Goal: Communication & Community: Connect with others

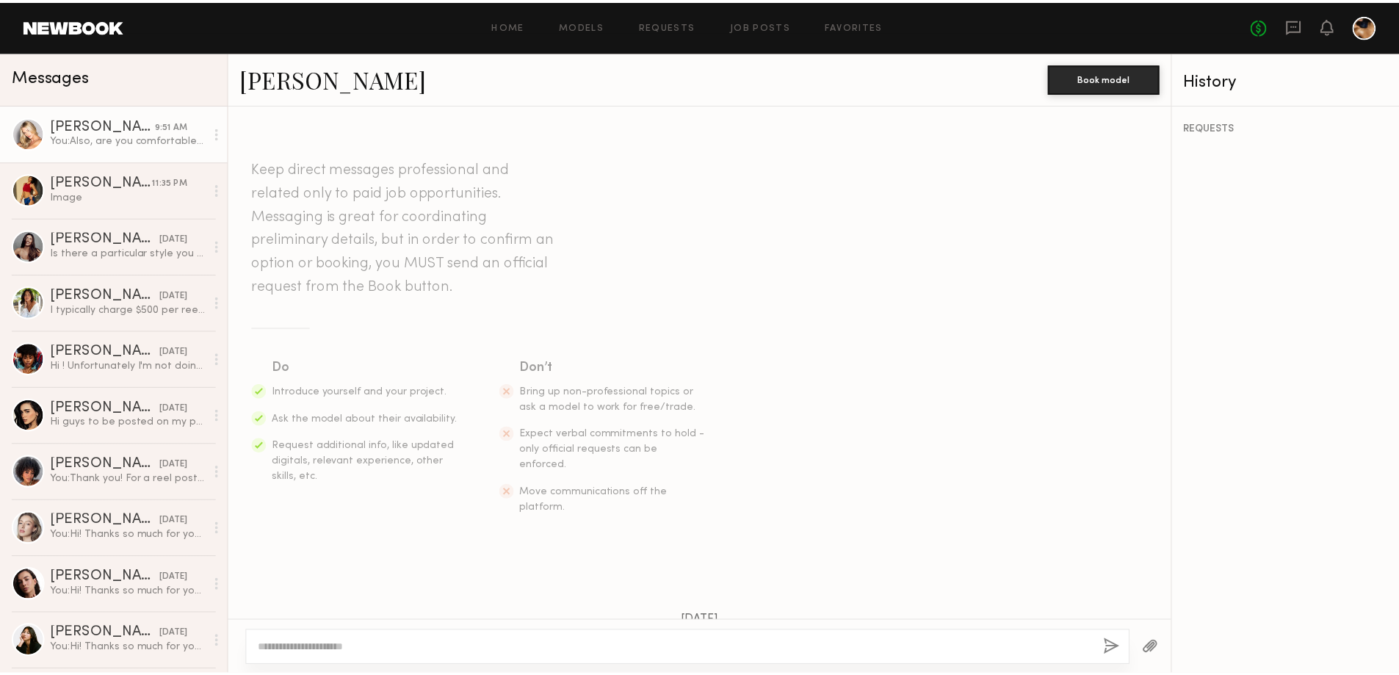
scroll to position [954, 0]
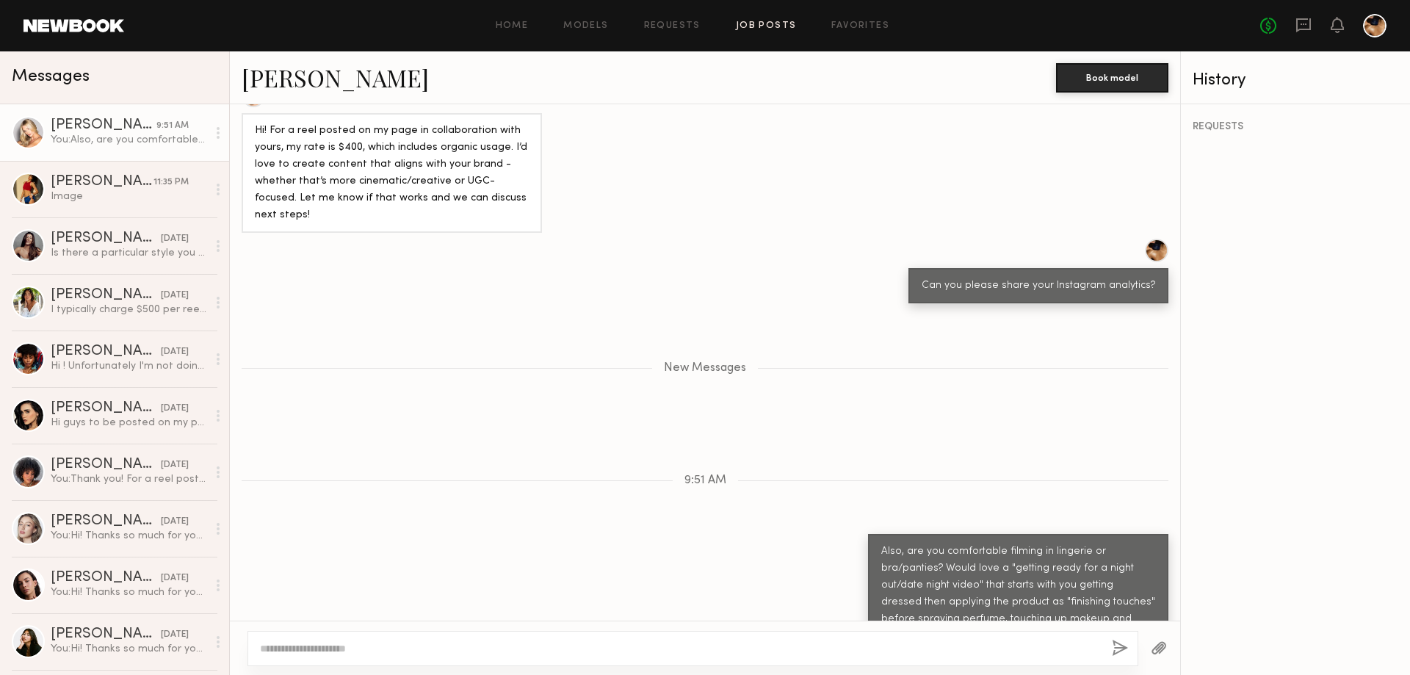
click at [786, 25] on link "Job Posts" at bounding box center [766, 26] width 61 height 10
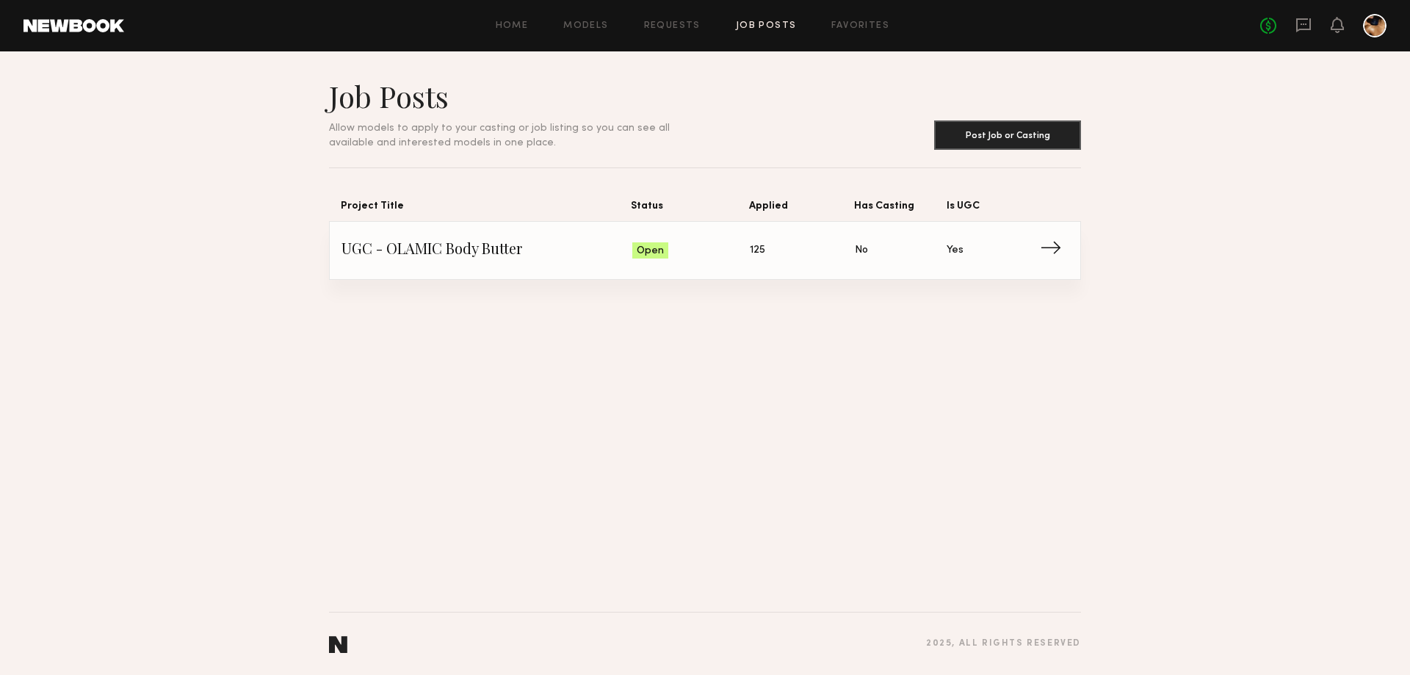
click at [731, 247] on span "Status: Open" at bounding box center [691, 250] width 118 height 22
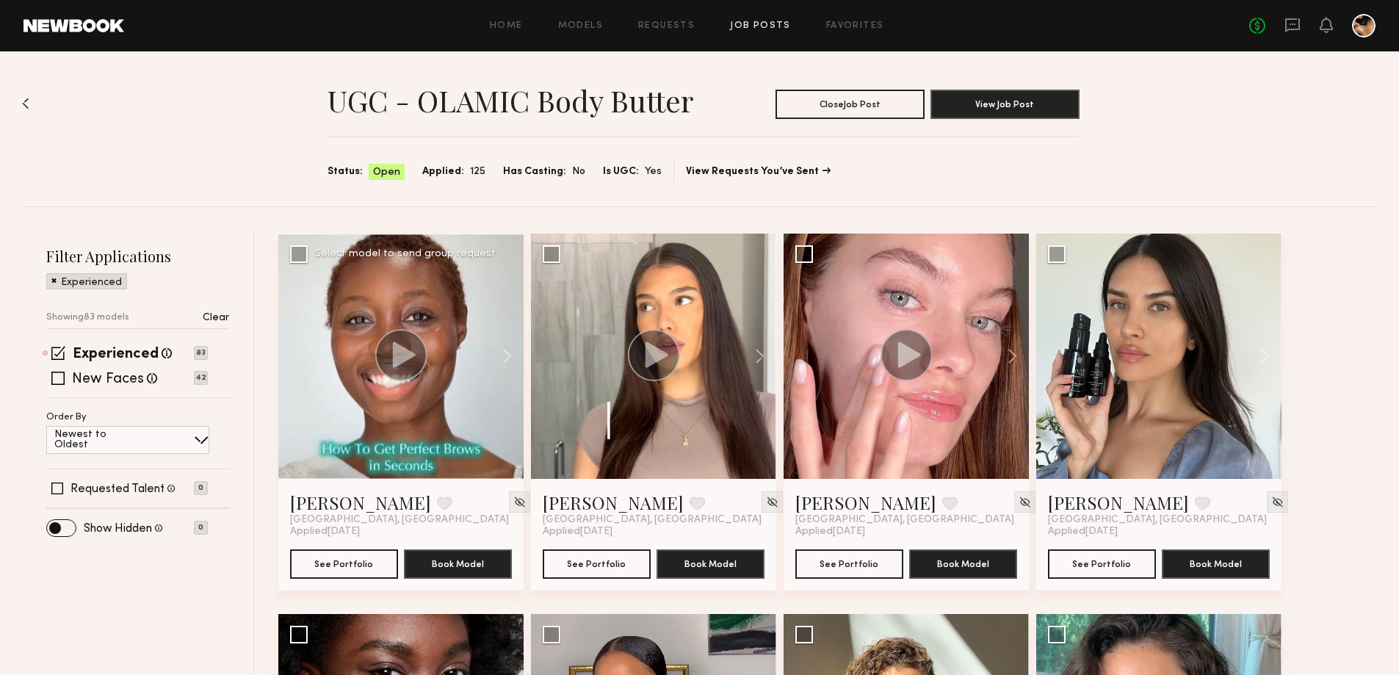
click at [388, 358] on circle at bounding box center [401, 355] width 52 height 52
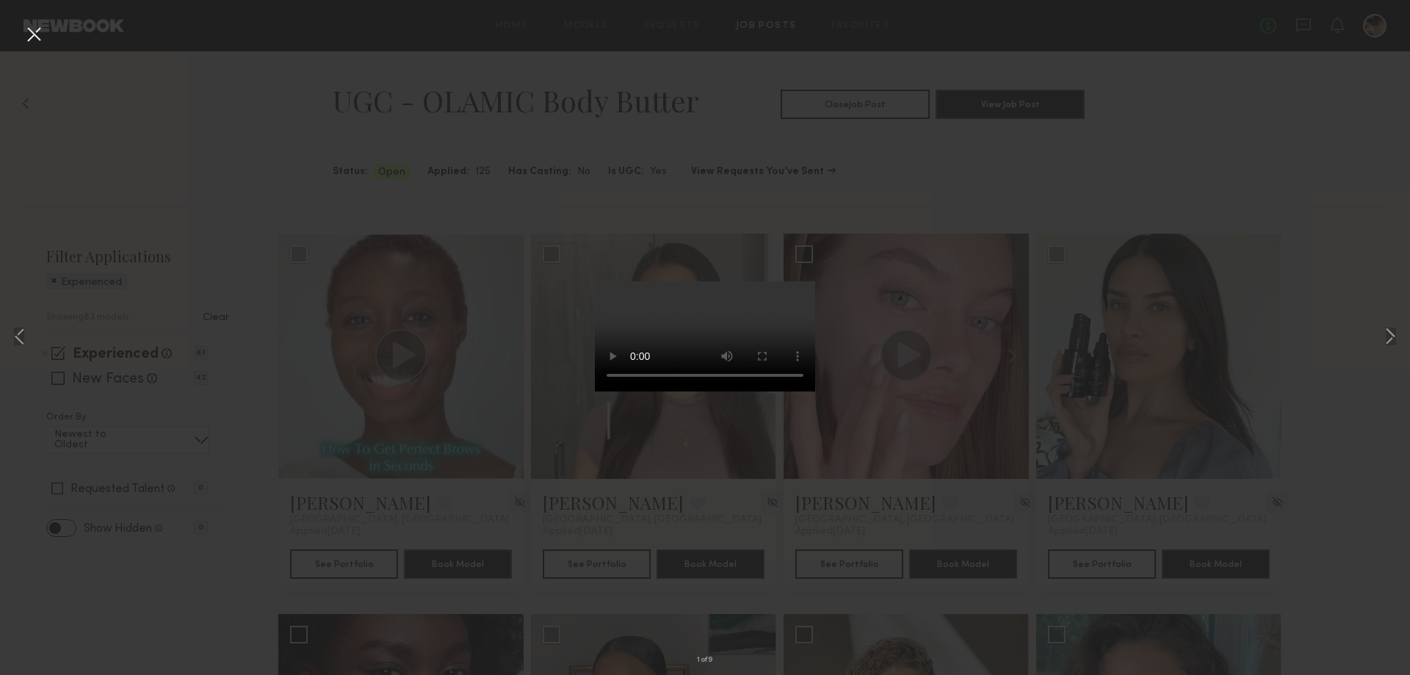
click at [903, 179] on div "1 of 9" at bounding box center [705, 337] width 1410 height 675
click at [1389, 332] on button at bounding box center [1390, 338] width 18 height 540
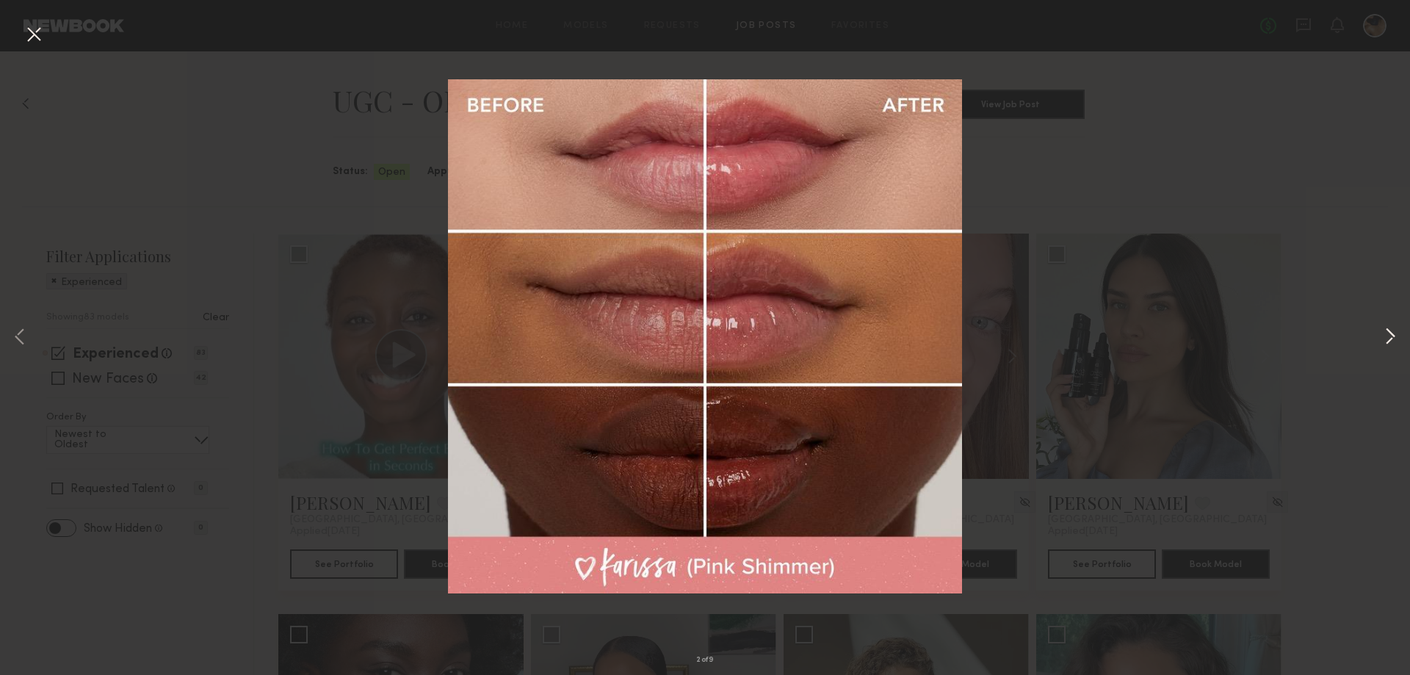
click at [1389, 332] on button at bounding box center [1390, 338] width 18 height 540
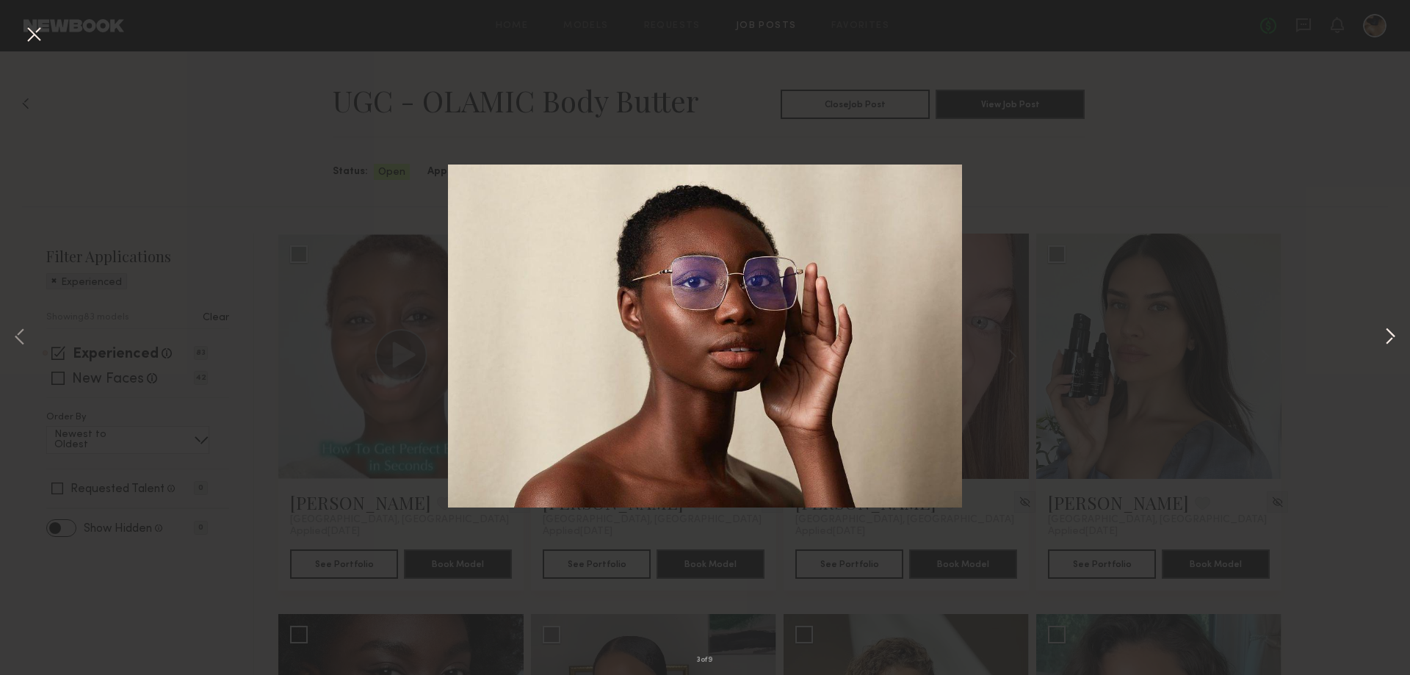
click at [1389, 332] on button at bounding box center [1390, 338] width 18 height 540
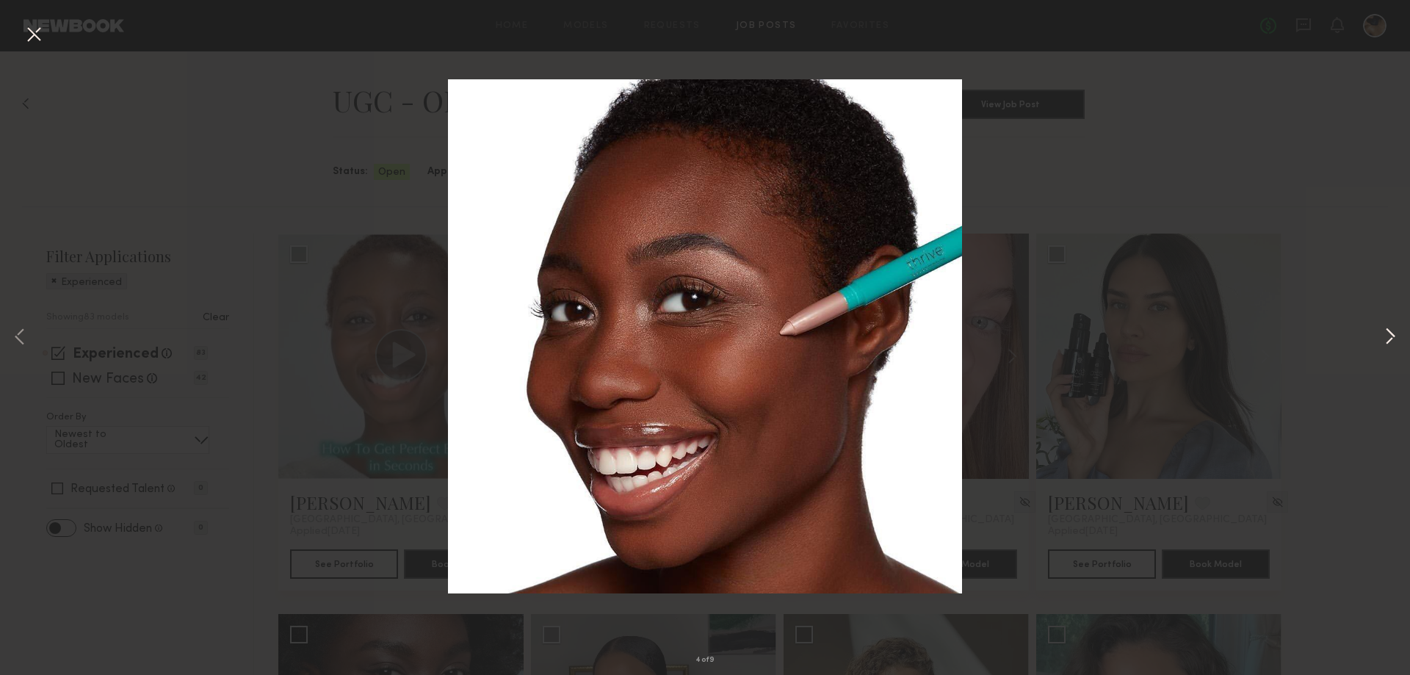
click at [1389, 332] on button at bounding box center [1390, 338] width 18 height 540
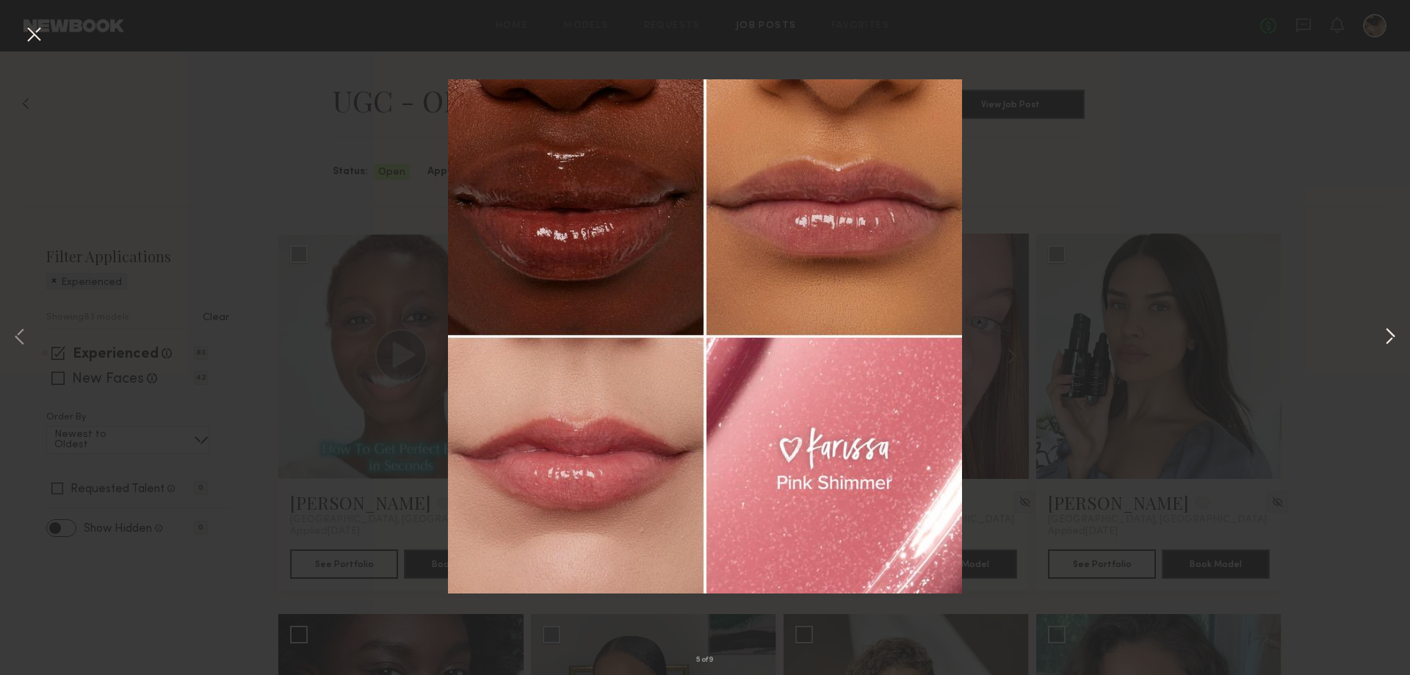
click at [1389, 332] on button at bounding box center [1390, 338] width 18 height 540
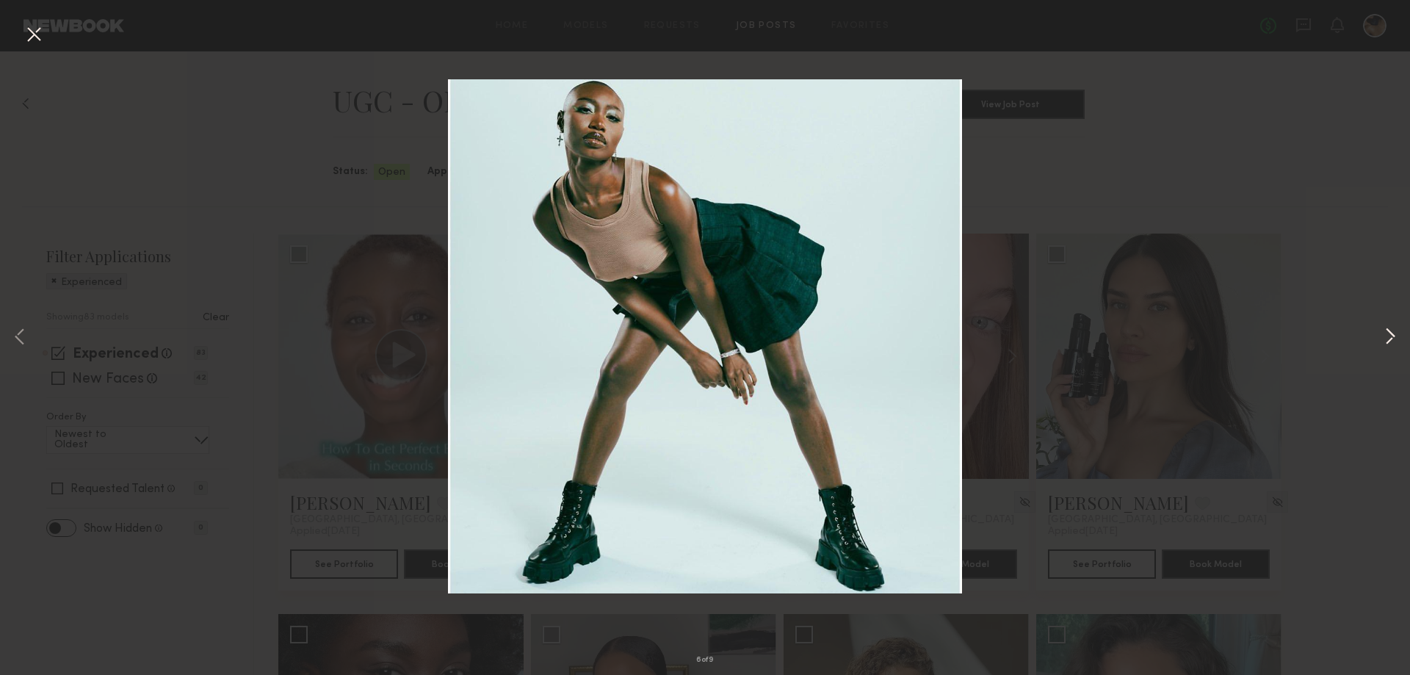
click at [1389, 332] on button at bounding box center [1390, 338] width 18 height 540
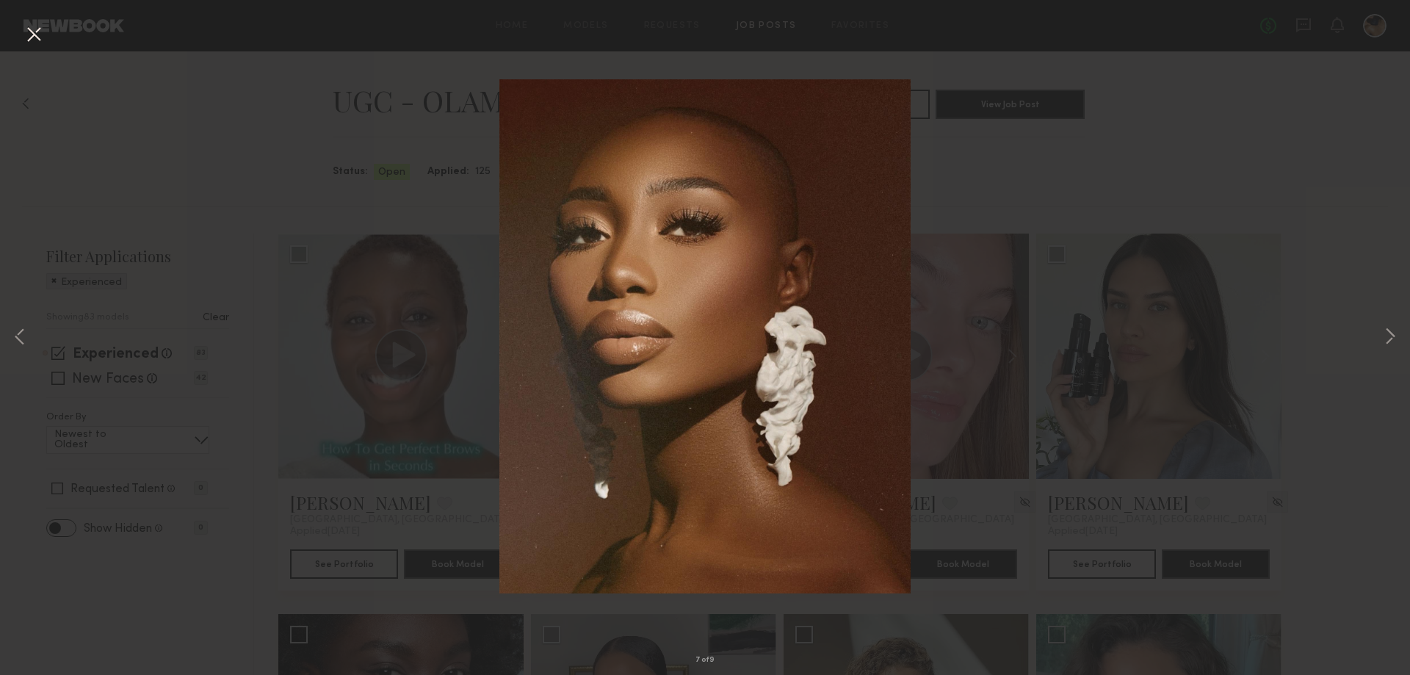
click at [32, 35] on button at bounding box center [33, 35] width 23 height 26
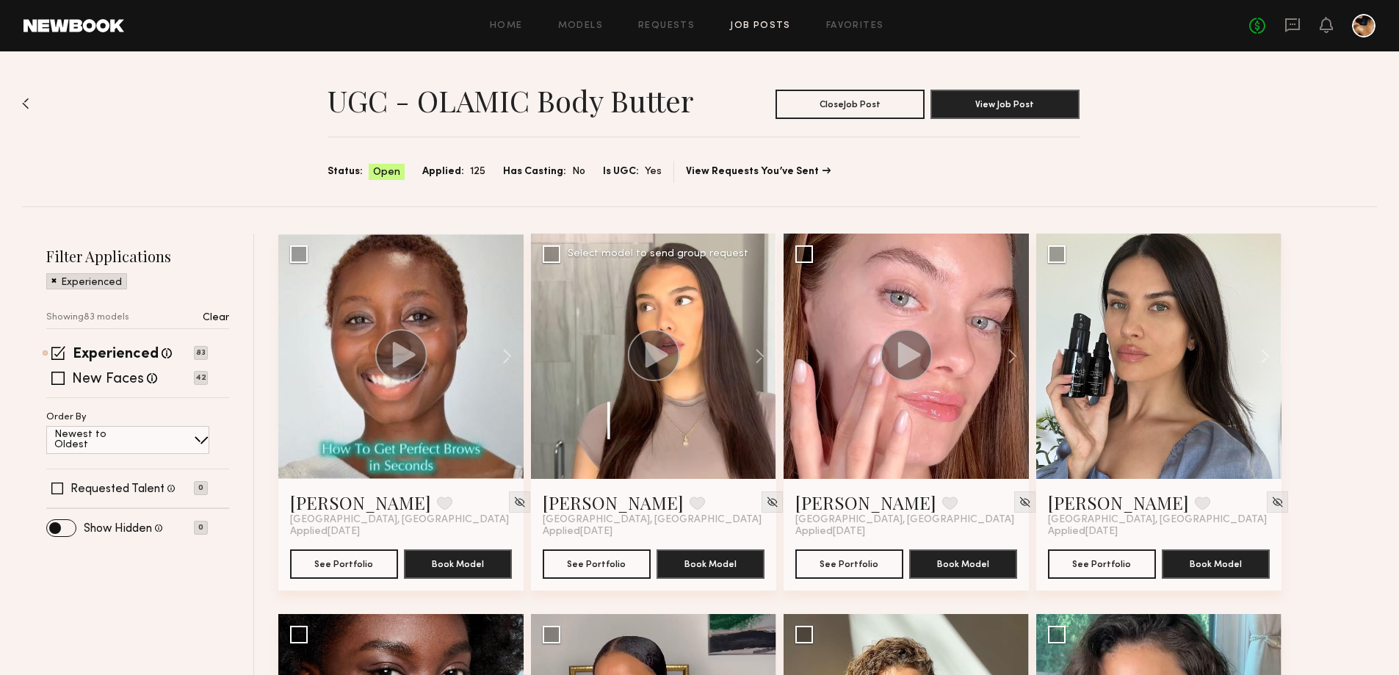
click at [655, 355] on icon at bounding box center [657, 354] width 23 height 26
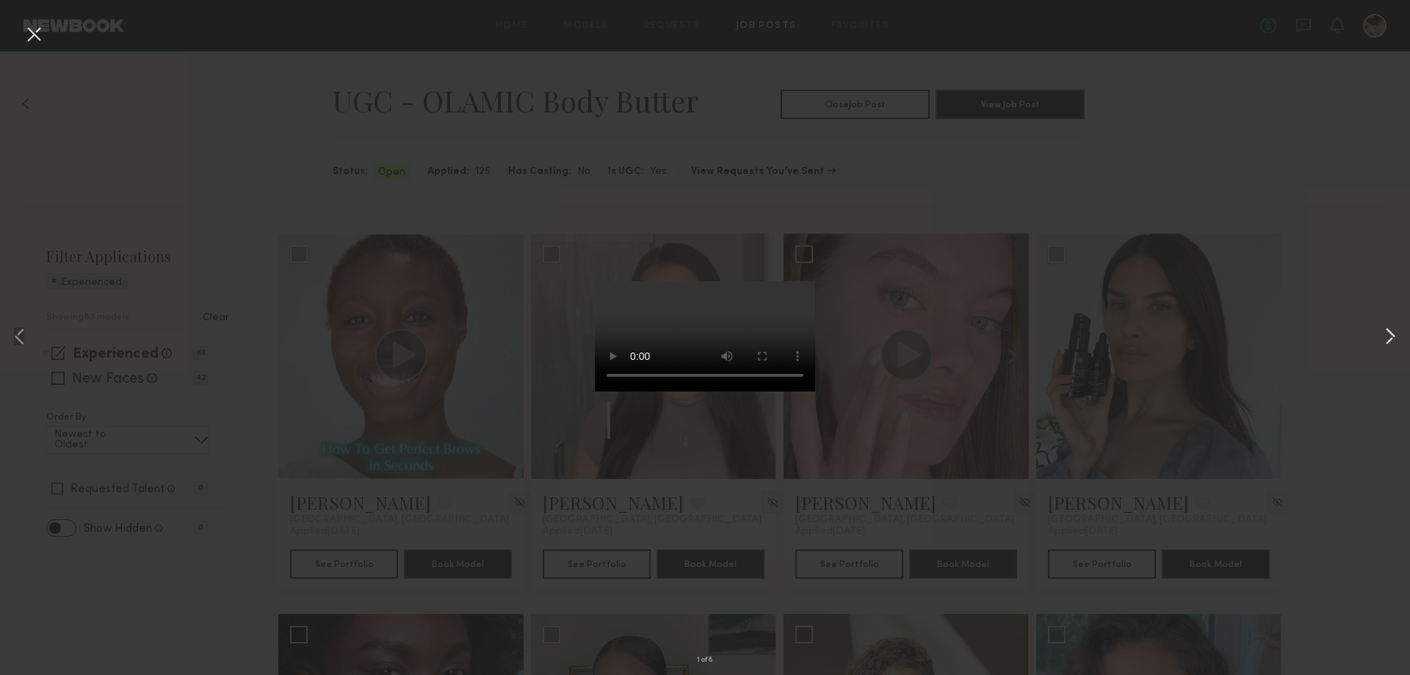
click at [1390, 327] on button at bounding box center [1390, 338] width 18 height 540
click at [1389, 327] on button at bounding box center [1390, 338] width 18 height 540
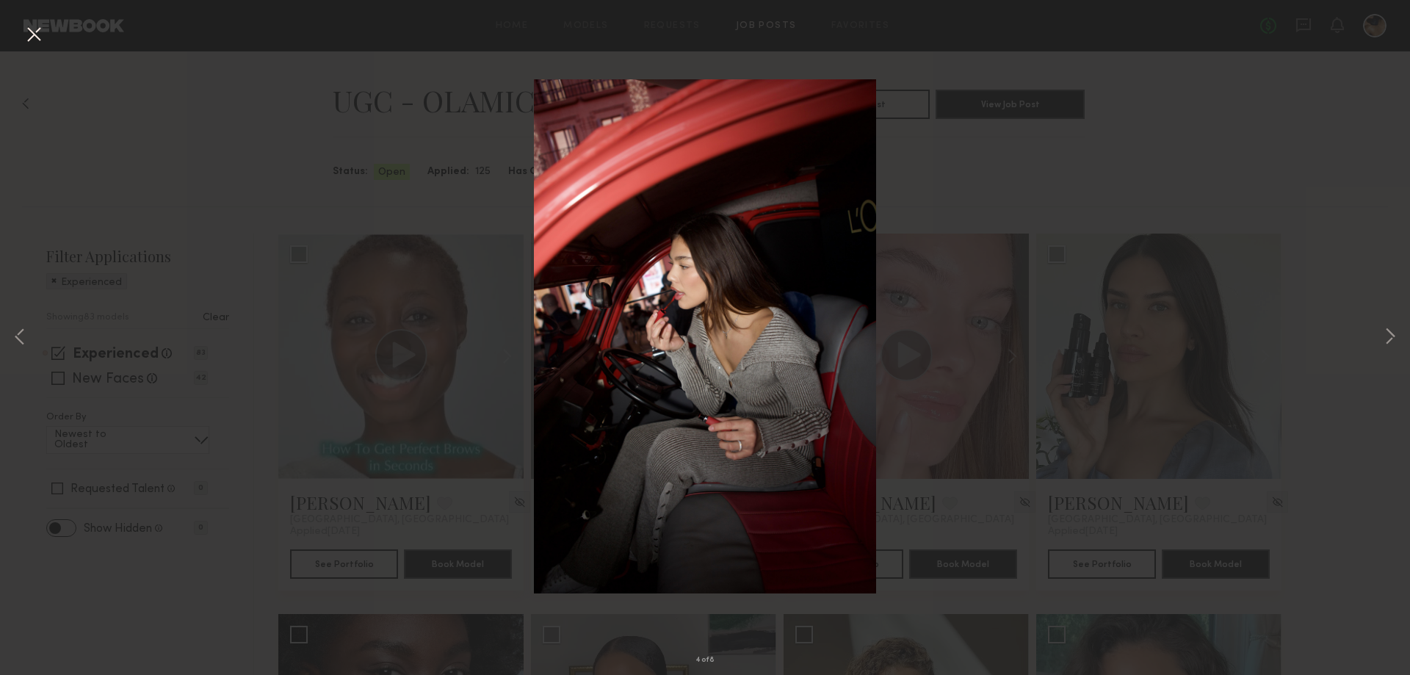
click at [999, 165] on div "4 of 8" at bounding box center [705, 337] width 1410 height 675
click at [961, 153] on div "4 of 8" at bounding box center [705, 337] width 1410 height 675
drag, startPoint x: 35, startPoint y: 33, endPoint x: 45, endPoint y: 41, distance: 13.1
click at [34, 33] on button at bounding box center [33, 35] width 23 height 26
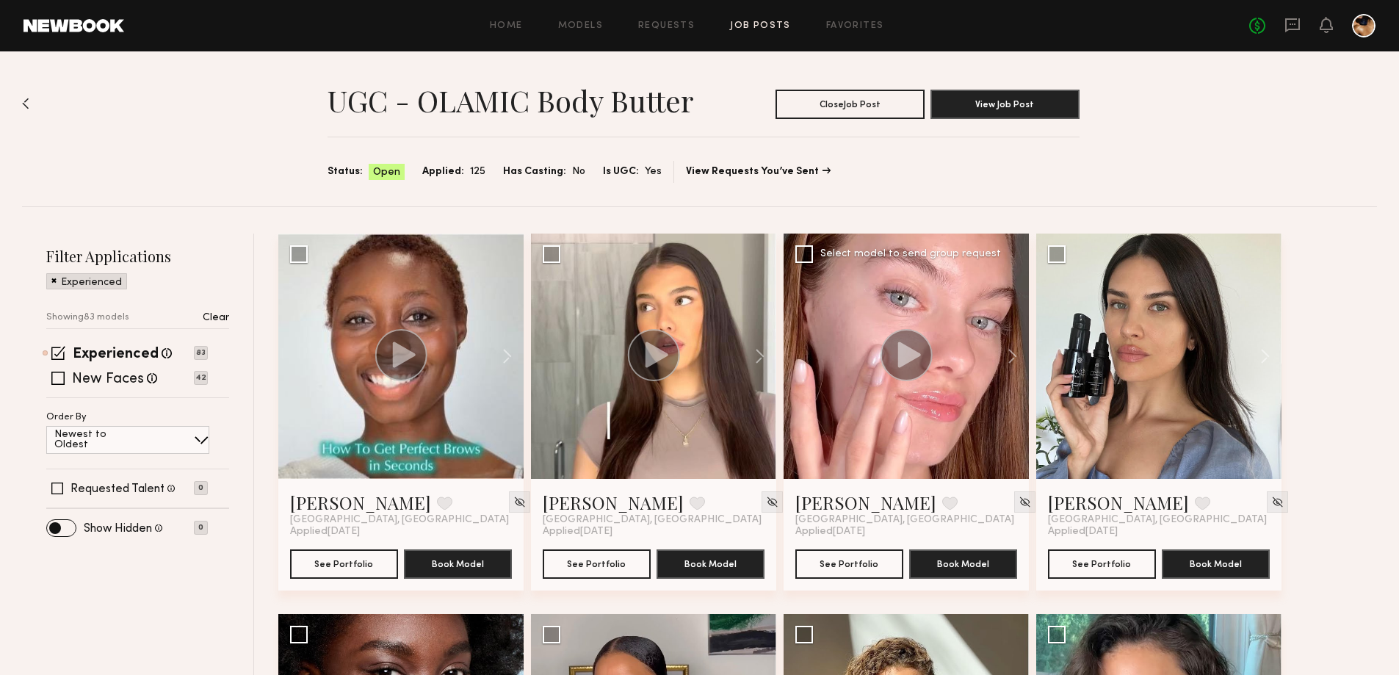
click at [913, 358] on icon at bounding box center [909, 354] width 23 height 26
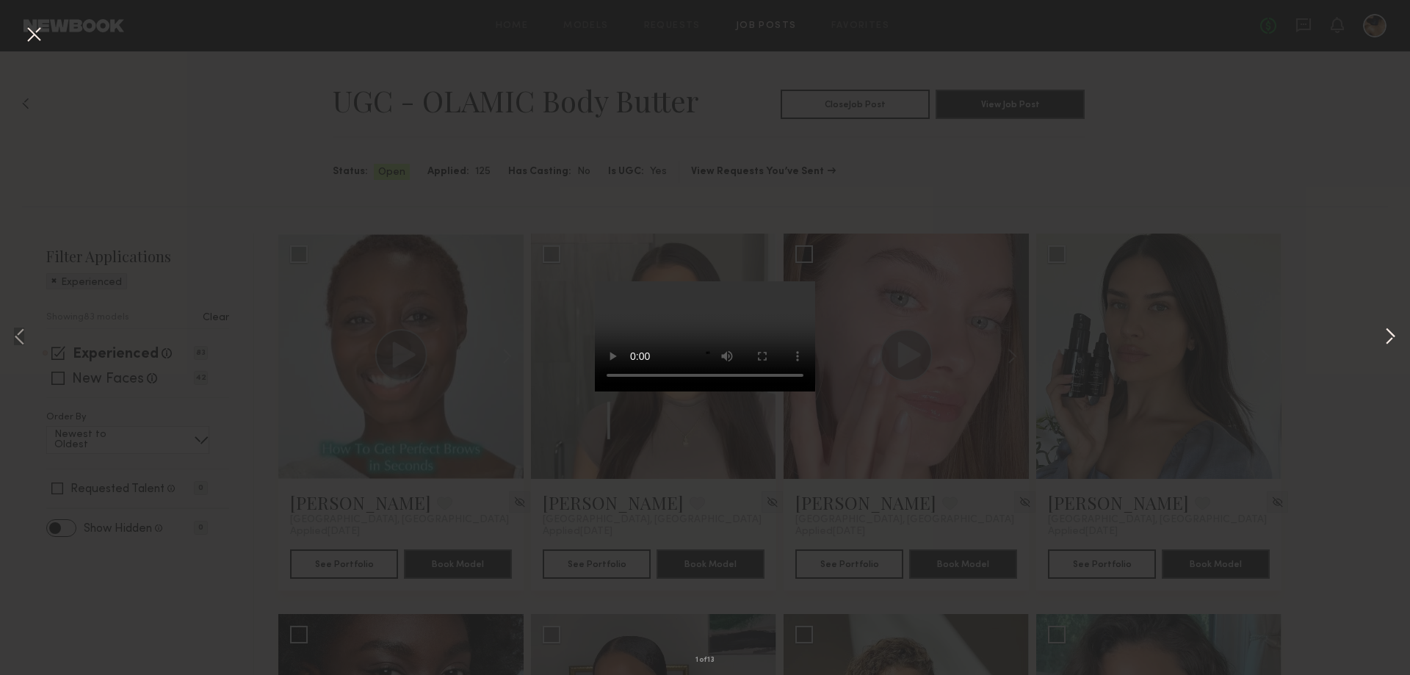
click at [1392, 336] on button at bounding box center [1390, 338] width 18 height 540
click at [1384, 336] on button at bounding box center [1390, 338] width 18 height 540
click at [1379, 325] on div "3 of 13" at bounding box center [705, 337] width 1410 height 675
click at [1381, 332] on button at bounding box center [1390, 338] width 18 height 540
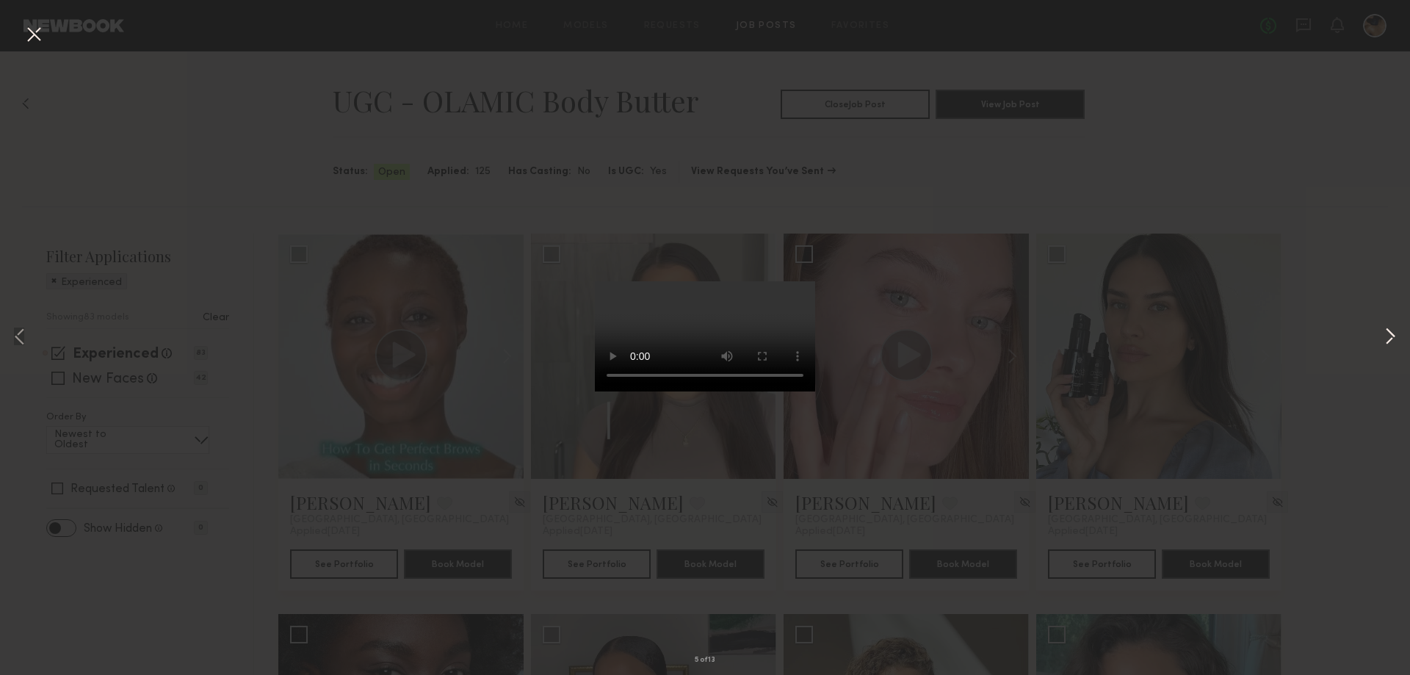
click at [1381, 332] on button at bounding box center [1390, 338] width 18 height 540
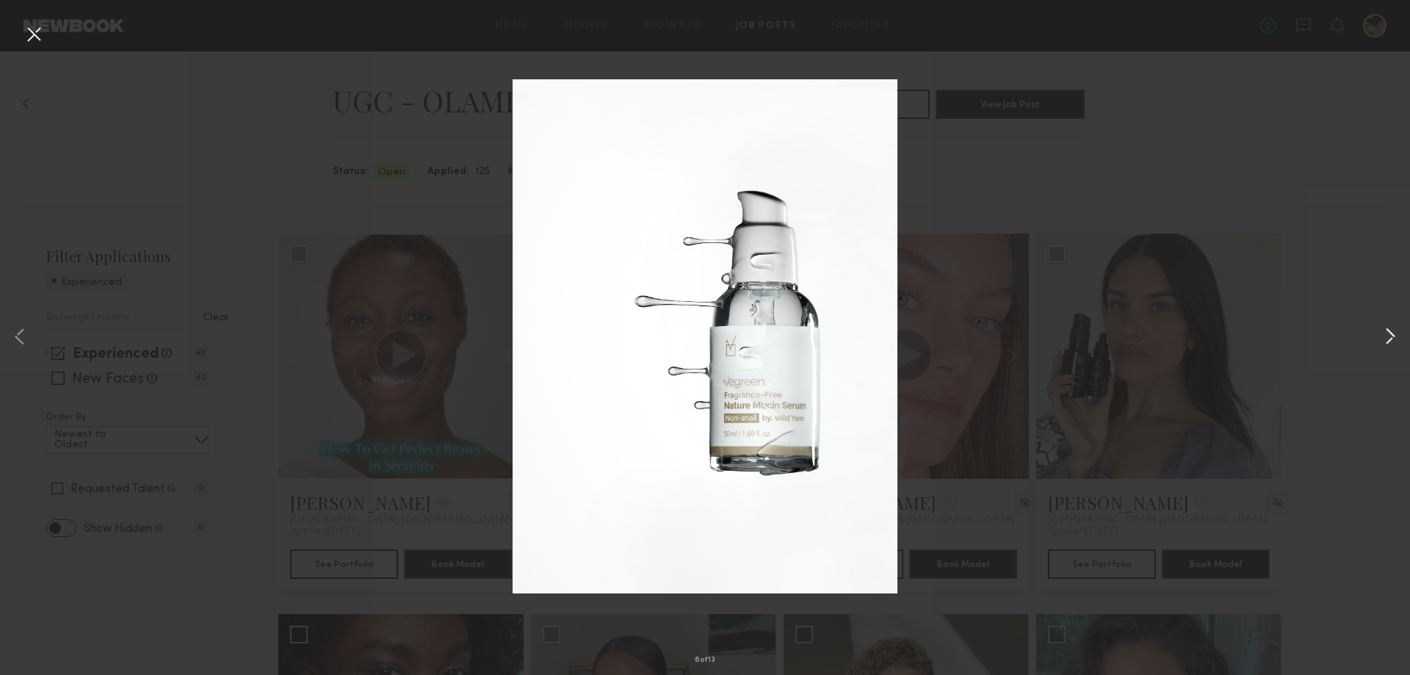
click at [1389, 332] on button at bounding box center [1390, 338] width 18 height 540
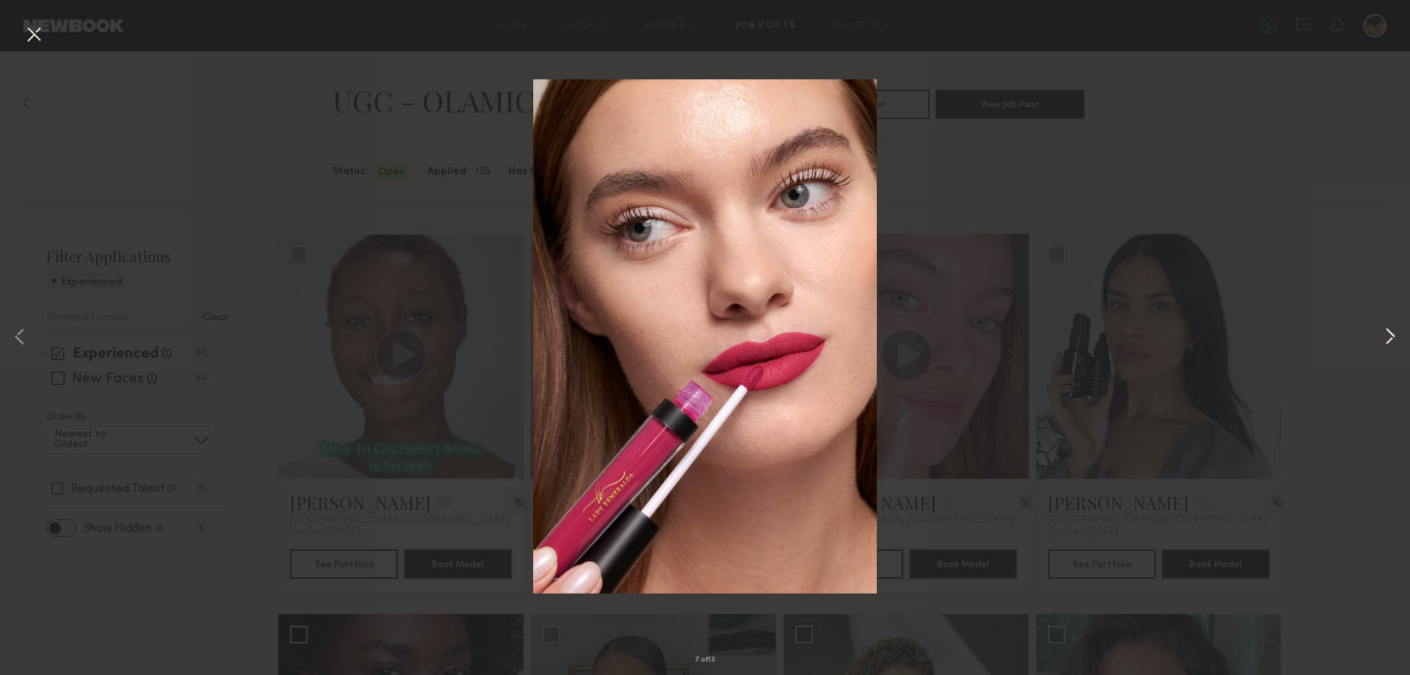
click at [1389, 332] on button at bounding box center [1390, 338] width 18 height 540
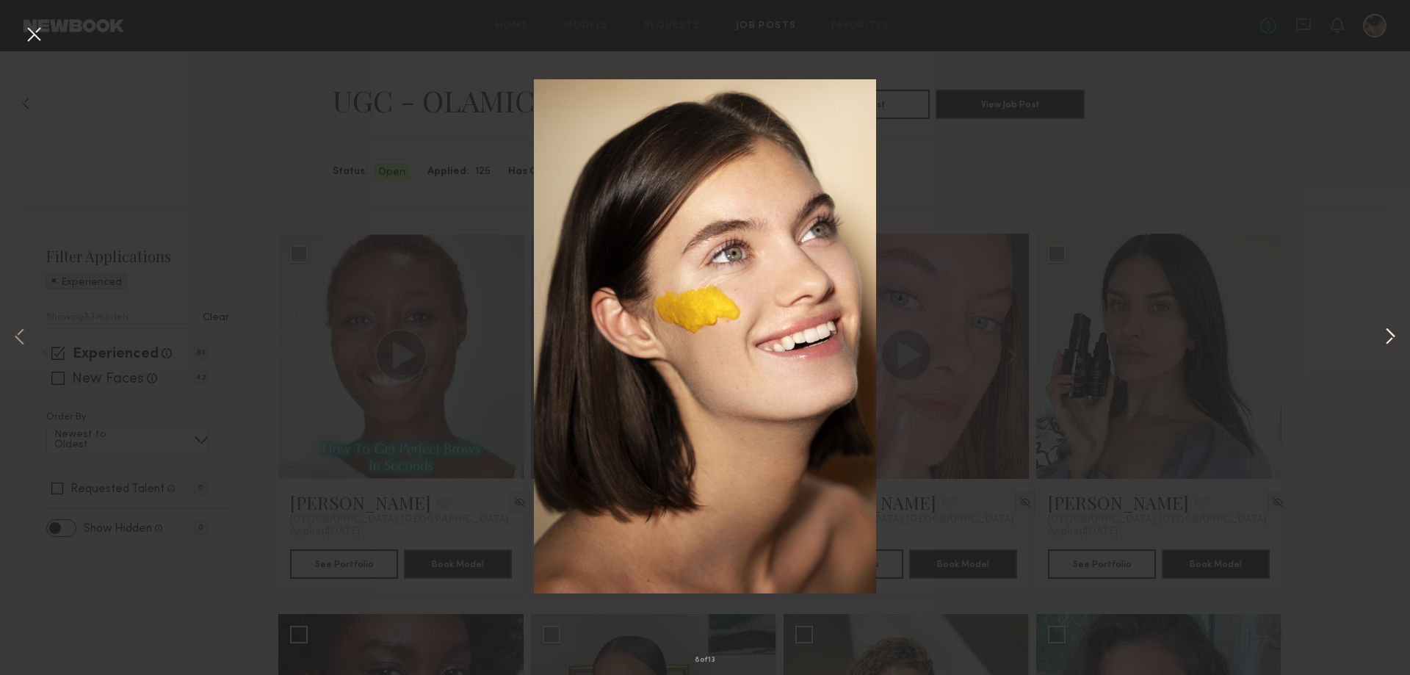
click at [1389, 332] on button at bounding box center [1390, 338] width 18 height 540
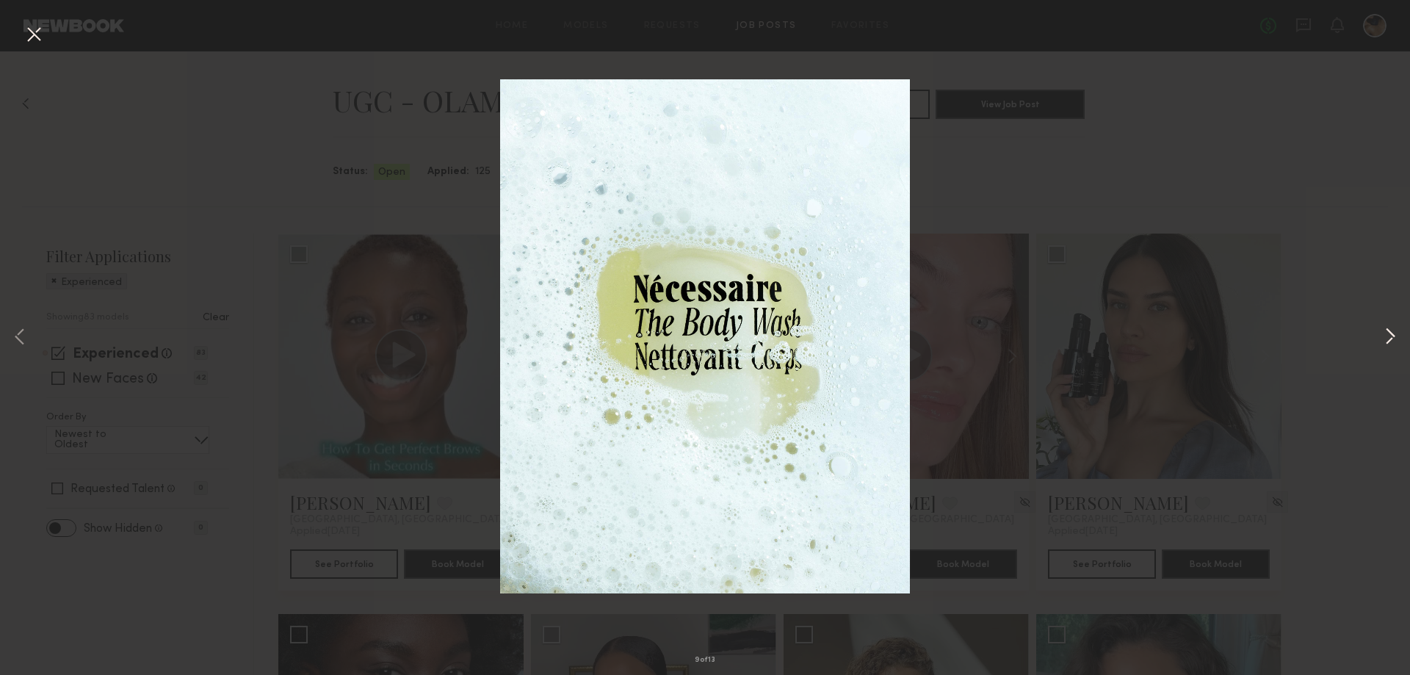
click at [1389, 332] on button at bounding box center [1390, 338] width 18 height 540
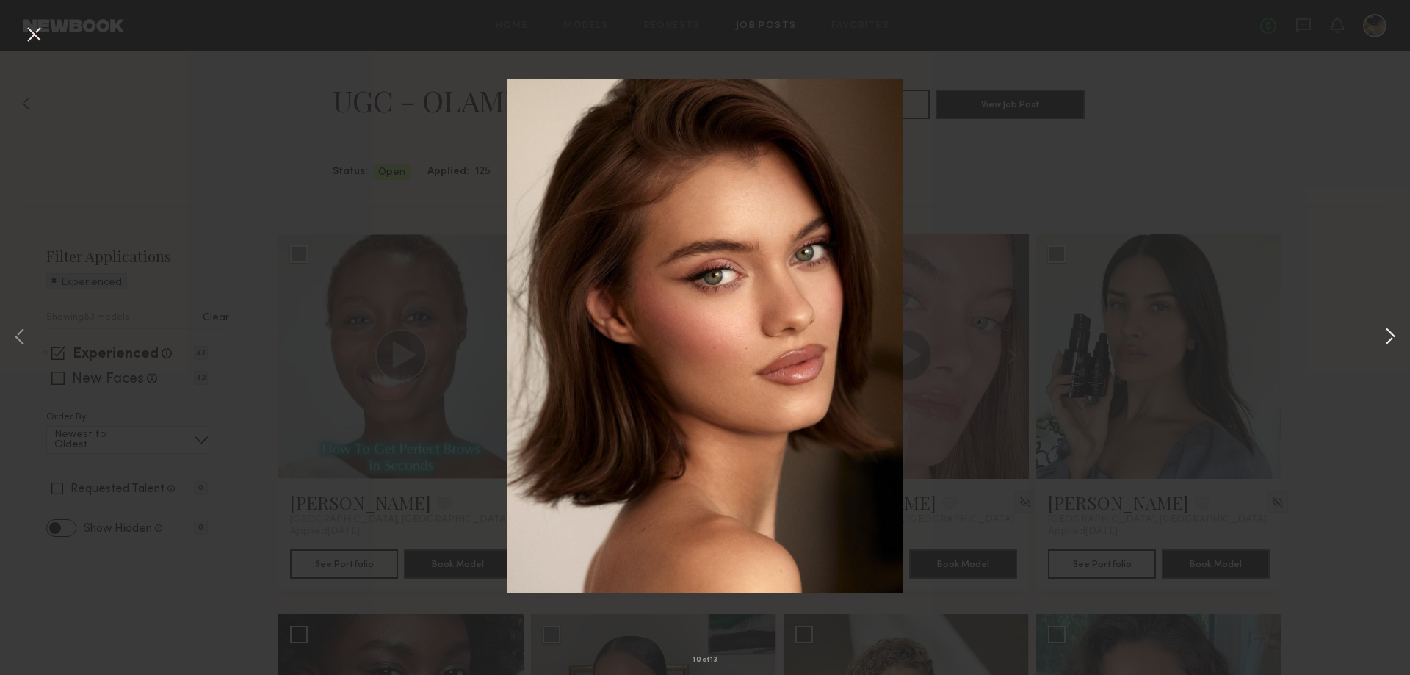
click at [1389, 332] on button at bounding box center [1390, 338] width 18 height 540
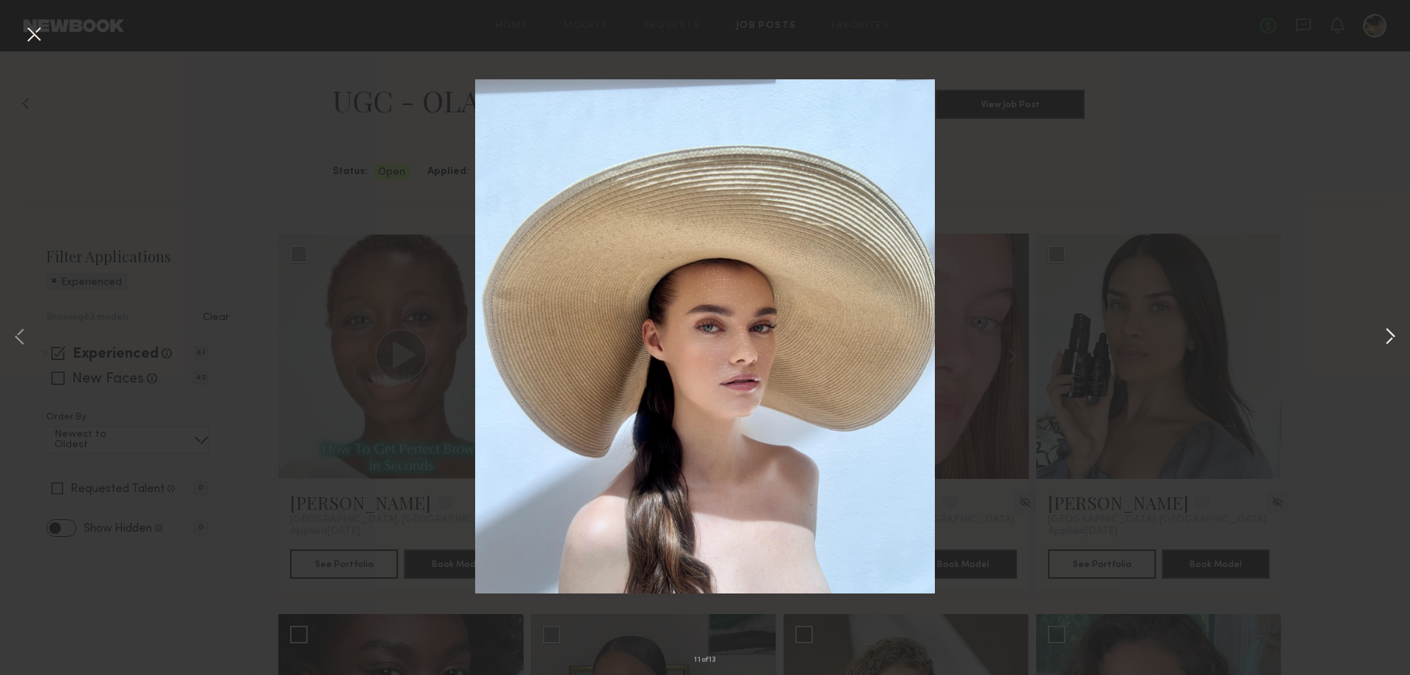
click at [1389, 332] on button at bounding box center [1390, 338] width 18 height 540
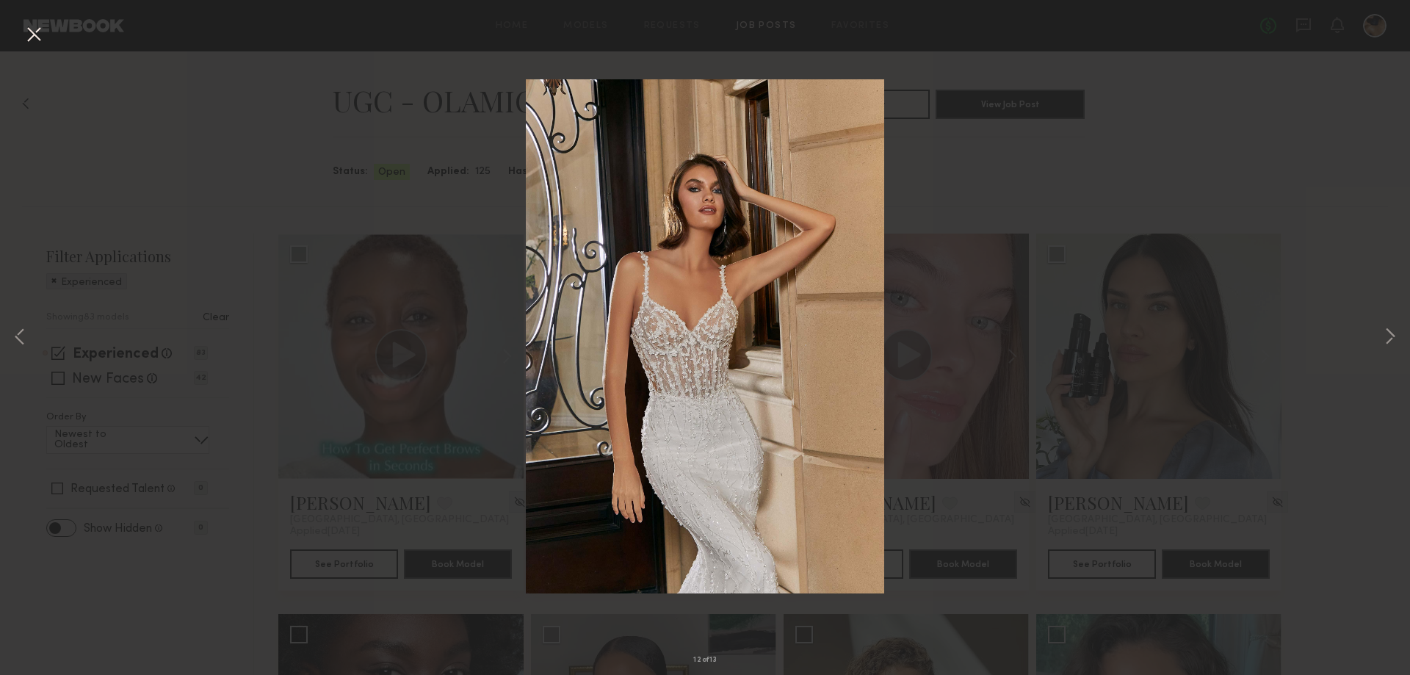
click at [1303, 228] on div "12 of 13" at bounding box center [705, 337] width 1410 height 675
click at [31, 34] on button at bounding box center [33, 35] width 23 height 26
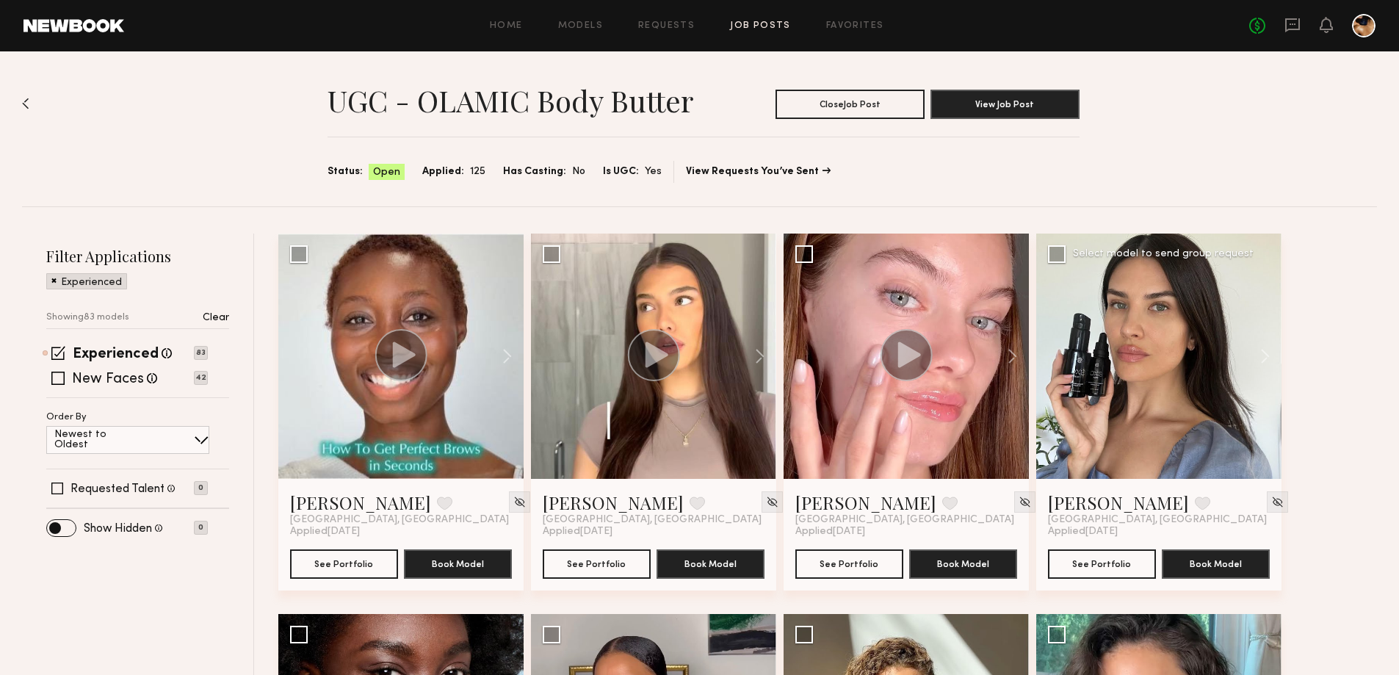
click at [1153, 352] on div at bounding box center [1158, 356] width 245 height 245
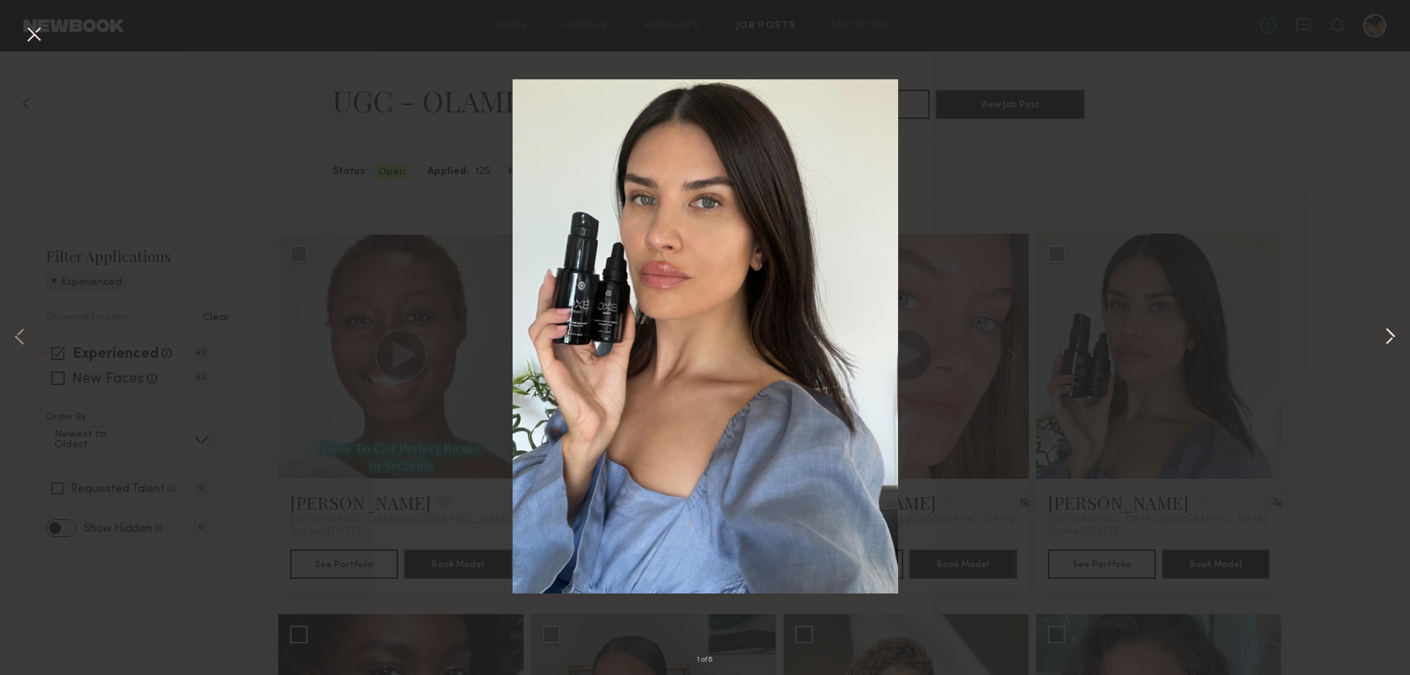
click at [1392, 330] on button at bounding box center [1390, 338] width 18 height 540
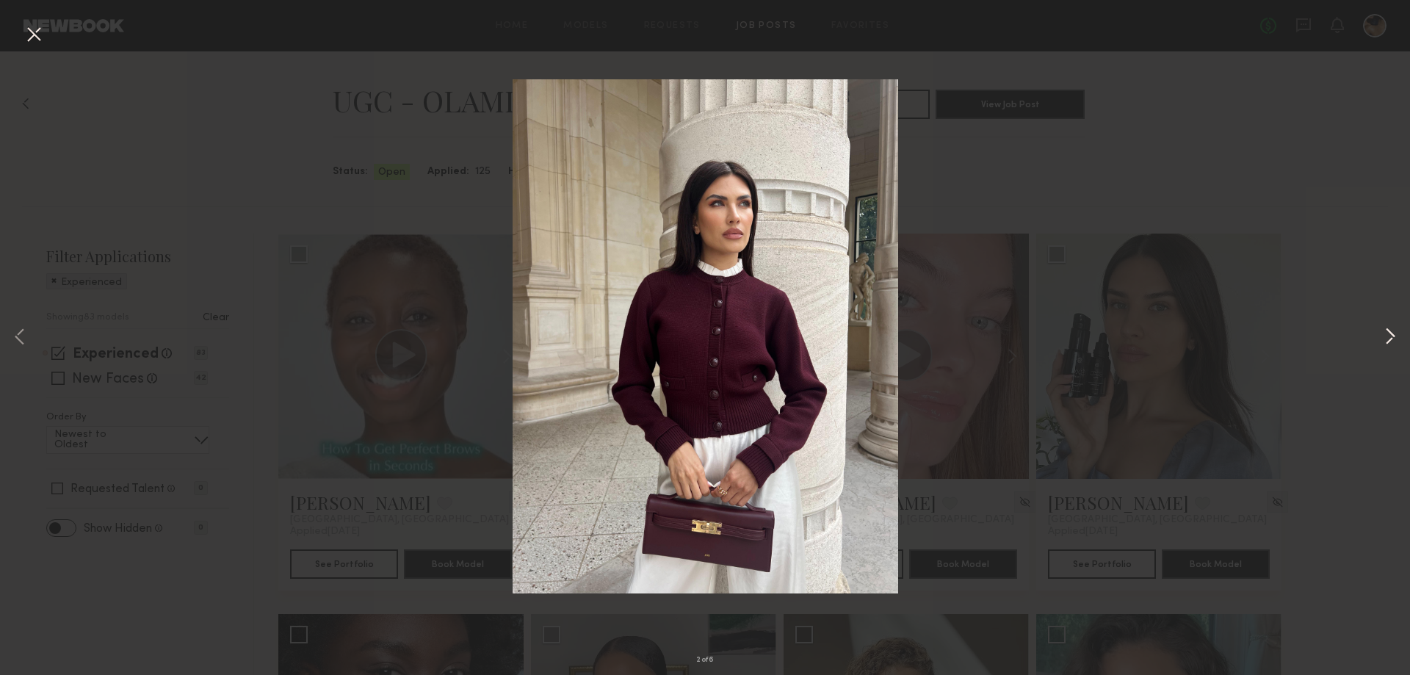
click at [1392, 330] on button at bounding box center [1390, 338] width 18 height 540
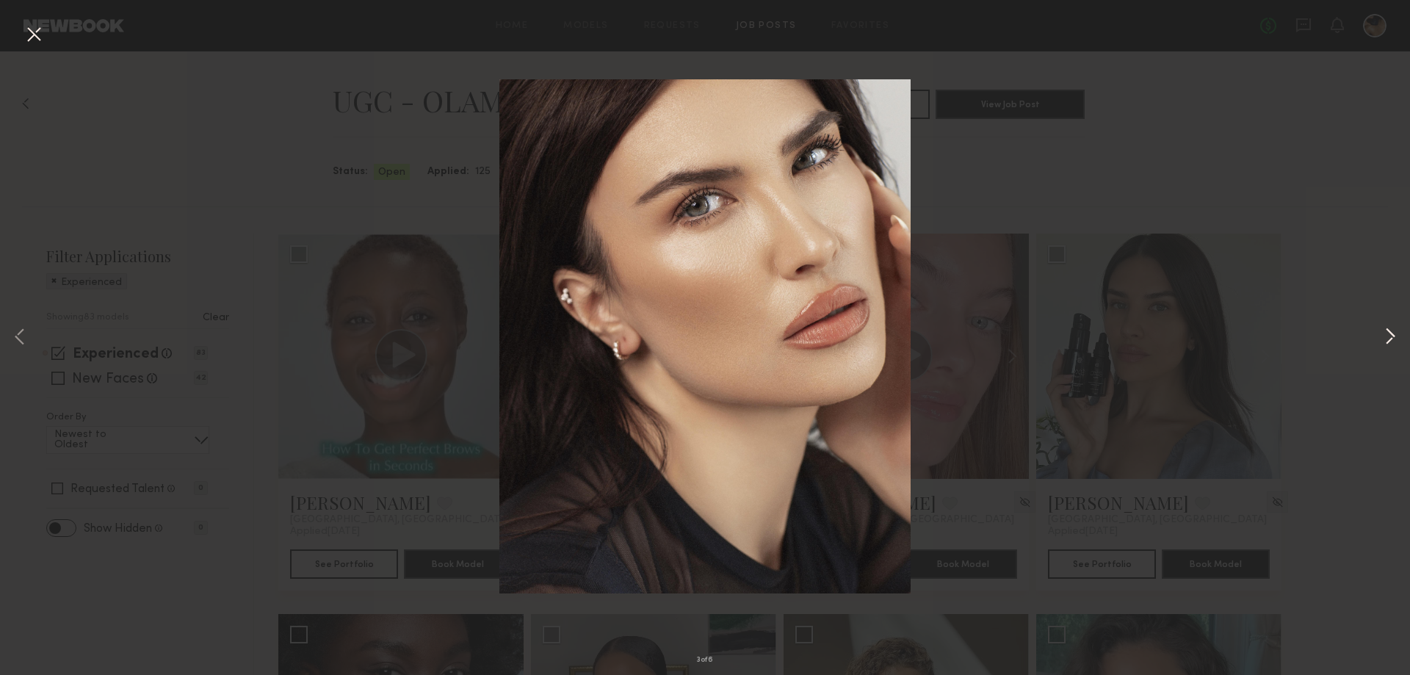
click at [1392, 330] on button at bounding box center [1390, 338] width 18 height 540
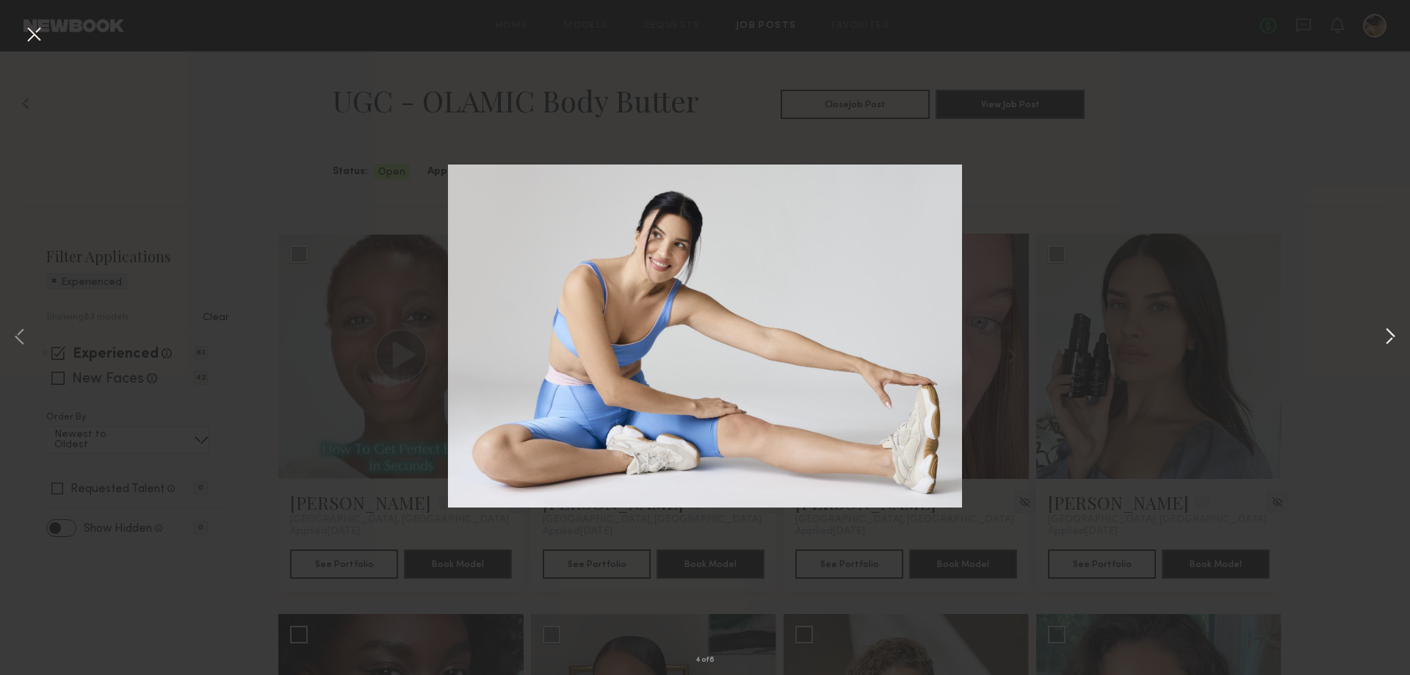
click at [1392, 330] on button at bounding box center [1390, 338] width 18 height 540
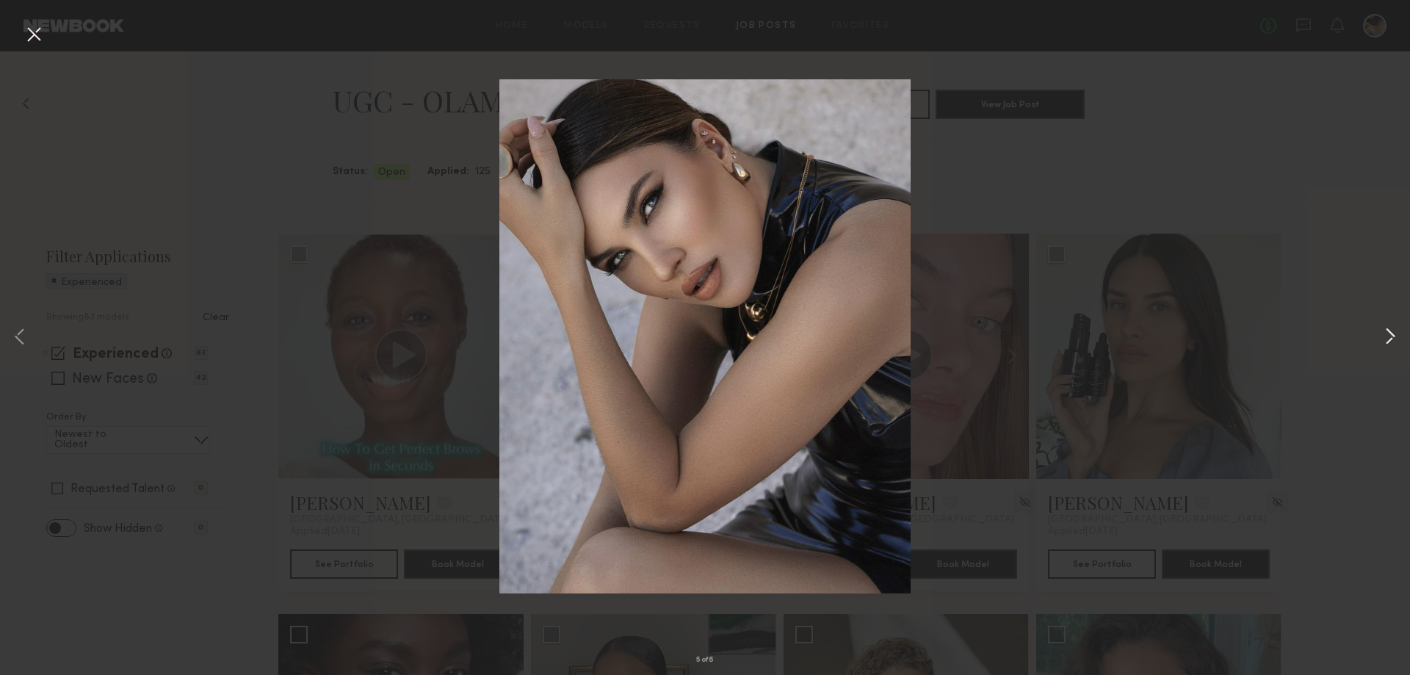
click at [1392, 330] on button at bounding box center [1390, 338] width 18 height 540
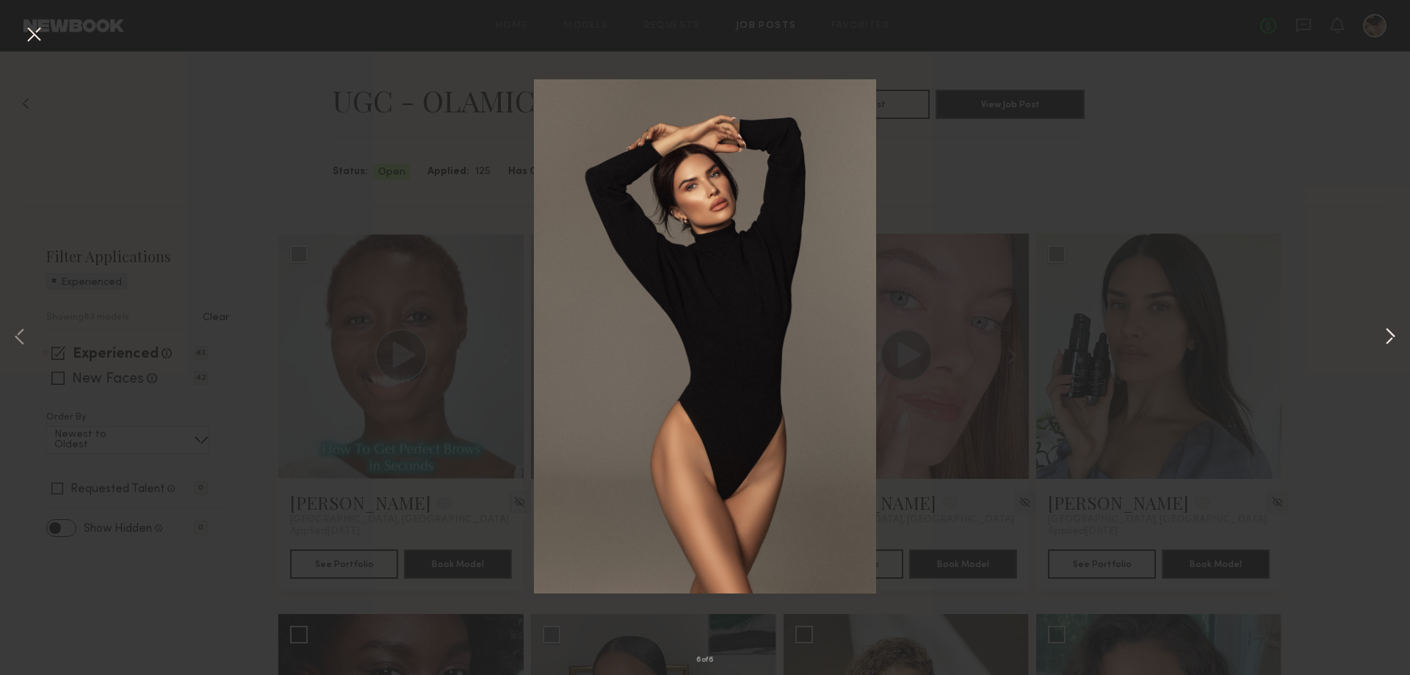
click at [1392, 330] on button at bounding box center [1390, 338] width 18 height 540
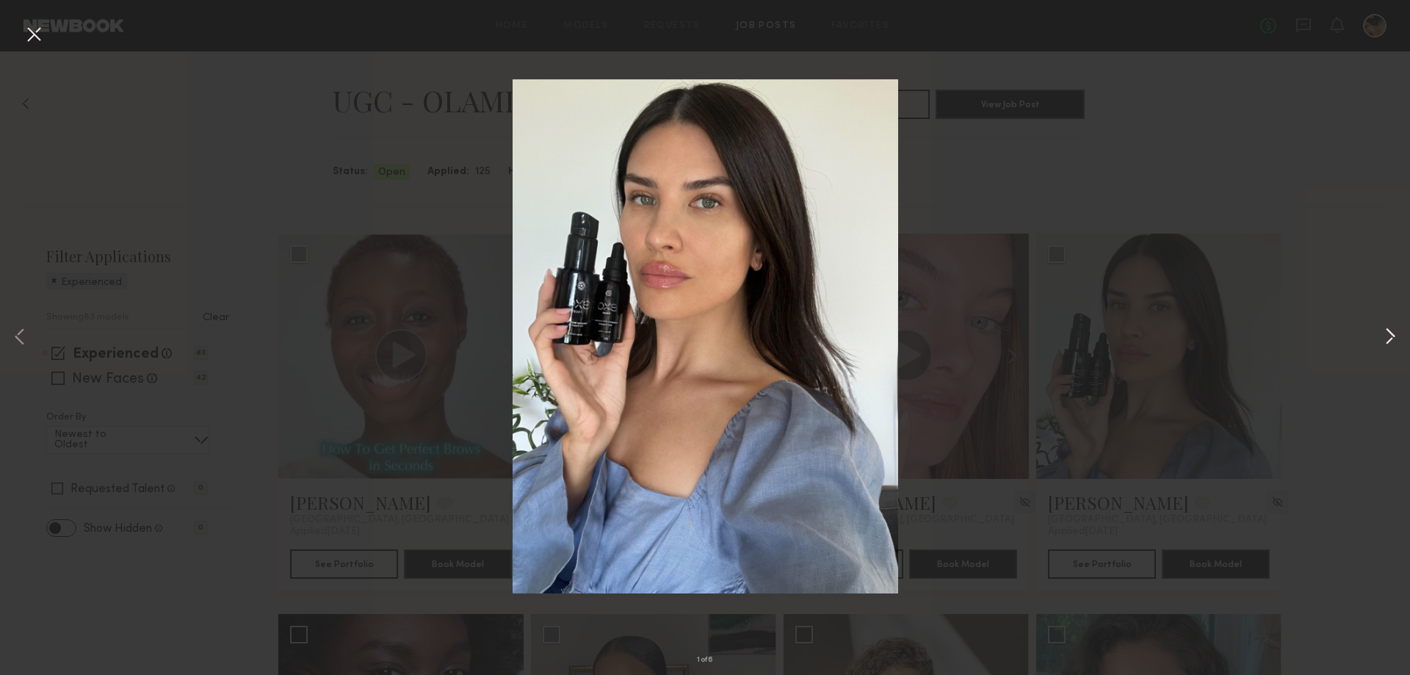
click at [1392, 330] on button at bounding box center [1390, 338] width 18 height 540
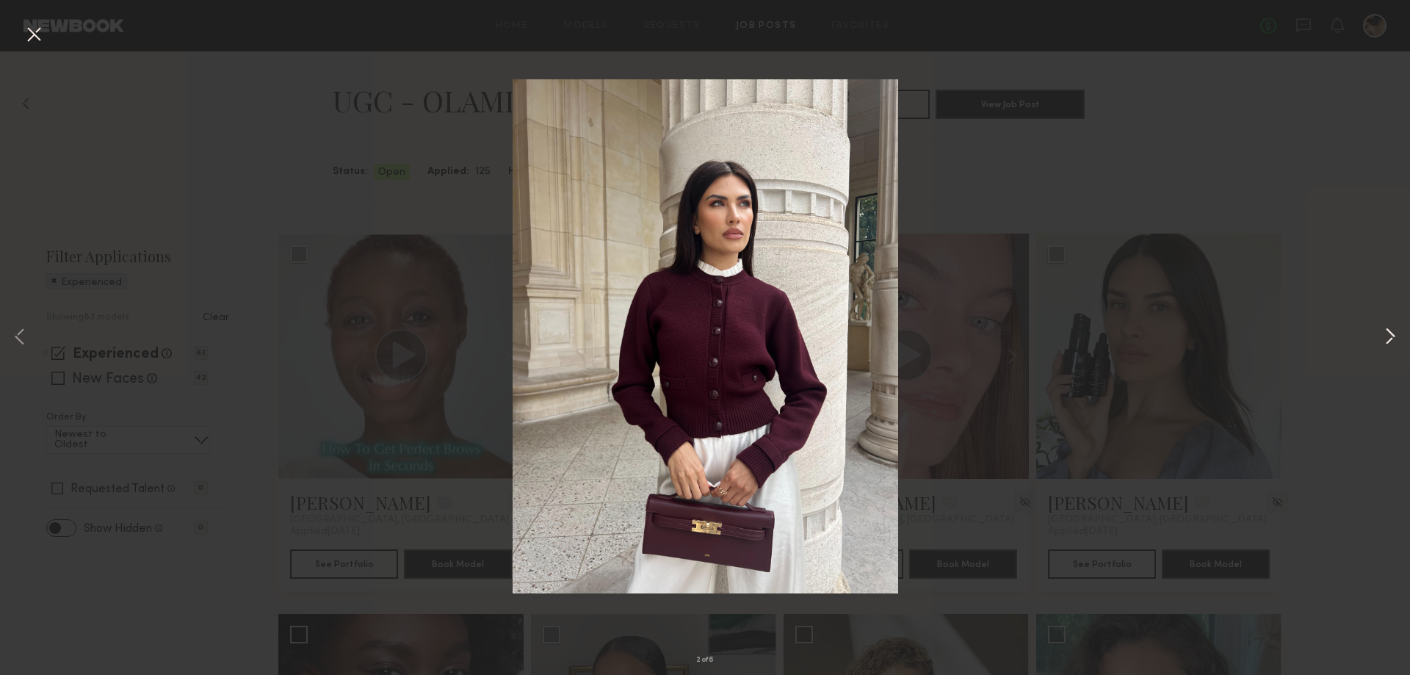
click at [1392, 330] on button at bounding box center [1390, 338] width 18 height 540
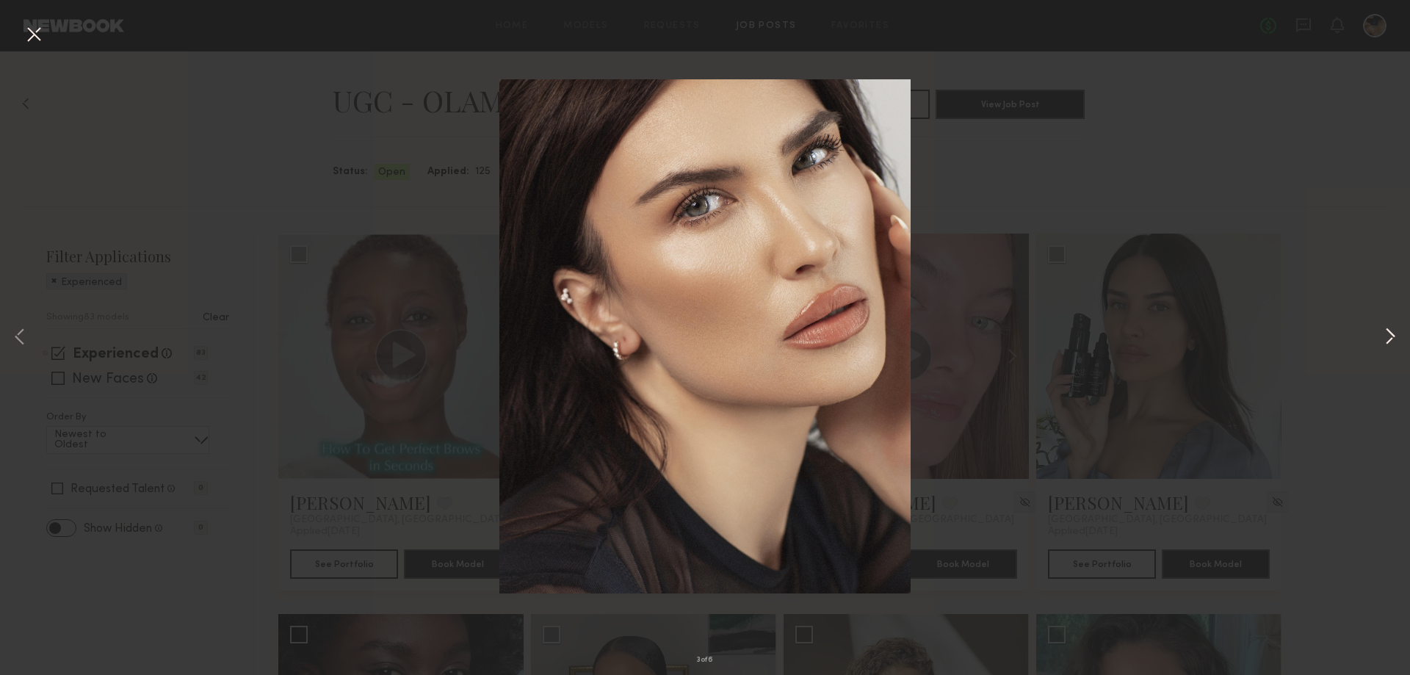
click at [1392, 330] on button at bounding box center [1390, 338] width 18 height 540
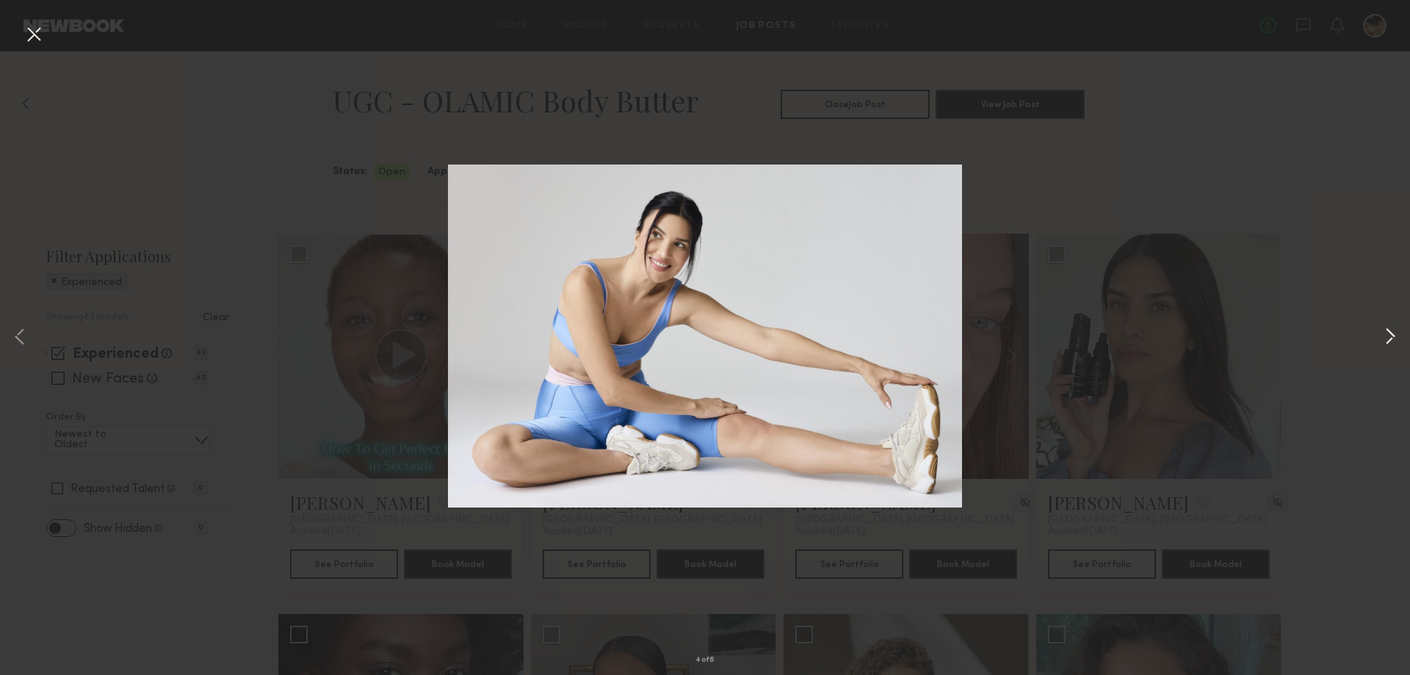
click at [1392, 330] on button at bounding box center [1390, 338] width 18 height 540
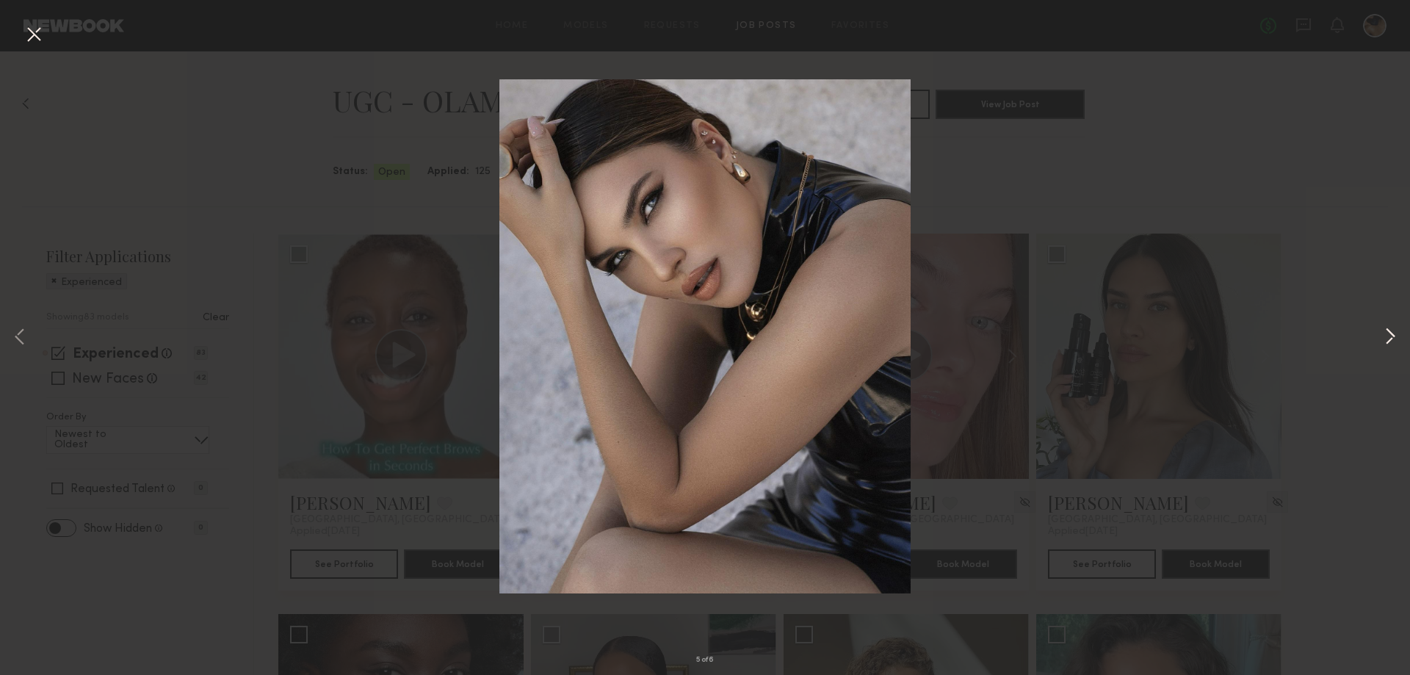
click at [1392, 330] on button at bounding box center [1390, 338] width 18 height 540
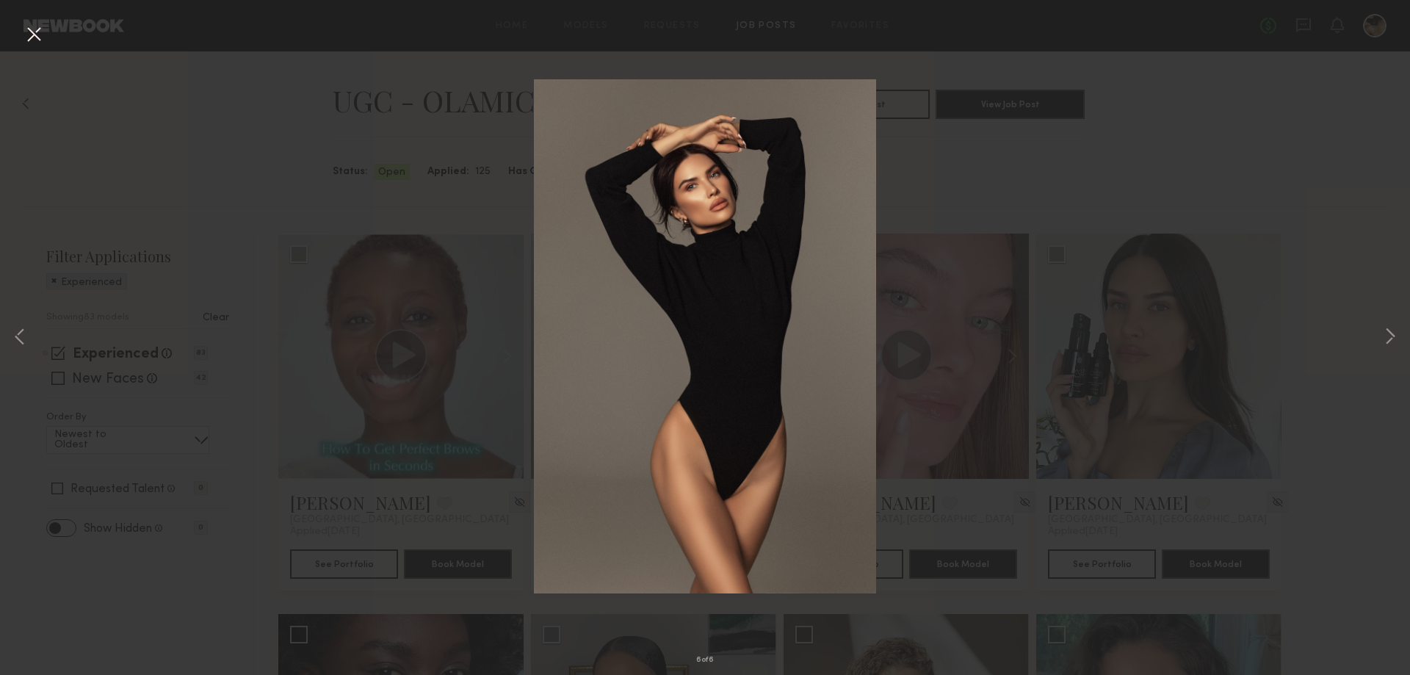
click at [1326, 337] on div "6 of 6" at bounding box center [705, 337] width 1410 height 675
click at [997, 139] on div "6 of 6" at bounding box center [705, 337] width 1410 height 675
click at [233, 99] on div "6 of 6" at bounding box center [705, 337] width 1410 height 675
click at [30, 32] on button at bounding box center [33, 35] width 23 height 26
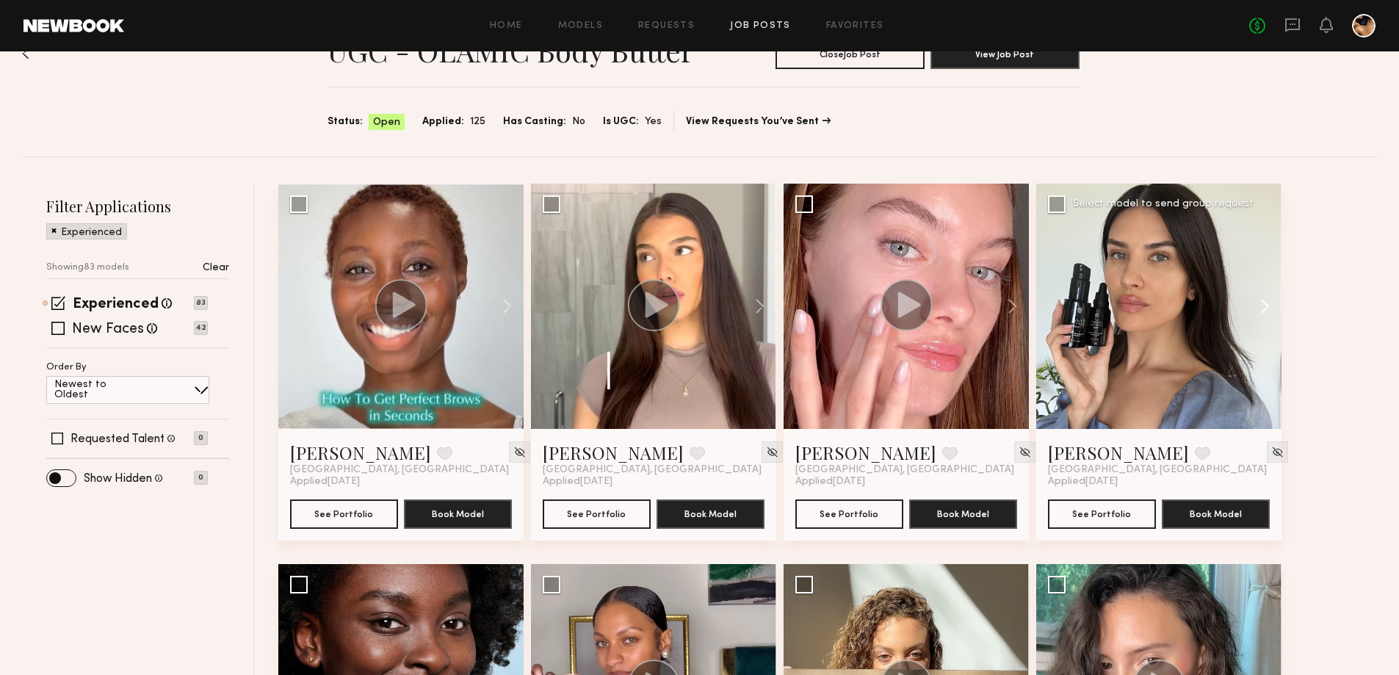
scroll to position [147, 0]
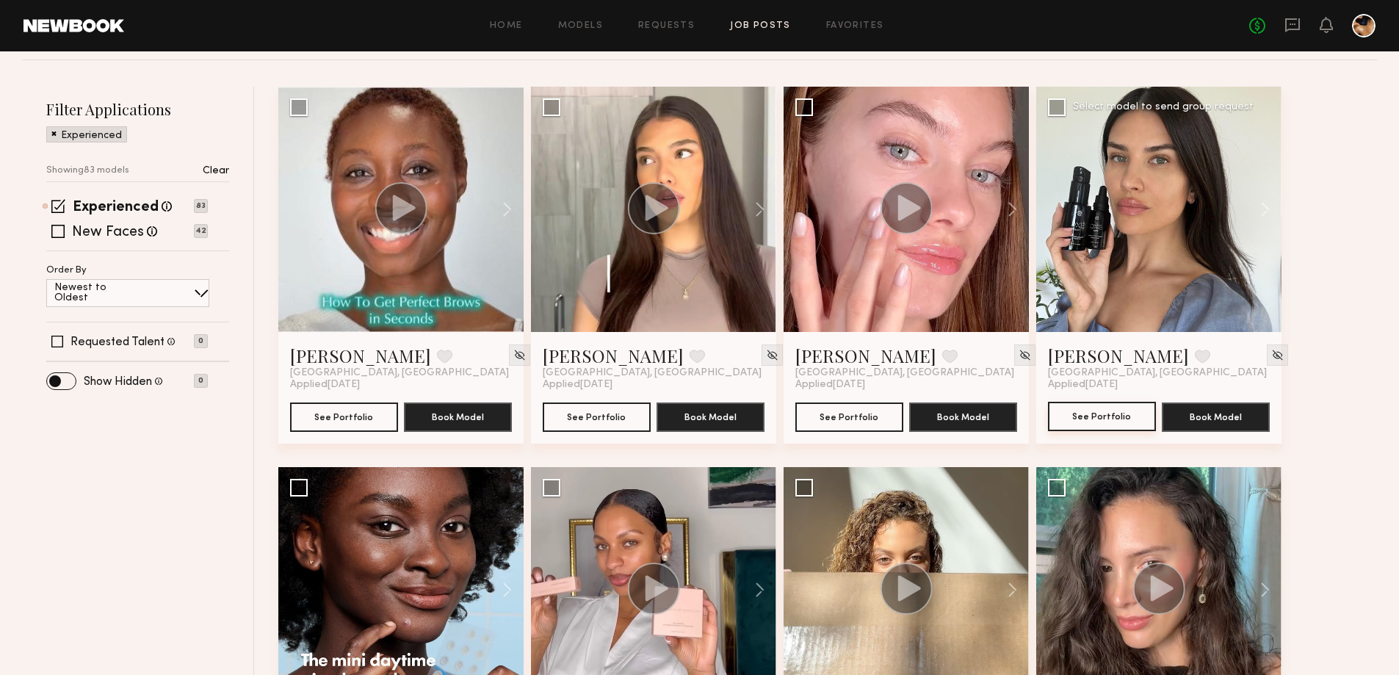
click at [1112, 420] on button "See Portfolio" at bounding box center [1102, 416] width 108 height 29
click at [1179, 206] on div at bounding box center [1158, 209] width 245 height 245
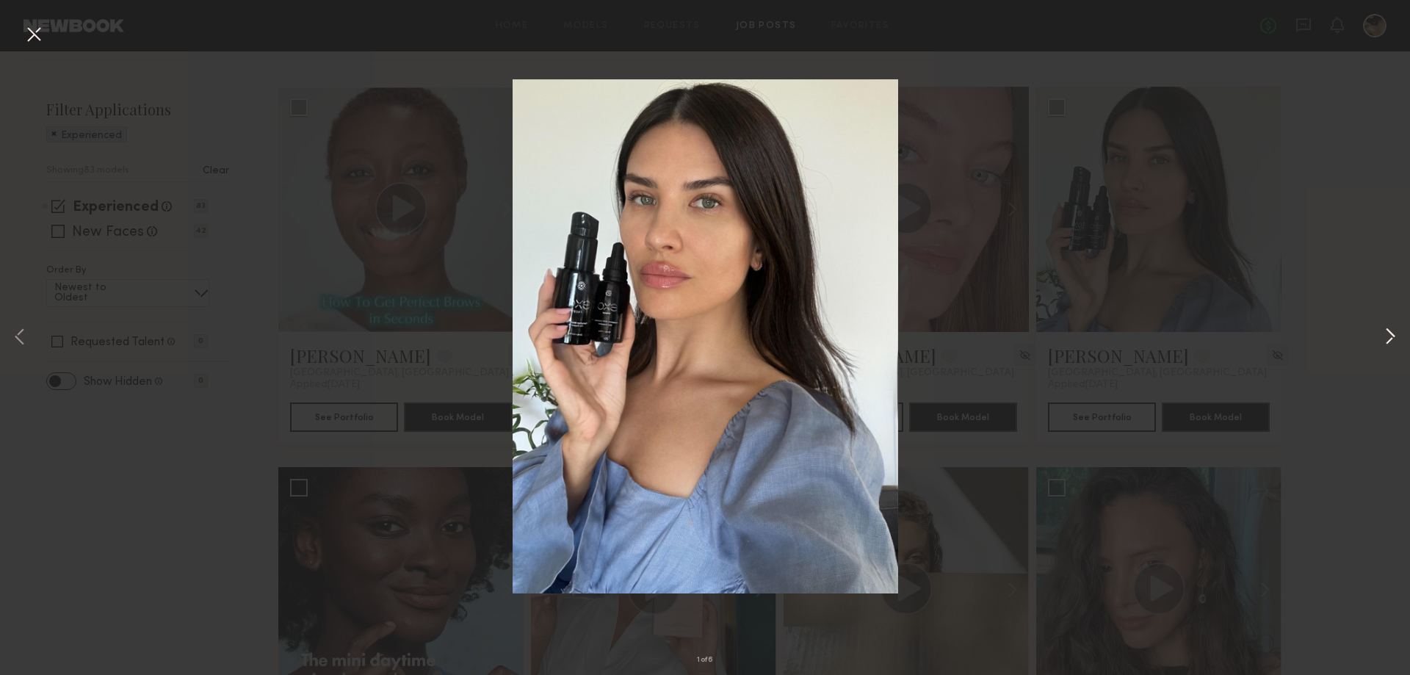
click at [1386, 330] on button at bounding box center [1390, 338] width 18 height 540
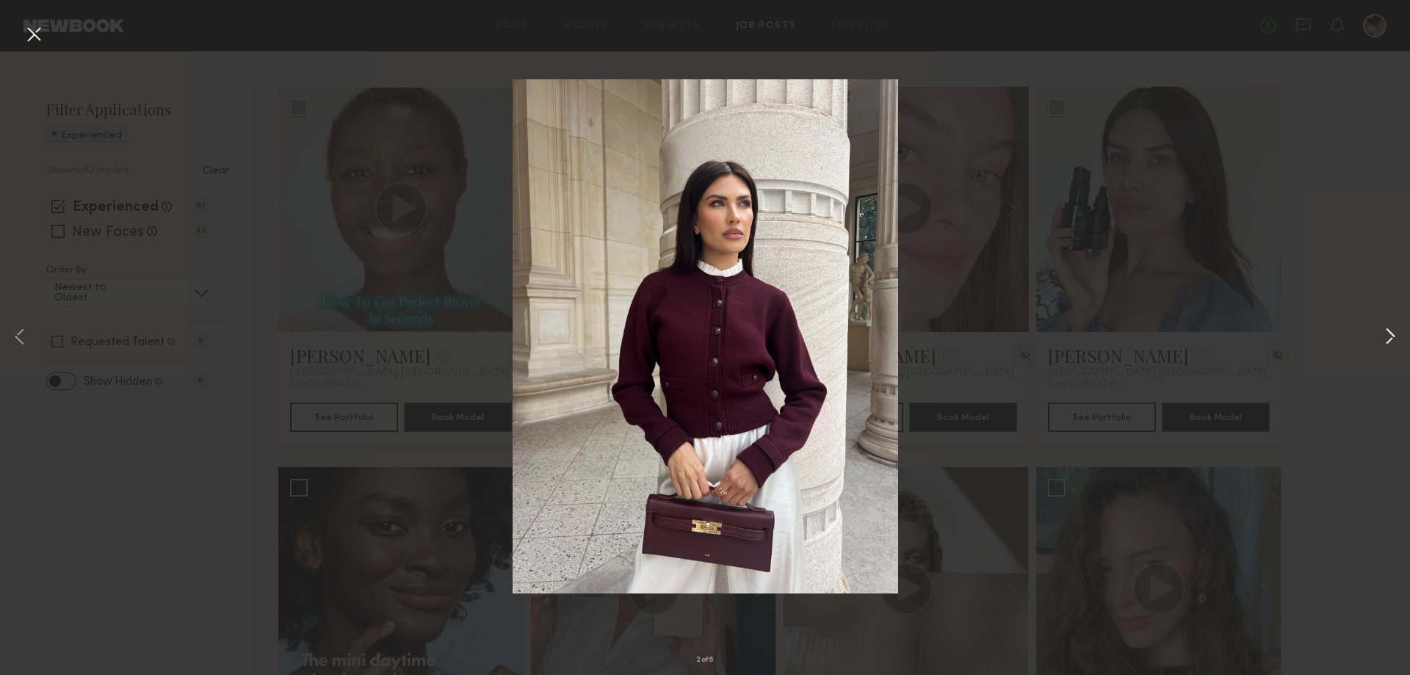
click at [1386, 330] on button at bounding box center [1390, 338] width 18 height 540
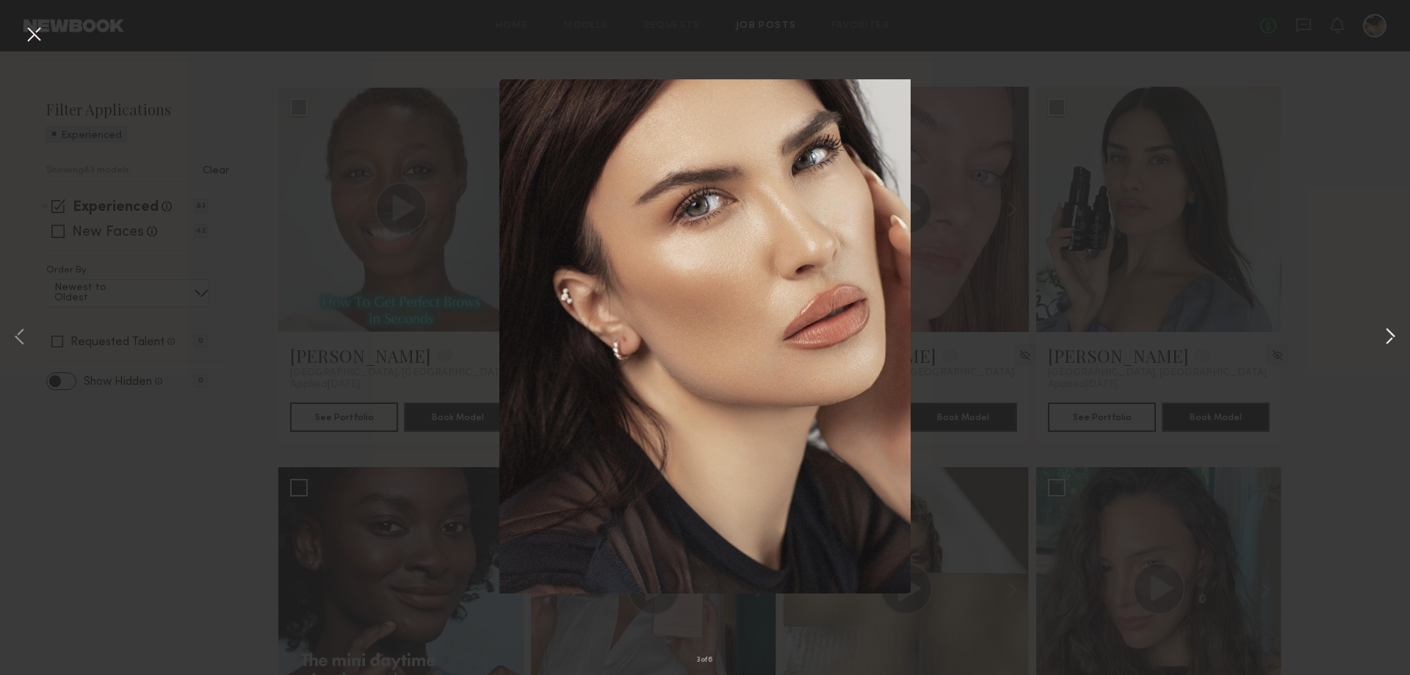
click at [1386, 330] on button at bounding box center [1390, 338] width 18 height 540
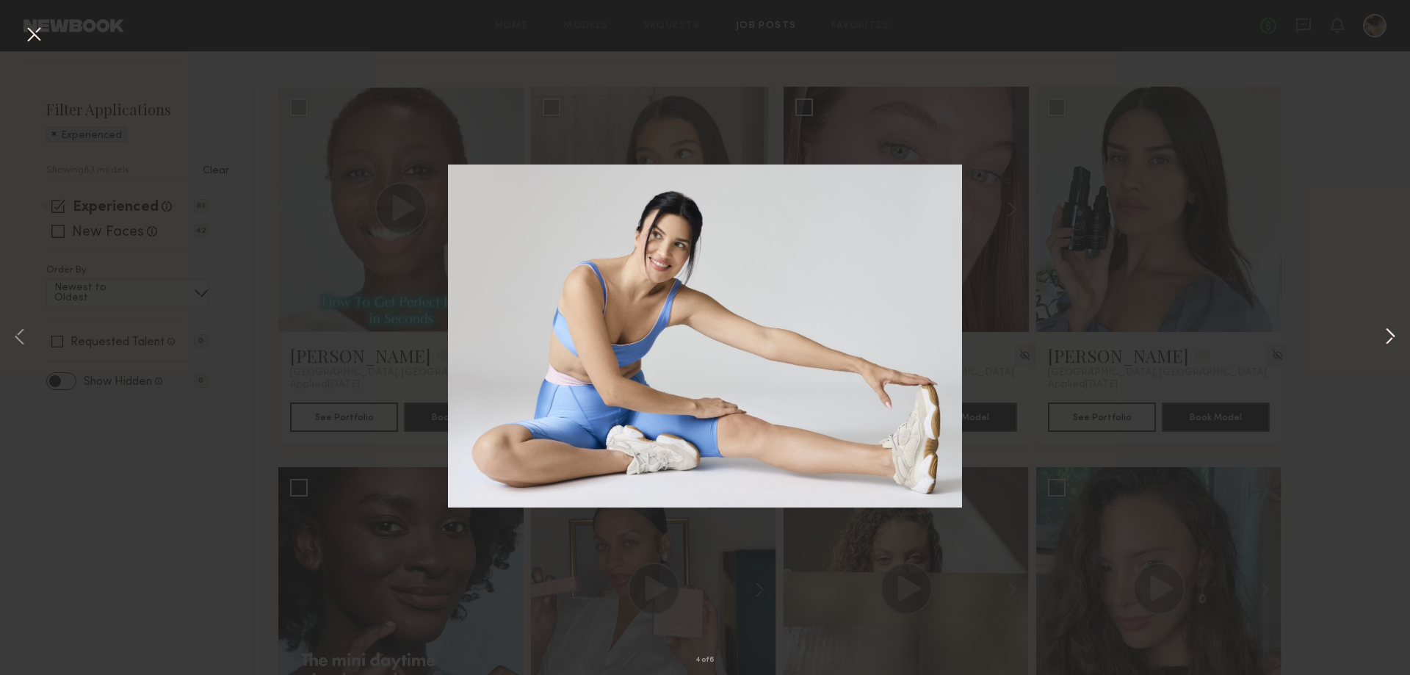
click at [1385, 330] on button at bounding box center [1390, 338] width 18 height 540
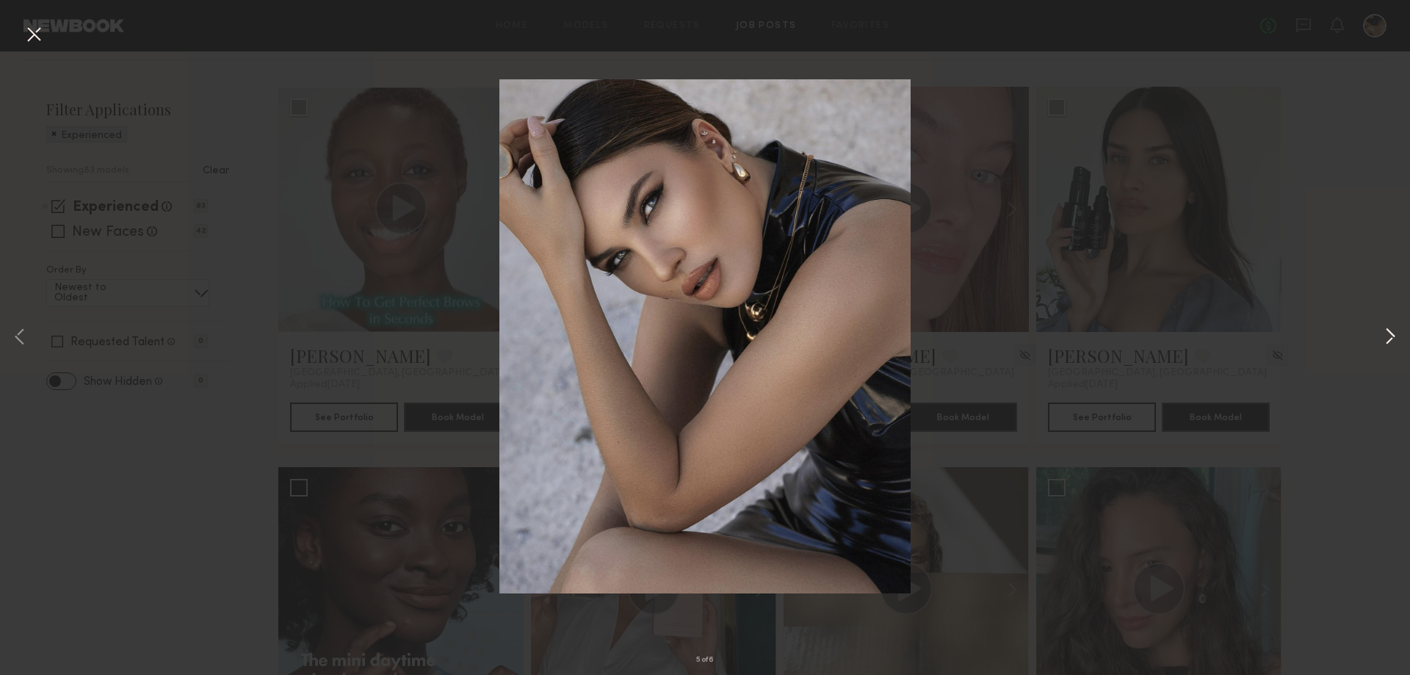
click at [1385, 330] on button at bounding box center [1390, 338] width 18 height 540
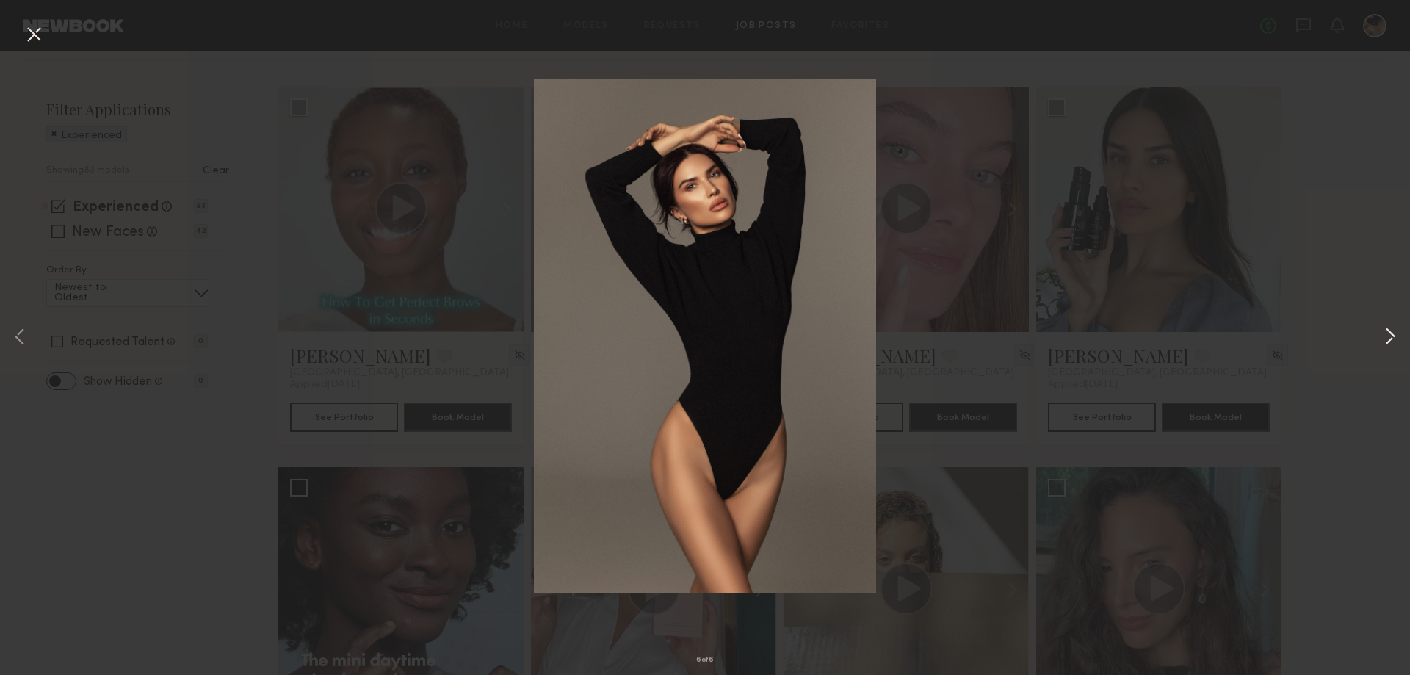
click at [1385, 330] on button at bounding box center [1390, 338] width 18 height 540
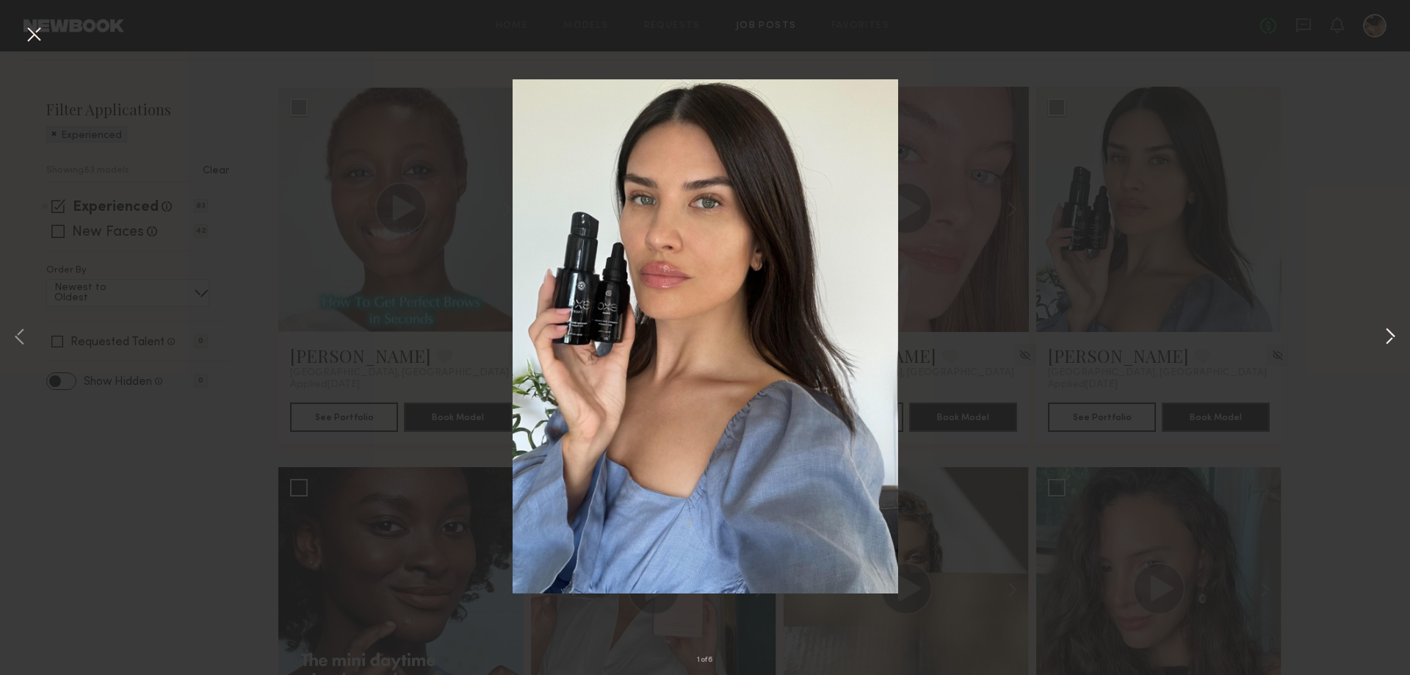
click at [1385, 330] on button at bounding box center [1390, 338] width 18 height 540
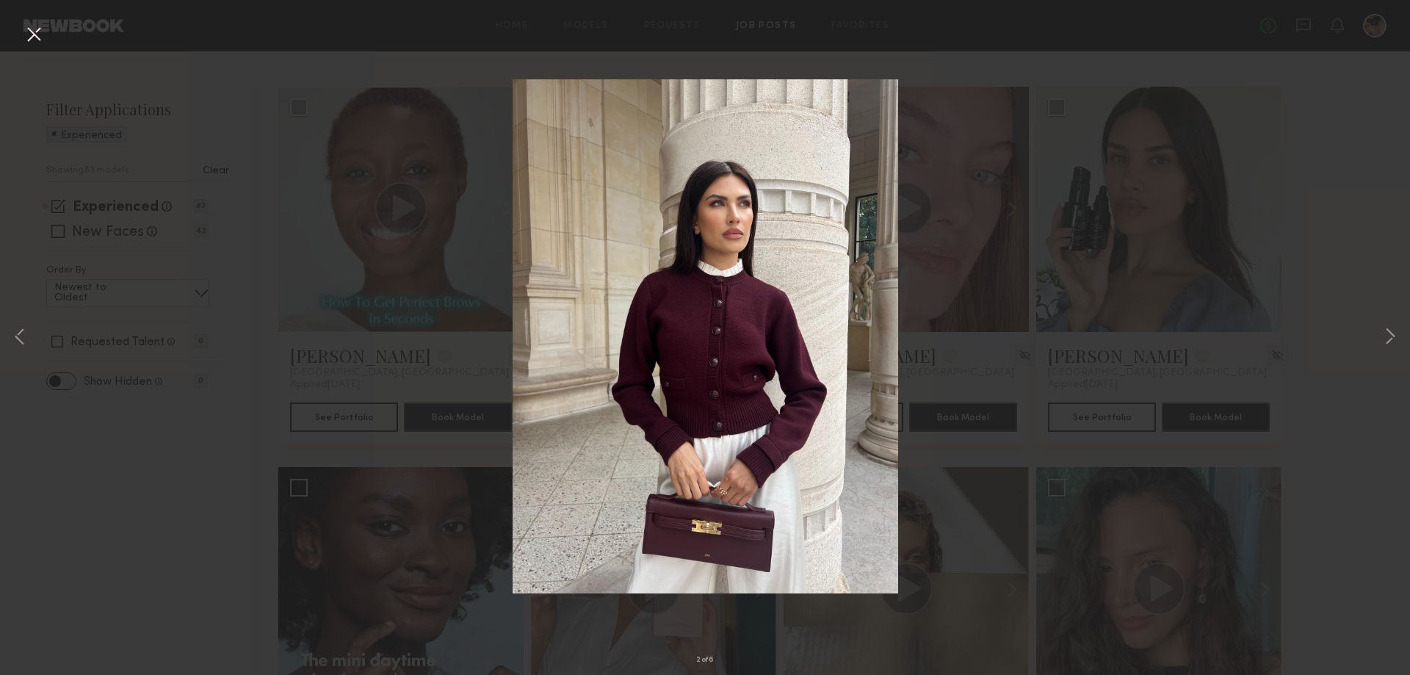
click at [1373, 228] on div "2 of 6" at bounding box center [705, 337] width 1410 height 675
click at [37, 40] on button at bounding box center [33, 35] width 23 height 26
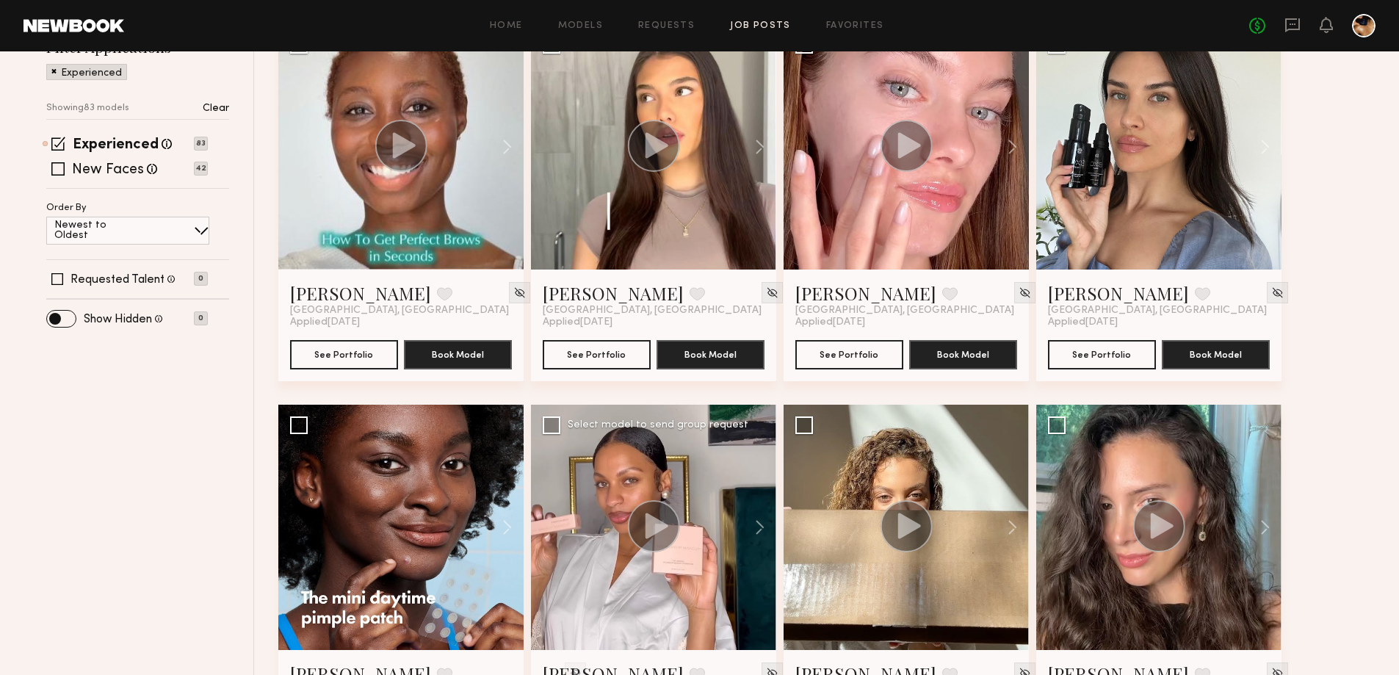
scroll to position [294, 0]
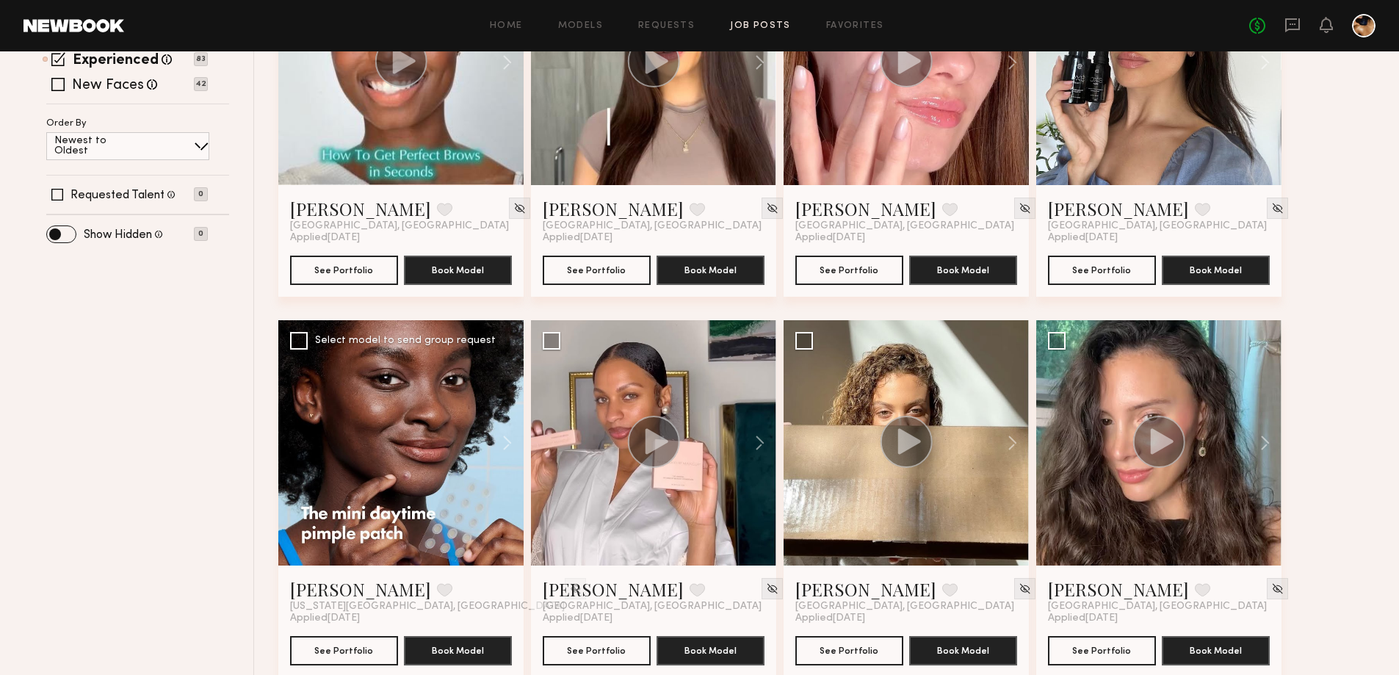
click at [388, 458] on div at bounding box center [400, 442] width 245 height 245
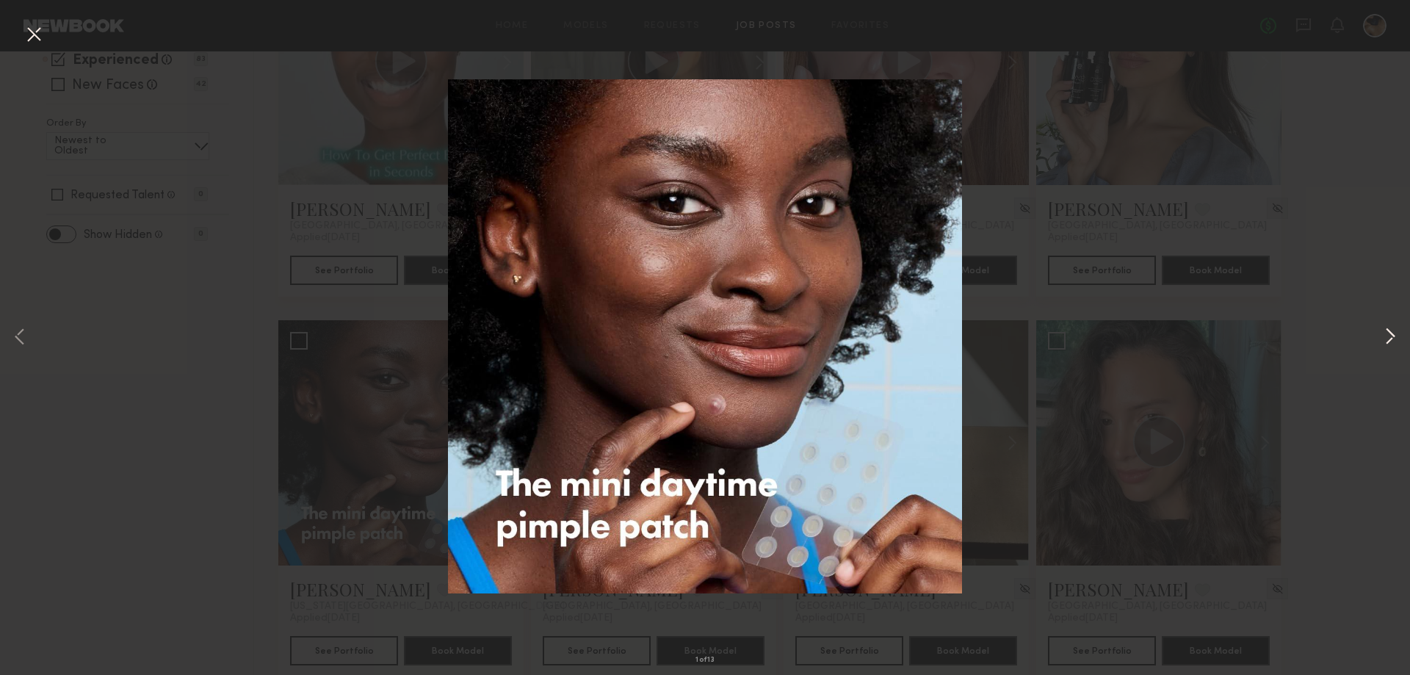
click at [1386, 338] on button at bounding box center [1390, 338] width 18 height 540
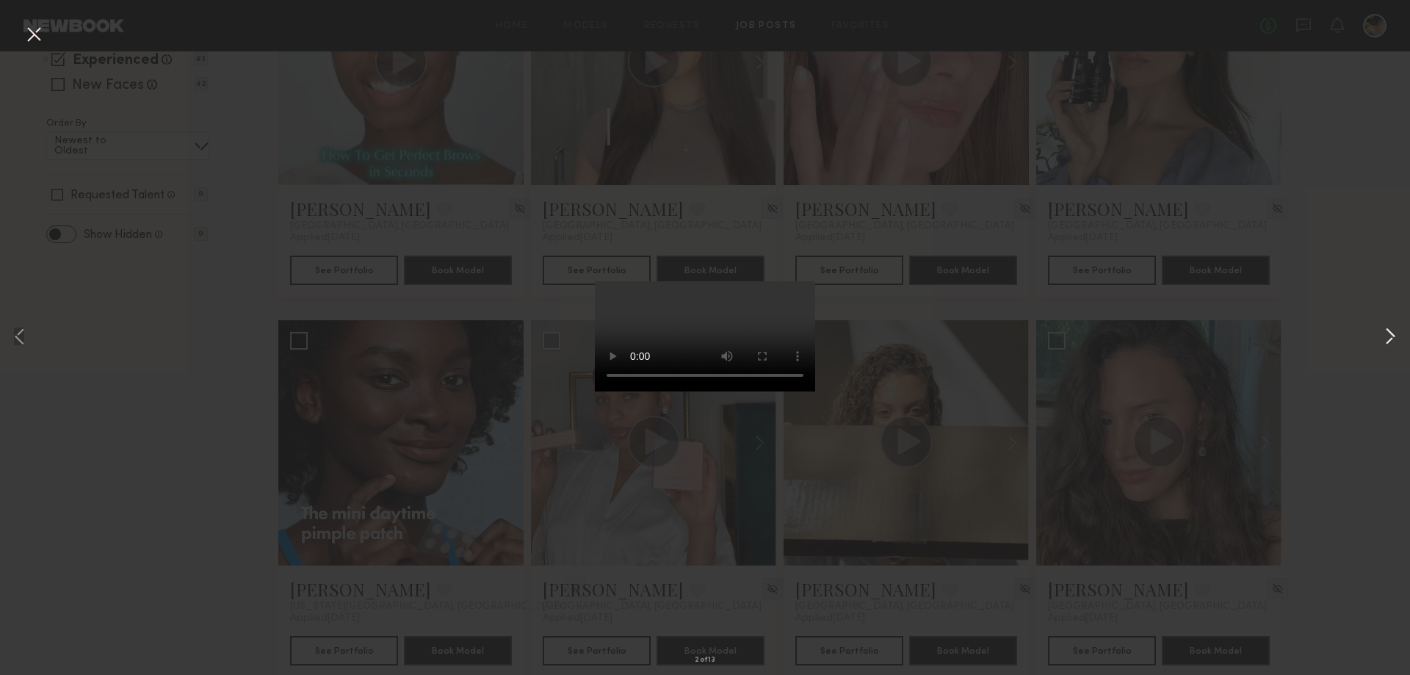
click at [1386, 338] on button at bounding box center [1390, 338] width 18 height 540
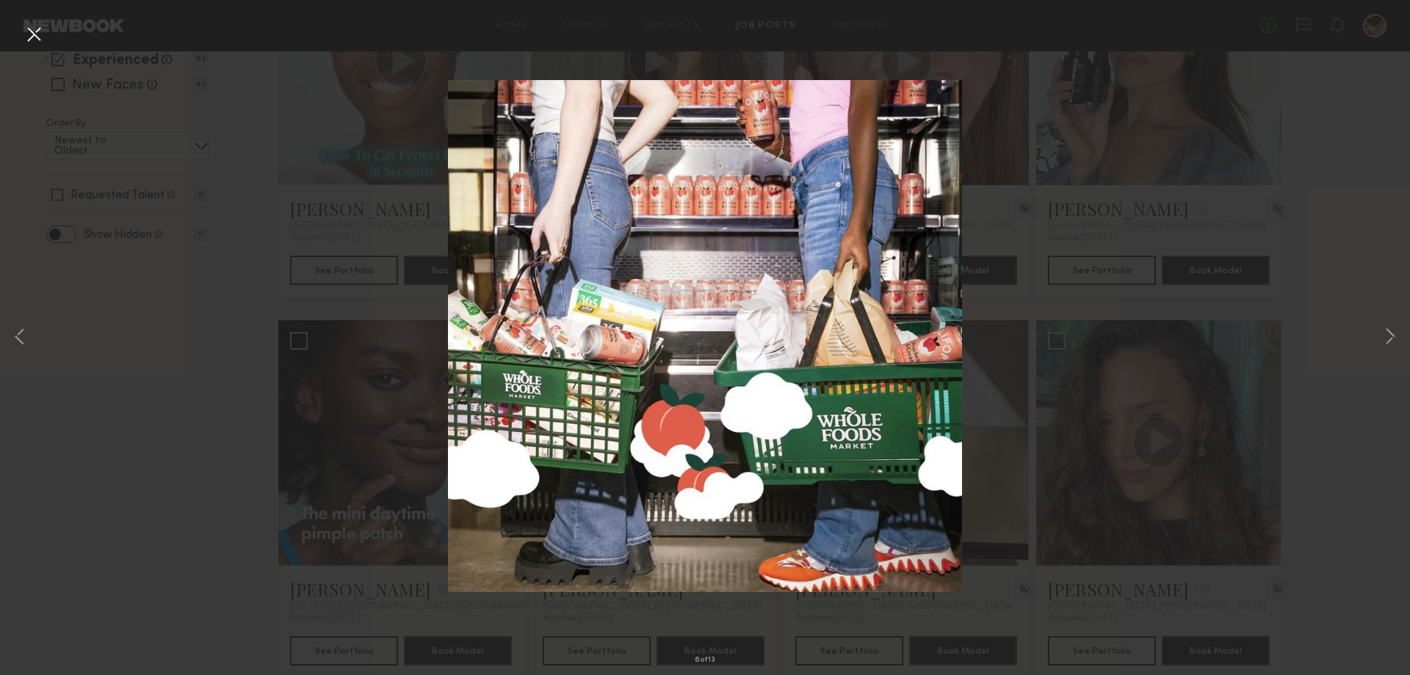
click at [1350, 452] on div "6 of 13" at bounding box center [705, 337] width 1410 height 675
click at [37, 35] on button at bounding box center [33, 35] width 23 height 26
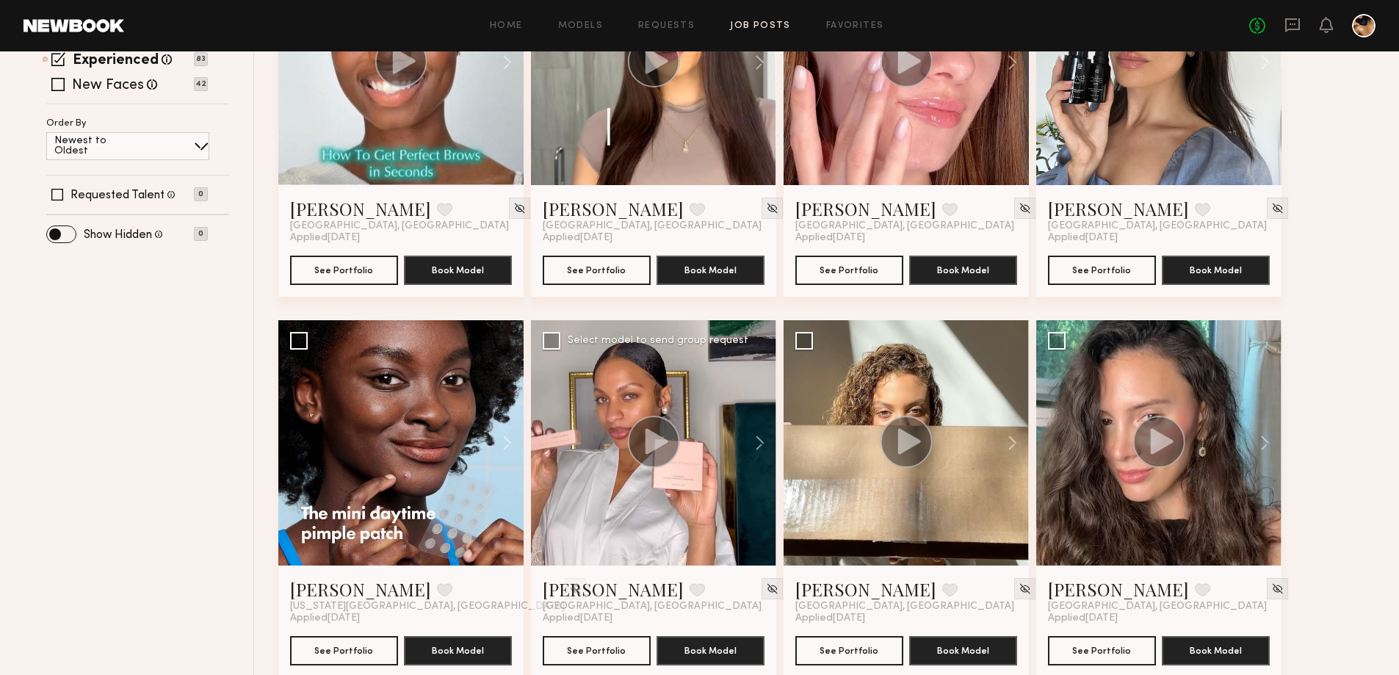
click at [650, 438] on icon at bounding box center [657, 441] width 23 height 26
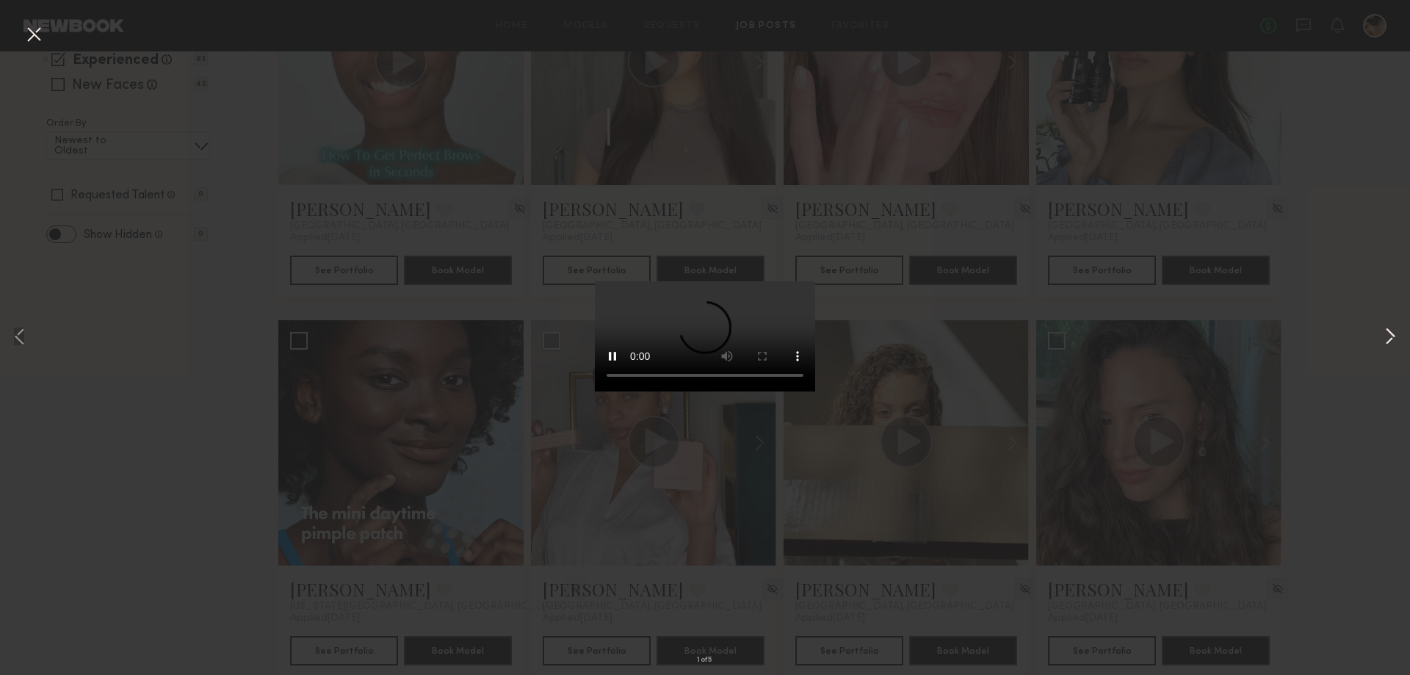
click at [1386, 333] on button at bounding box center [1390, 338] width 18 height 540
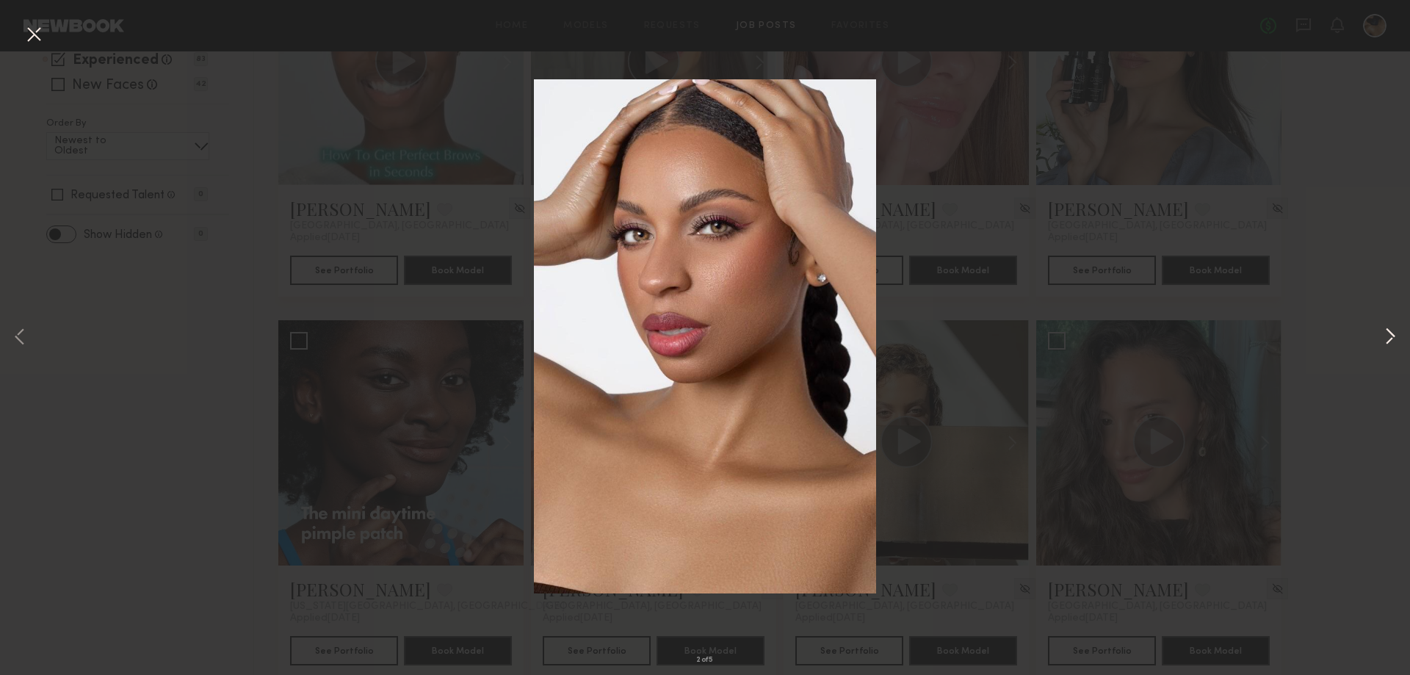
click at [1386, 333] on button at bounding box center [1390, 338] width 18 height 540
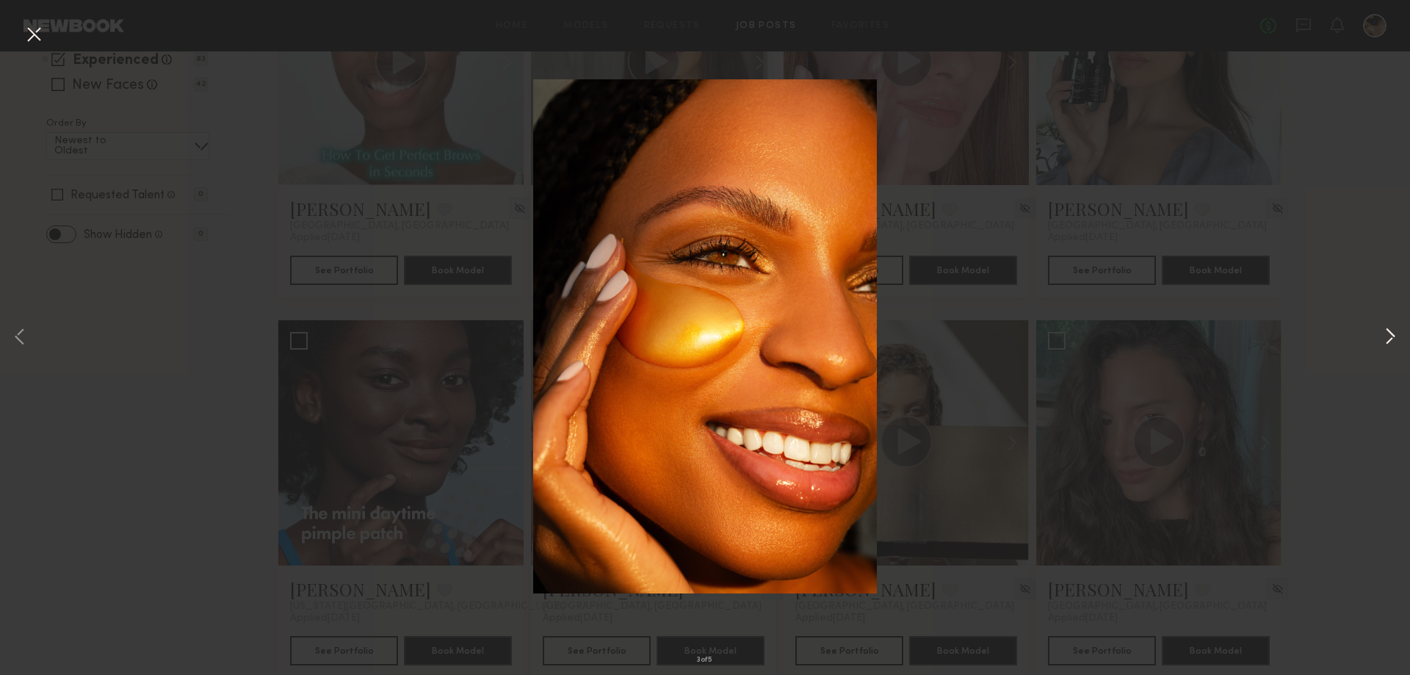
click at [1386, 334] on button at bounding box center [1390, 338] width 18 height 540
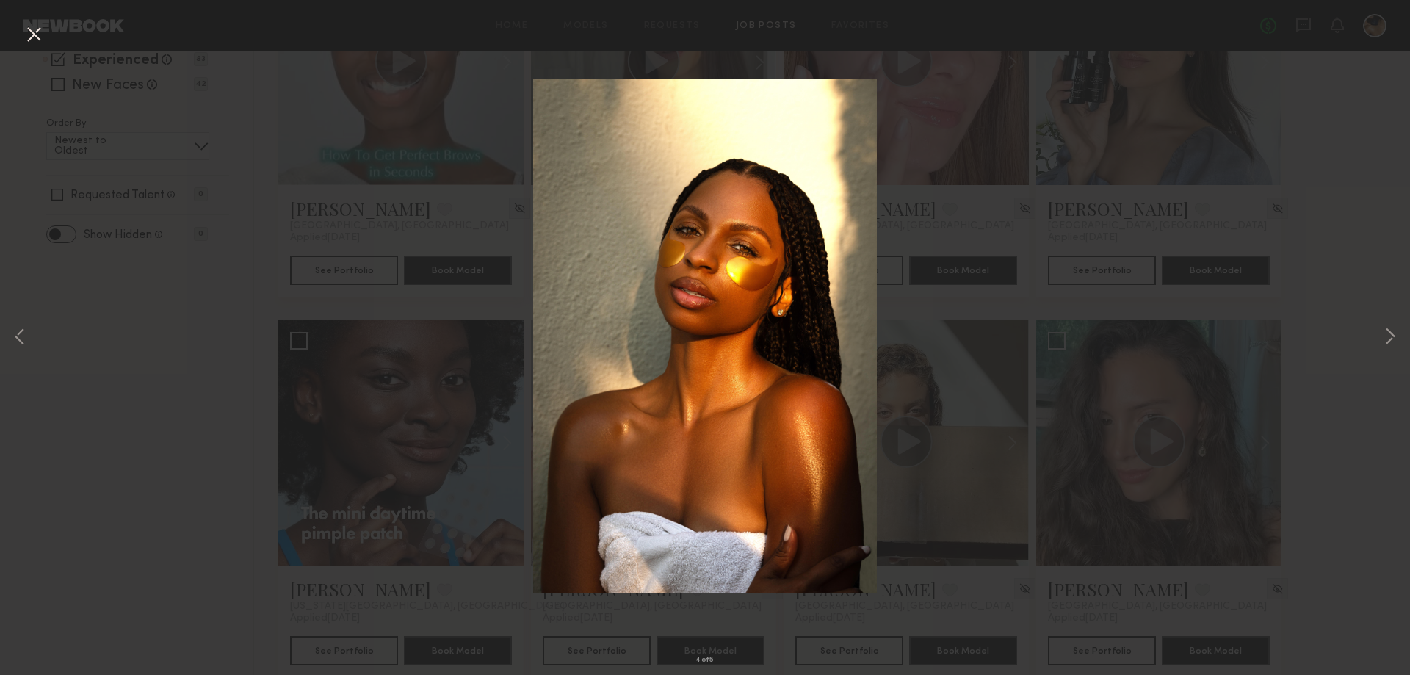
click at [1355, 444] on div "4 of 5" at bounding box center [705, 337] width 1410 height 675
click at [35, 30] on button at bounding box center [33, 35] width 23 height 26
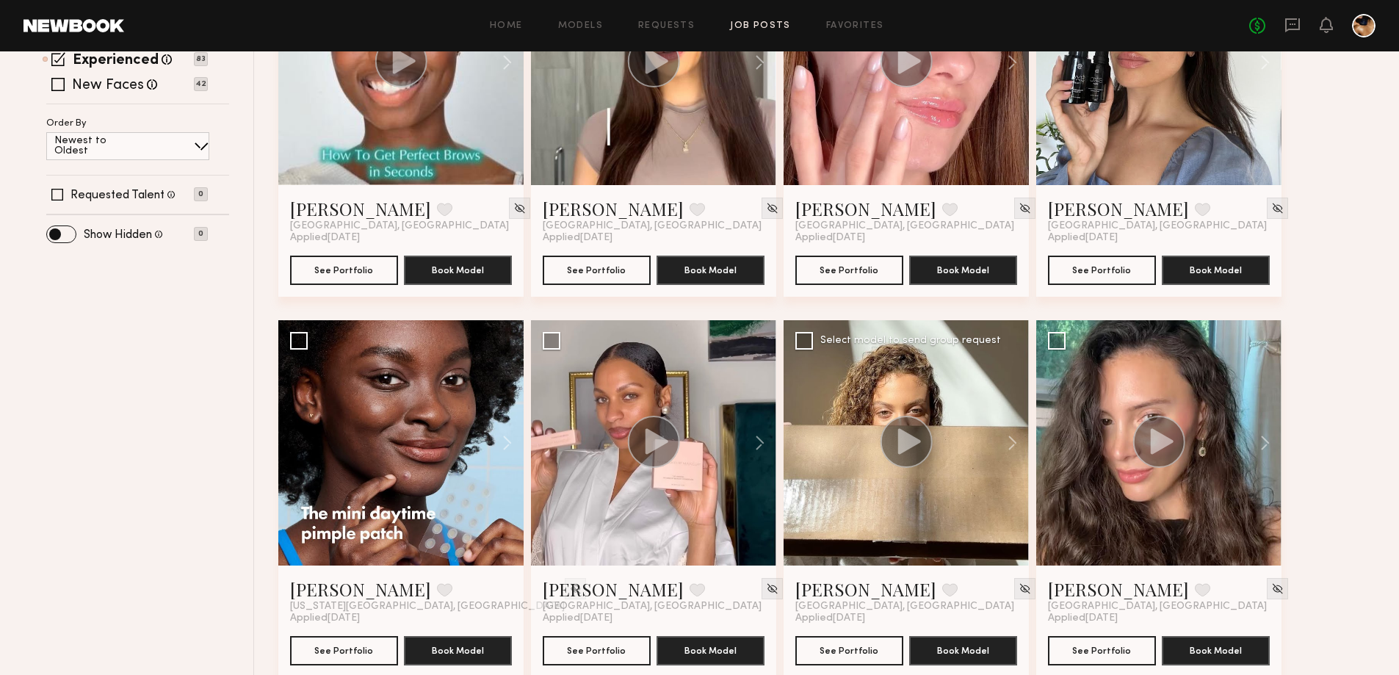
click at [906, 448] on icon at bounding box center [909, 441] width 23 height 26
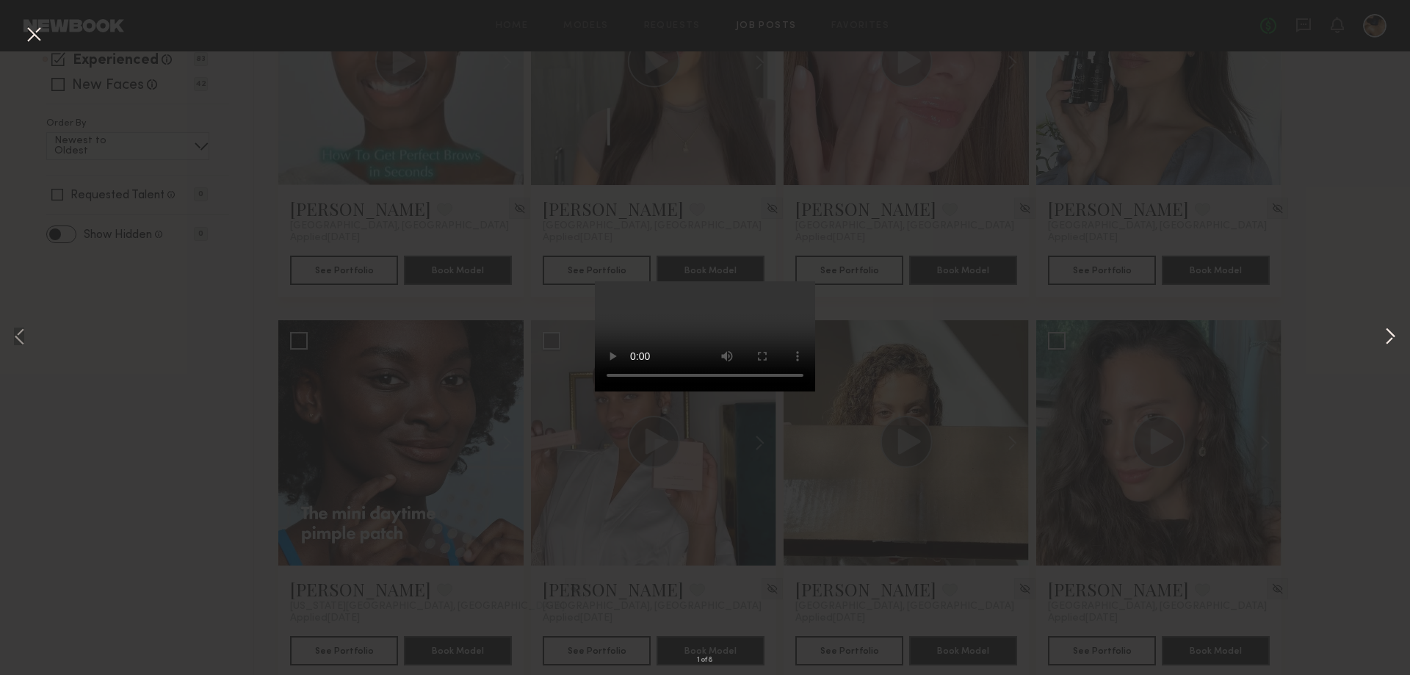
click at [1381, 344] on button at bounding box center [1390, 338] width 18 height 540
click at [33, 328] on div "2 of 8" at bounding box center [705, 337] width 1410 height 675
click at [1378, 342] on div "2 of 8" at bounding box center [705, 337] width 1410 height 675
click at [1385, 339] on button at bounding box center [1390, 338] width 18 height 540
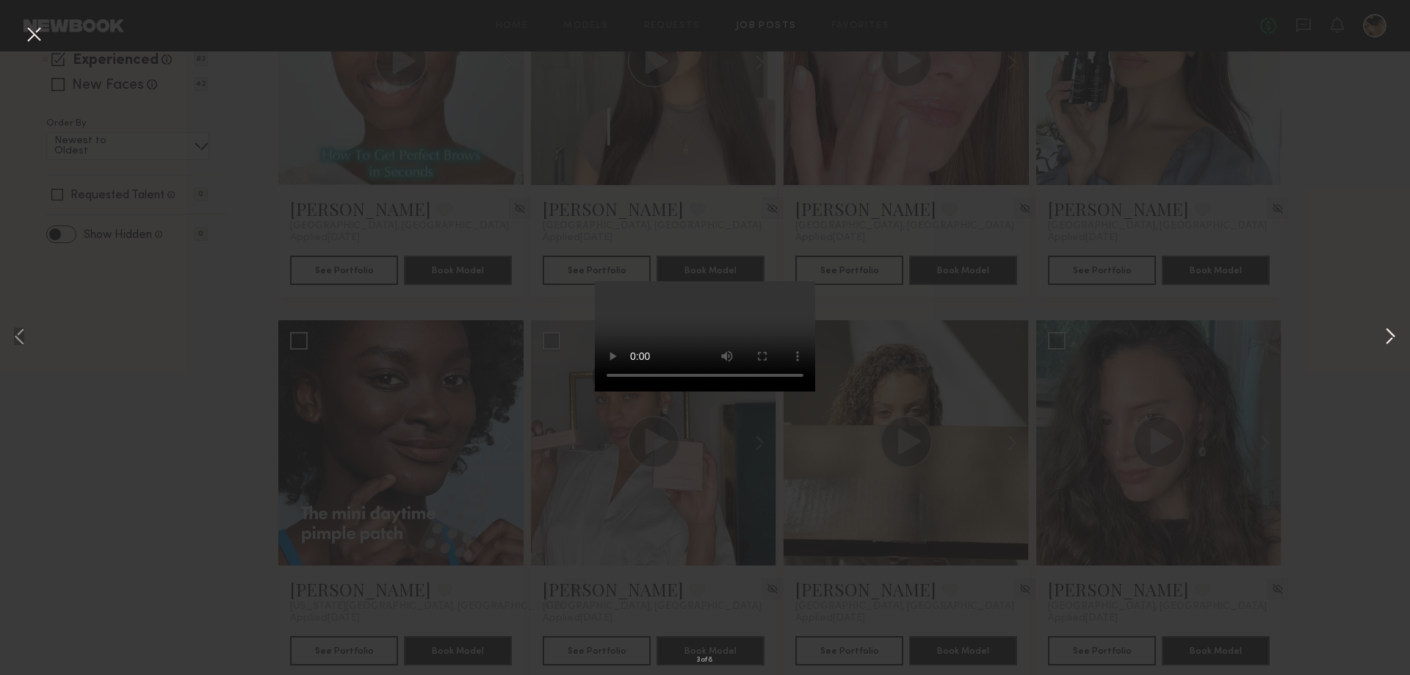
click at [1392, 338] on button at bounding box center [1390, 338] width 18 height 540
click at [1389, 336] on button at bounding box center [1390, 338] width 18 height 540
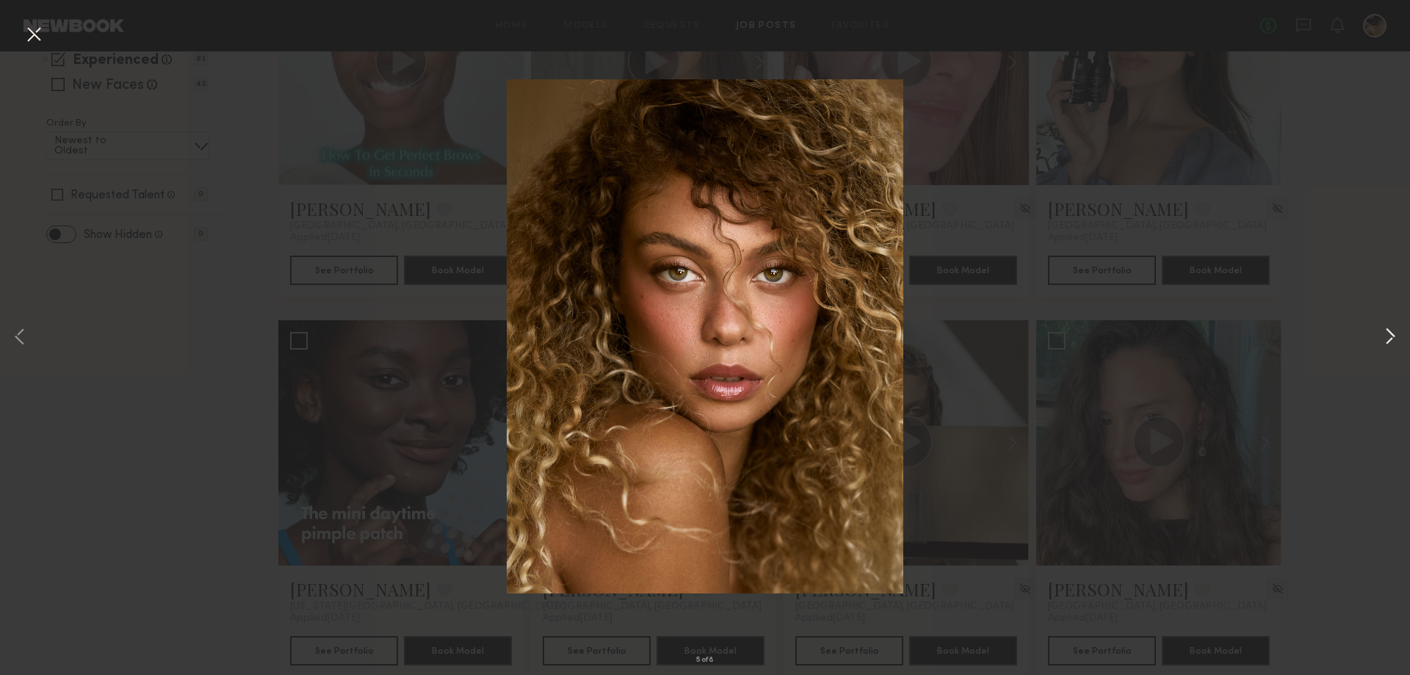
click at [1389, 336] on button at bounding box center [1390, 338] width 18 height 540
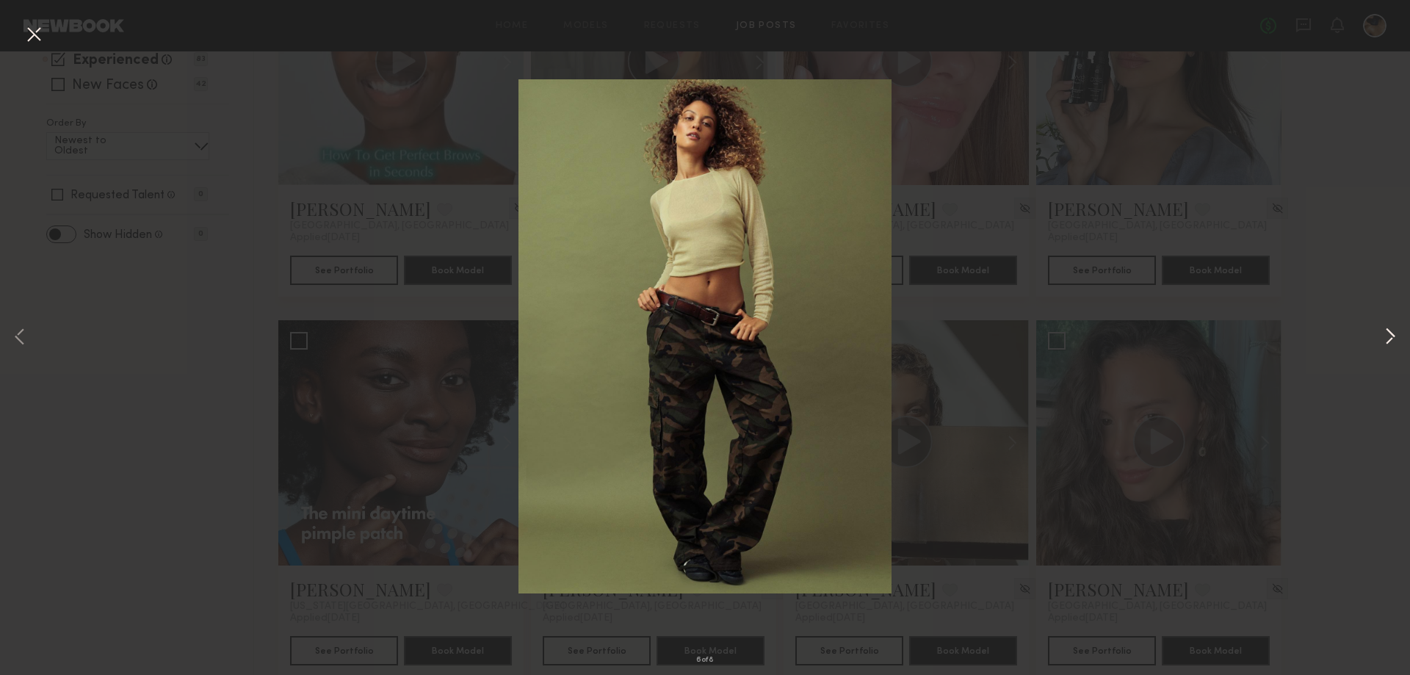
click at [1389, 336] on button at bounding box center [1390, 338] width 18 height 540
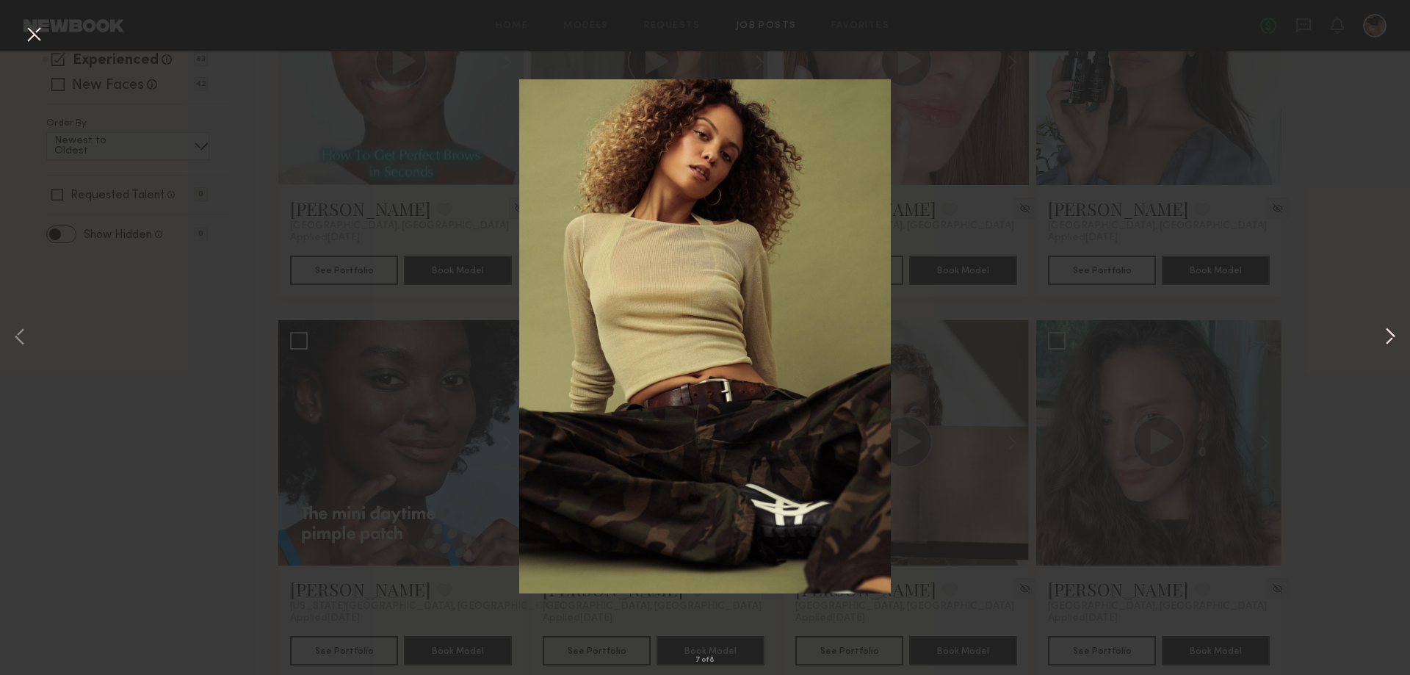
click at [1389, 336] on button at bounding box center [1390, 338] width 18 height 540
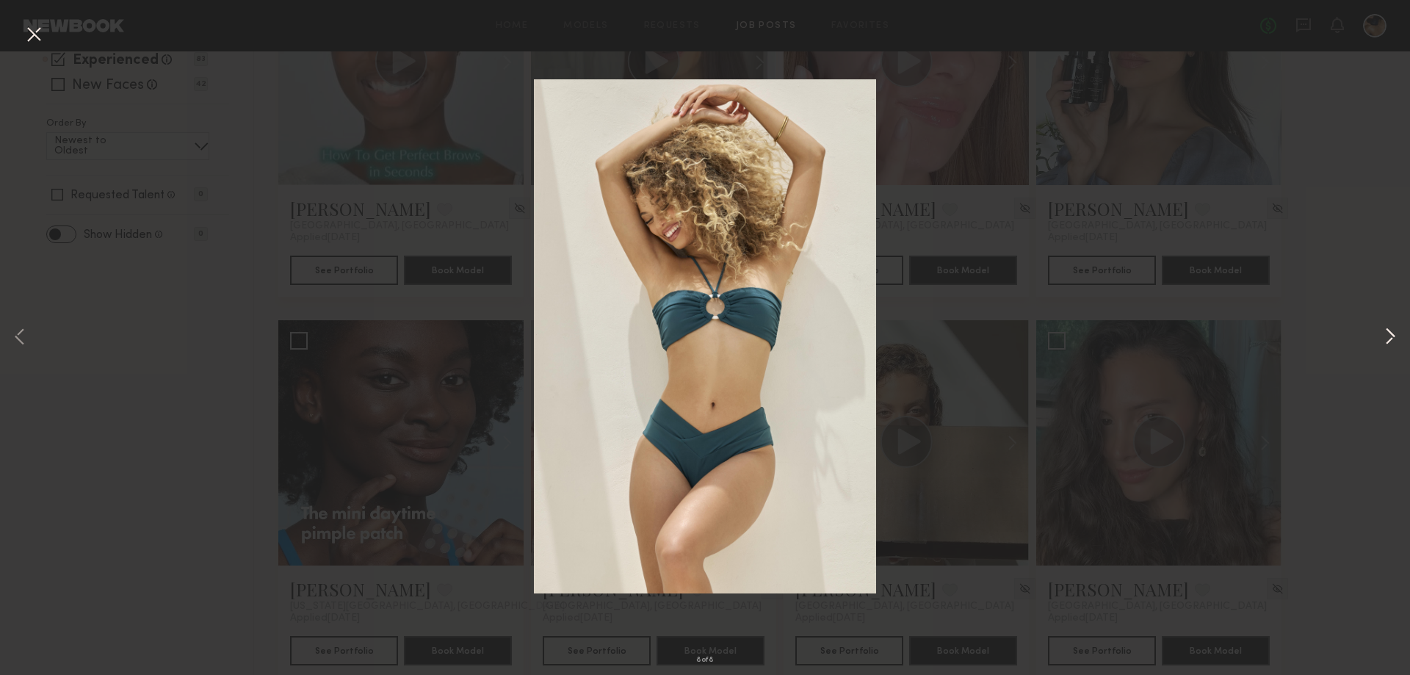
click at [1389, 336] on button at bounding box center [1390, 338] width 18 height 540
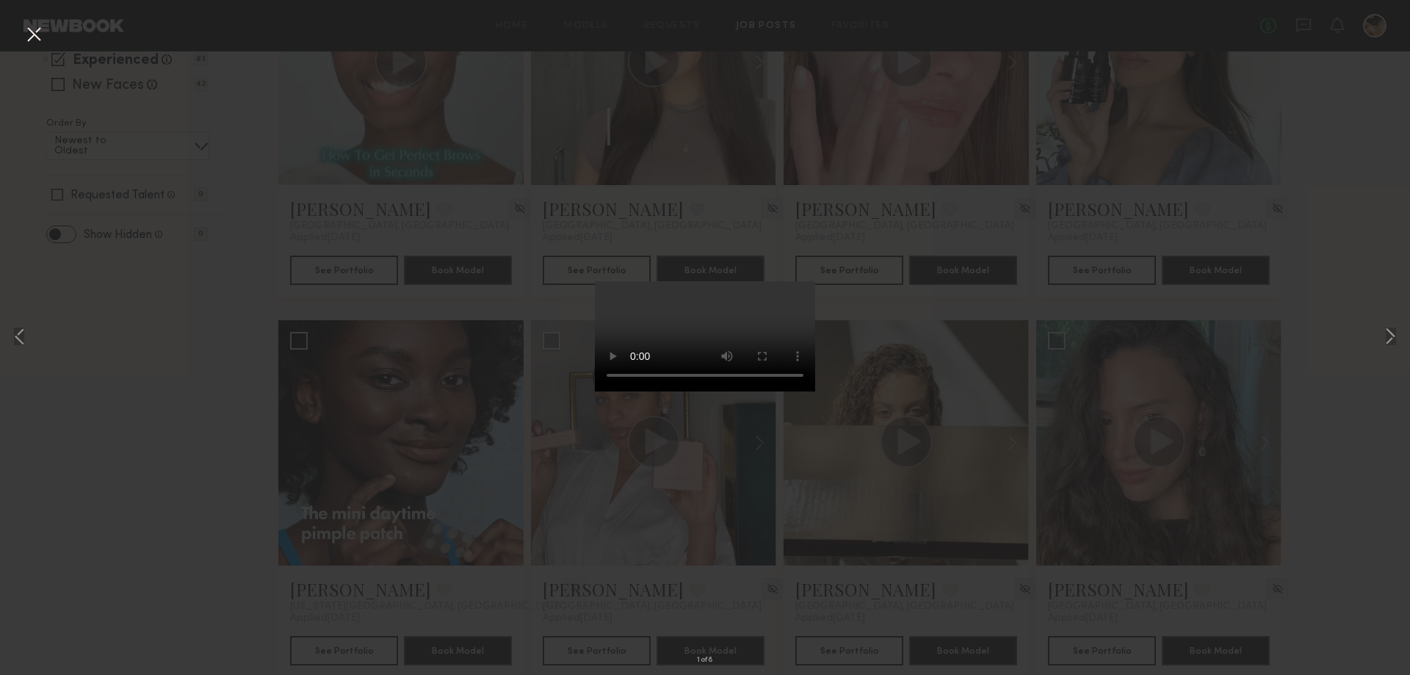
click at [1348, 346] on div "1 of 8" at bounding box center [705, 337] width 1410 height 675
click at [31, 34] on button at bounding box center [33, 35] width 23 height 26
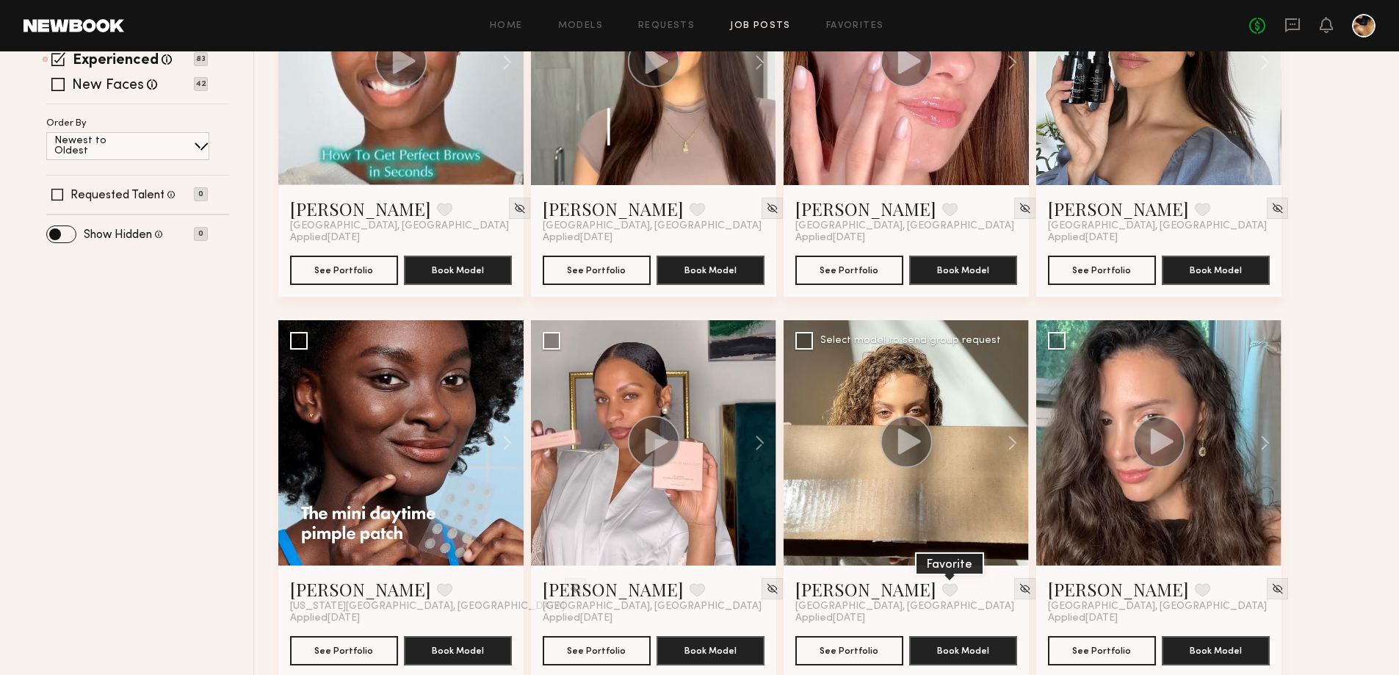
click at [942, 590] on button at bounding box center [949, 589] width 15 height 13
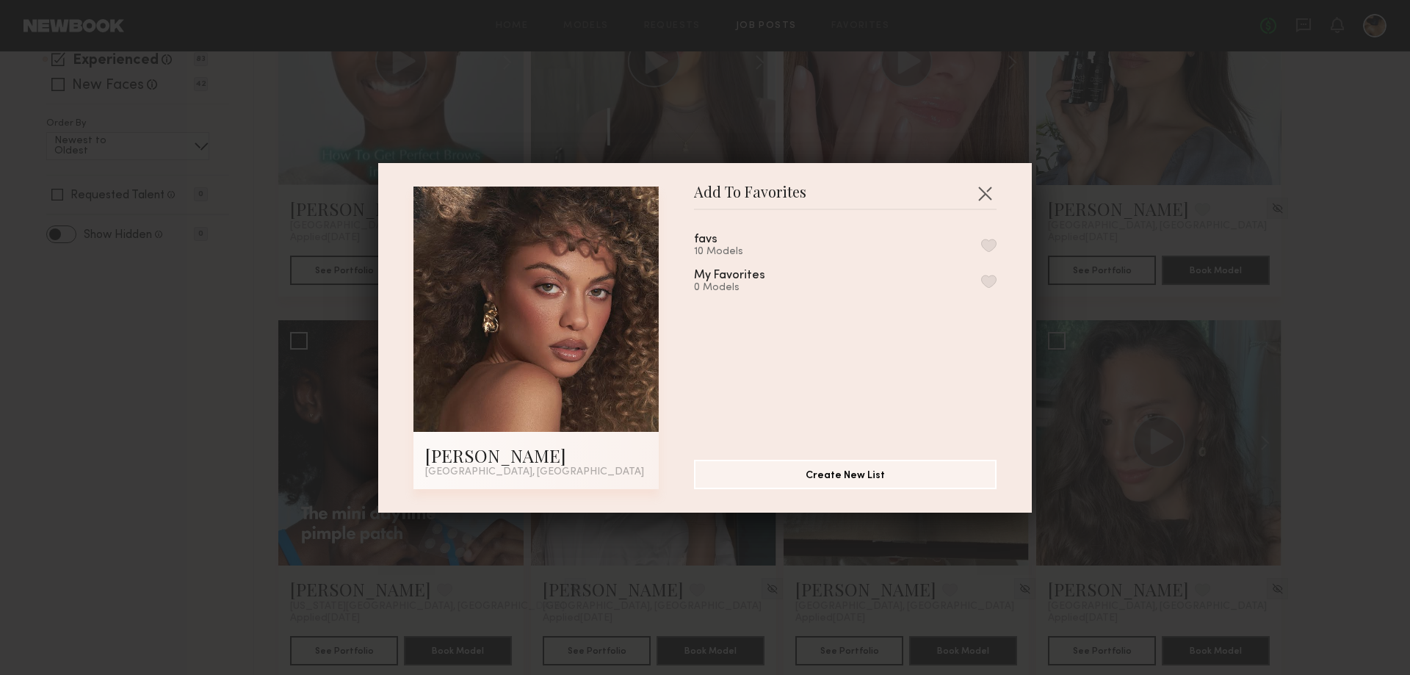
drag, startPoint x: 775, startPoint y: 242, endPoint x: 933, endPoint y: 254, distance: 159.1
click at [777, 245] on div "favs 10 Models" at bounding box center [845, 246] width 303 height 24
click at [981, 246] on button "button" at bounding box center [988, 245] width 15 height 13
click at [977, 190] on button "button" at bounding box center [984, 192] width 23 height 23
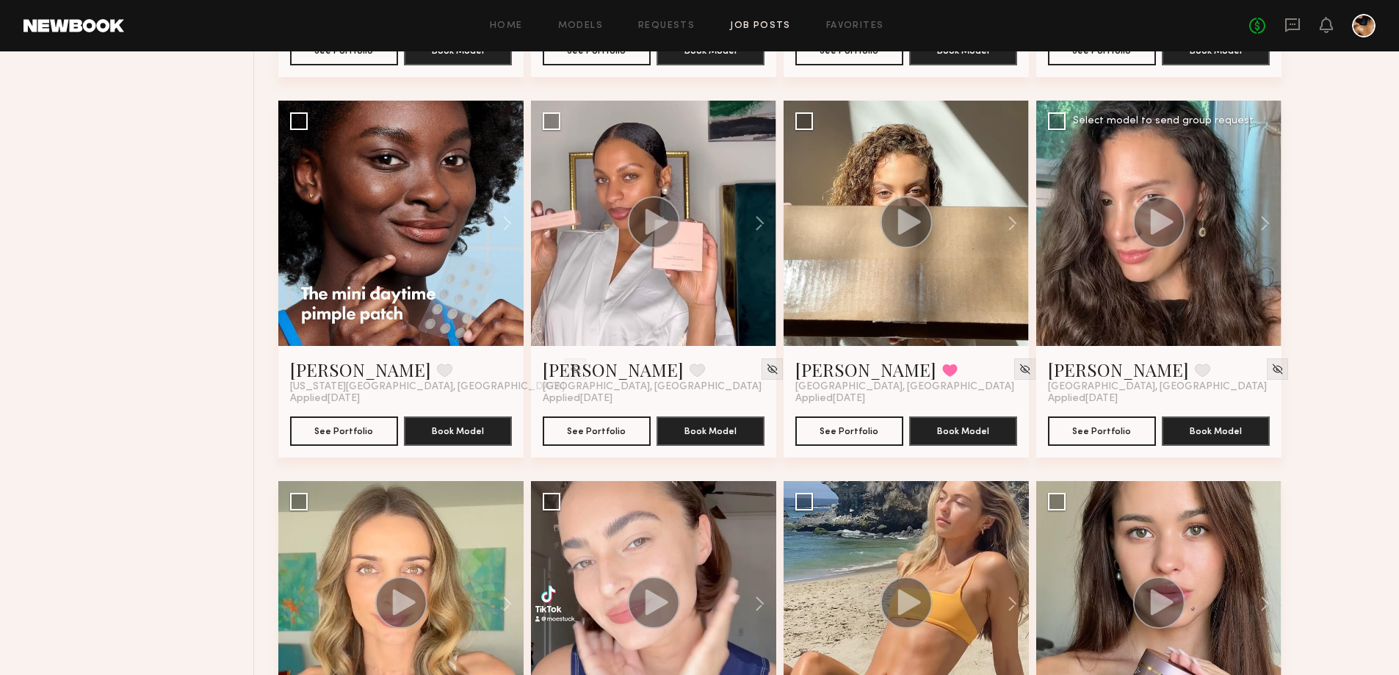
scroll to position [514, 0]
click at [1166, 222] on icon at bounding box center [1162, 221] width 23 height 26
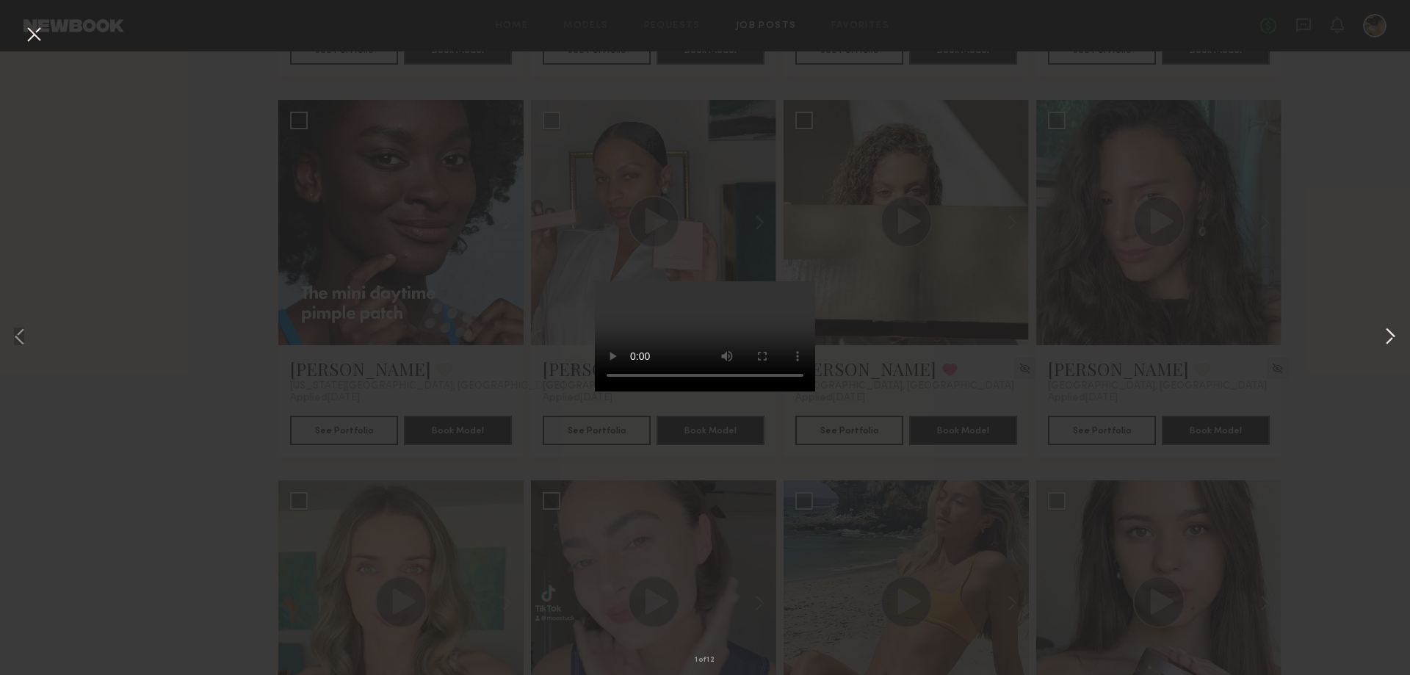
click at [1395, 329] on button at bounding box center [1390, 338] width 18 height 540
click at [1393, 329] on button at bounding box center [1390, 338] width 18 height 540
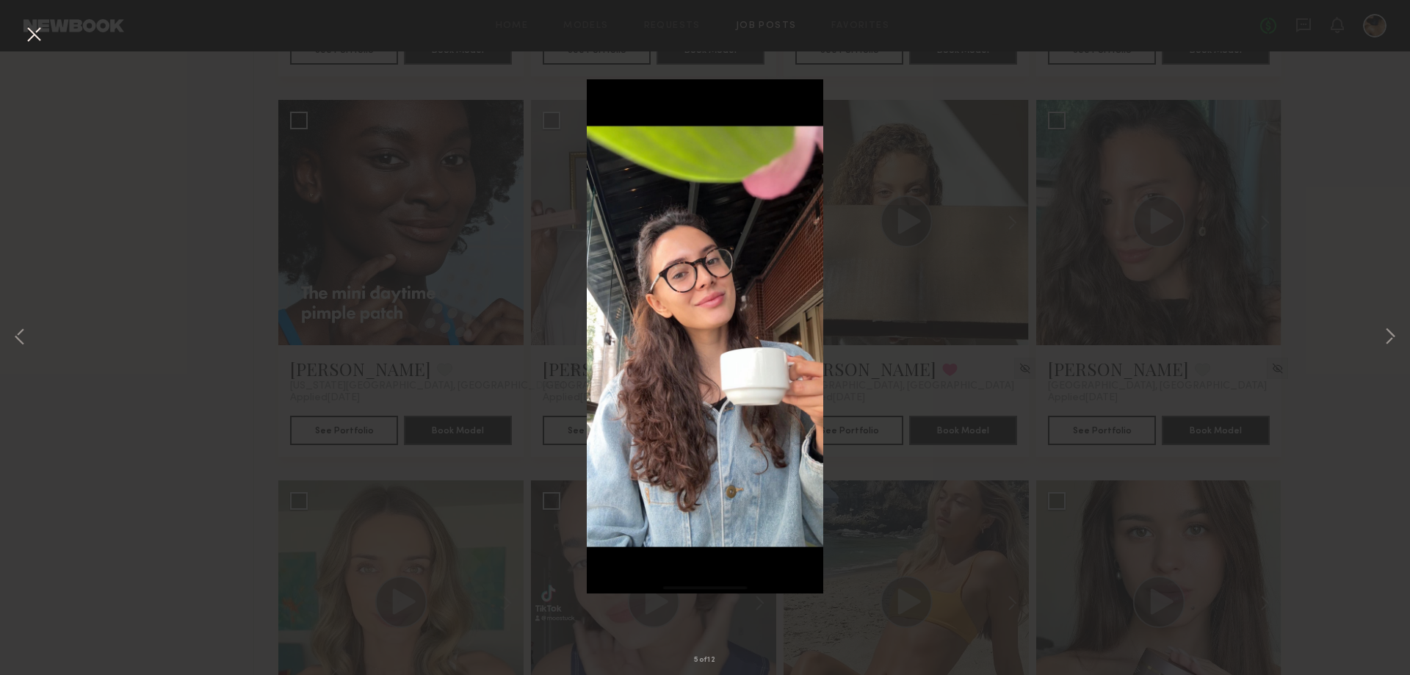
click at [1345, 431] on div "5 of 12" at bounding box center [705, 337] width 1410 height 675
click at [35, 35] on button at bounding box center [33, 35] width 23 height 26
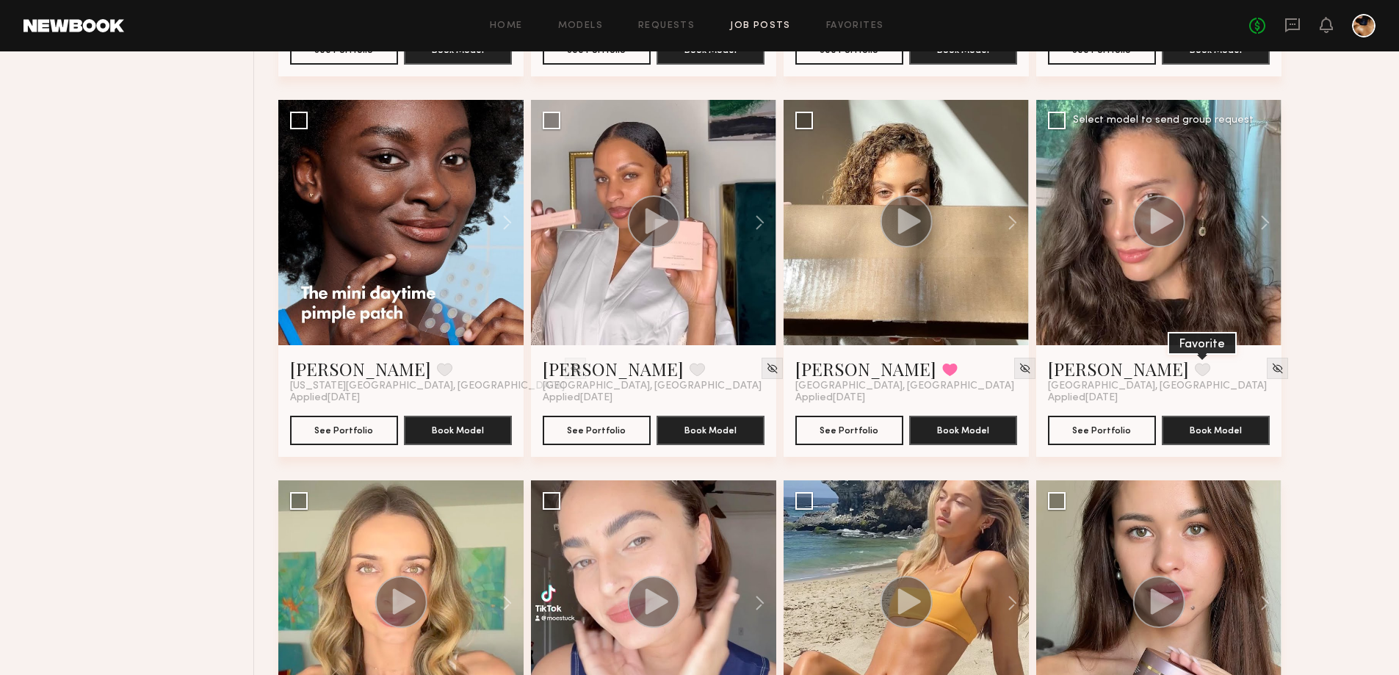
click at [1195, 370] on button at bounding box center [1202, 369] width 15 height 13
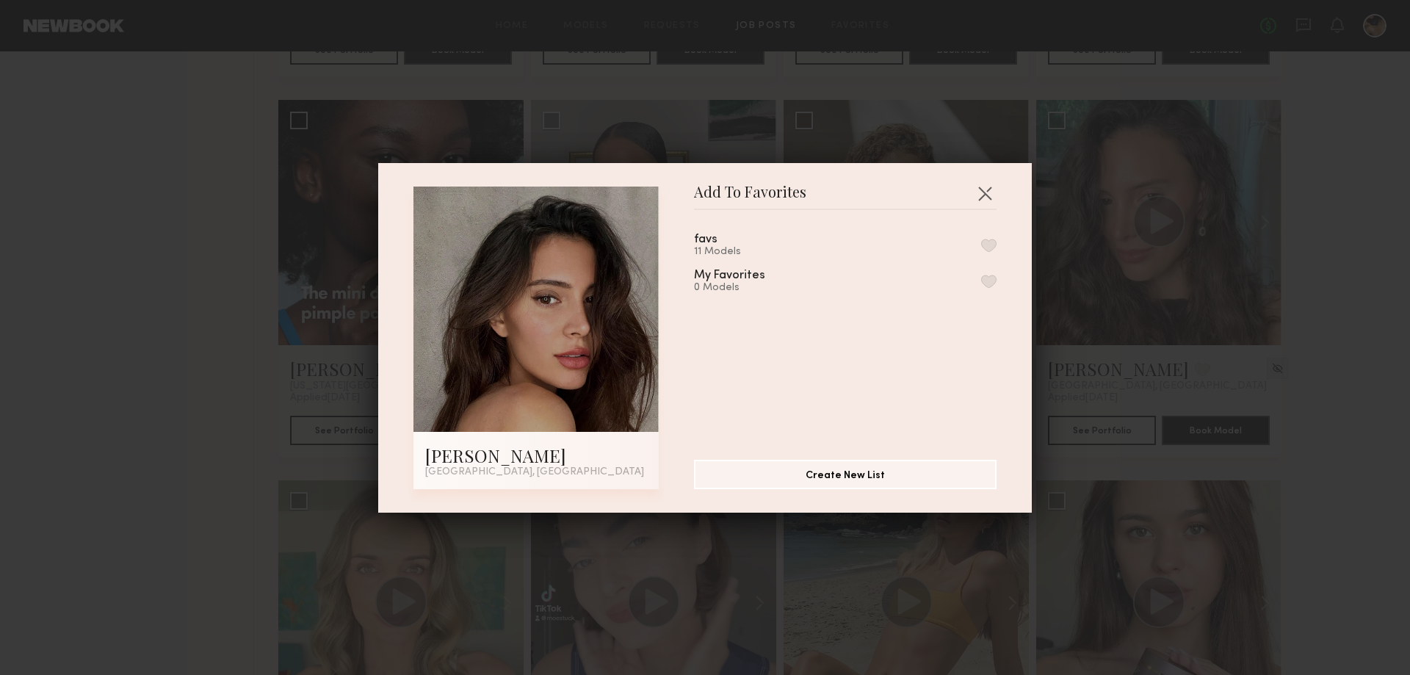
click at [721, 253] on div "11 Models" at bounding box center [723, 252] width 59 height 12
click at [981, 245] on button "button" at bounding box center [988, 245] width 15 height 13
click at [977, 187] on button "button" at bounding box center [984, 192] width 23 height 23
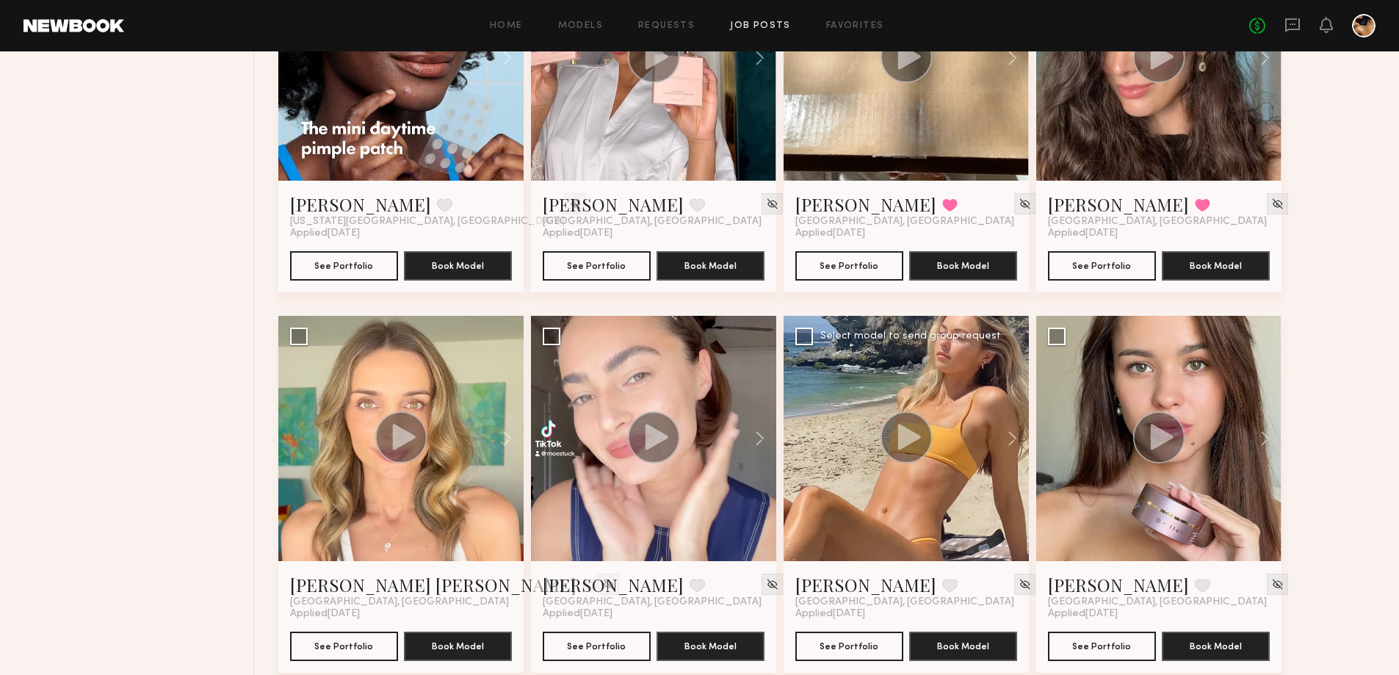
scroll to position [734, 0]
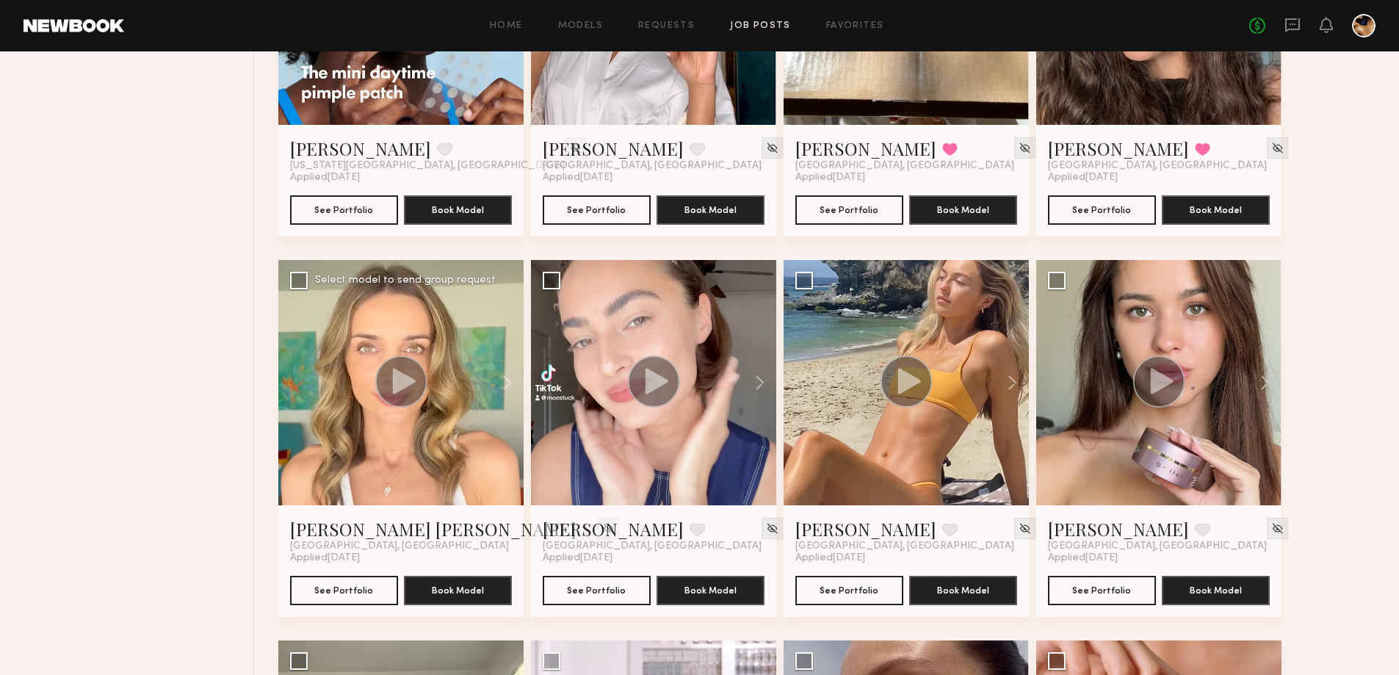
click at [394, 375] on icon at bounding box center [404, 381] width 23 height 26
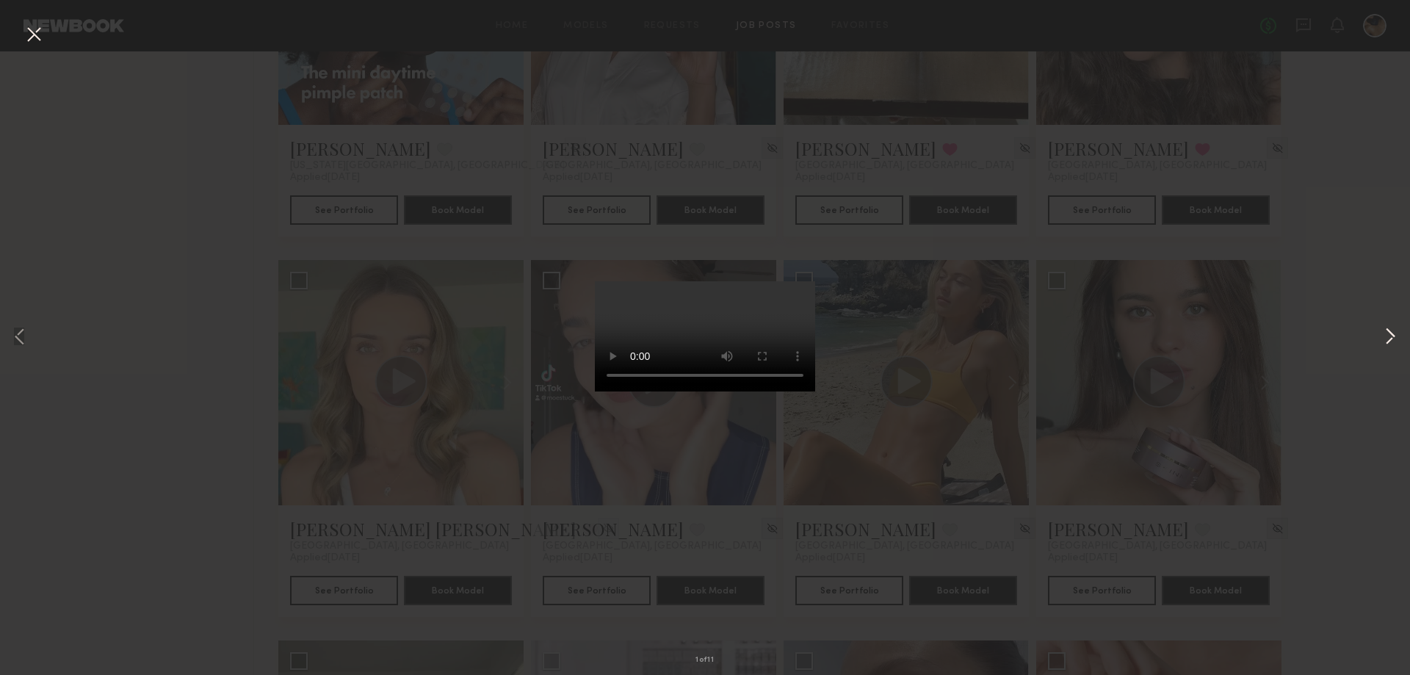
click at [1392, 334] on button at bounding box center [1390, 338] width 18 height 540
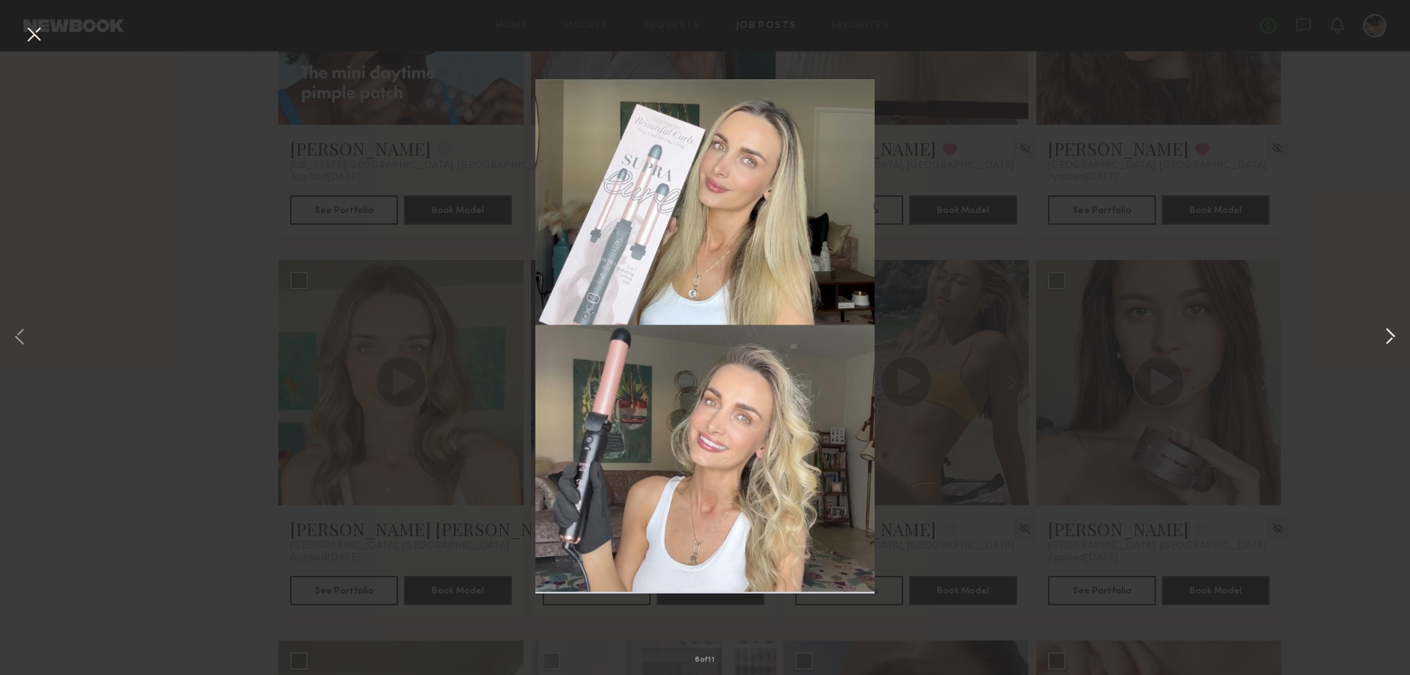
click at [1392, 334] on button at bounding box center [1390, 338] width 18 height 540
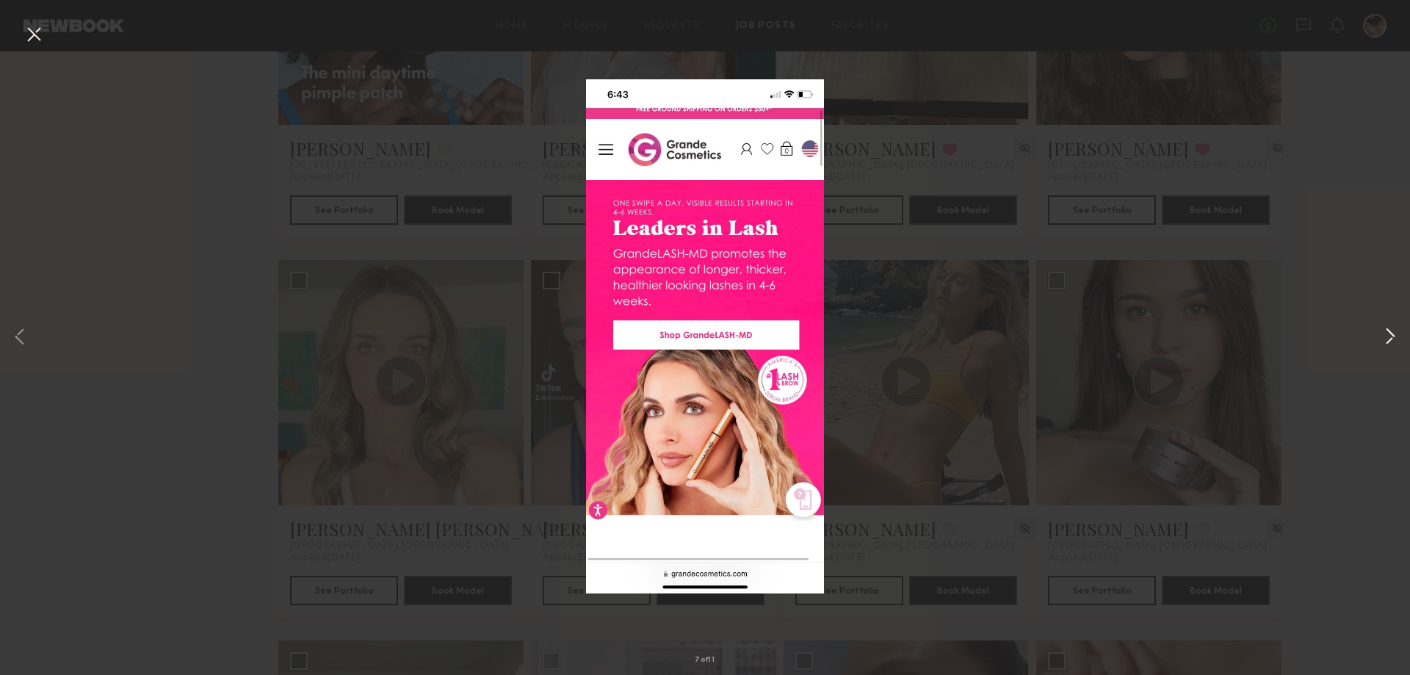
click at [1396, 335] on button at bounding box center [1390, 338] width 18 height 540
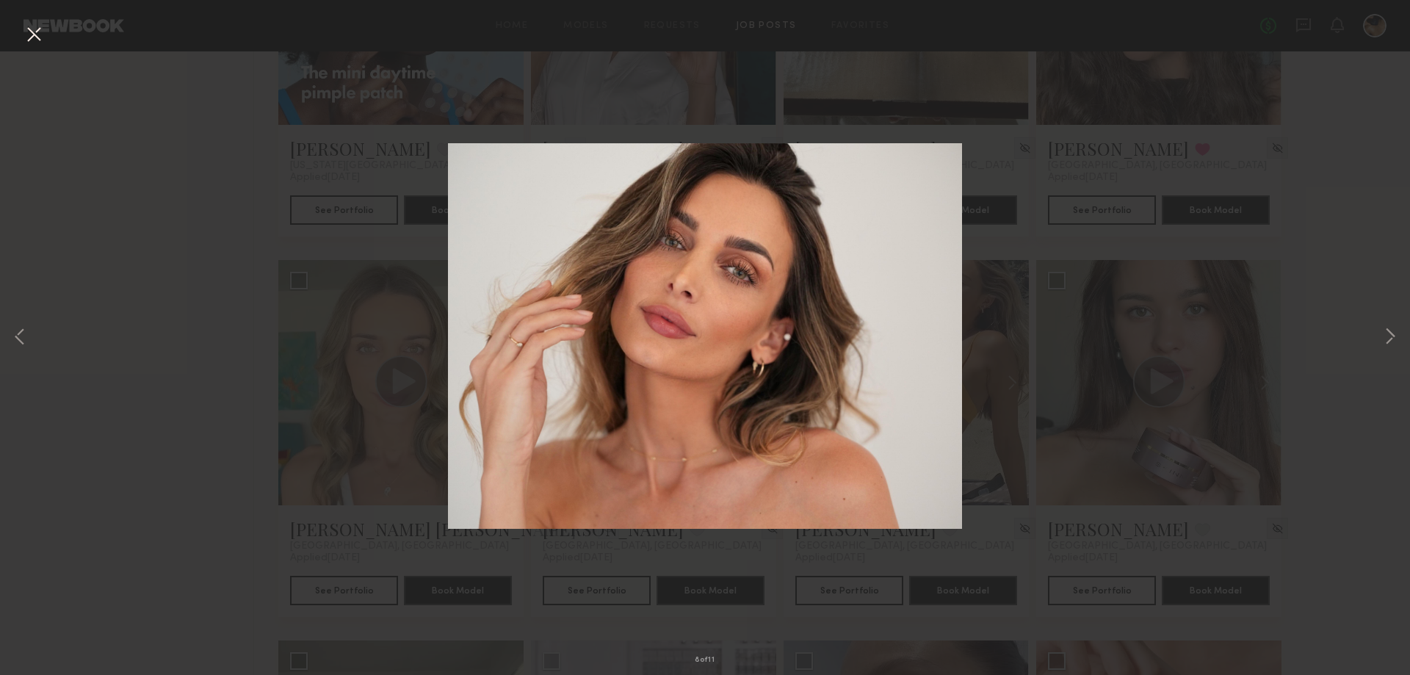
click at [1370, 417] on div "8 of 11" at bounding box center [705, 337] width 1410 height 675
drag, startPoint x: 31, startPoint y: 35, endPoint x: 53, endPoint y: 43, distance: 23.2
click at [32, 35] on button at bounding box center [33, 35] width 23 height 26
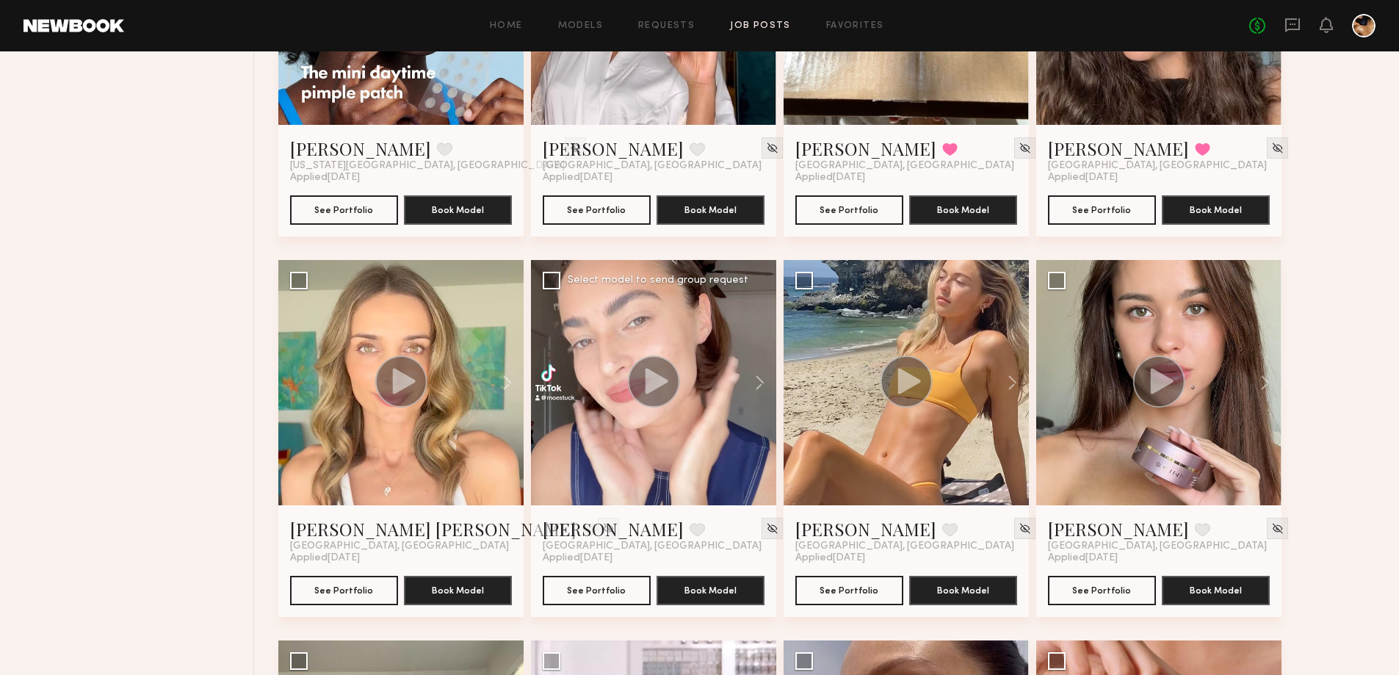
click at [650, 380] on icon at bounding box center [657, 381] width 23 height 26
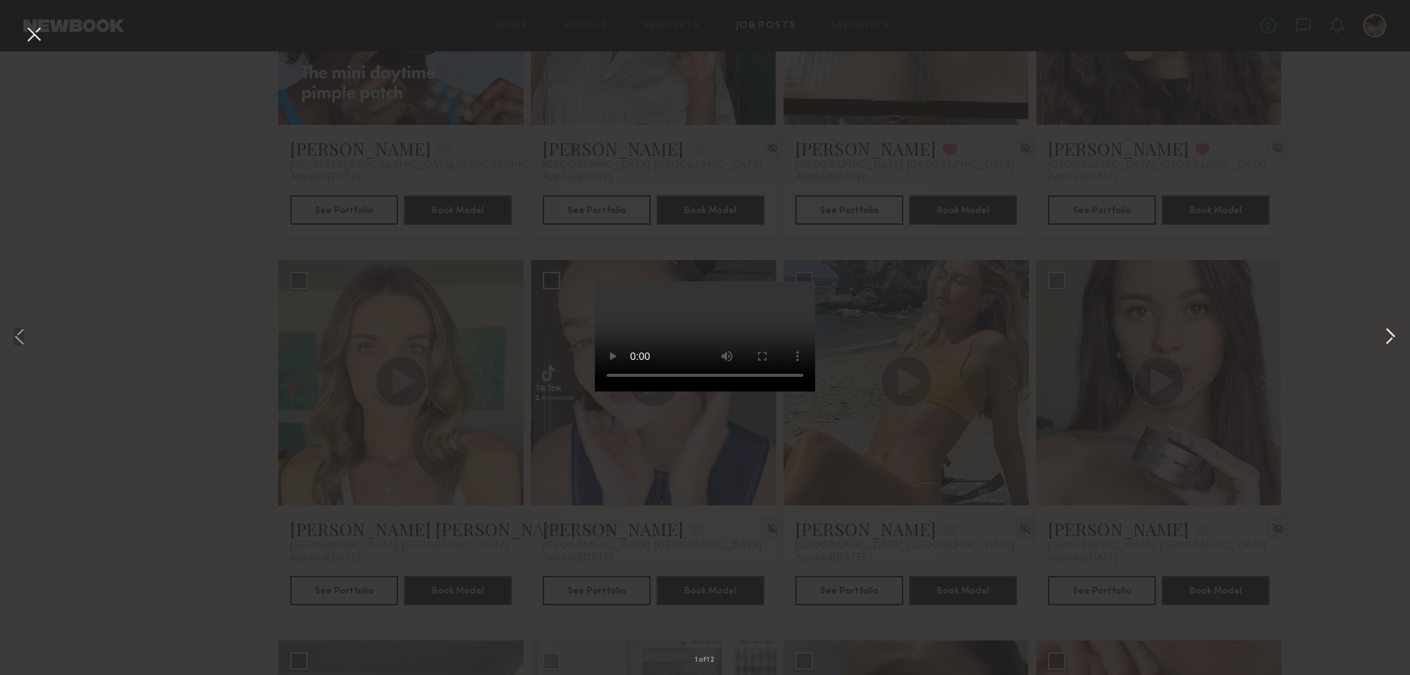
click at [1389, 335] on button at bounding box center [1390, 338] width 18 height 540
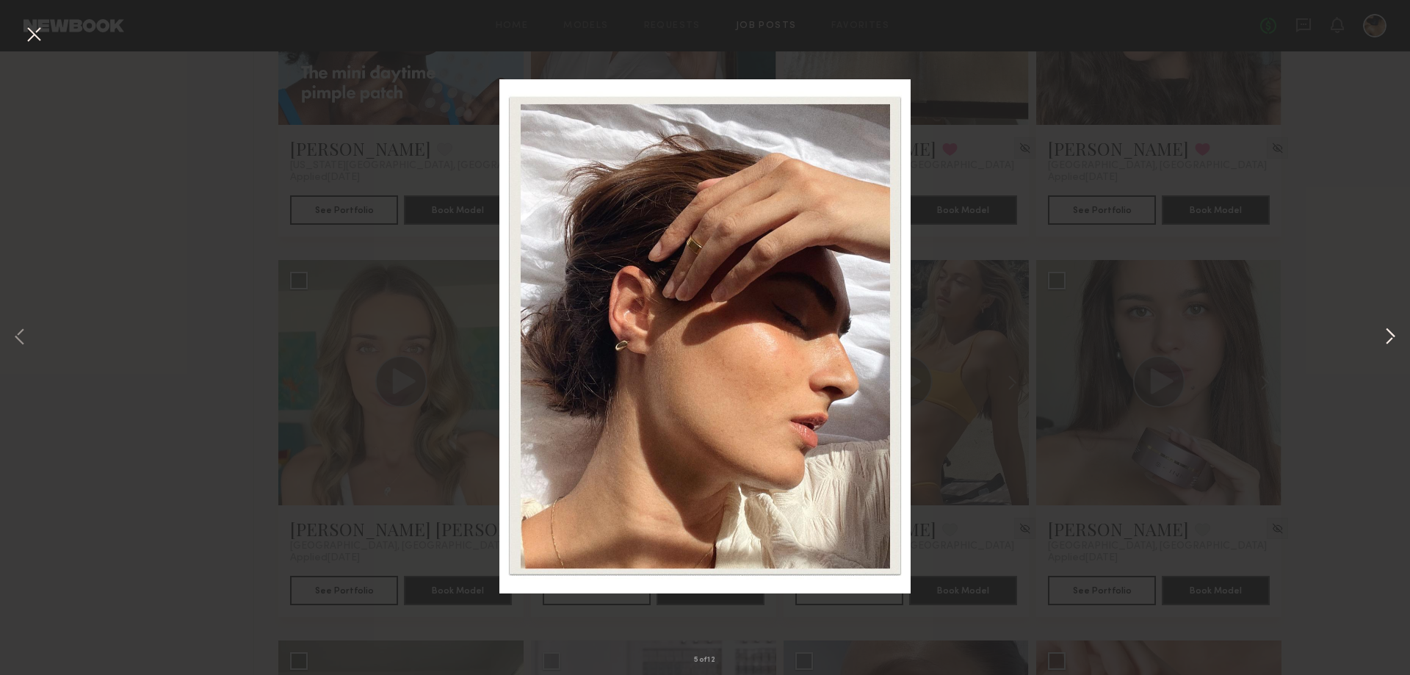
click at [1391, 331] on button at bounding box center [1390, 338] width 18 height 540
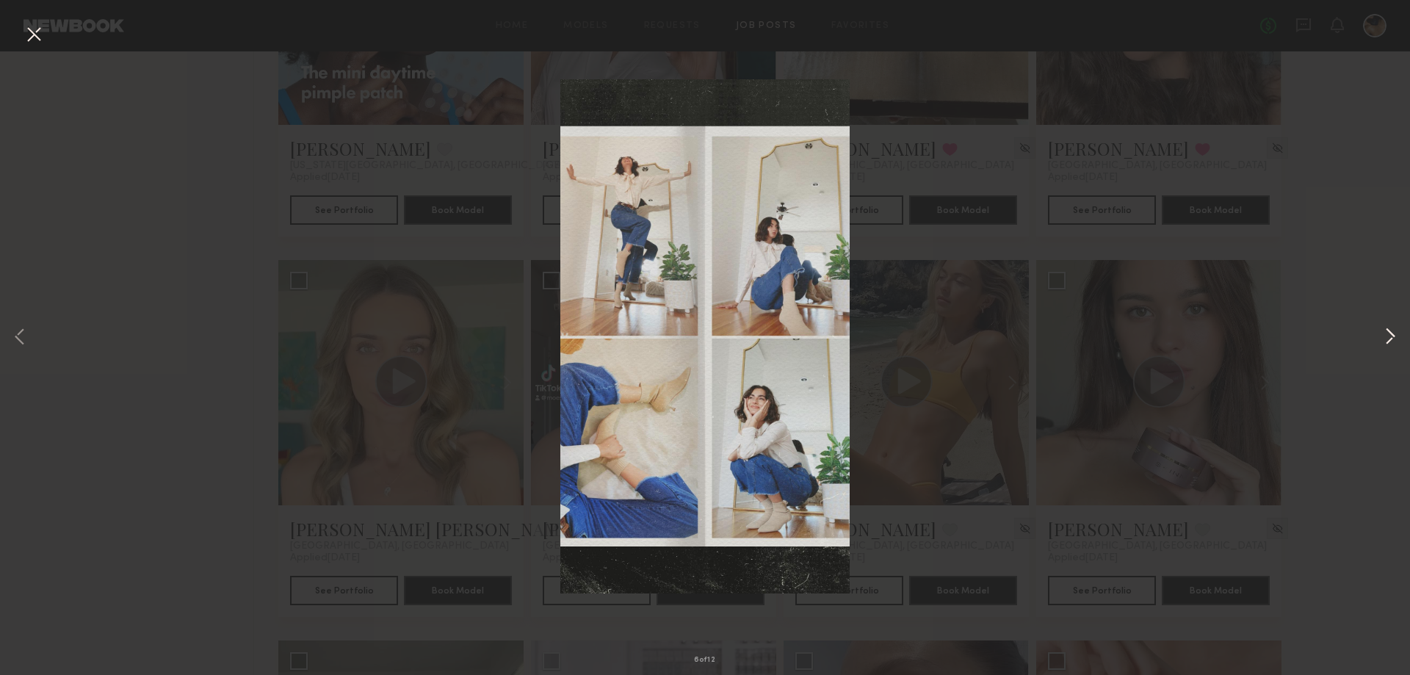
click at [1391, 331] on button at bounding box center [1390, 338] width 18 height 540
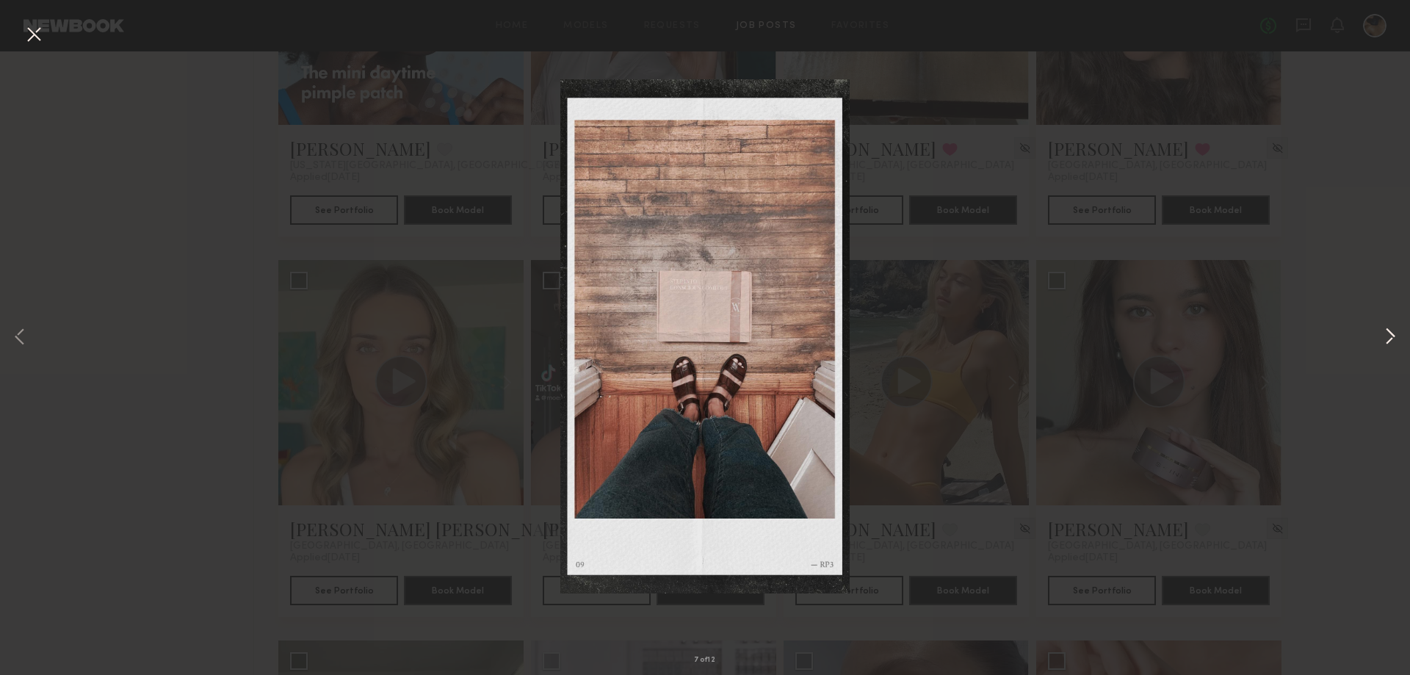
click at [1391, 331] on button at bounding box center [1390, 338] width 18 height 540
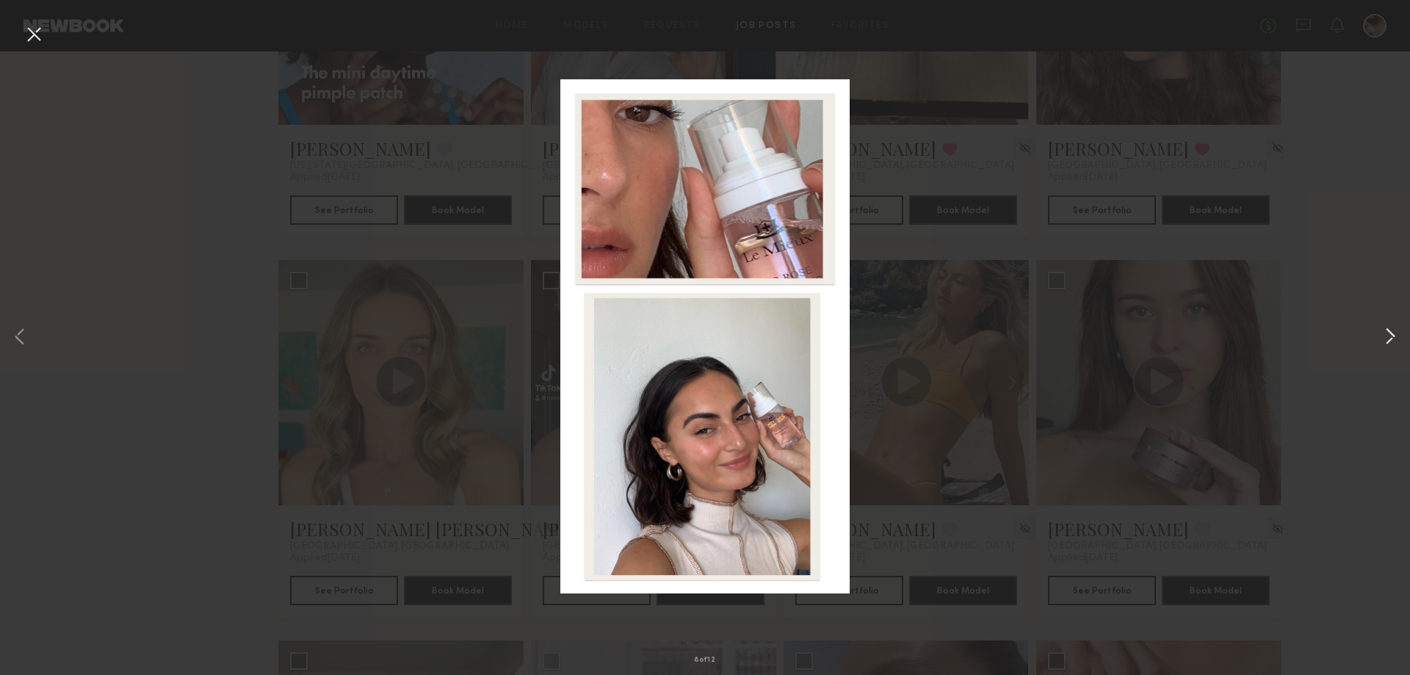
click at [1391, 331] on button at bounding box center [1390, 338] width 18 height 540
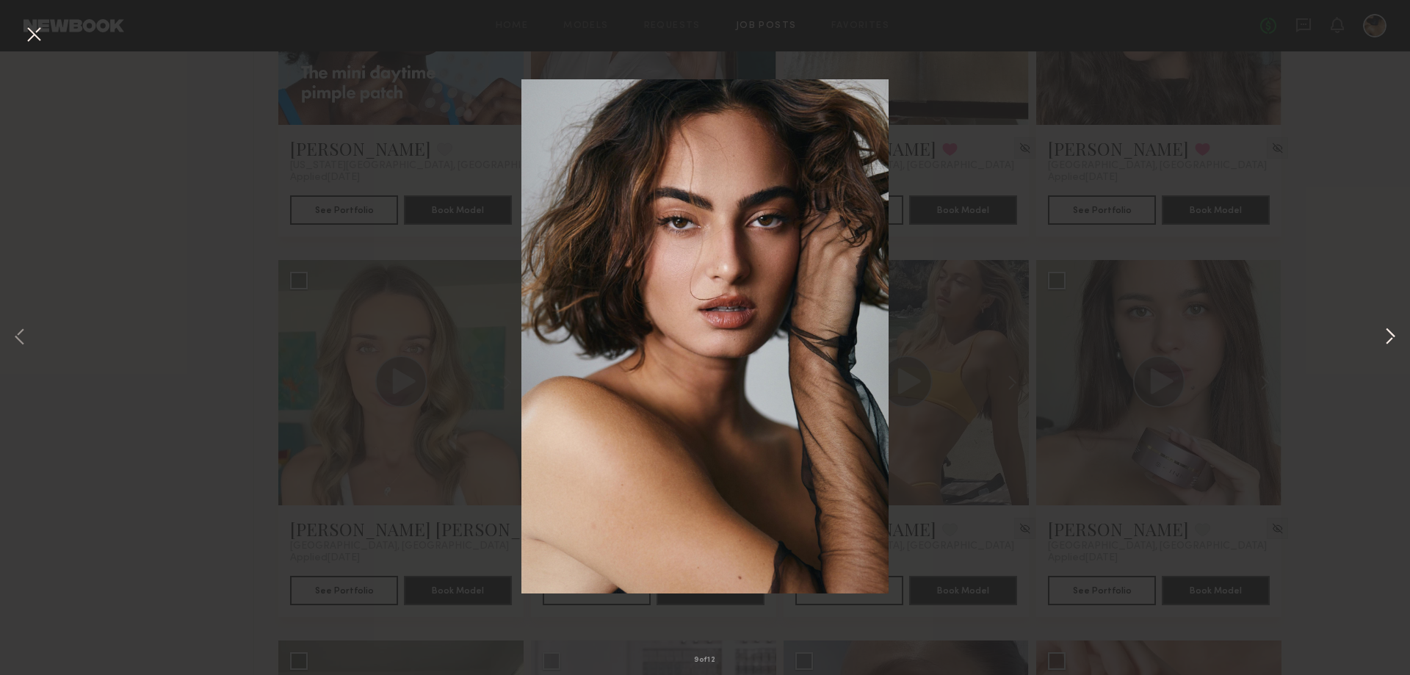
click at [1391, 331] on button at bounding box center [1390, 338] width 18 height 540
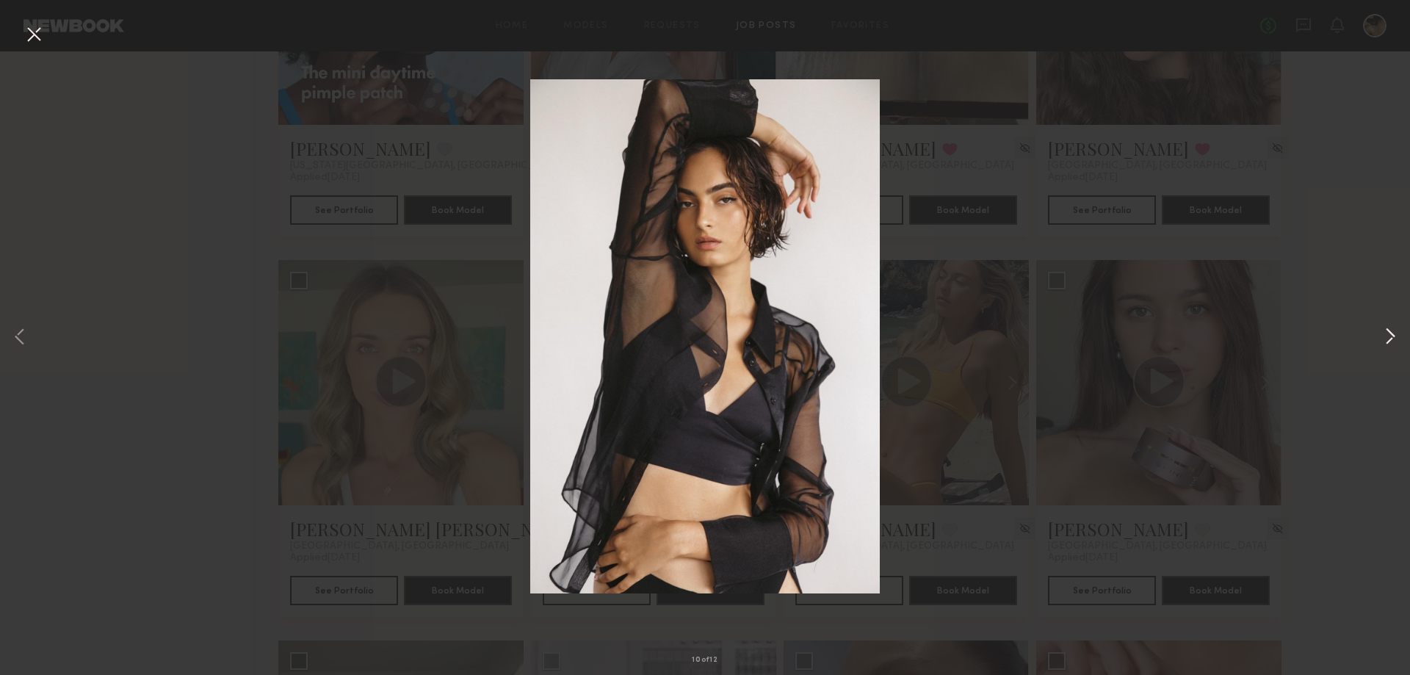
click at [1391, 331] on button at bounding box center [1390, 338] width 18 height 540
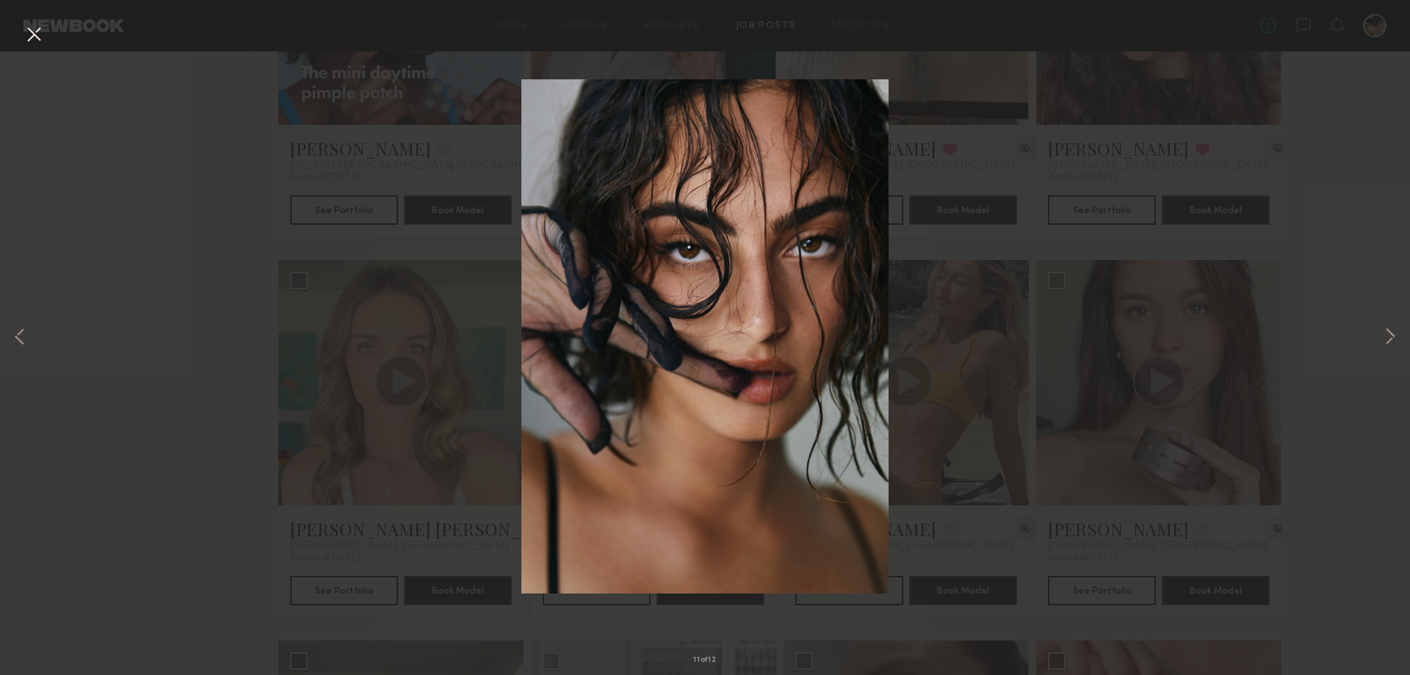
click at [1355, 476] on div "11 of 12" at bounding box center [705, 337] width 1410 height 675
click at [34, 34] on button at bounding box center [33, 35] width 23 height 26
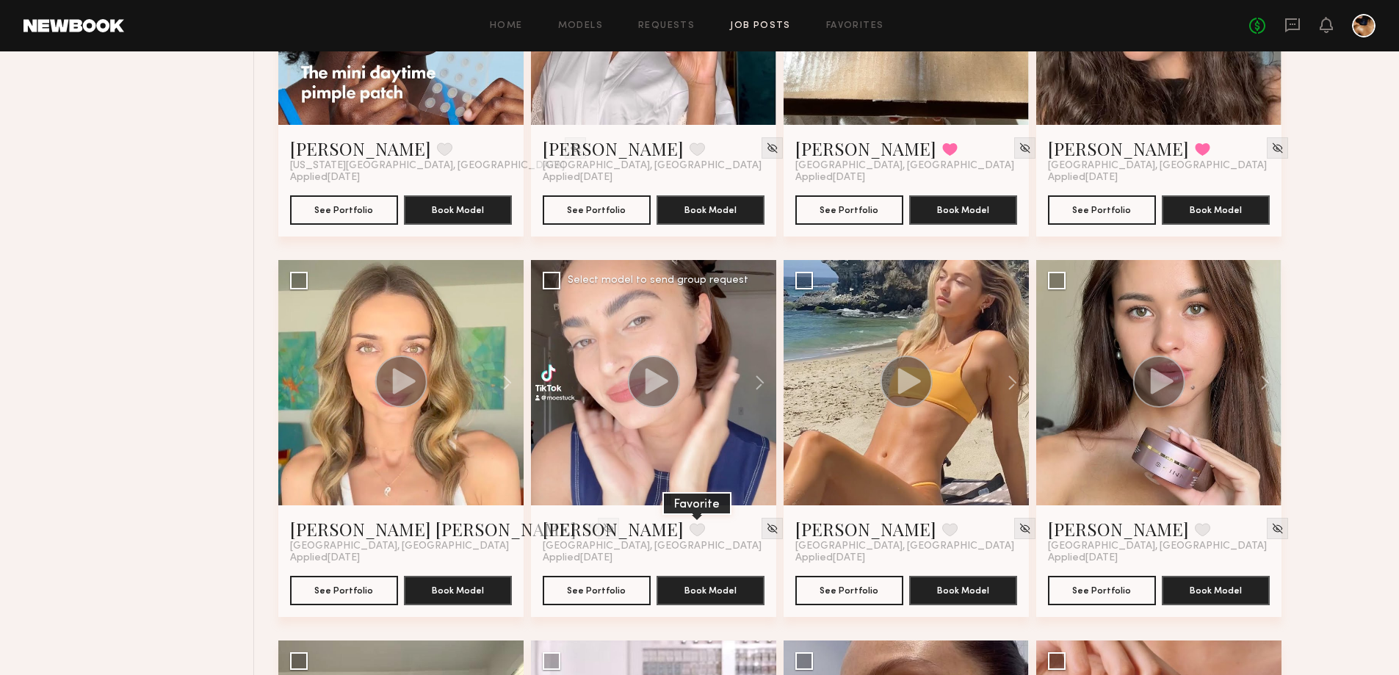
click at [690, 531] on button at bounding box center [697, 529] width 15 height 13
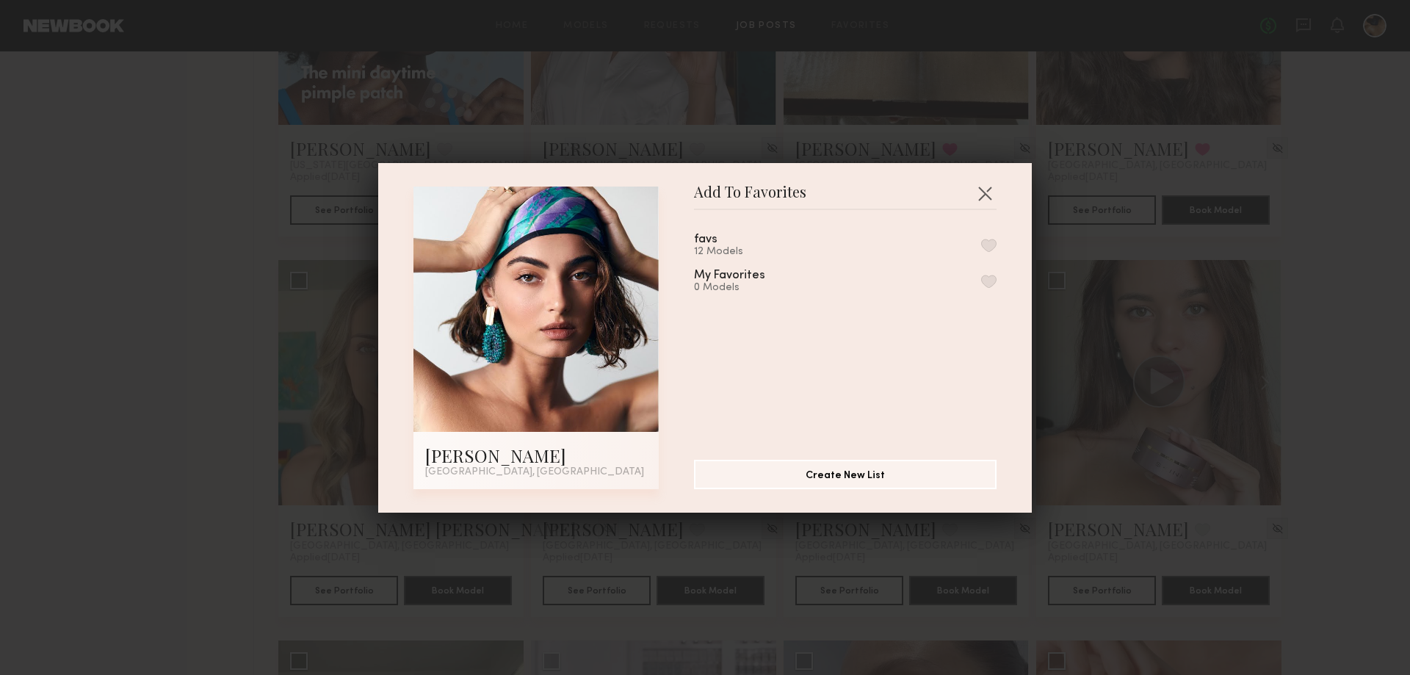
click at [981, 242] on button "button" at bounding box center [988, 245] width 15 height 13
click at [982, 187] on button "button" at bounding box center [984, 192] width 23 height 23
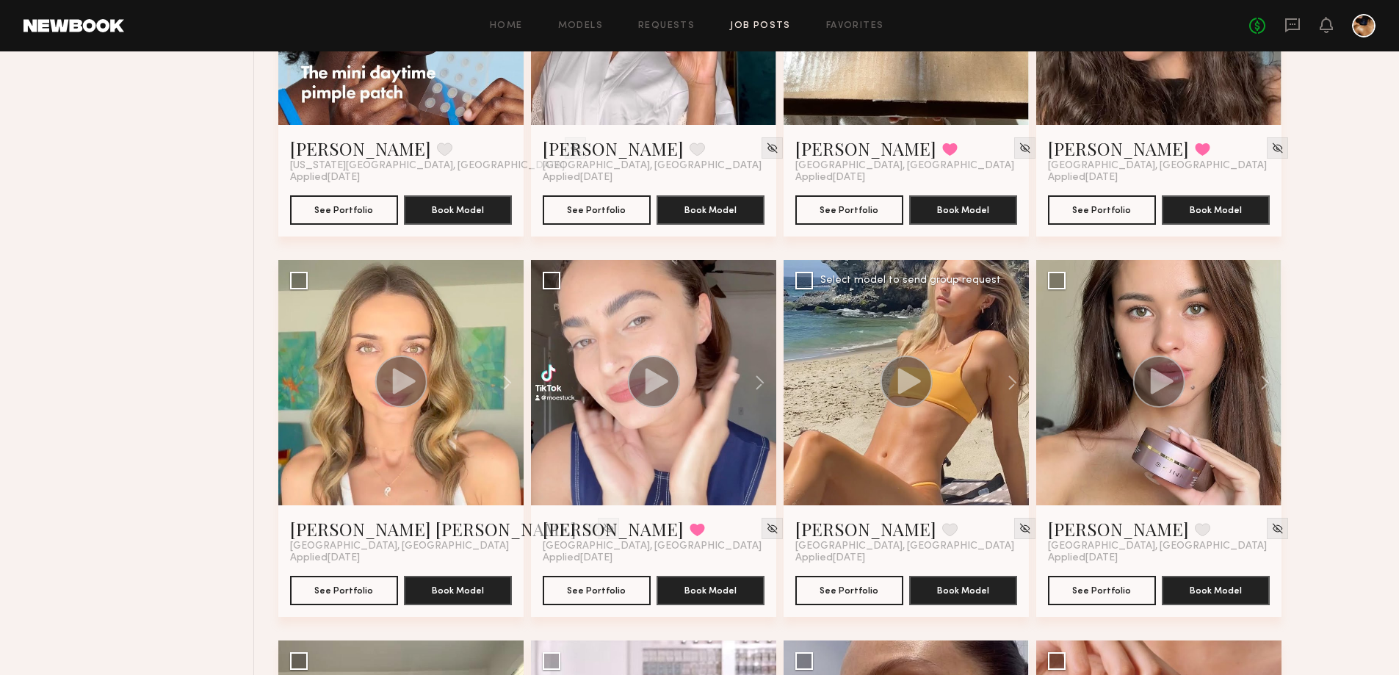
click at [918, 375] on circle at bounding box center [907, 381] width 52 height 52
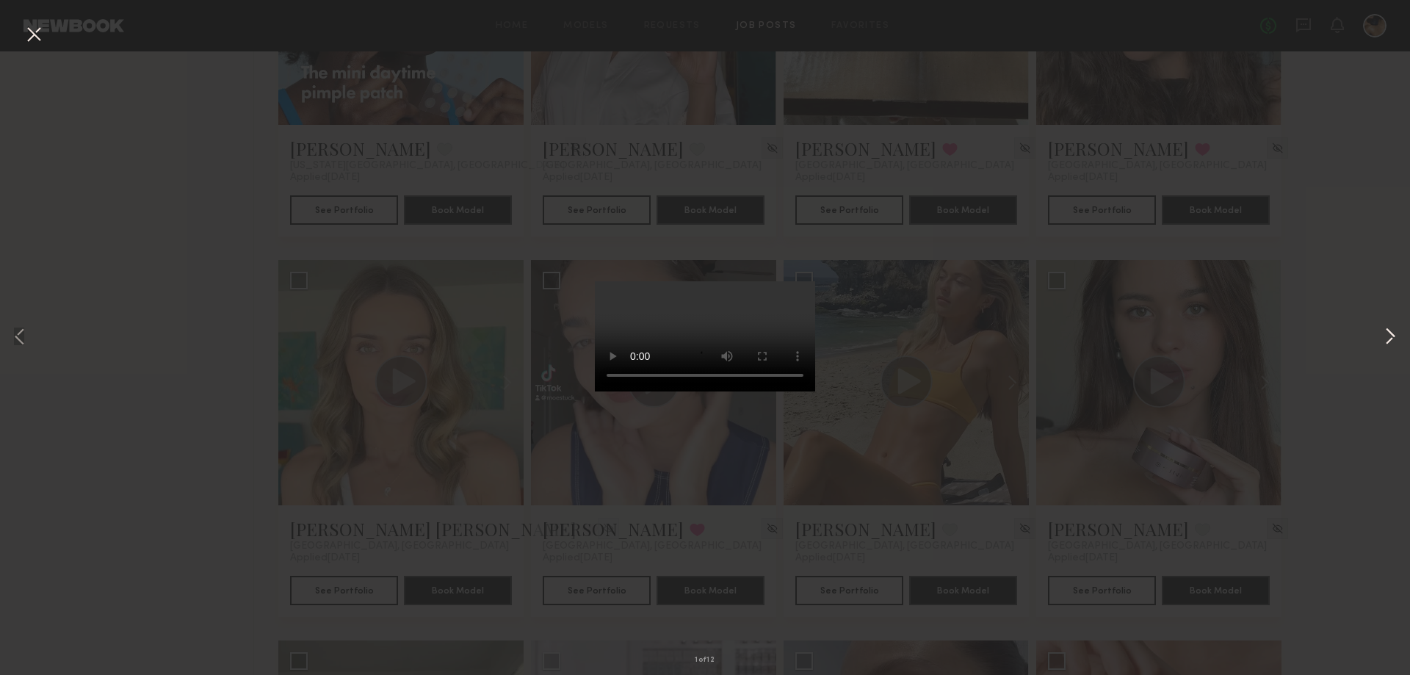
click at [1391, 334] on button at bounding box center [1390, 338] width 18 height 540
click at [1389, 334] on button at bounding box center [1390, 338] width 18 height 540
click at [1385, 333] on button at bounding box center [1390, 338] width 18 height 540
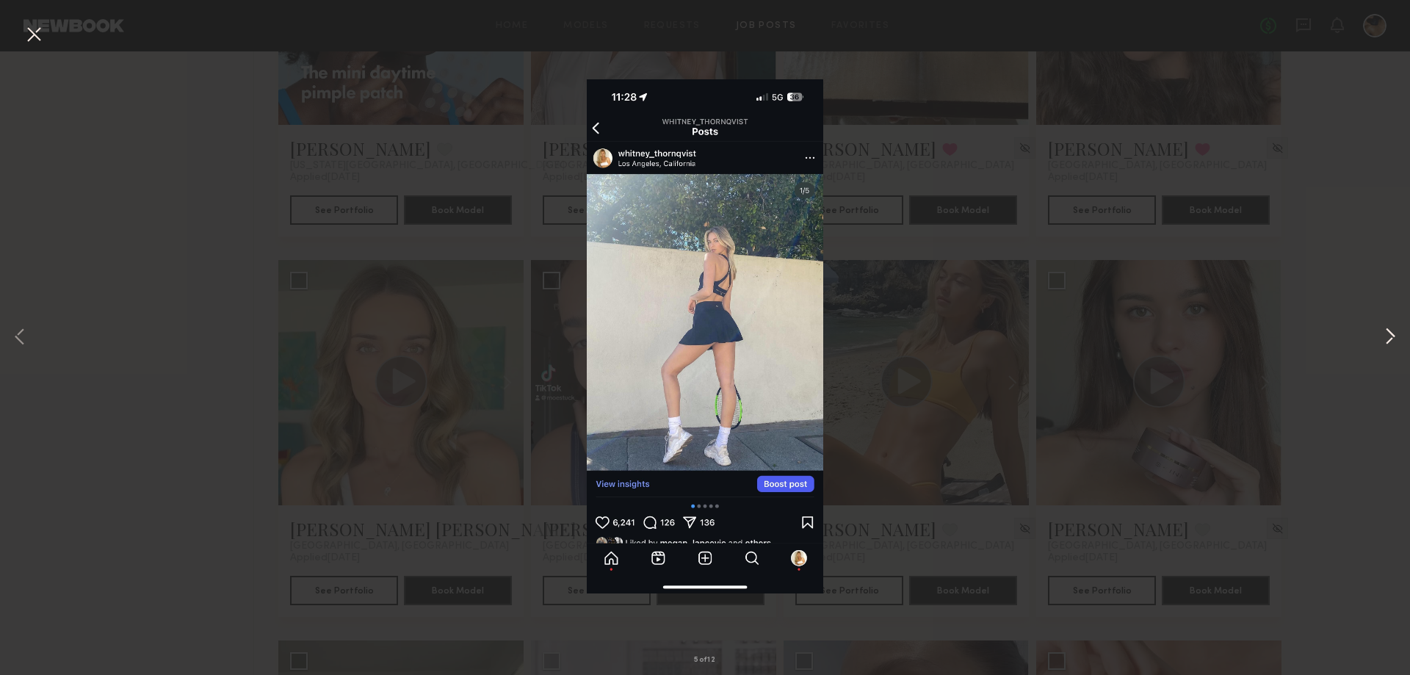
click at [1385, 333] on button at bounding box center [1390, 338] width 18 height 540
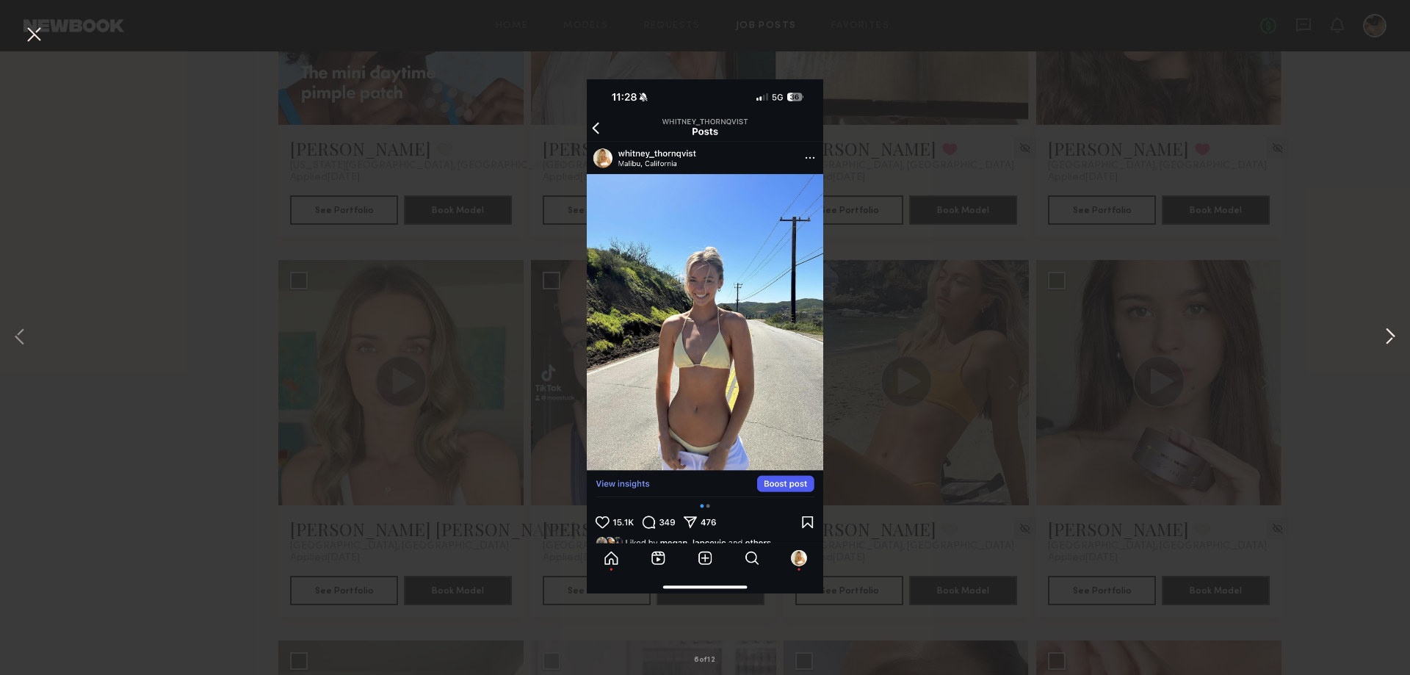
click at [1389, 336] on button at bounding box center [1390, 338] width 18 height 540
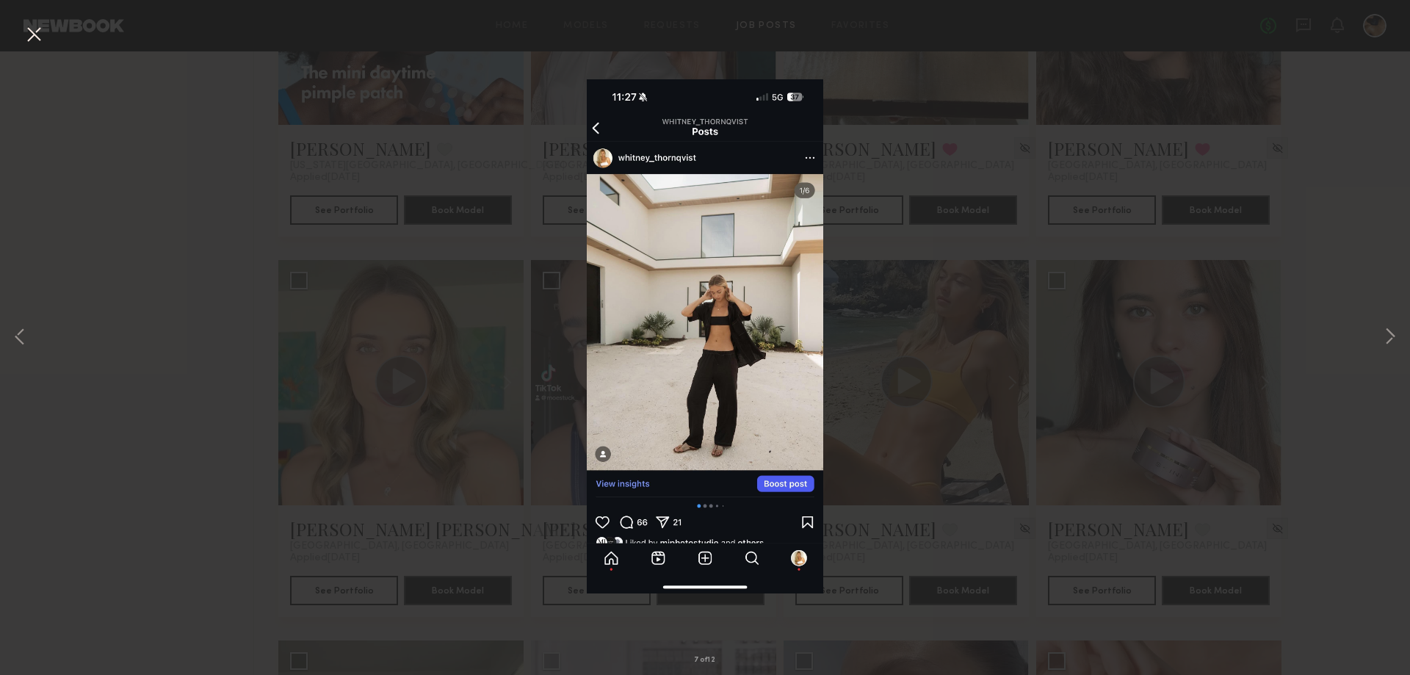
click at [1373, 370] on div "7 of 12" at bounding box center [705, 337] width 1410 height 675
click at [30, 32] on button at bounding box center [33, 35] width 23 height 26
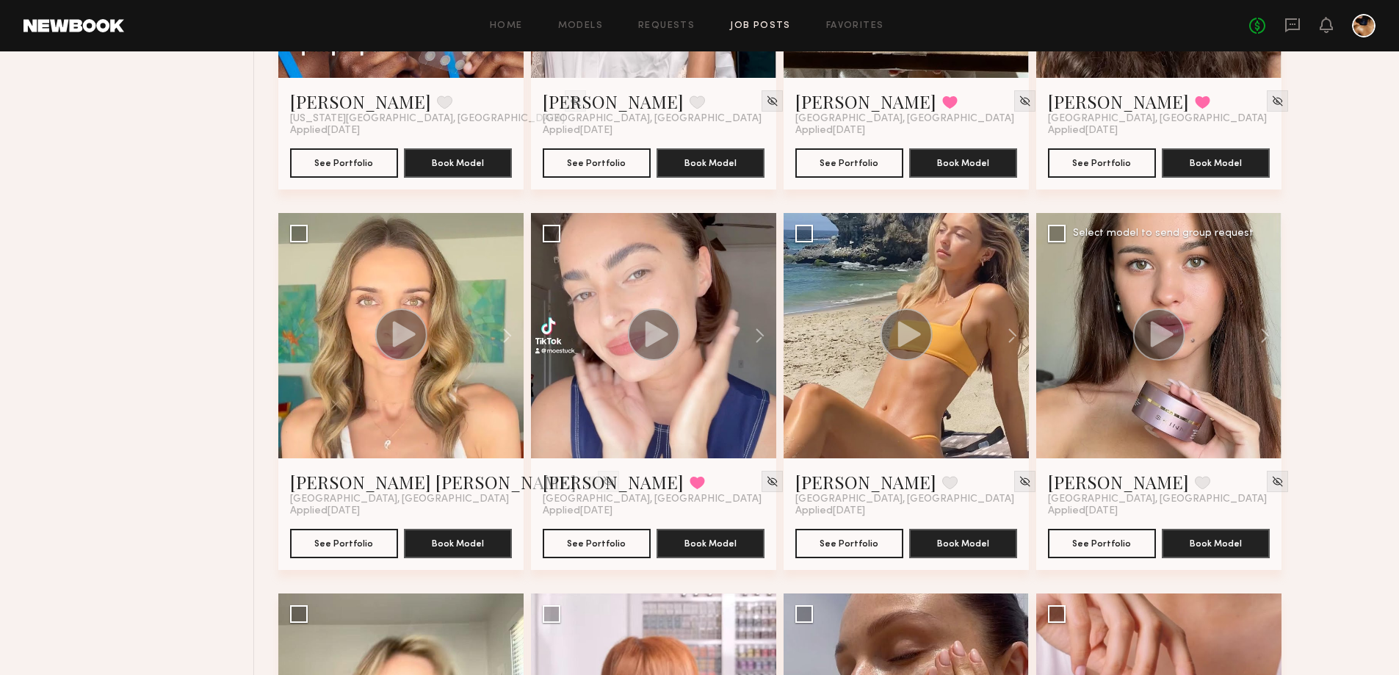
scroll to position [808, 0]
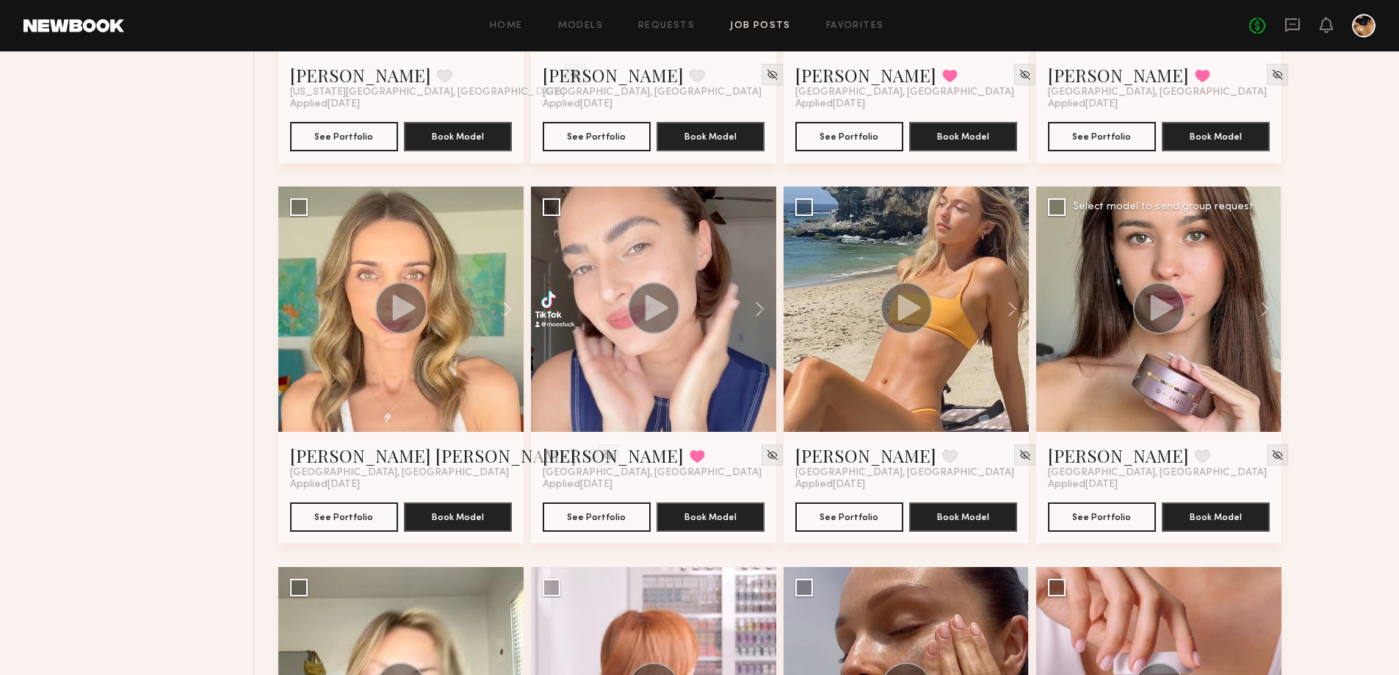
click at [1159, 306] on icon at bounding box center [1162, 307] width 23 height 26
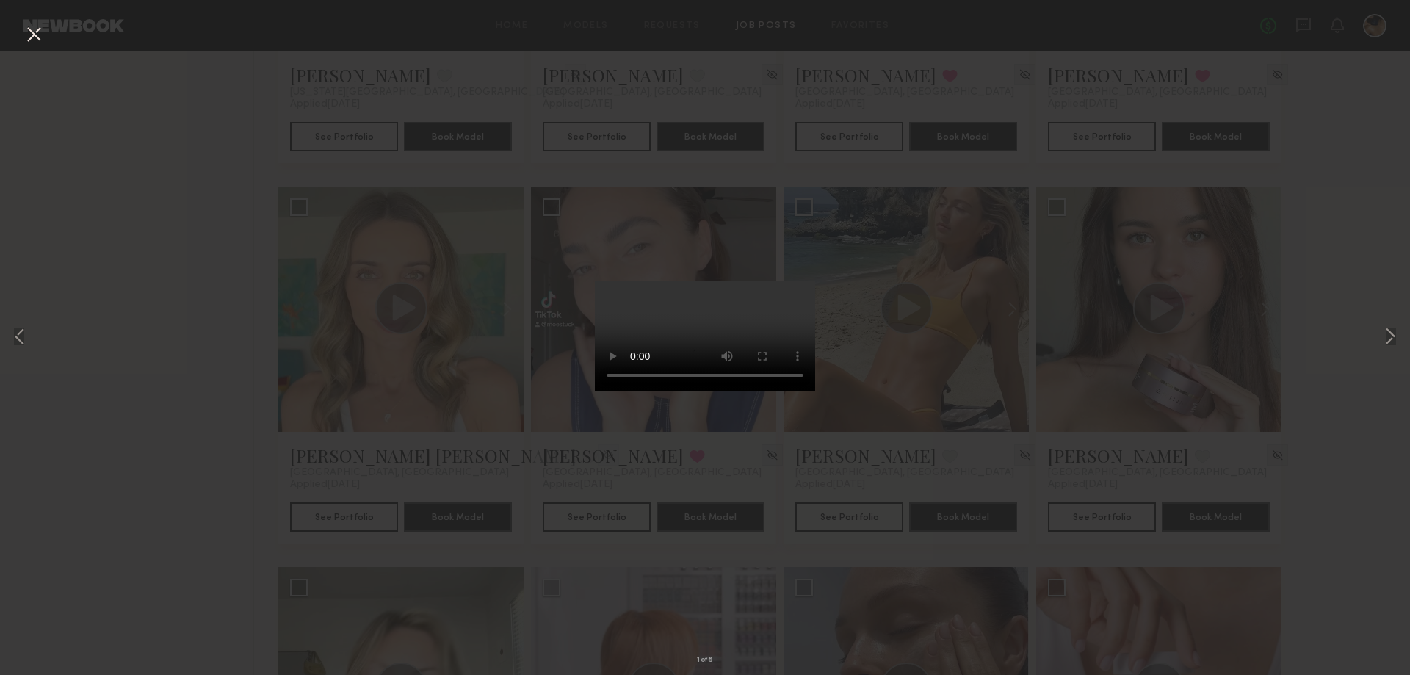
click at [1375, 342] on div "1 of 8" at bounding box center [705, 337] width 1410 height 675
click at [1391, 332] on button at bounding box center [1390, 338] width 18 height 540
click at [1390, 333] on button at bounding box center [1390, 338] width 18 height 540
click at [1367, 301] on div "3 of 8" at bounding box center [705, 337] width 1410 height 675
click at [38, 35] on button at bounding box center [33, 35] width 23 height 26
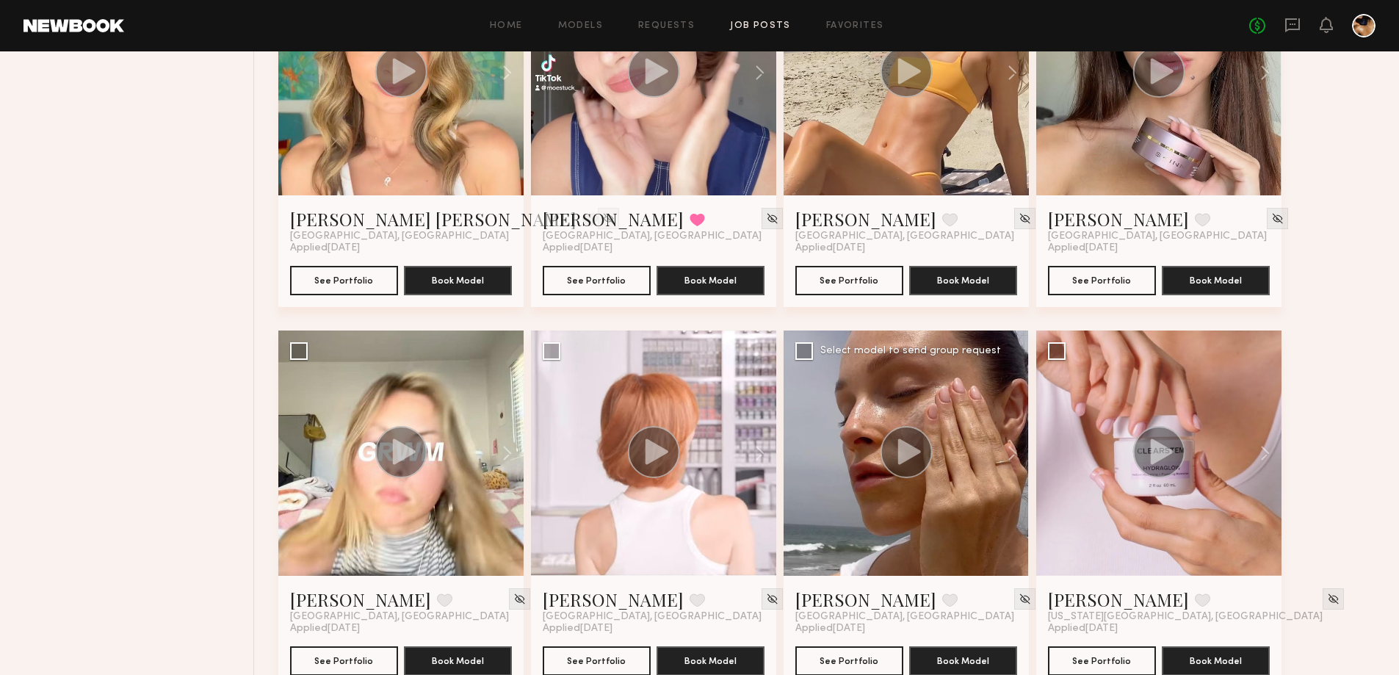
scroll to position [1175, 0]
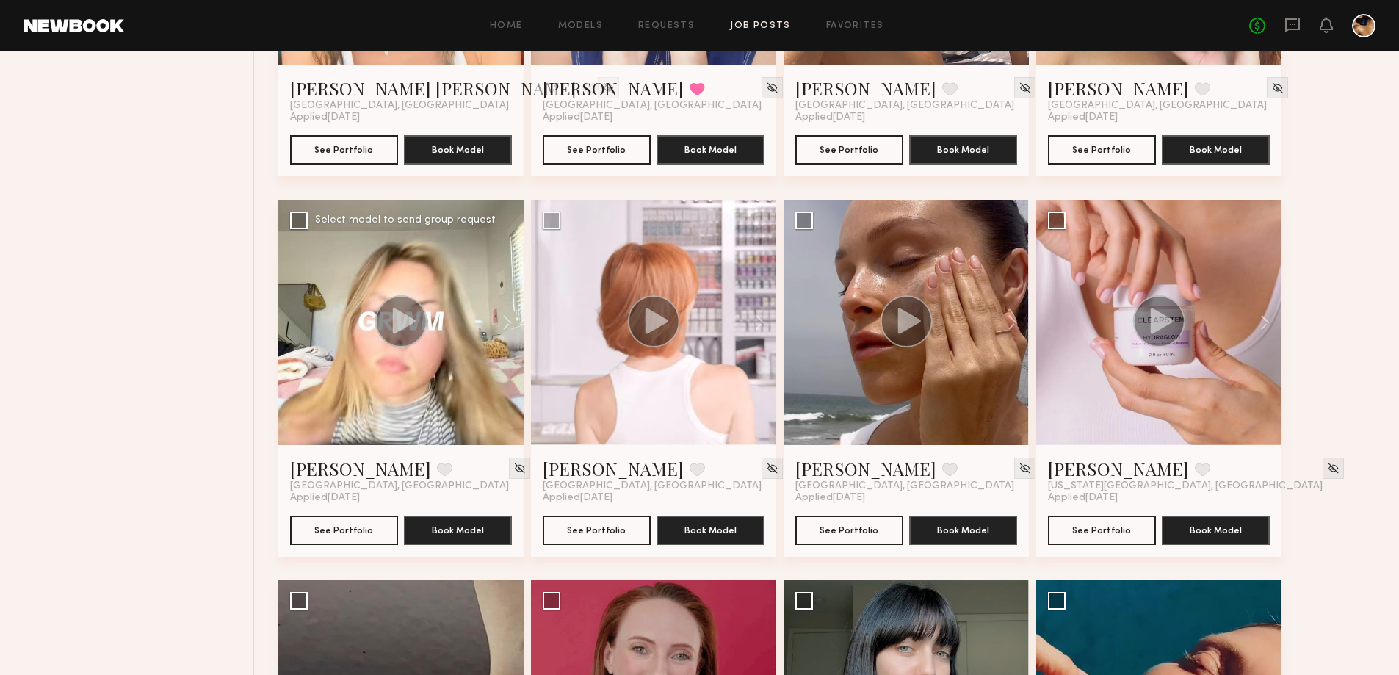
click at [397, 320] on icon at bounding box center [404, 321] width 23 height 26
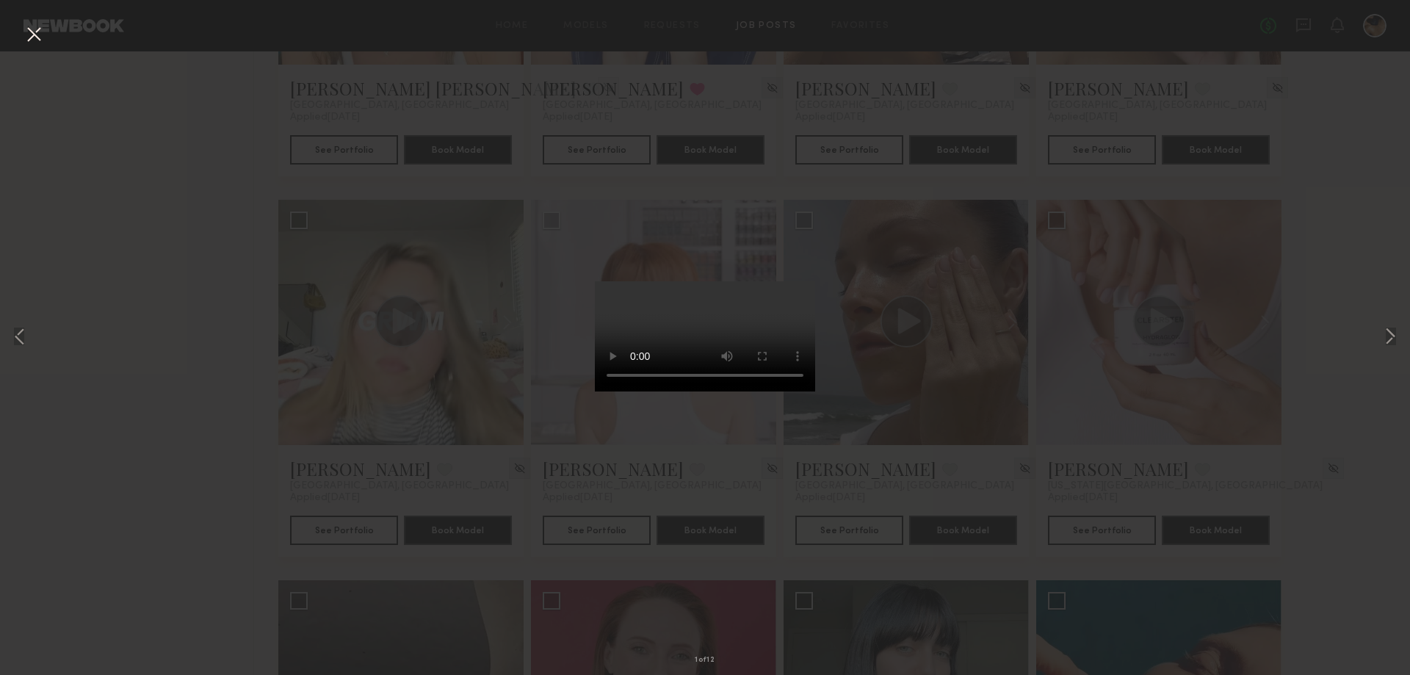
click at [1406, 337] on div "1 of 12" at bounding box center [705, 337] width 1410 height 675
click at [1386, 333] on button at bounding box center [1390, 338] width 18 height 540
drag, startPoint x: 1359, startPoint y: 406, endPoint x: 1342, endPoint y: 394, distance: 21.6
click at [1359, 406] on div "3 of 12" at bounding box center [705, 337] width 1410 height 675
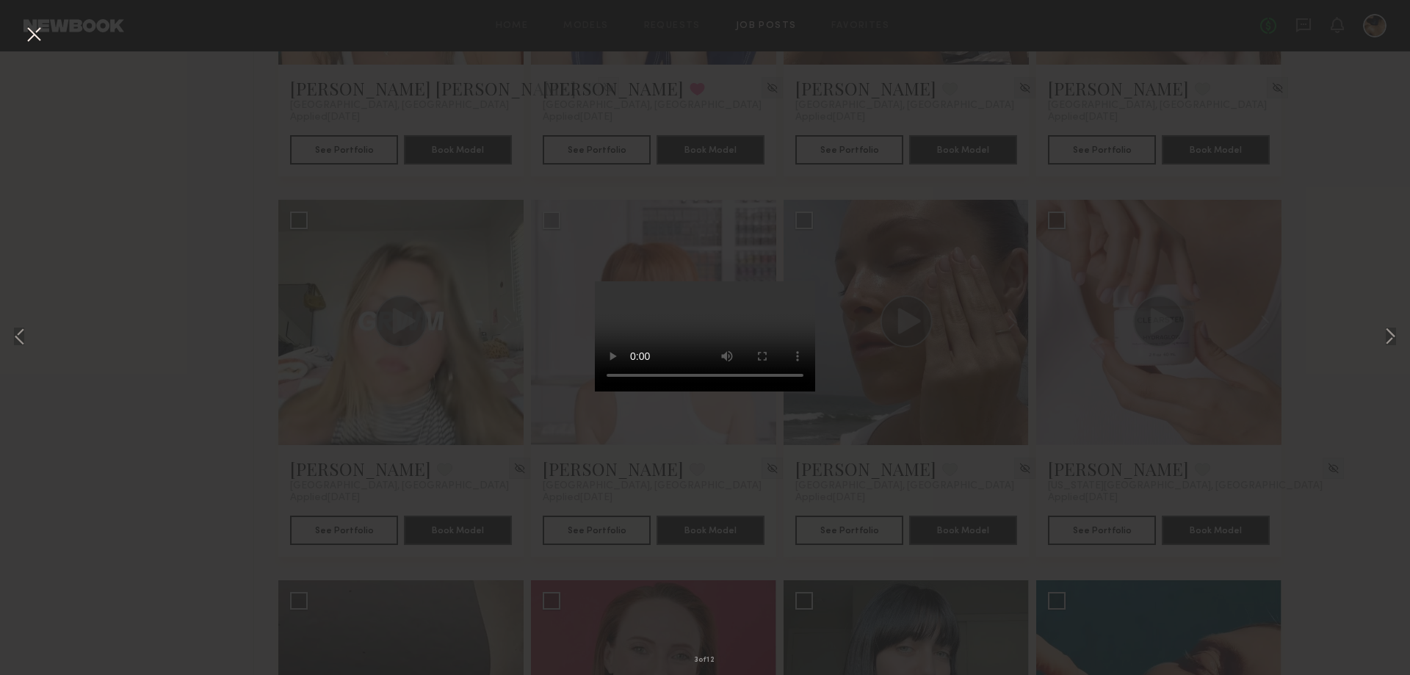
click at [177, 116] on div "3 of 12" at bounding box center [705, 337] width 1410 height 675
click at [32, 32] on button at bounding box center [33, 35] width 23 height 26
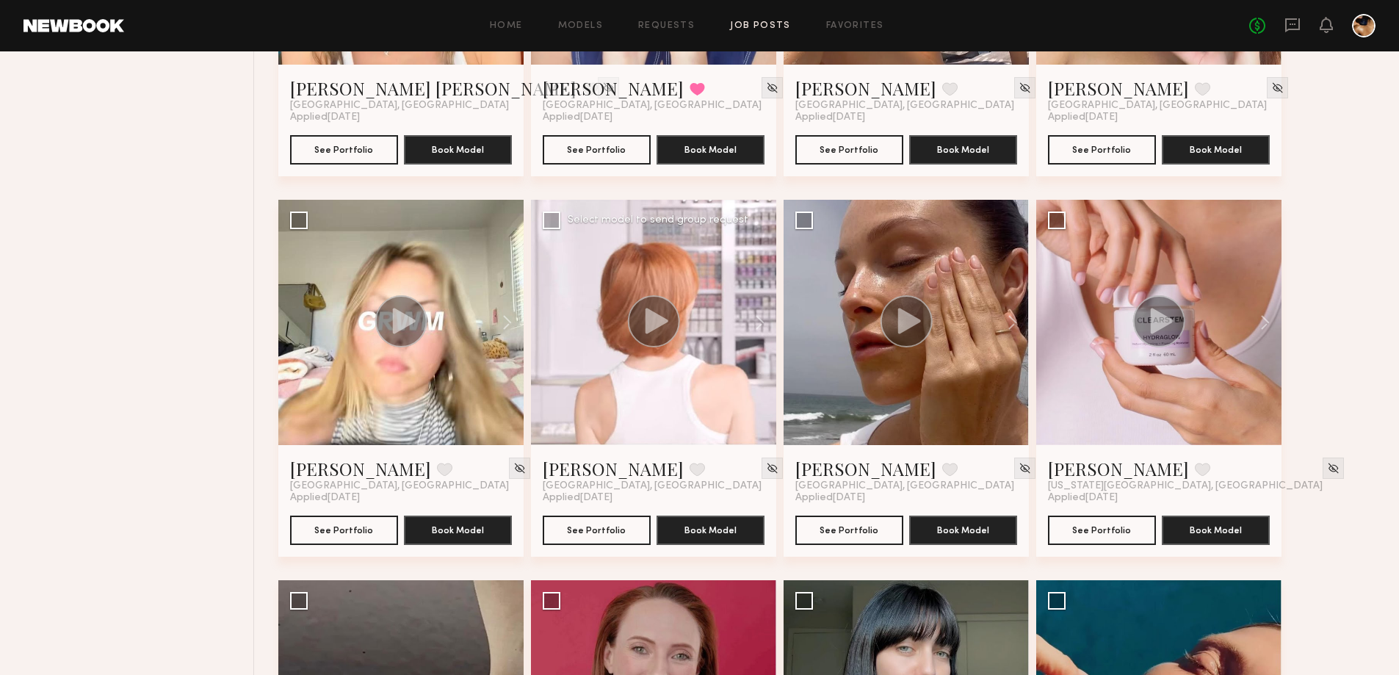
click at [657, 325] on icon at bounding box center [657, 321] width 23 height 26
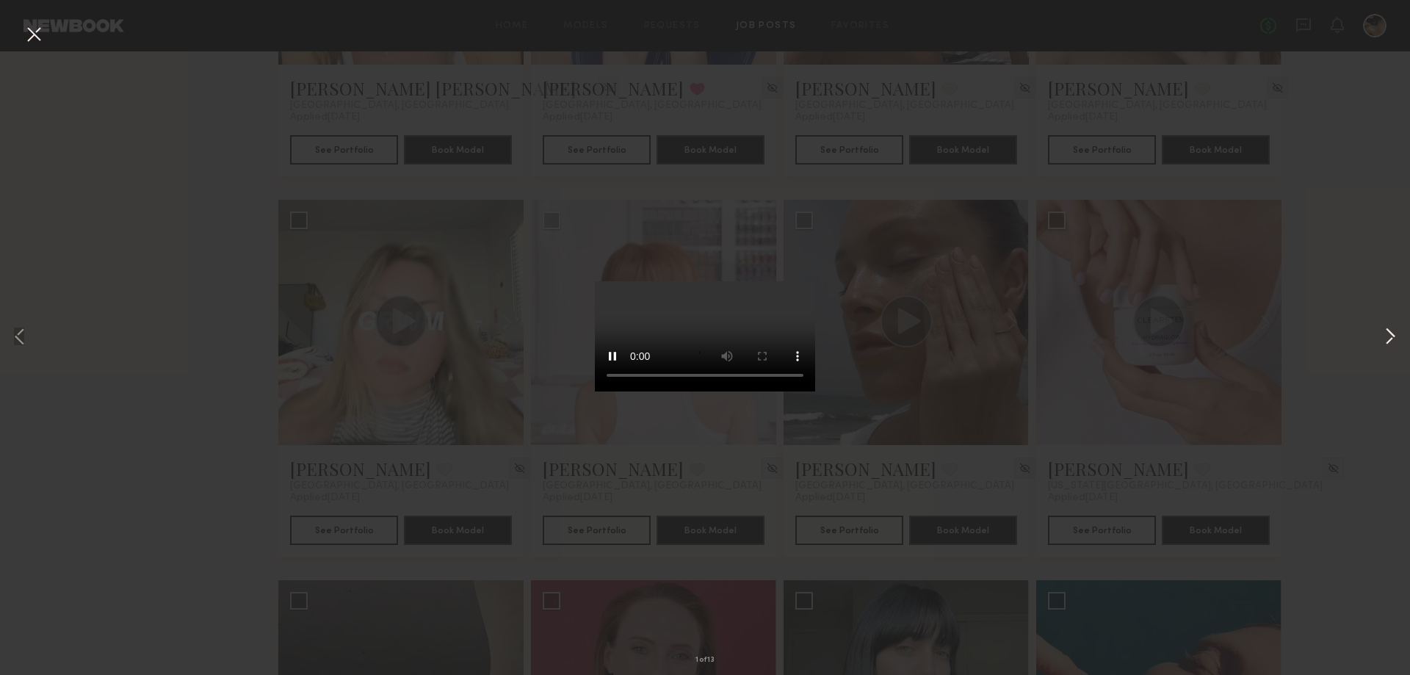
click at [1391, 330] on button at bounding box center [1390, 338] width 18 height 540
click at [1381, 447] on div "3 of 13" at bounding box center [705, 337] width 1410 height 675
click at [32, 32] on button at bounding box center [33, 35] width 23 height 26
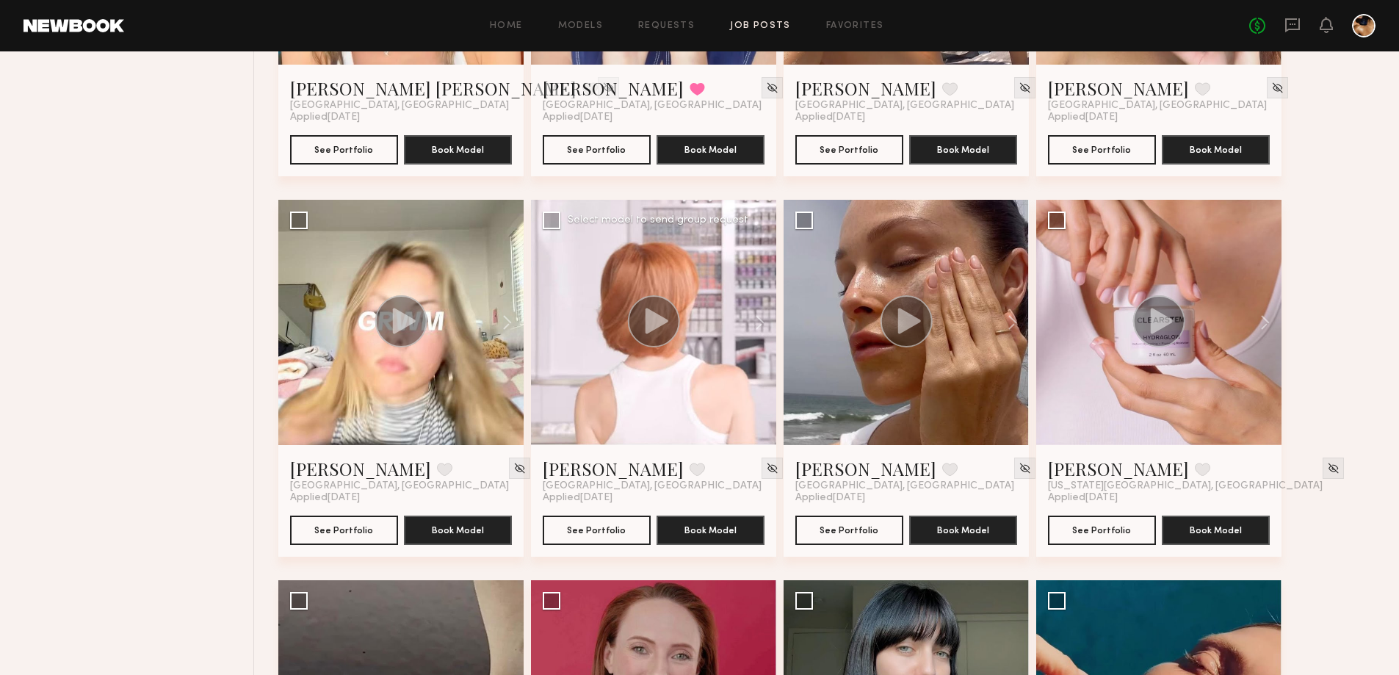
click at [657, 318] on icon at bounding box center [657, 321] width 23 height 26
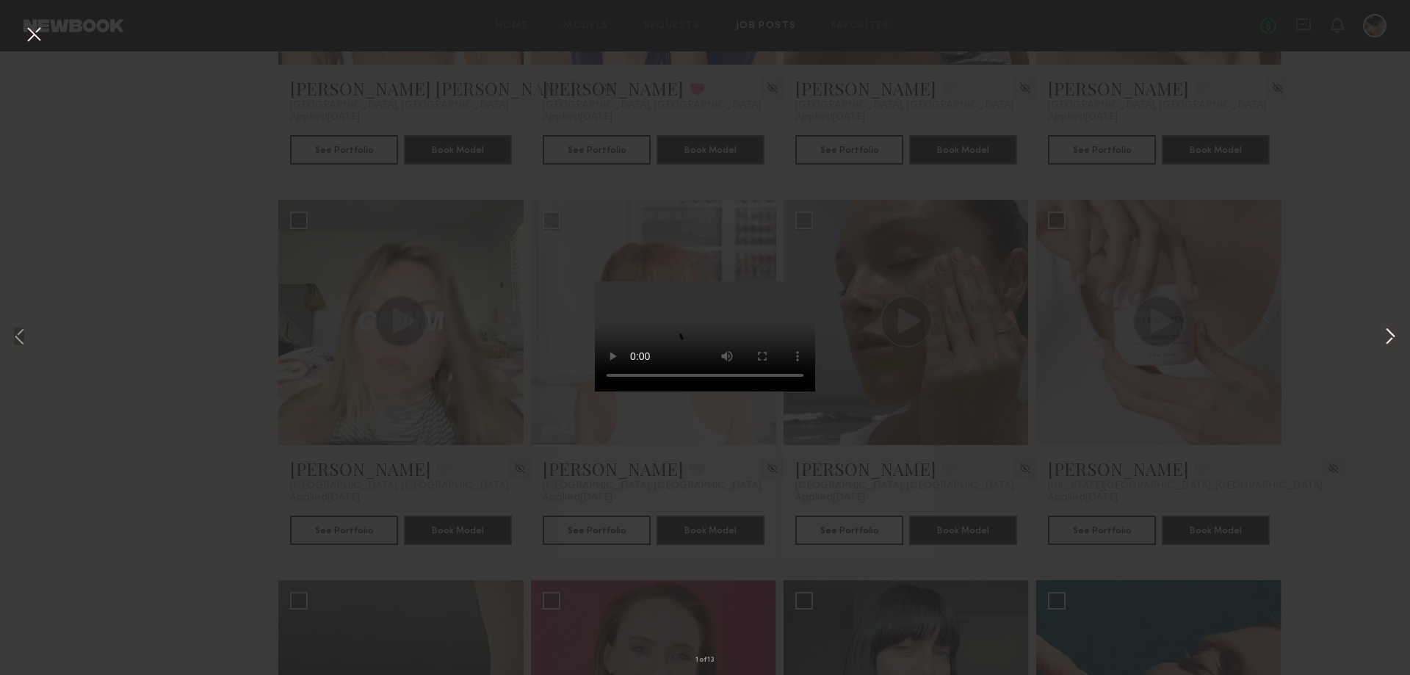
click at [1389, 332] on button at bounding box center [1390, 338] width 18 height 540
click at [1389, 333] on button at bounding box center [1390, 338] width 18 height 540
click at [1342, 298] on div "4 of 13" at bounding box center [705, 337] width 1410 height 675
drag, startPoint x: 34, startPoint y: 32, endPoint x: 168, endPoint y: 81, distance: 142.9
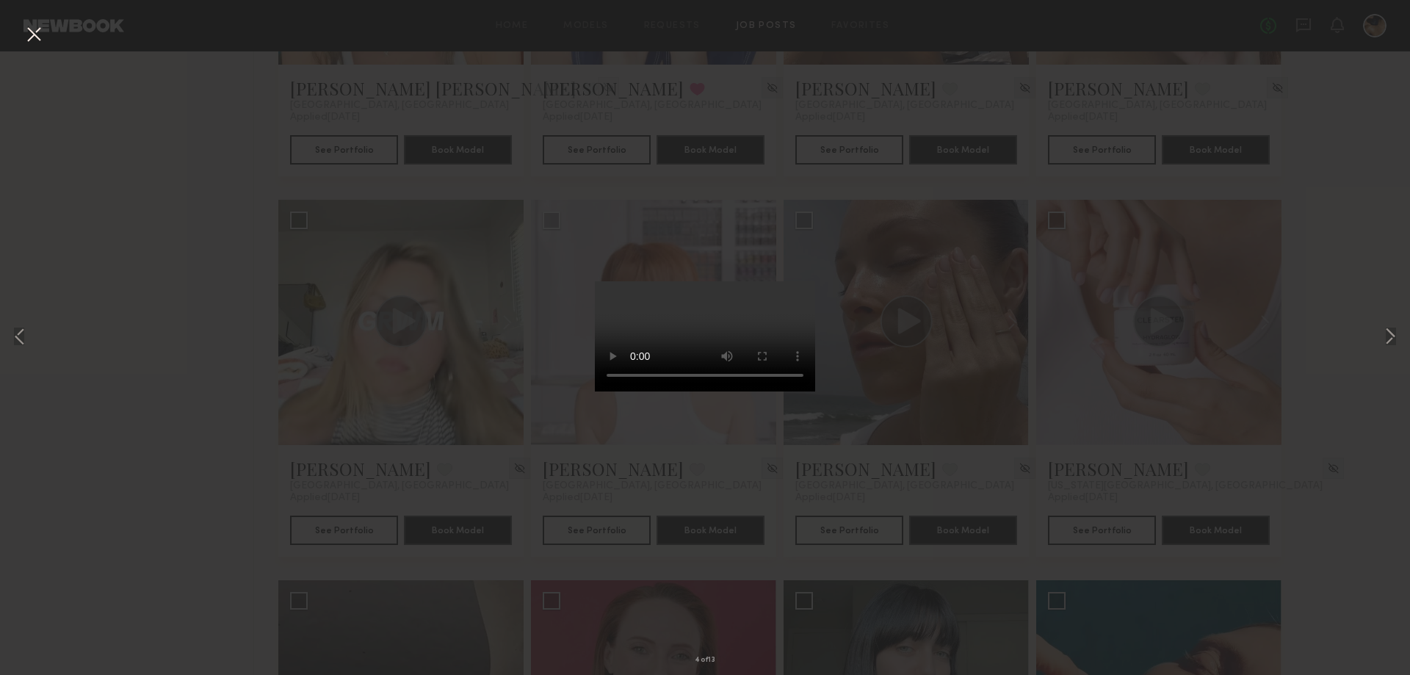
click at [33, 35] on button at bounding box center [33, 35] width 23 height 26
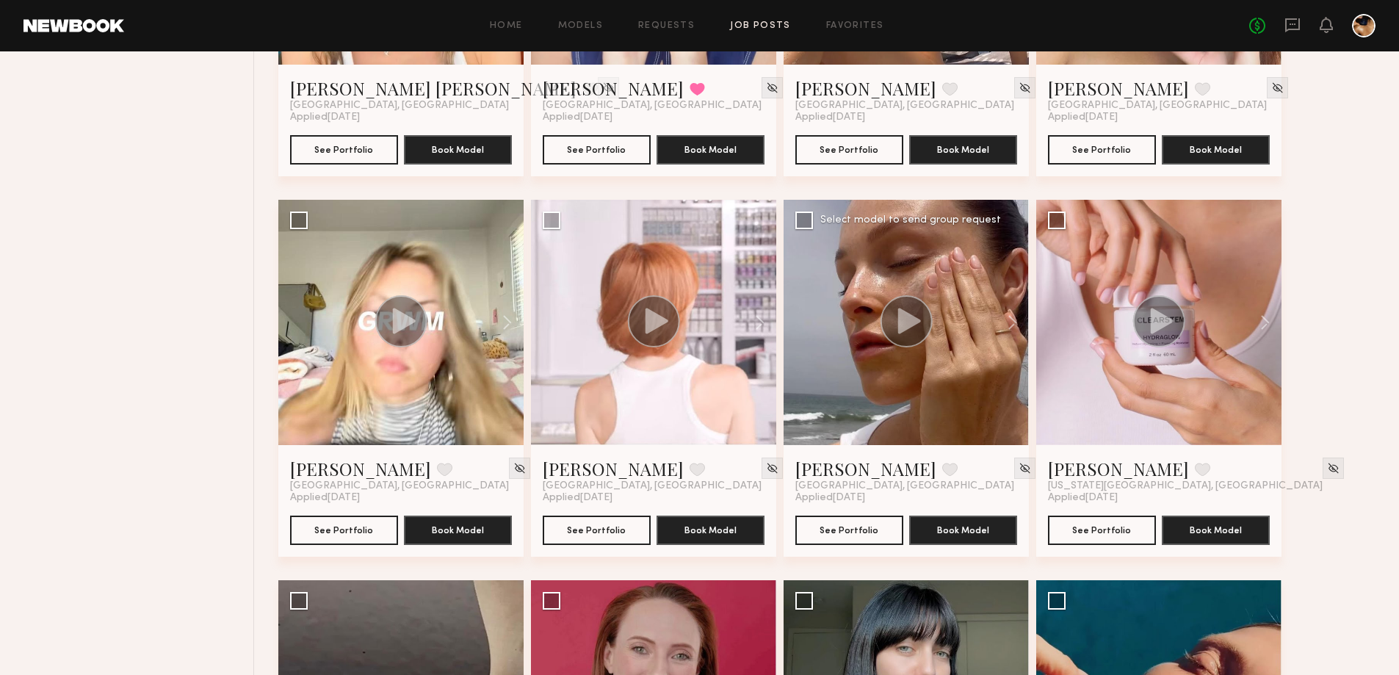
click at [919, 325] on circle at bounding box center [907, 321] width 52 height 52
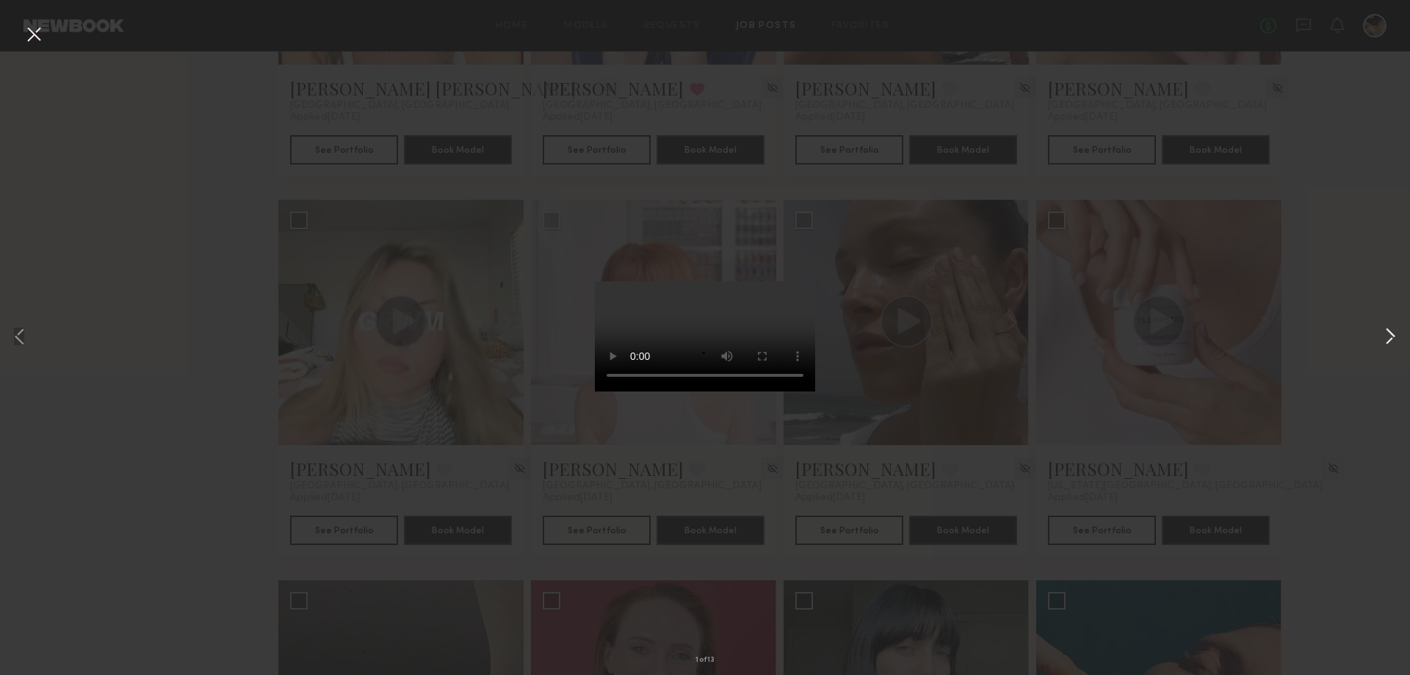
click at [1392, 328] on button at bounding box center [1390, 338] width 18 height 540
click at [1392, 331] on button at bounding box center [1390, 338] width 18 height 540
click at [1337, 383] on div "4 of 13" at bounding box center [705, 337] width 1410 height 675
click at [32, 34] on button at bounding box center [33, 35] width 23 height 26
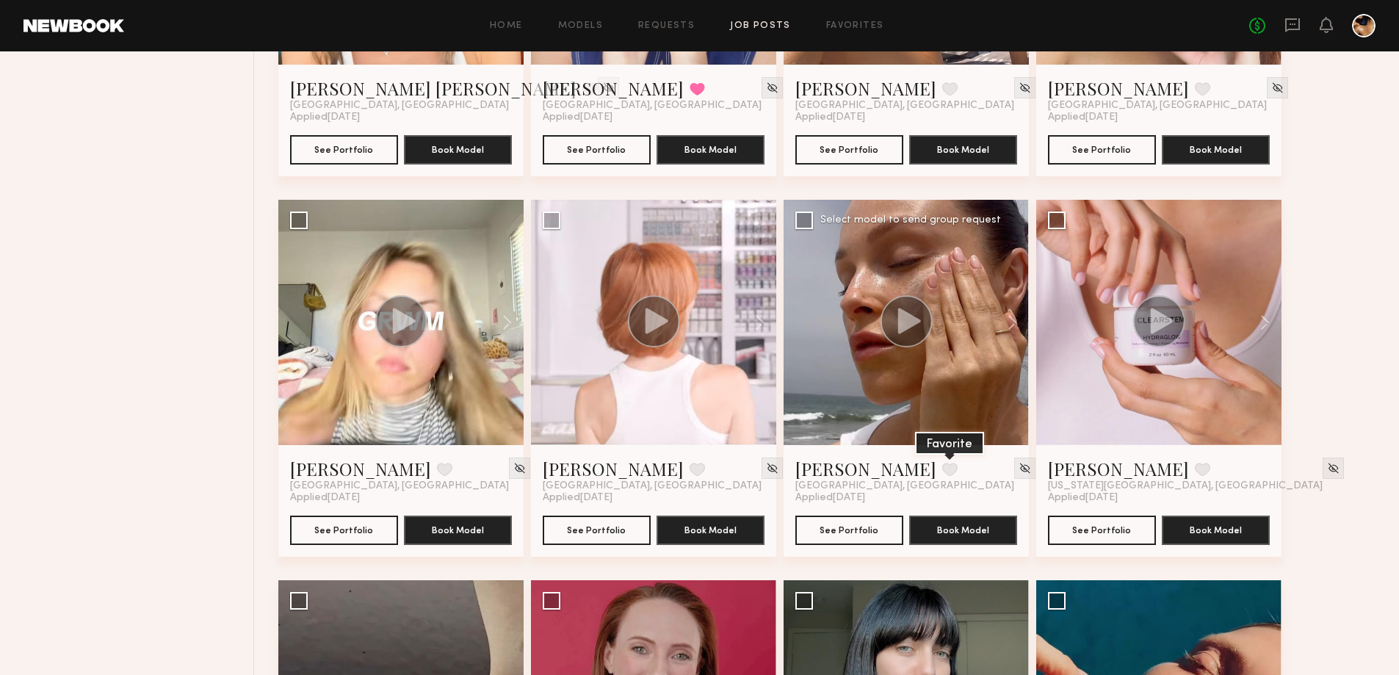
click at [942, 472] on button at bounding box center [949, 469] width 15 height 13
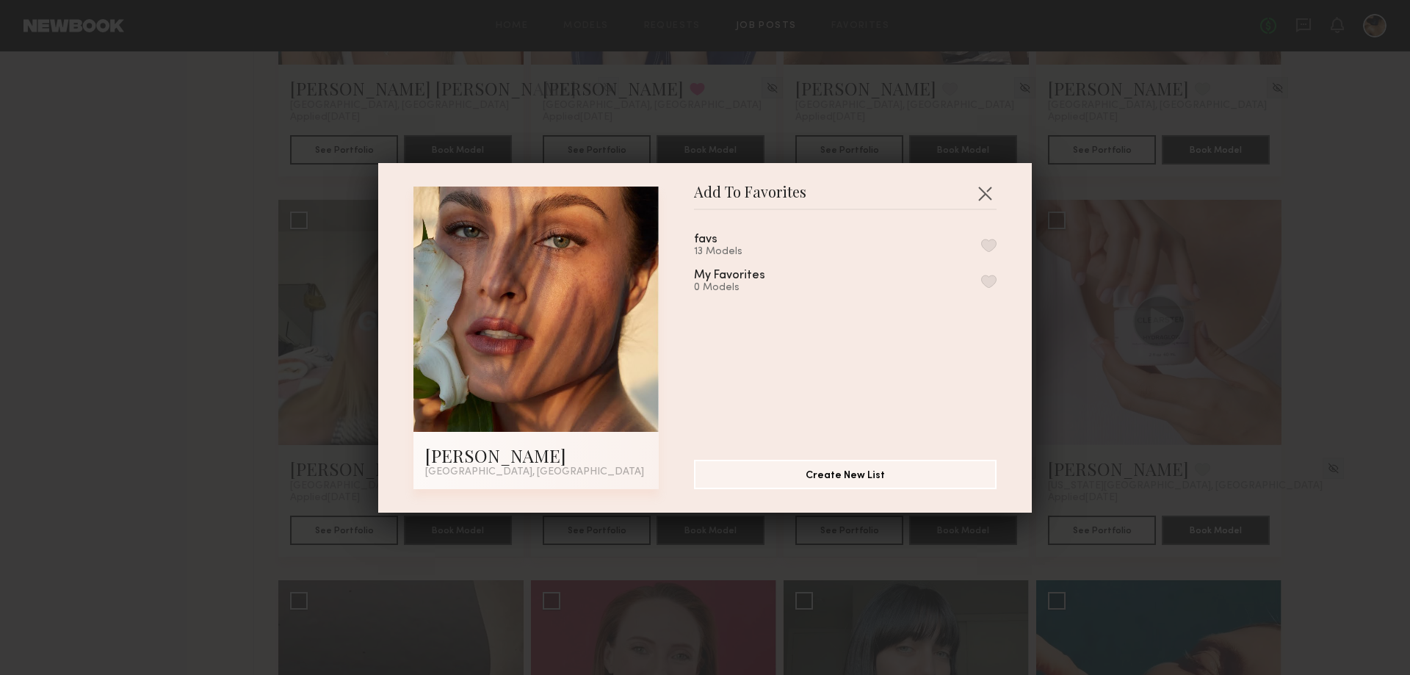
drag, startPoint x: 708, startPoint y: 250, endPoint x: 739, endPoint y: 246, distance: 31.1
click at [708, 249] on div "13 Models" at bounding box center [723, 252] width 59 height 12
drag, startPoint x: 973, startPoint y: 244, endPoint x: 978, endPoint y: 268, distance: 24.8
click at [981, 245] on button "button" at bounding box center [988, 245] width 15 height 13
click at [983, 192] on button "button" at bounding box center [984, 192] width 23 height 23
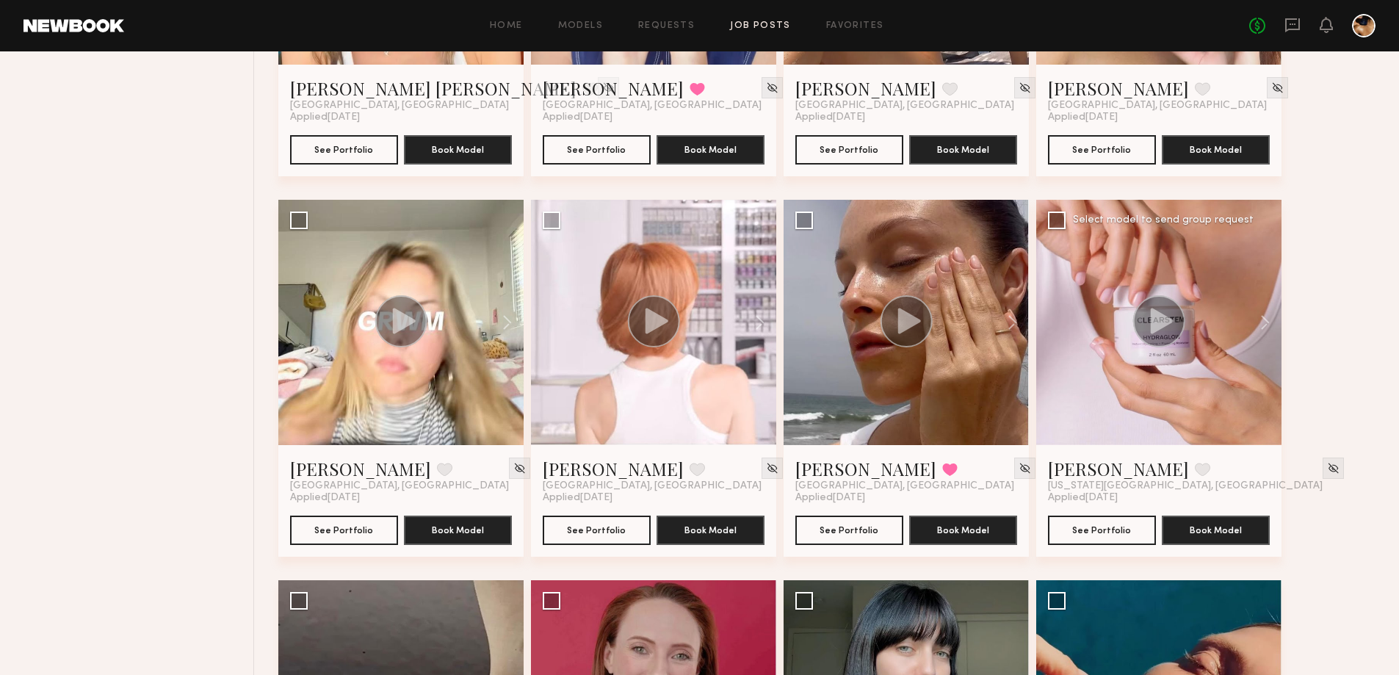
click at [1160, 318] on icon at bounding box center [1162, 321] width 23 height 26
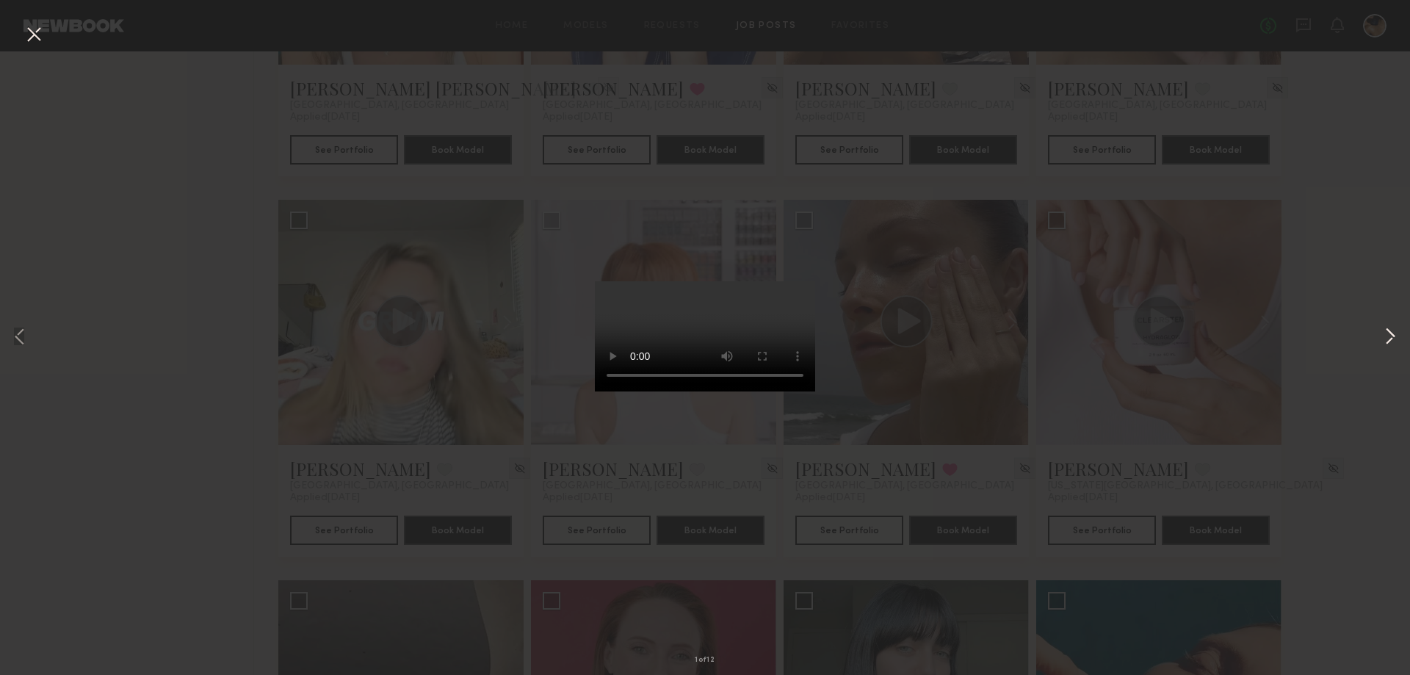
click at [1384, 329] on button at bounding box center [1390, 338] width 18 height 540
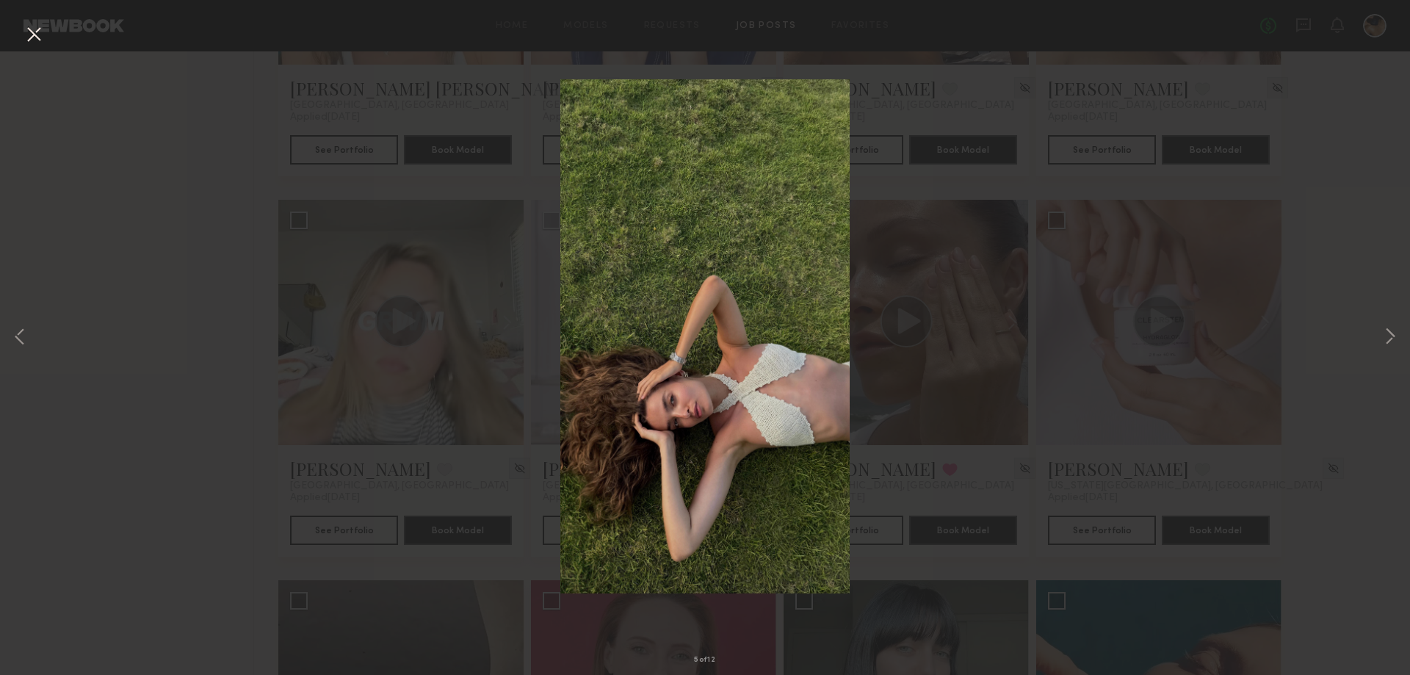
click at [10, 336] on div "5 of 12" at bounding box center [705, 337] width 1410 height 675
click at [15, 339] on button at bounding box center [20, 338] width 18 height 540
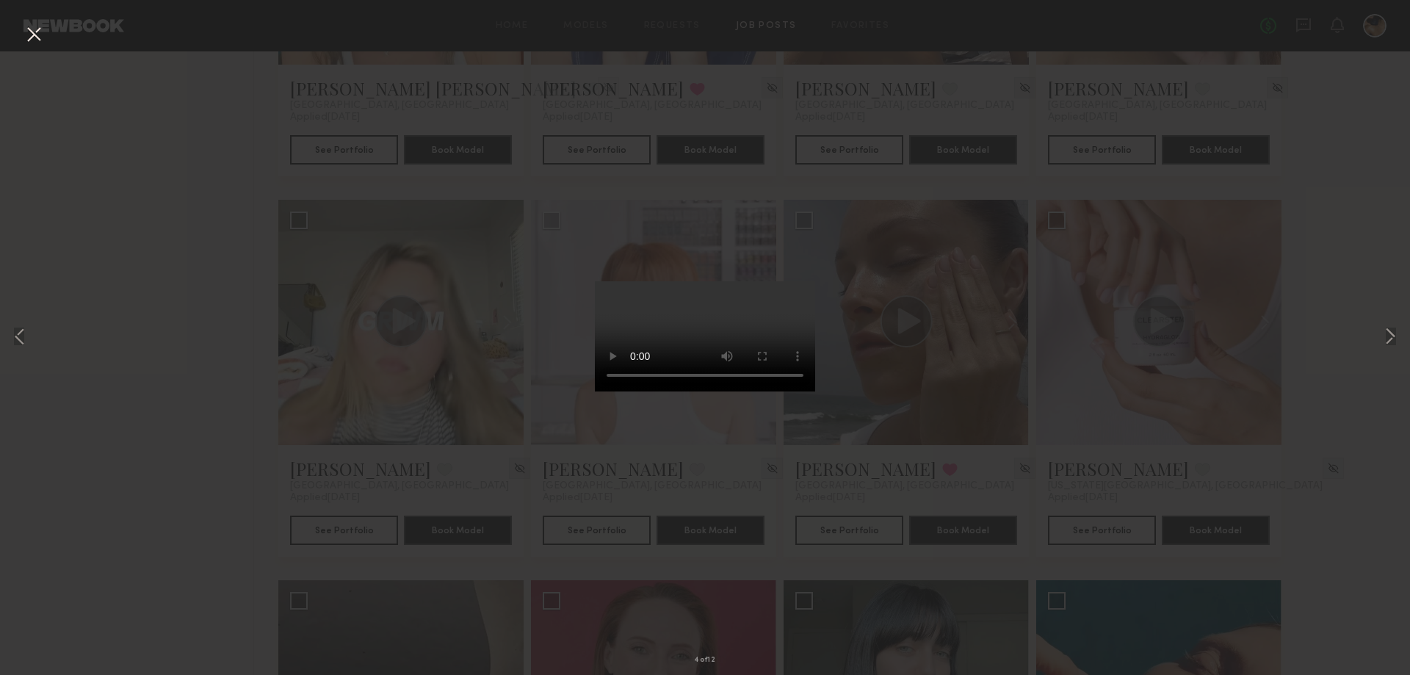
click at [1353, 342] on div "4 of 12" at bounding box center [705, 337] width 1410 height 675
click at [29, 37] on button at bounding box center [33, 35] width 23 height 26
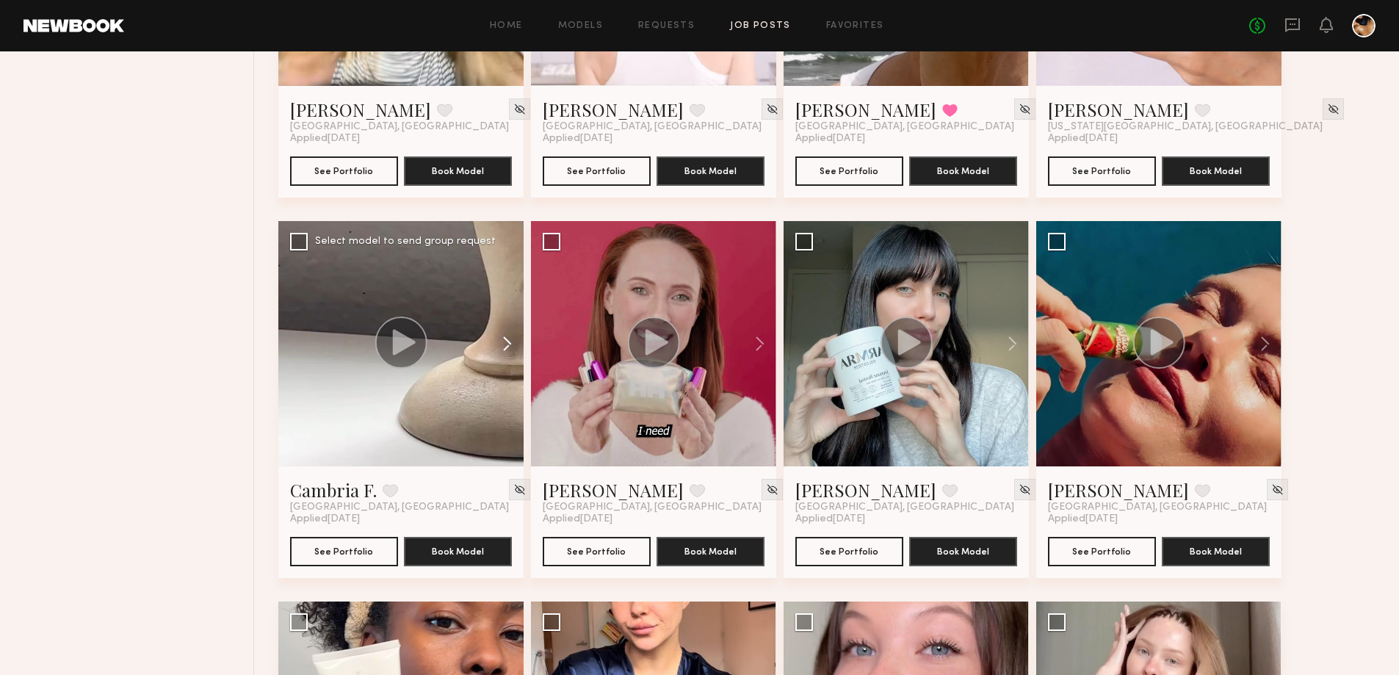
scroll to position [1542, 0]
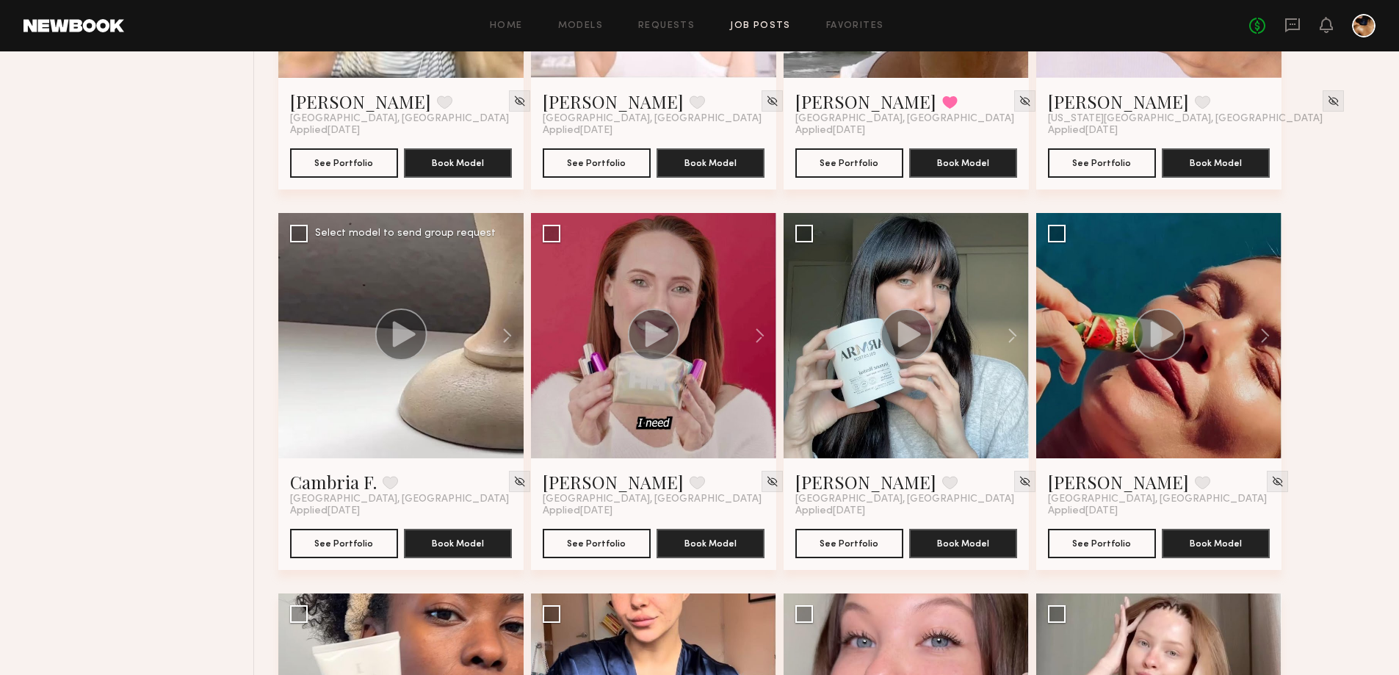
click at [385, 339] on circle at bounding box center [401, 334] width 52 height 52
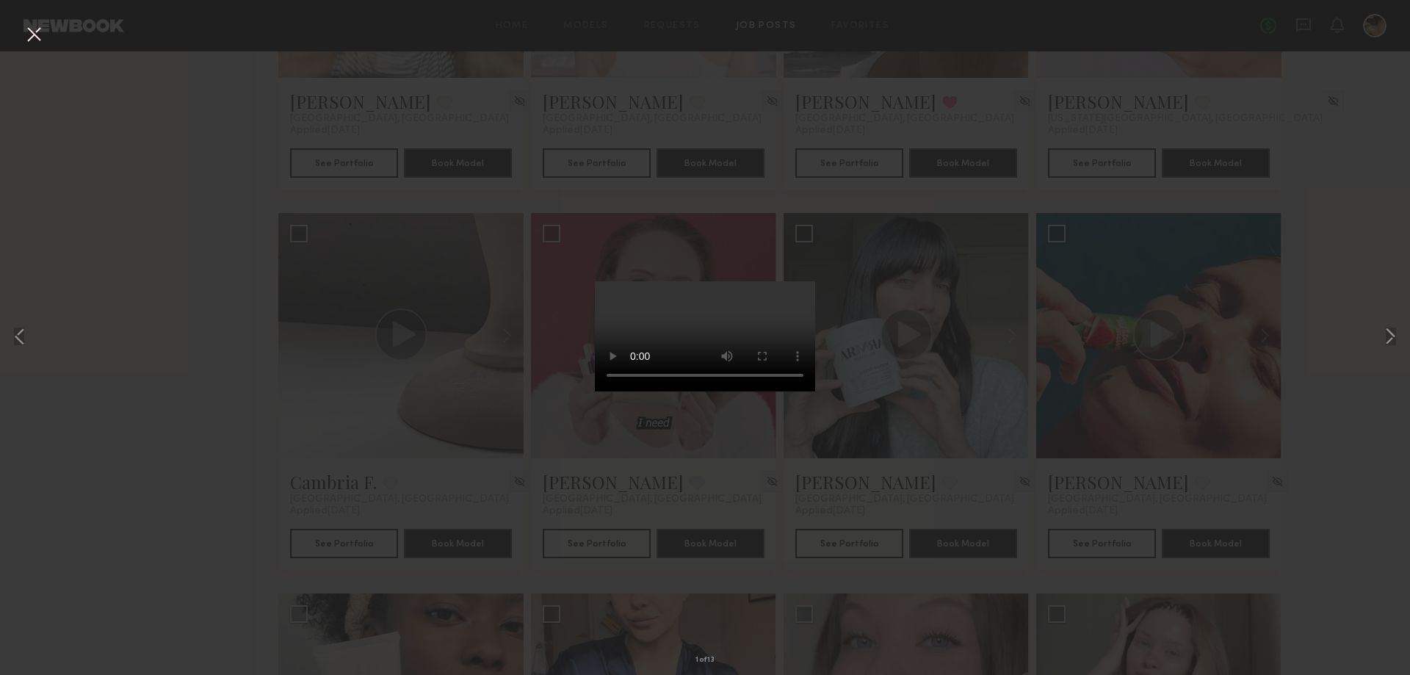
click at [37, 35] on button at bounding box center [33, 35] width 23 height 26
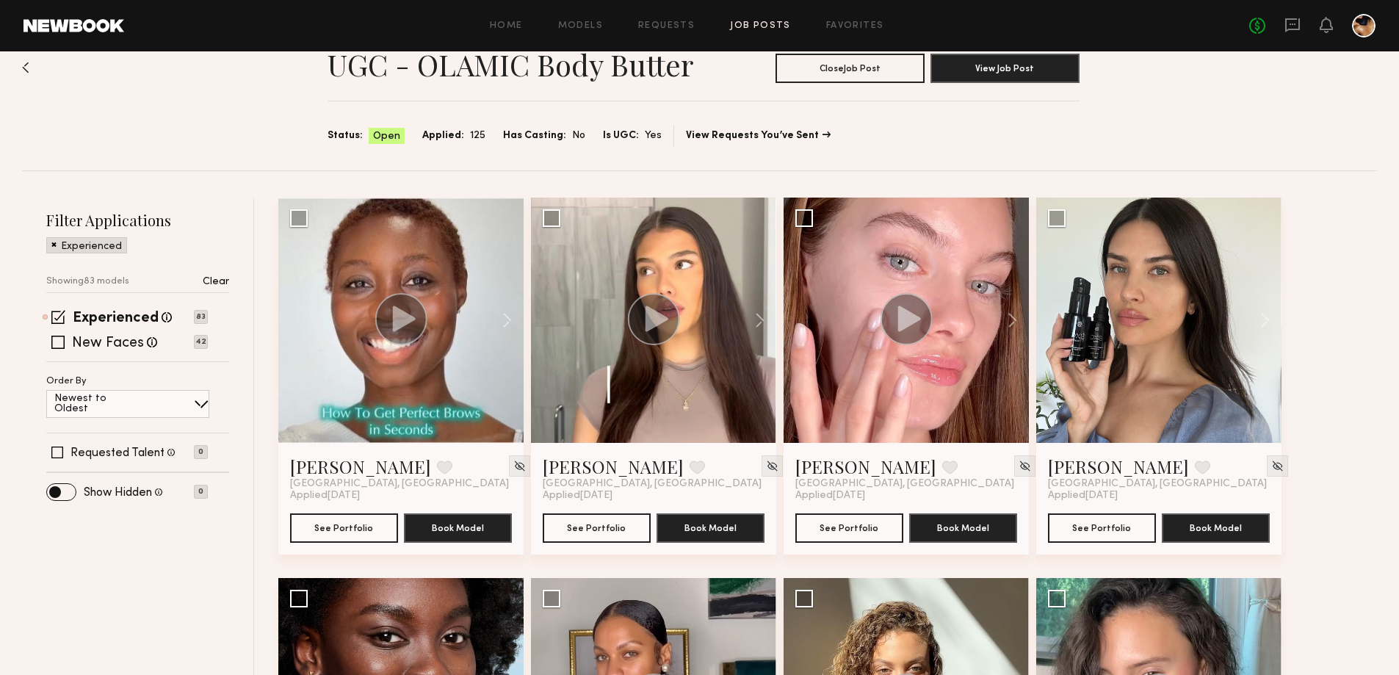
scroll to position [0, 0]
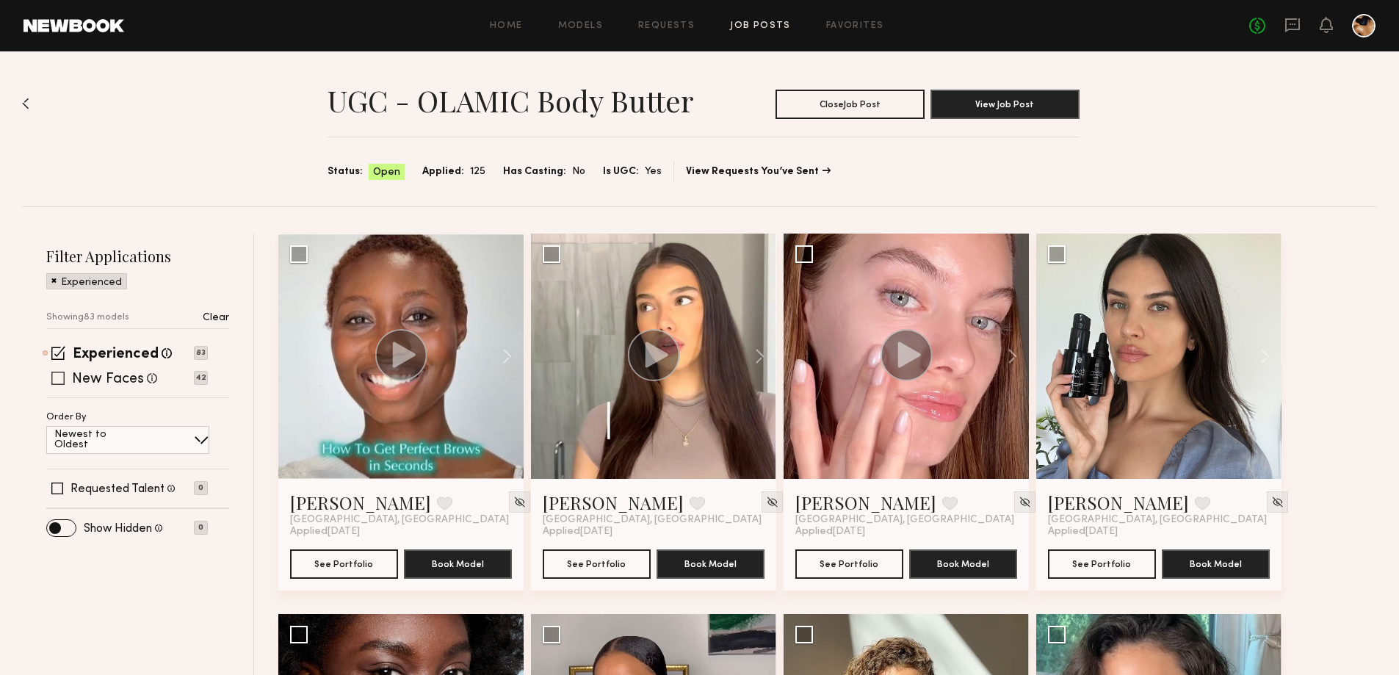
click at [57, 379] on span at bounding box center [57, 378] width 13 height 13
click at [55, 354] on span at bounding box center [58, 353] width 14 height 14
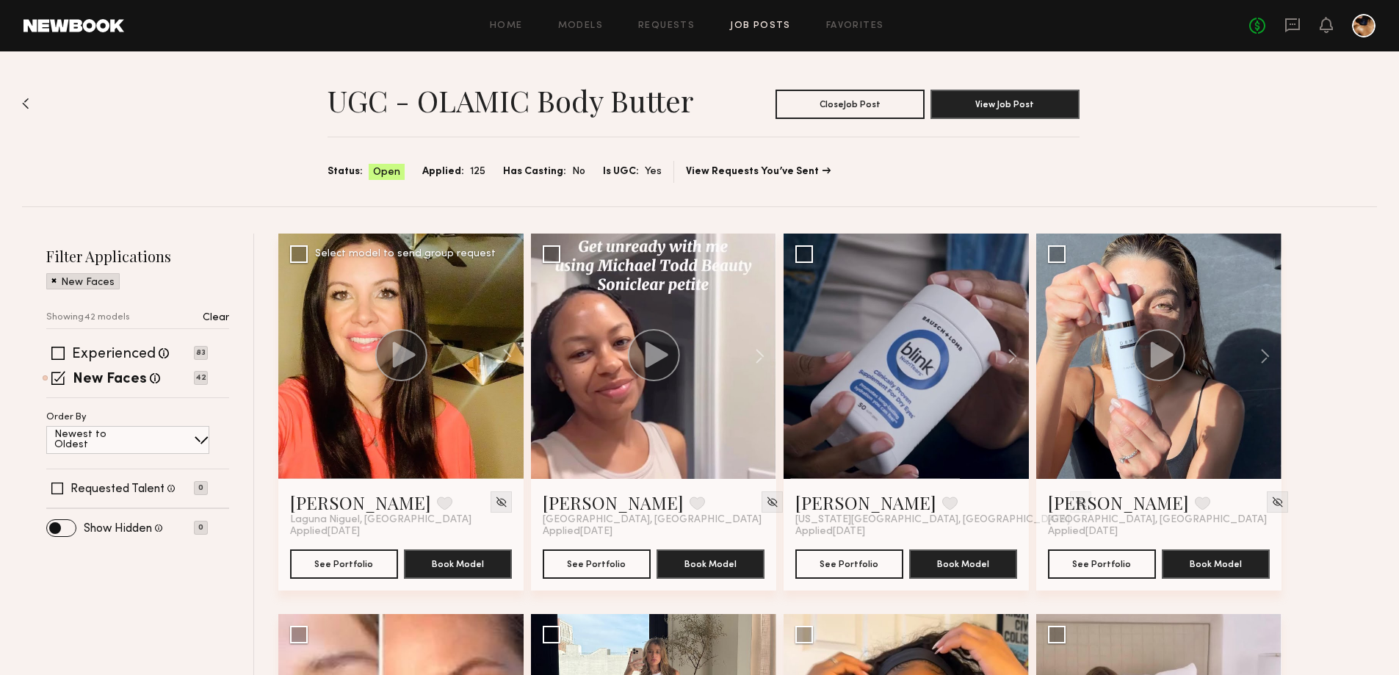
click at [416, 341] on circle at bounding box center [401, 355] width 52 height 52
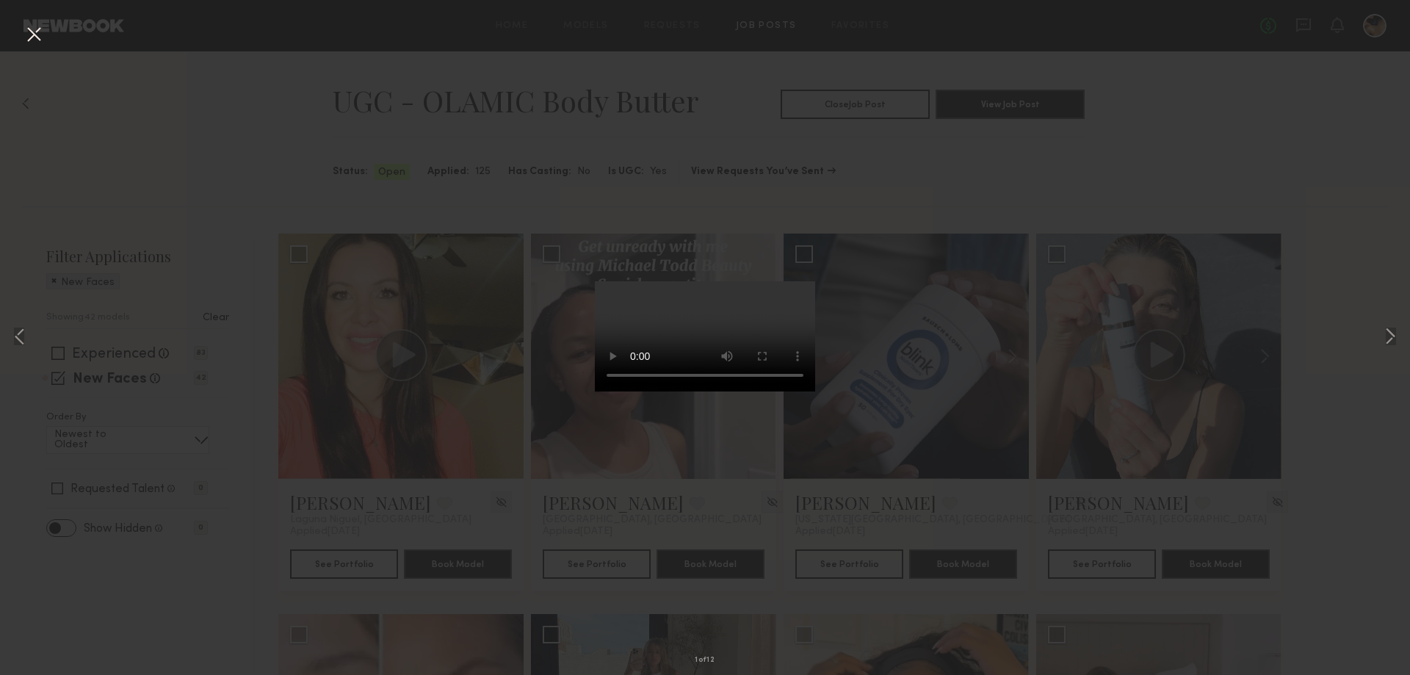
click at [35, 40] on button at bounding box center [33, 35] width 23 height 26
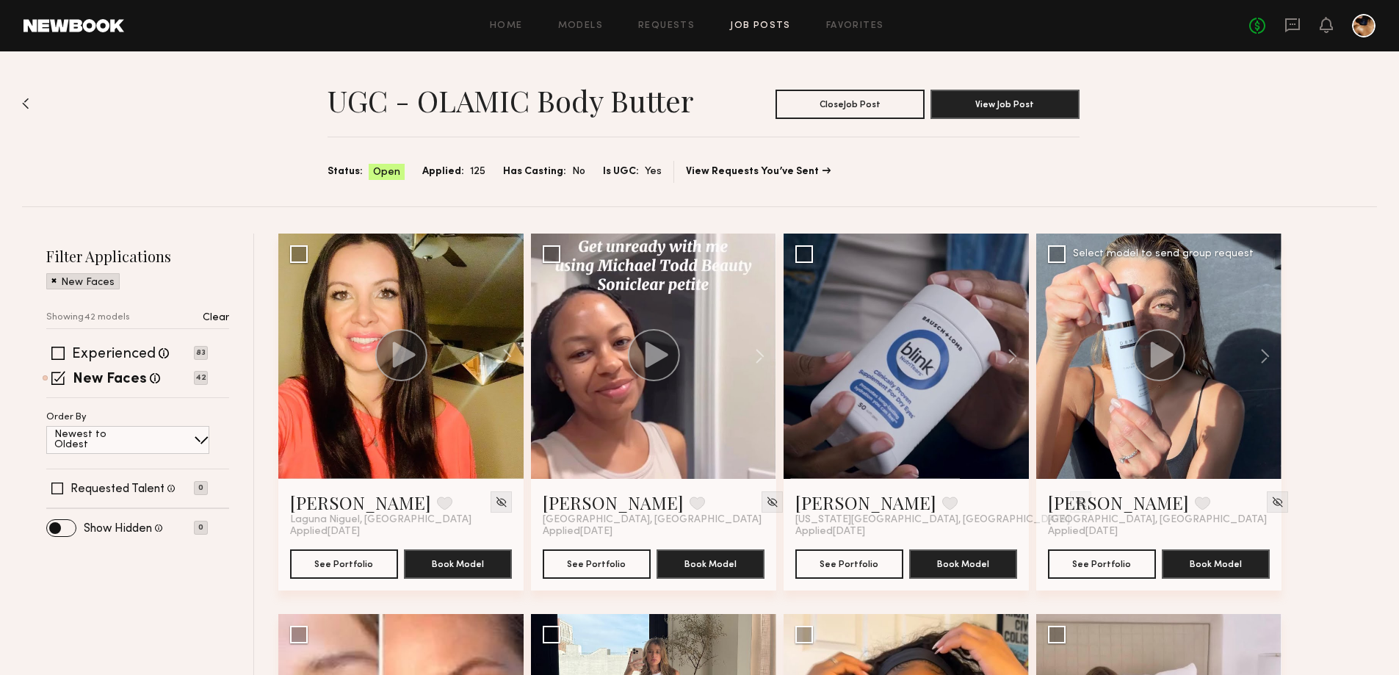
click at [1164, 352] on icon at bounding box center [1162, 354] width 23 height 26
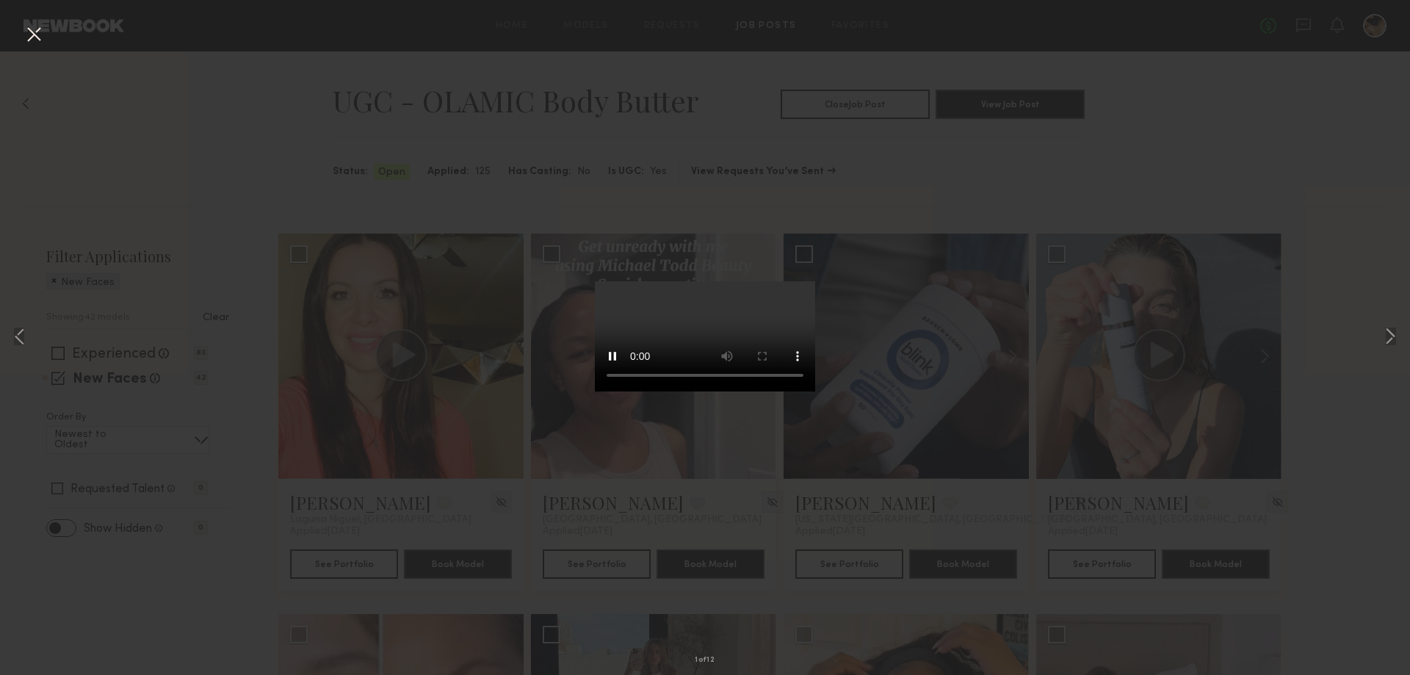
click at [220, 160] on div "1 of 12" at bounding box center [705, 337] width 1410 height 675
click at [26, 39] on button at bounding box center [33, 35] width 23 height 26
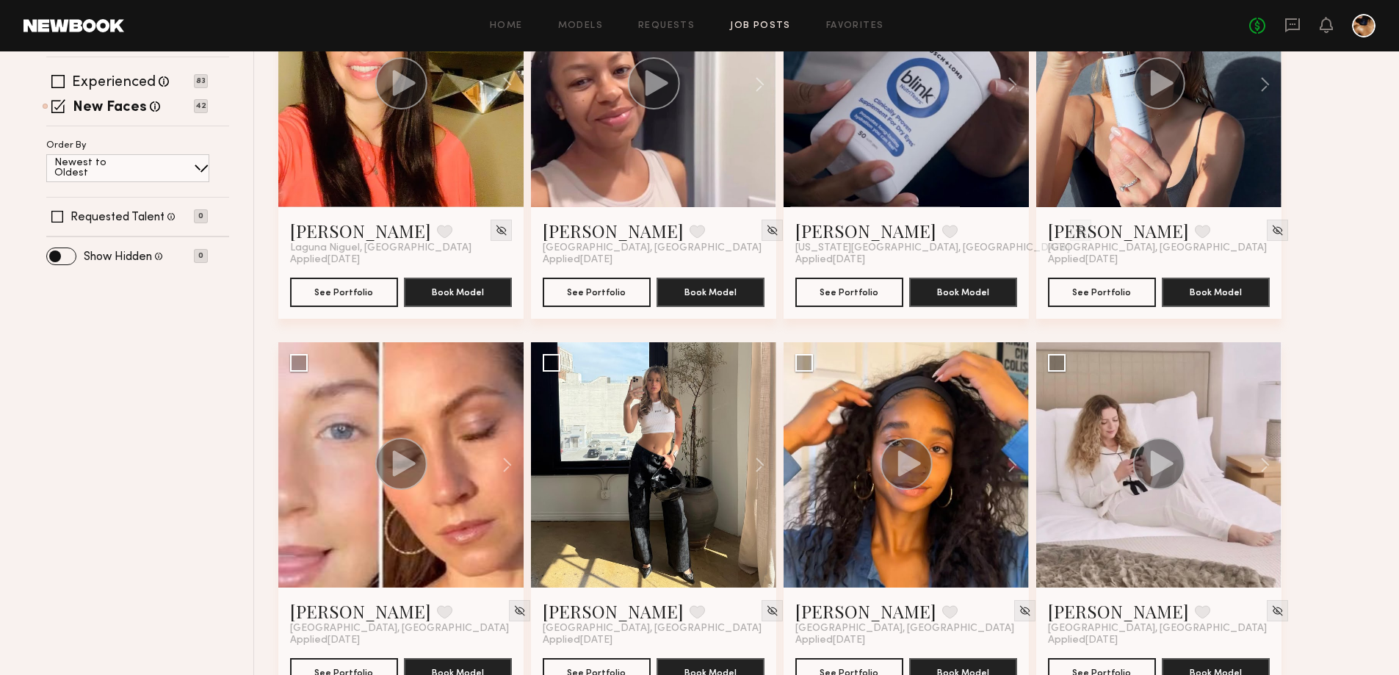
scroll to position [367, 0]
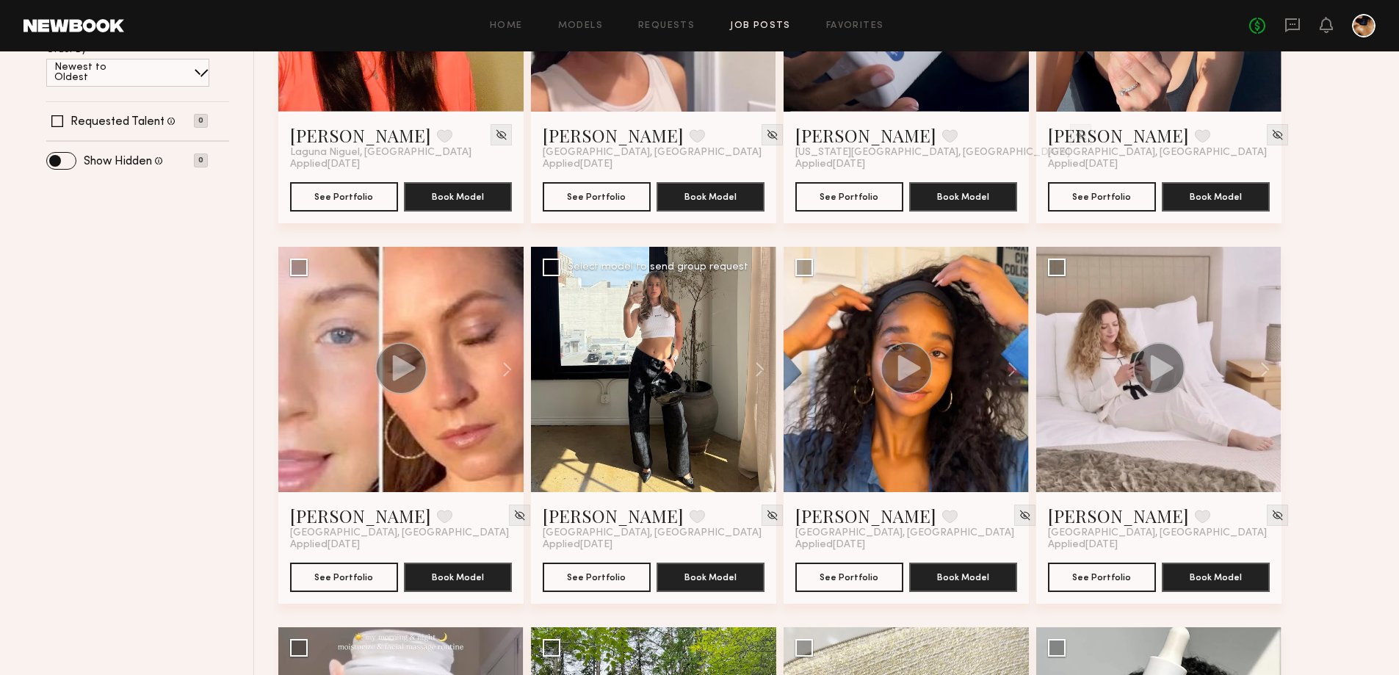
click at [673, 361] on div at bounding box center [653, 369] width 245 height 245
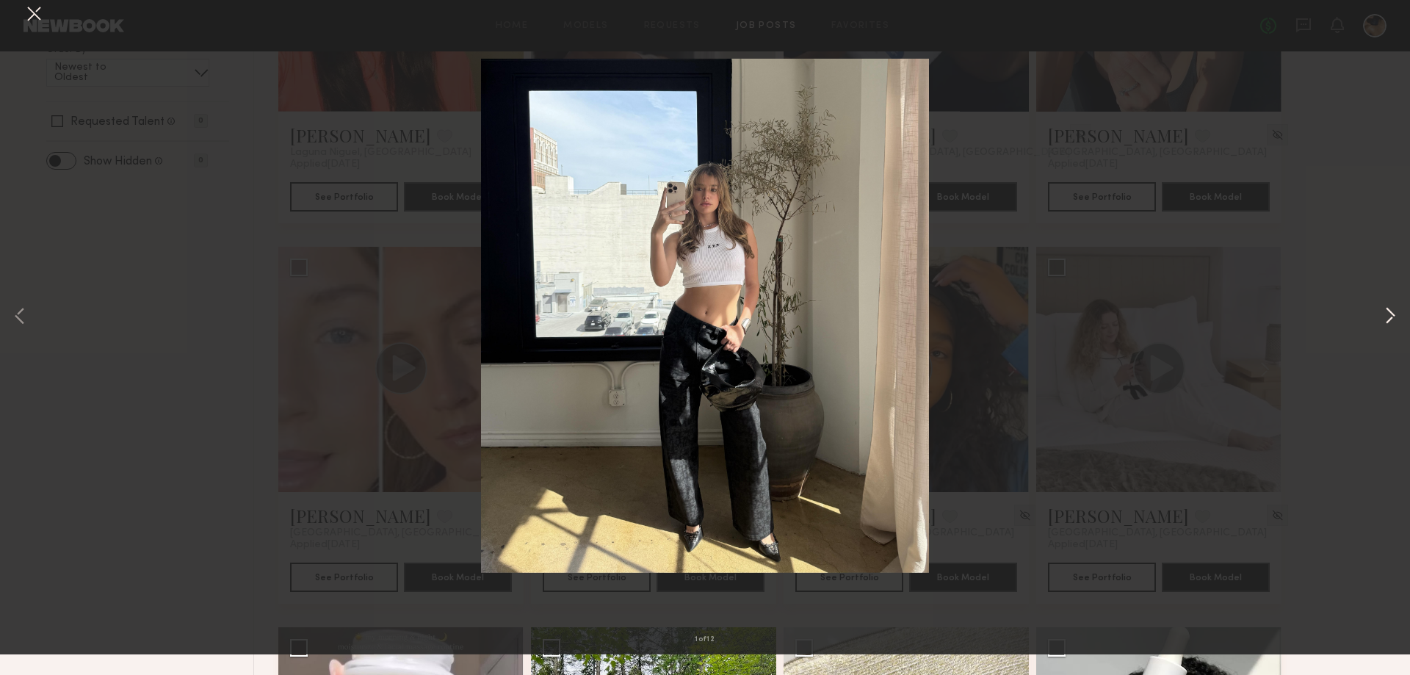
click at [1392, 336] on button at bounding box center [1390, 338] width 18 height 540
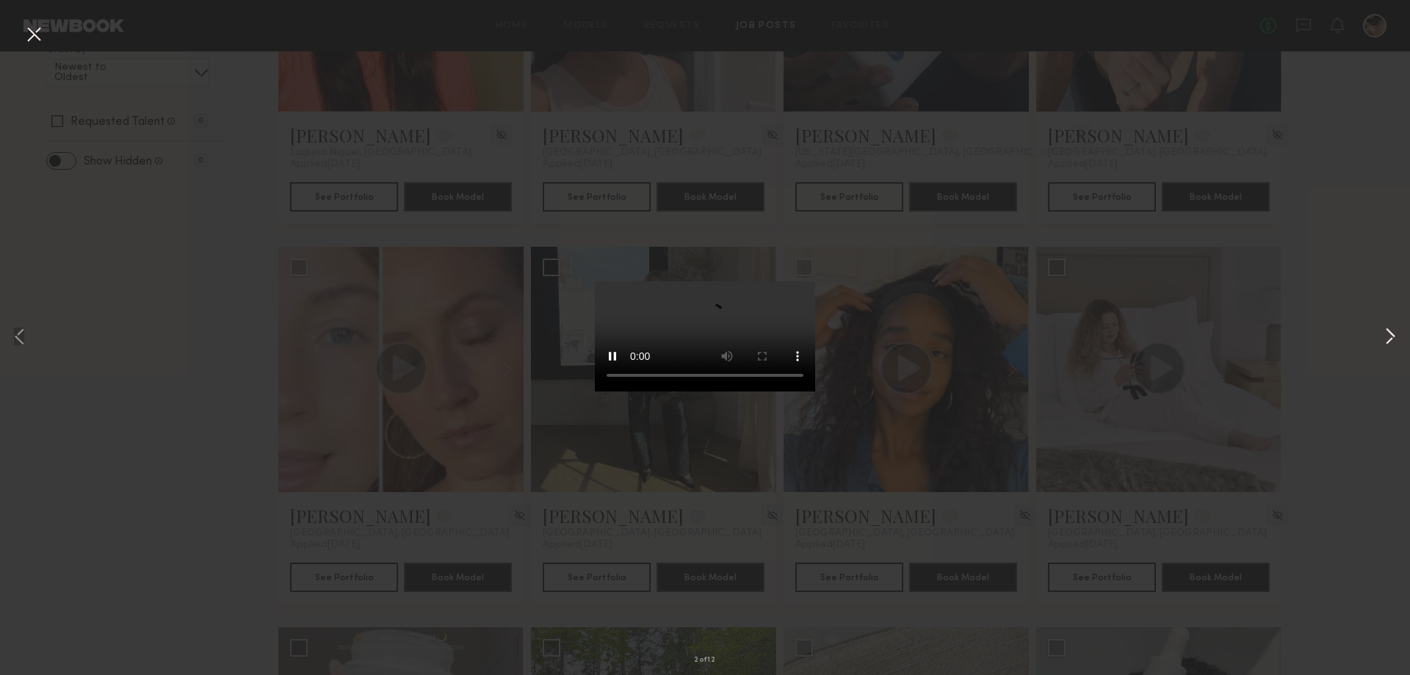
click at [1394, 336] on button at bounding box center [1390, 338] width 18 height 540
click at [1353, 220] on div "5 of 12" at bounding box center [705, 337] width 1410 height 675
click at [36, 36] on button at bounding box center [33, 35] width 23 height 26
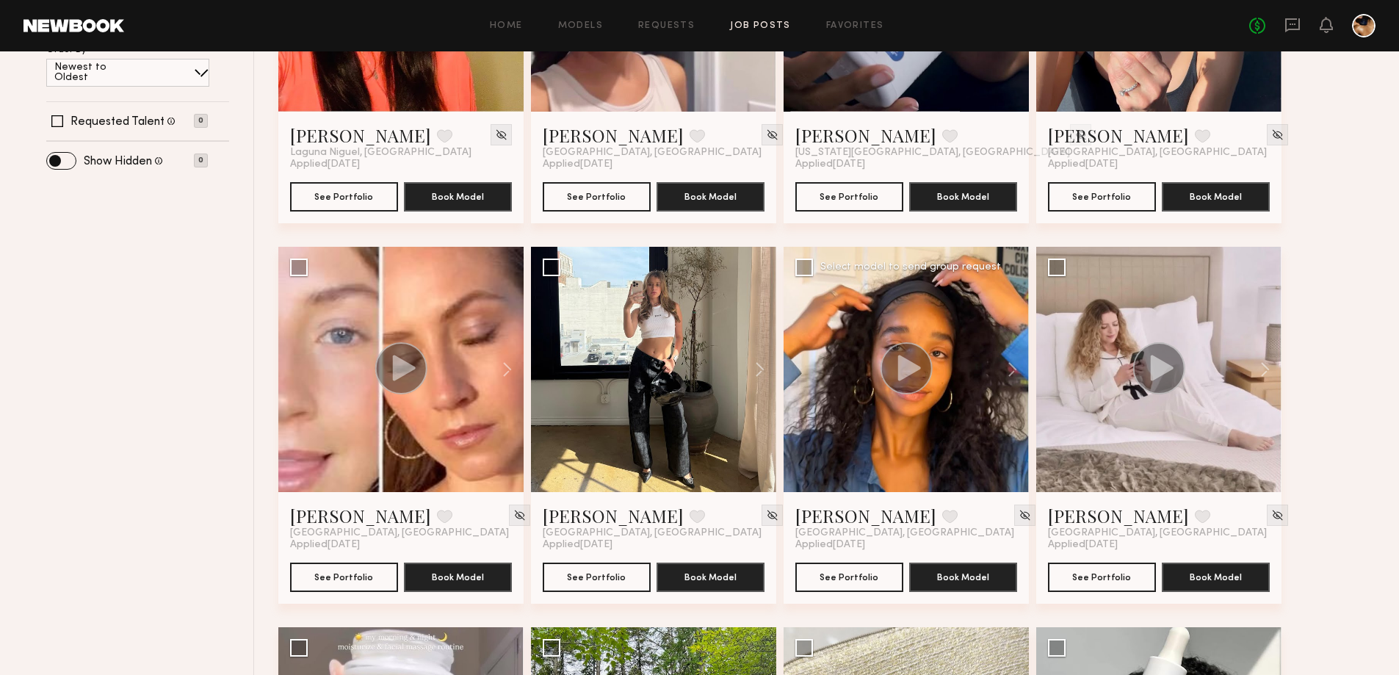
click at [911, 378] on circle at bounding box center [907, 368] width 52 height 52
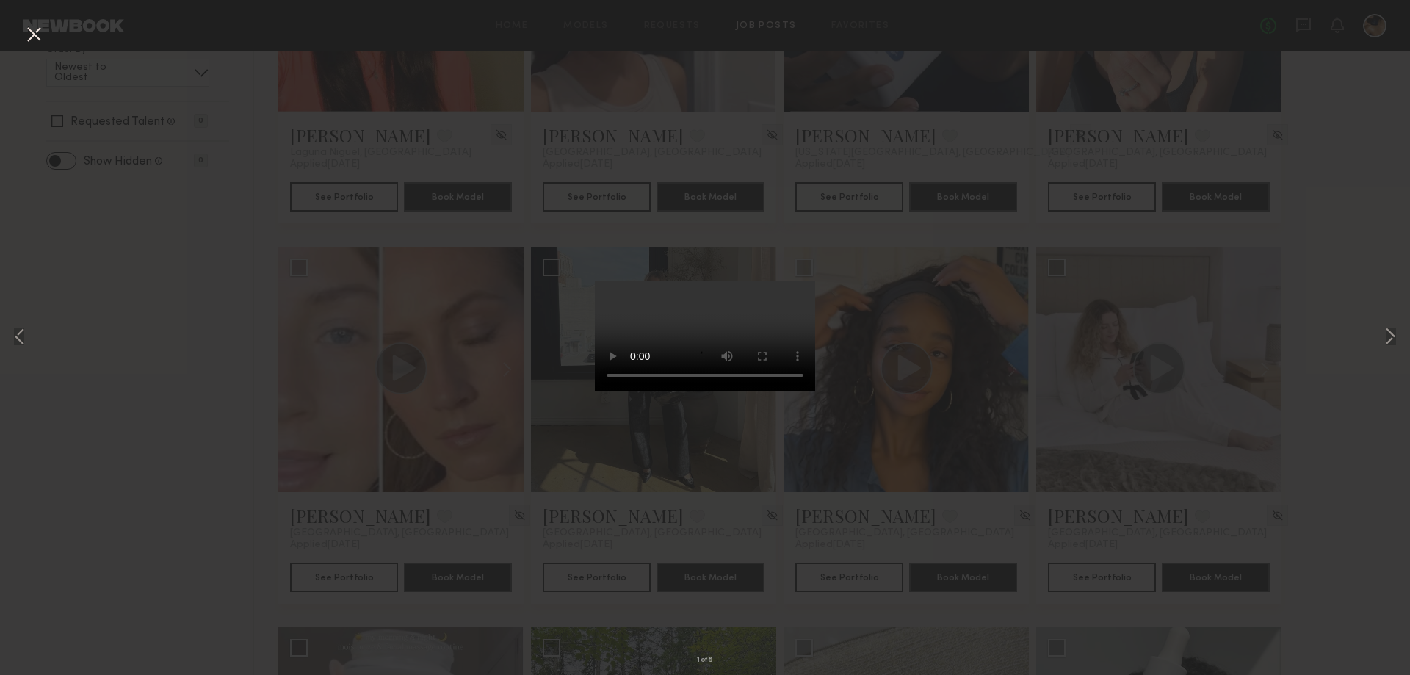
click at [1345, 187] on div "1 of 8" at bounding box center [705, 337] width 1410 height 675
click at [39, 29] on button at bounding box center [33, 35] width 23 height 26
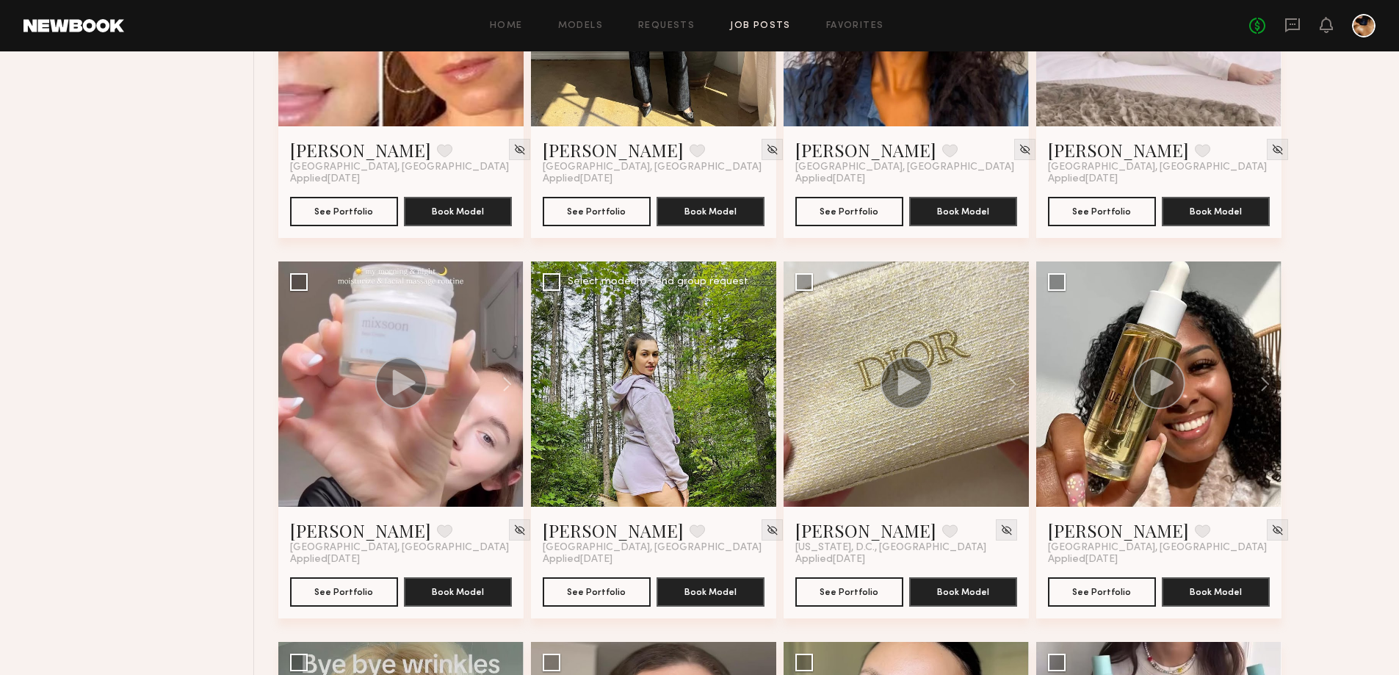
scroll to position [734, 0]
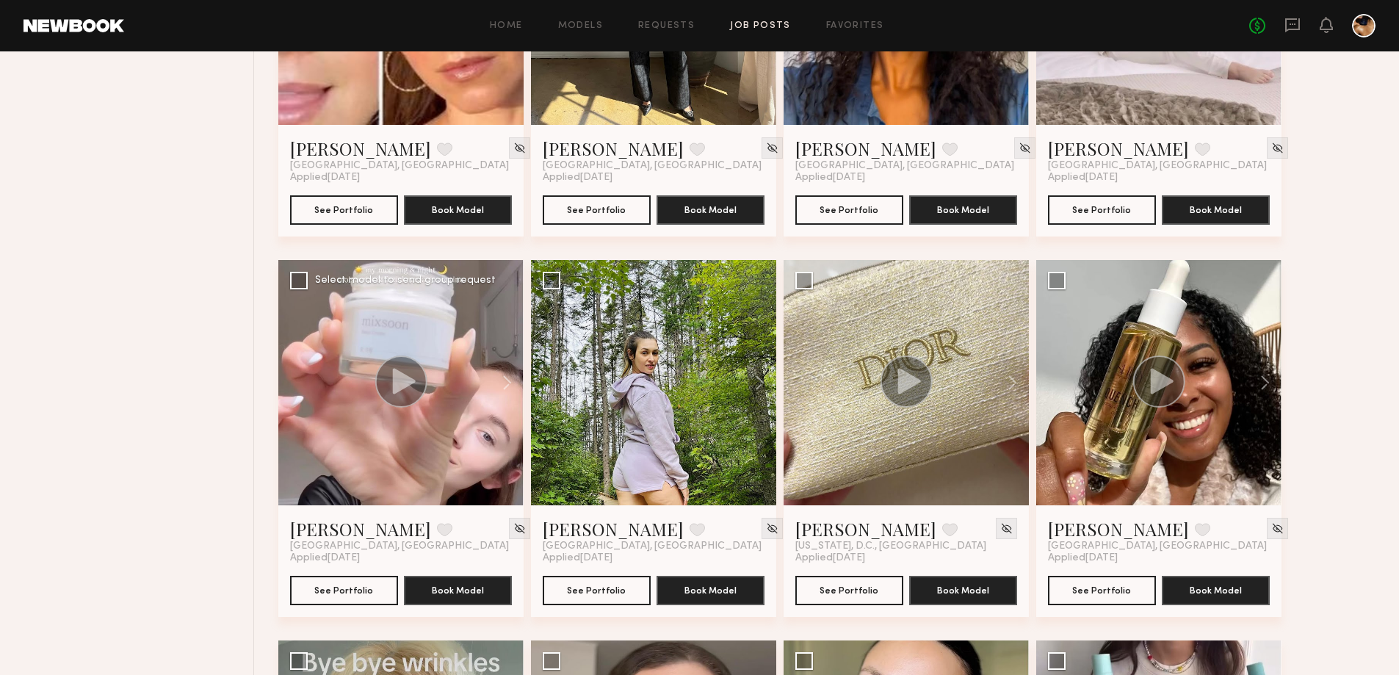
click at [392, 372] on circle at bounding box center [401, 381] width 52 height 52
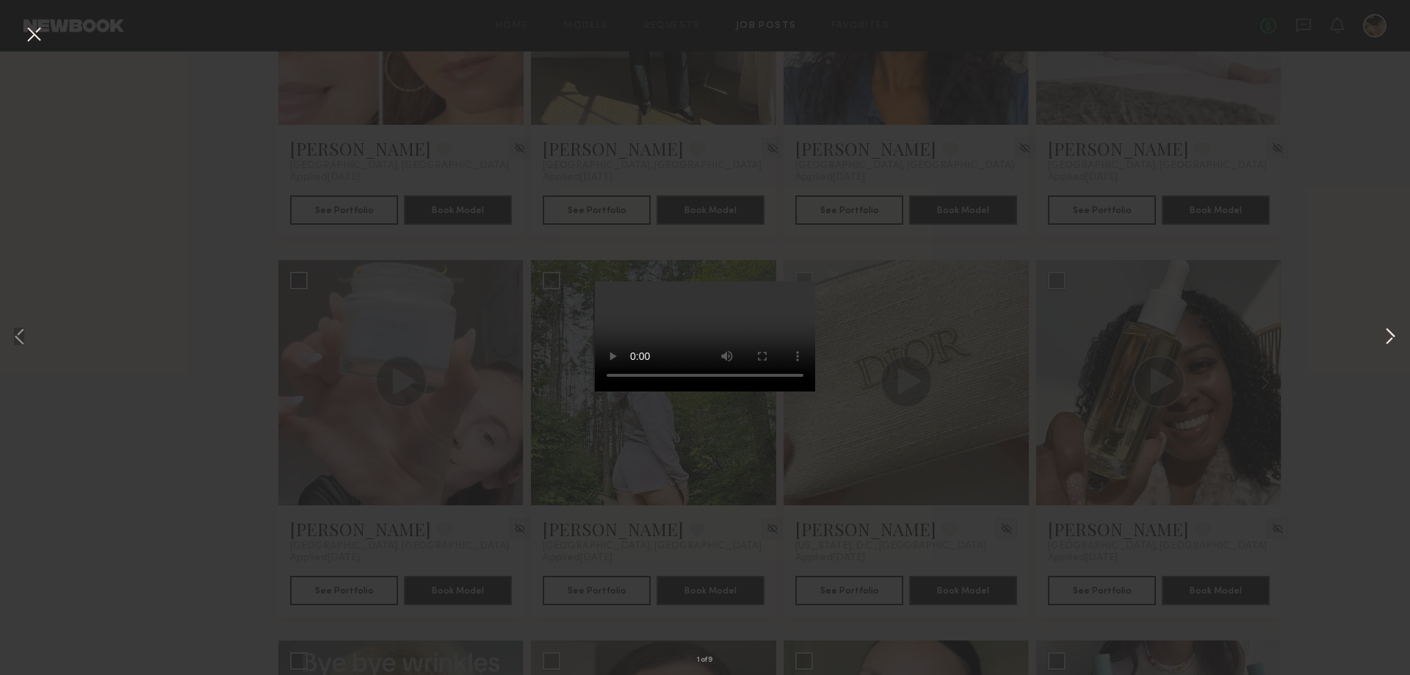
click at [1382, 335] on button at bounding box center [1390, 338] width 18 height 540
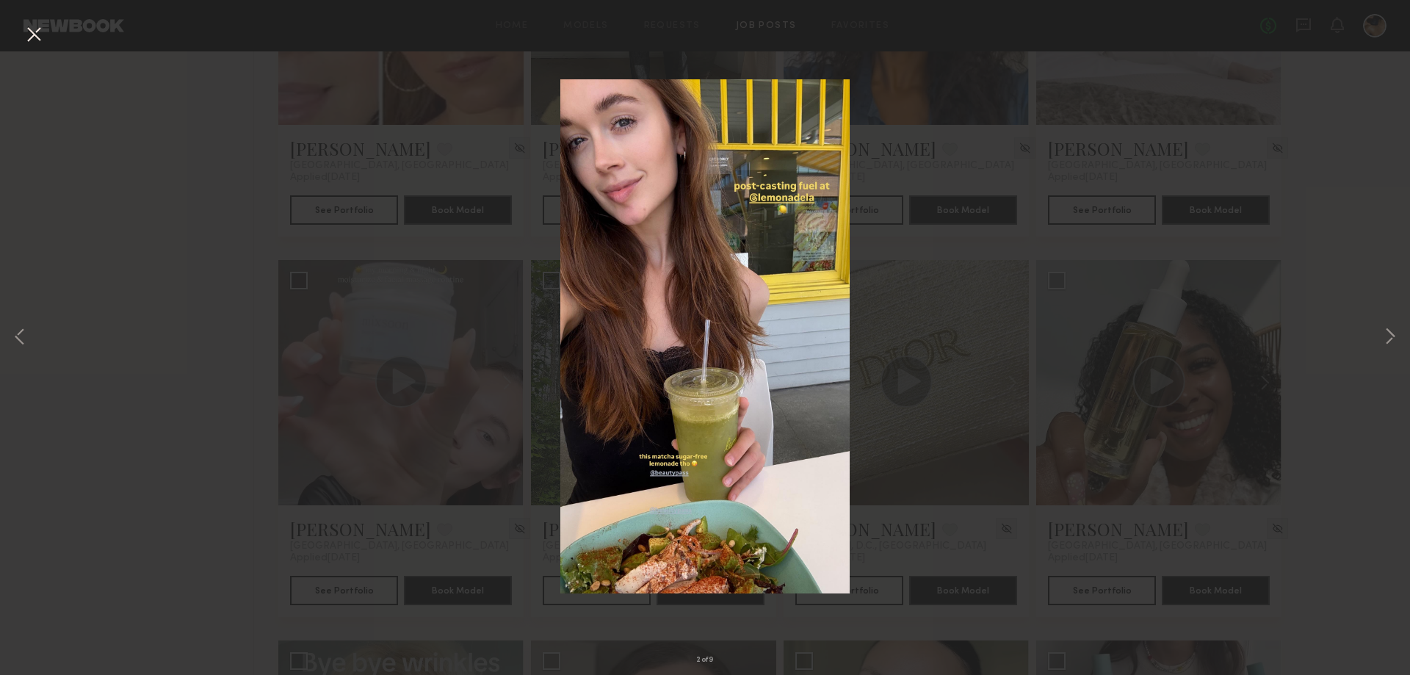
click at [34, 29] on button at bounding box center [33, 35] width 23 height 26
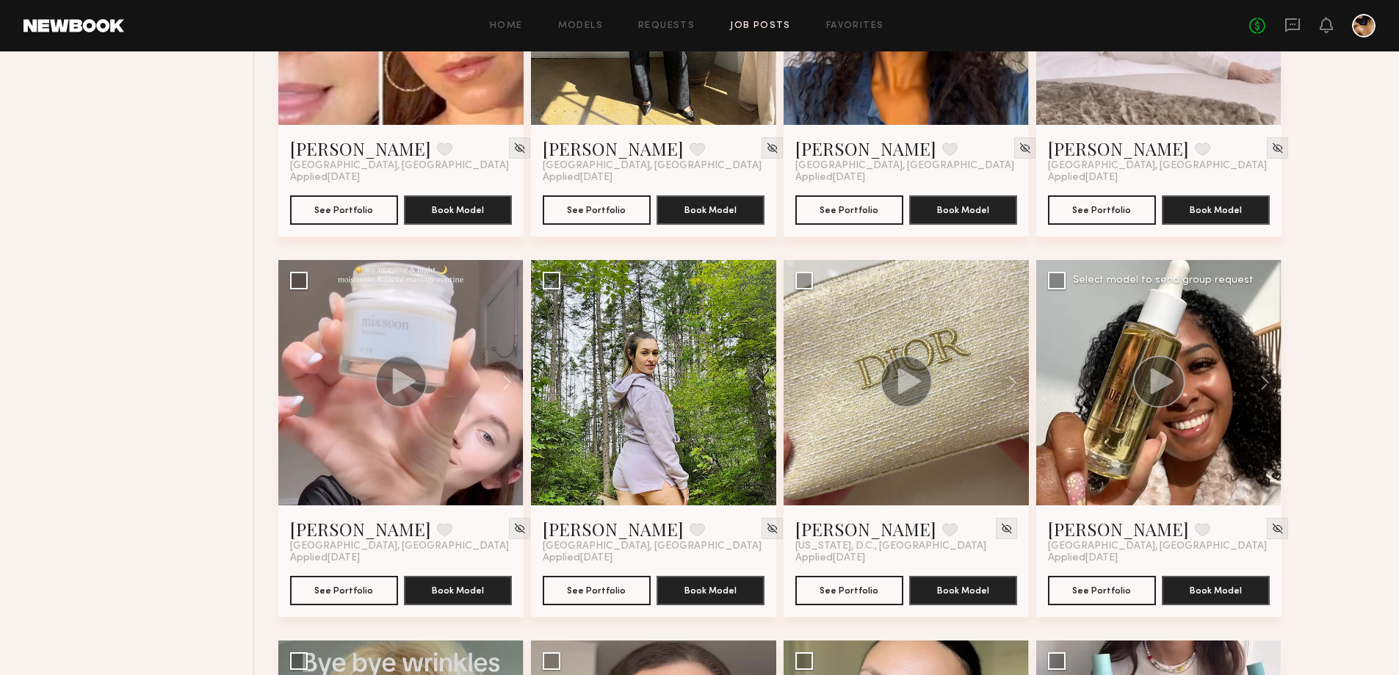
click at [1161, 388] on icon at bounding box center [1162, 381] width 23 height 26
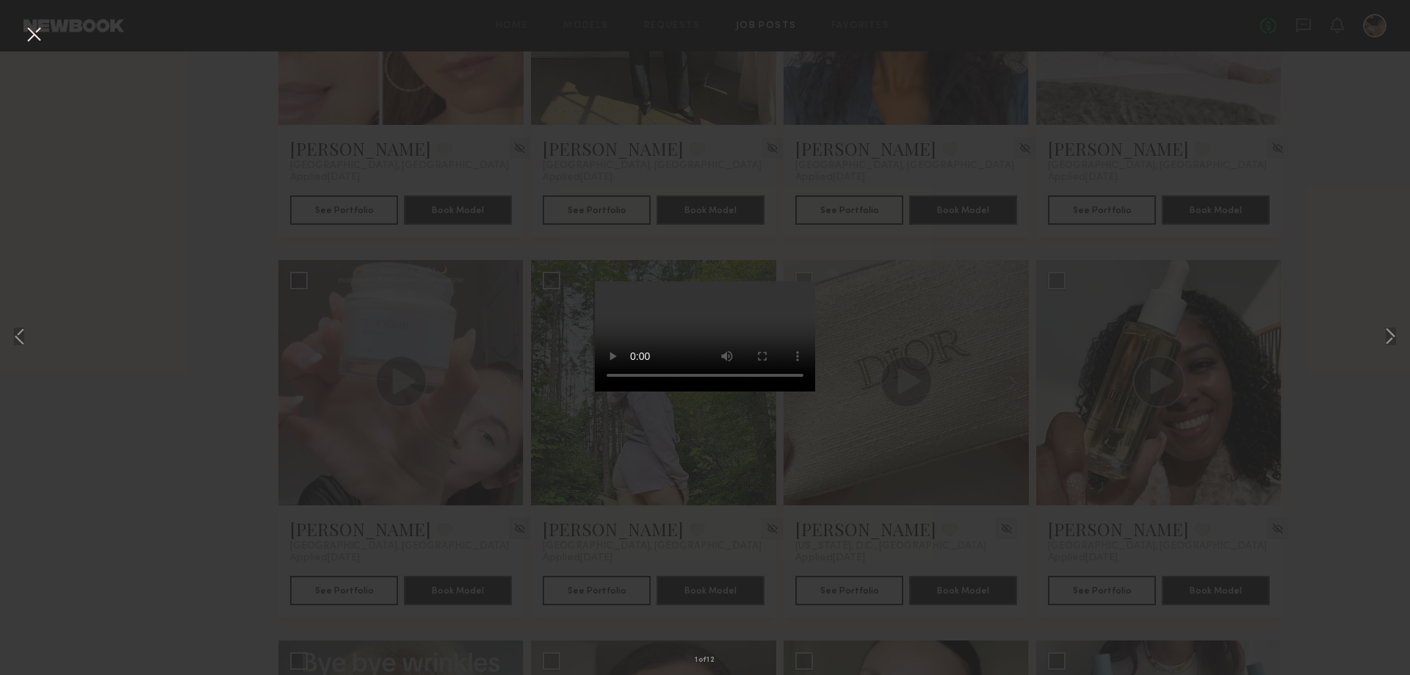
click at [1332, 420] on div "1 of 12" at bounding box center [705, 337] width 1410 height 675
click at [35, 32] on button at bounding box center [33, 35] width 23 height 26
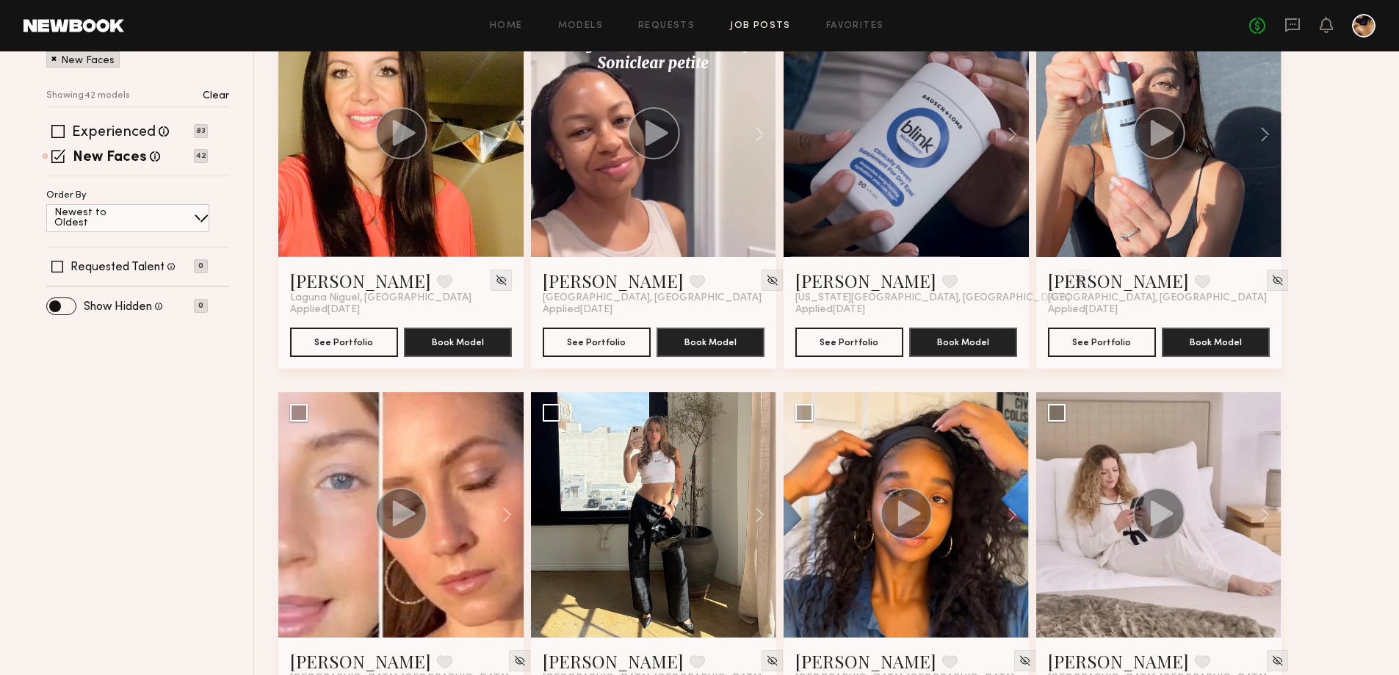
scroll to position [0, 0]
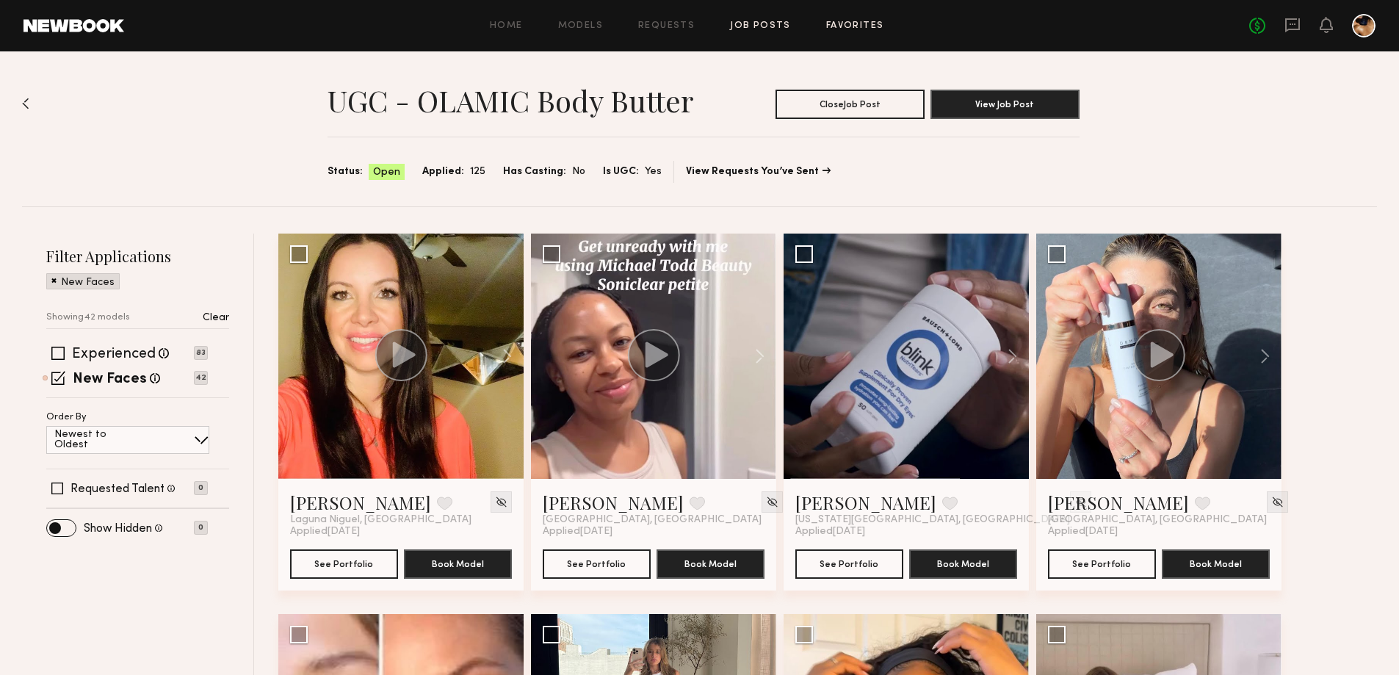
click at [858, 26] on link "Favorites" at bounding box center [855, 26] width 58 height 10
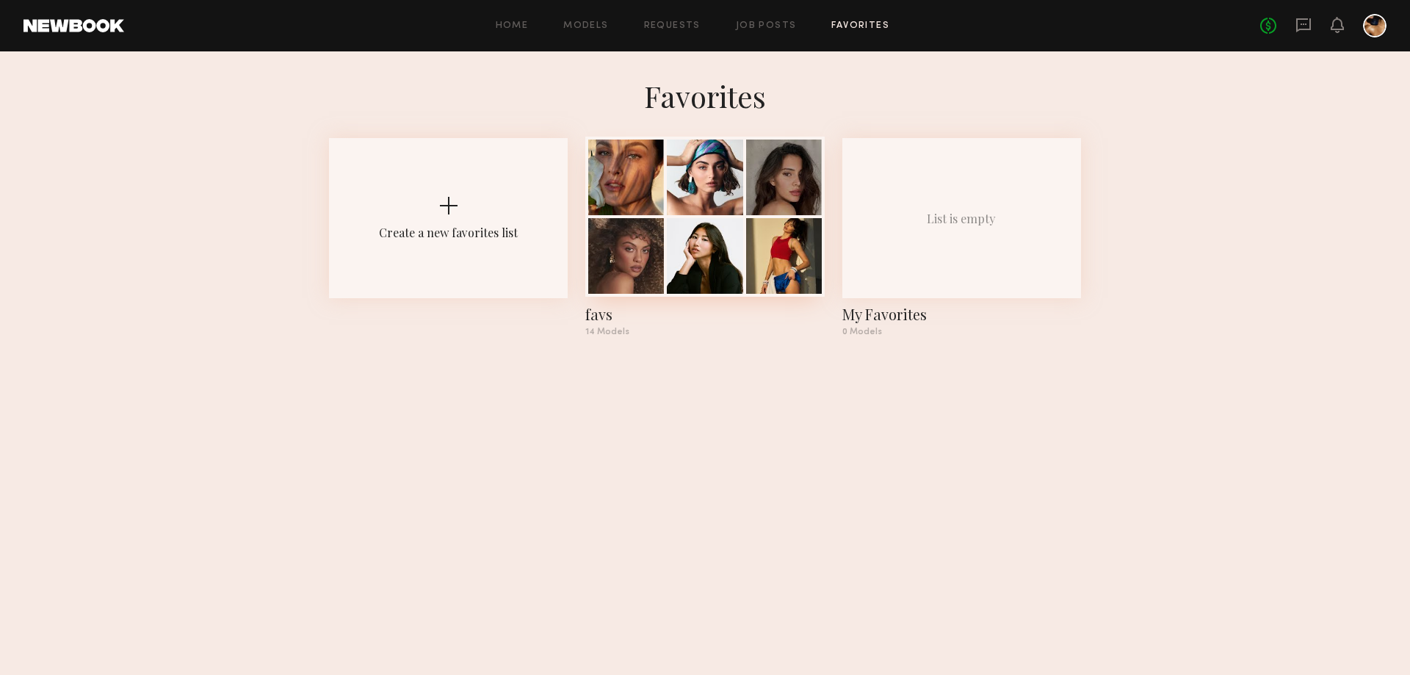
click at [734, 198] on div at bounding box center [705, 178] width 76 height 76
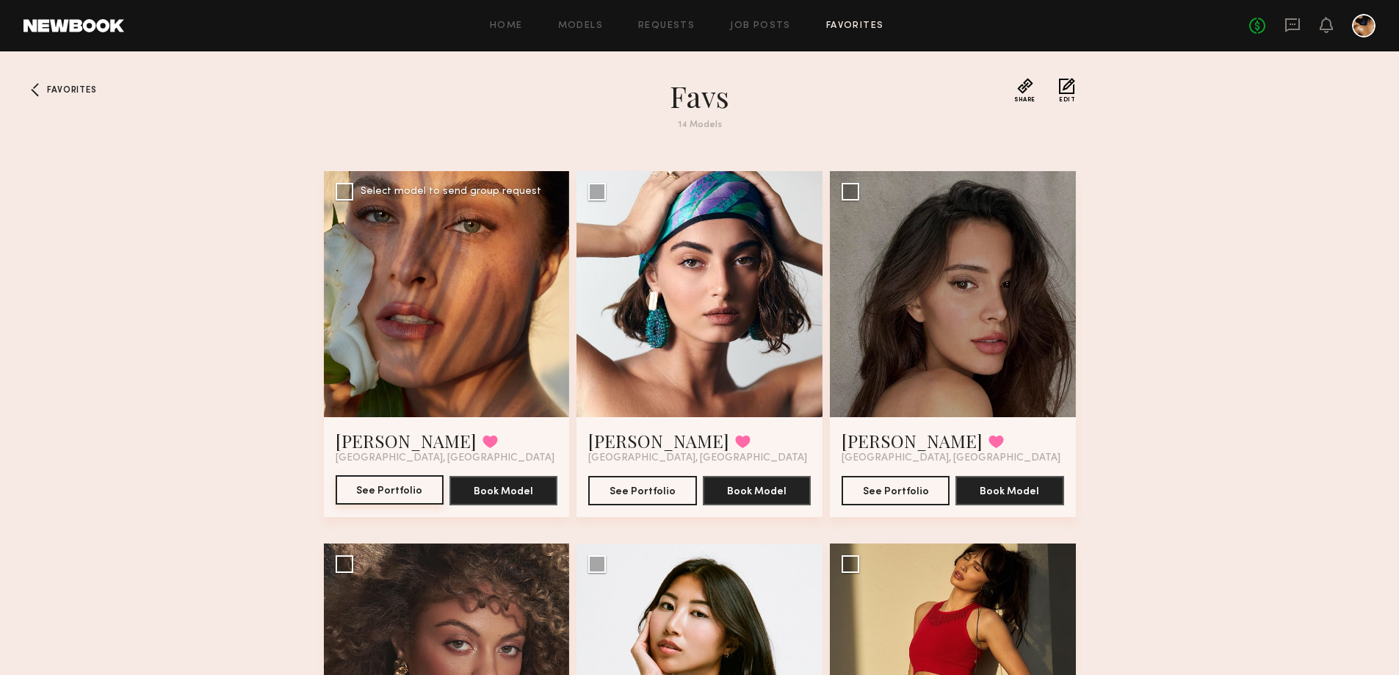
click at [394, 495] on button "See Portfolio" at bounding box center [390, 489] width 108 height 29
click at [640, 505] on button "See Portfolio" at bounding box center [642, 489] width 108 height 29
click at [944, 316] on div at bounding box center [953, 294] width 246 height 246
click at [875, 497] on button "See Portfolio" at bounding box center [896, 489] width 108 height 29
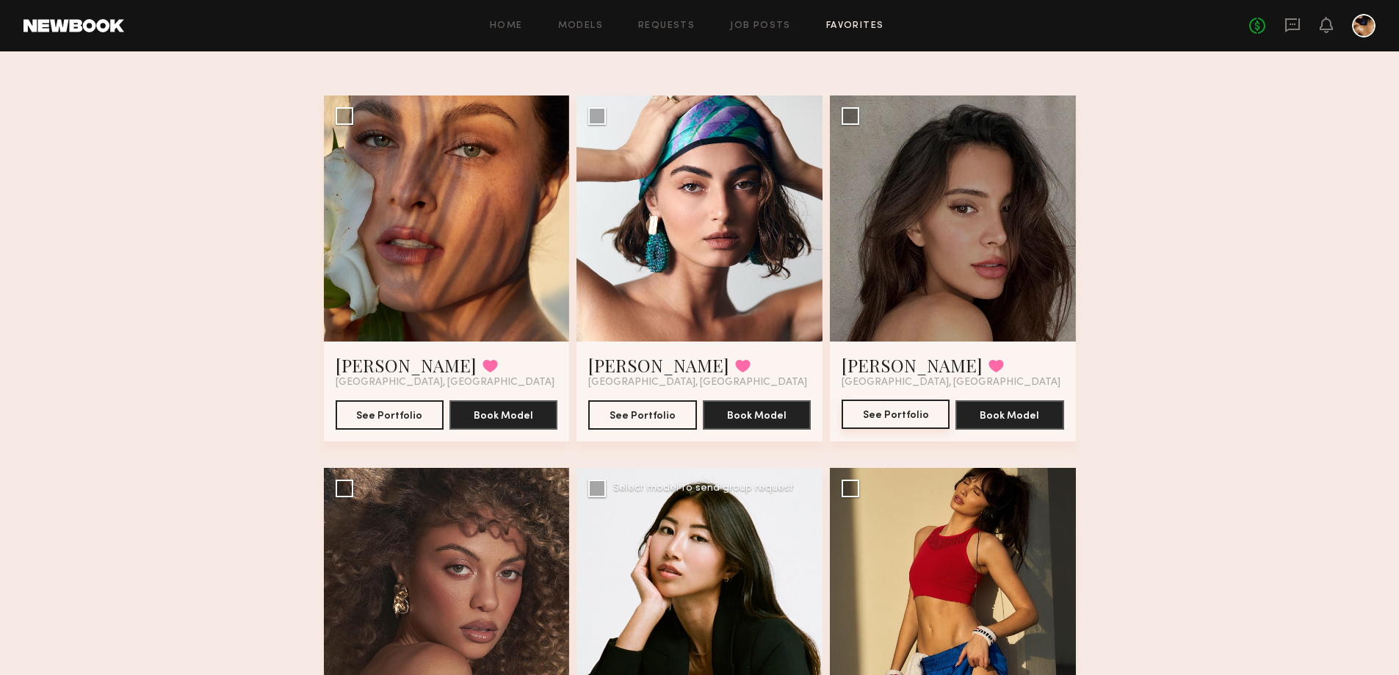
scroll to position [147, 0]
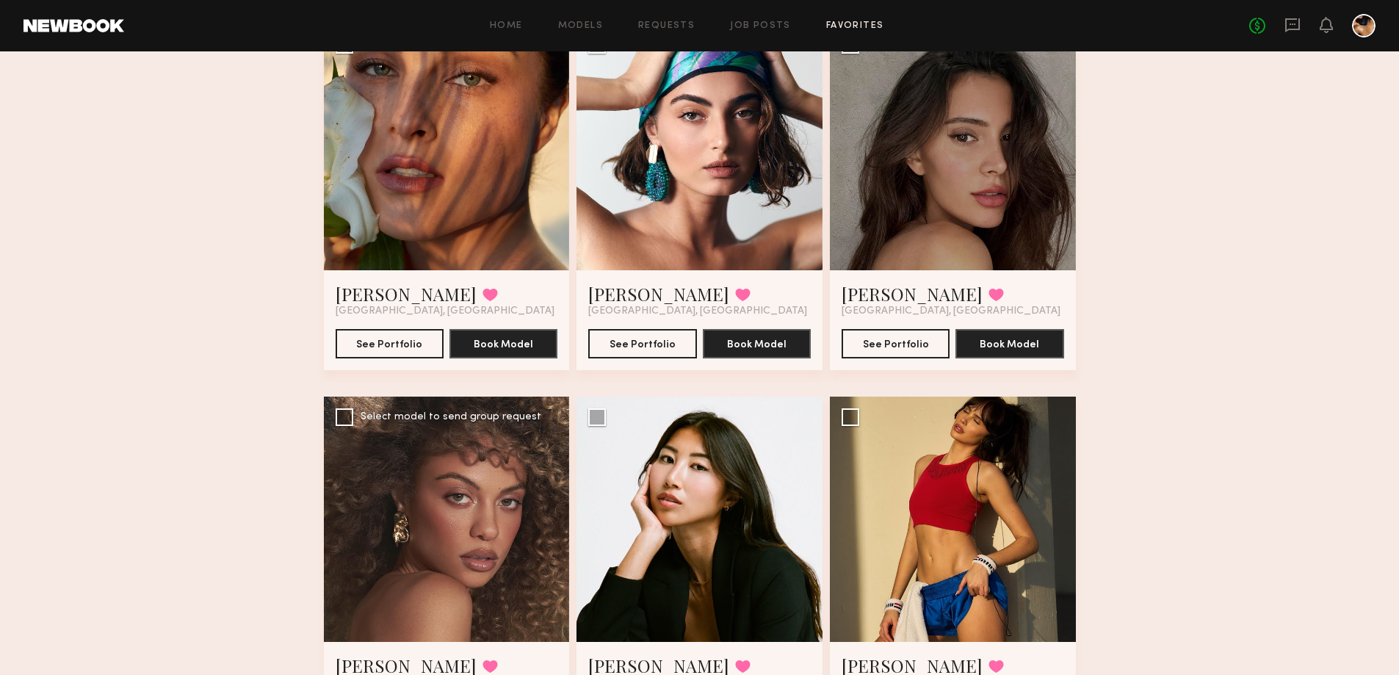
click at [468, 492] on div at bounding box center [447, 520] width 246 height 246
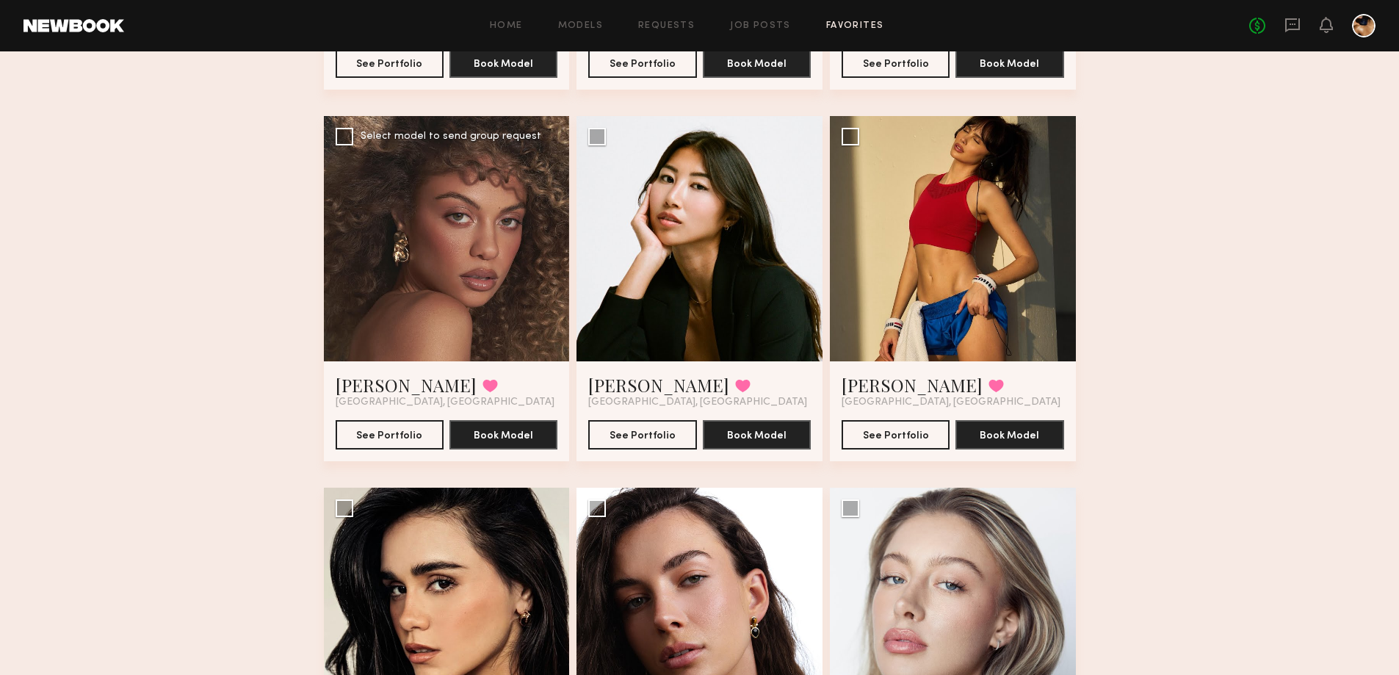
scroll to position [441, 0]
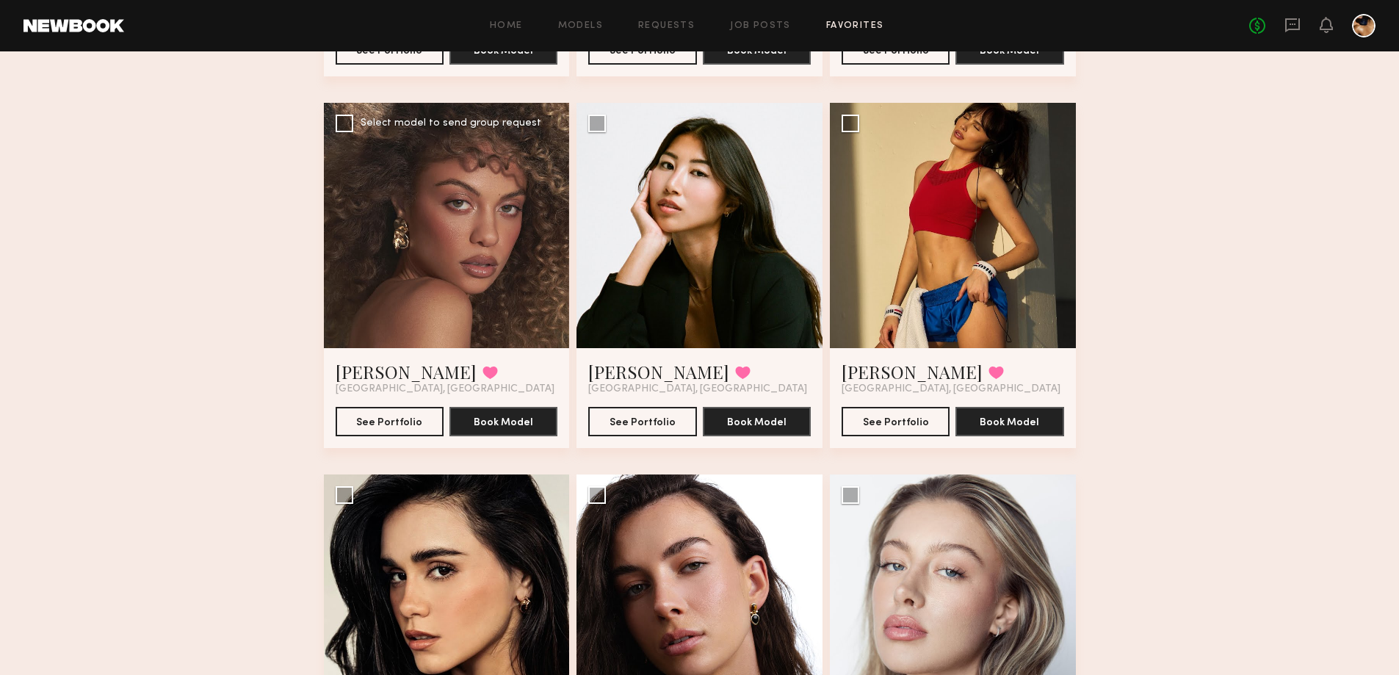
drag, startPoint x: 452, startPoint y: 224, endPoint x: 458, endPoint y: 232, distance: 9.6
click at [453, 224] on div at bounding box center [447, 226] width 246 height 246
click at [377, 424] on button "See Portfolio" at bounding box center [390, 420] width 108 height 29
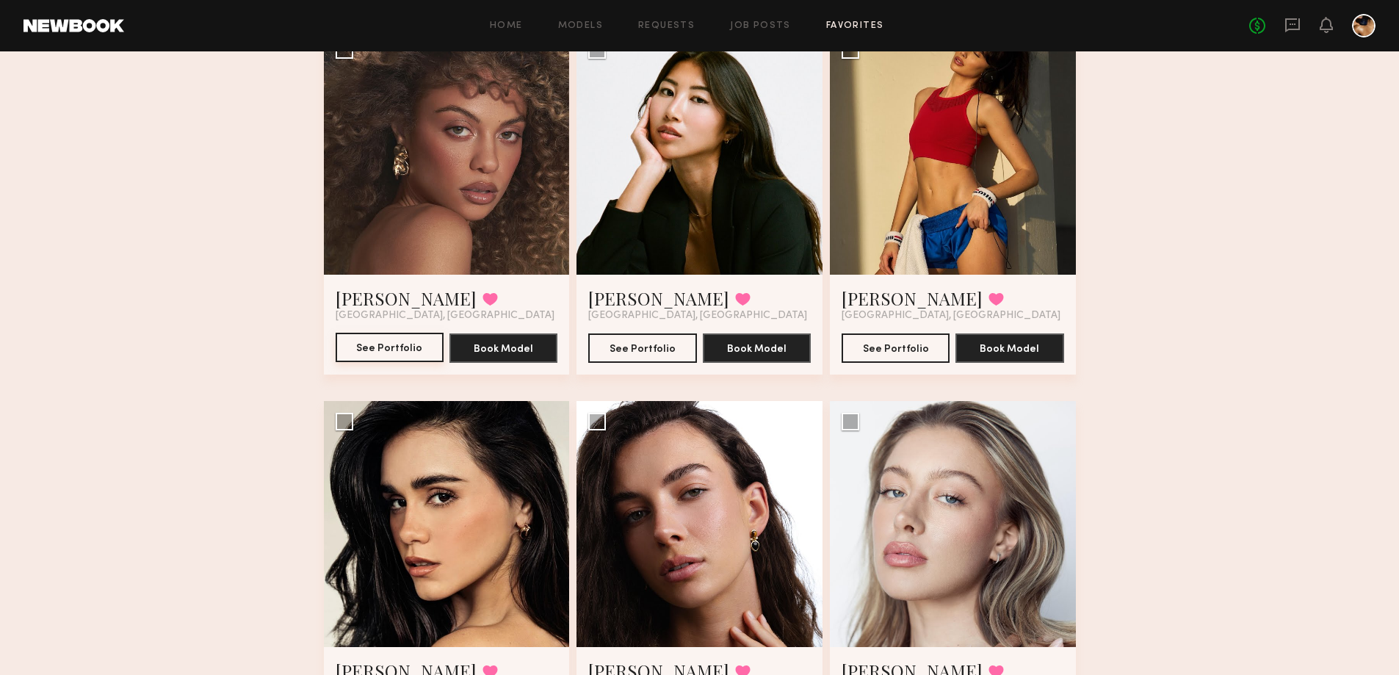
scroll to position [0, 0]
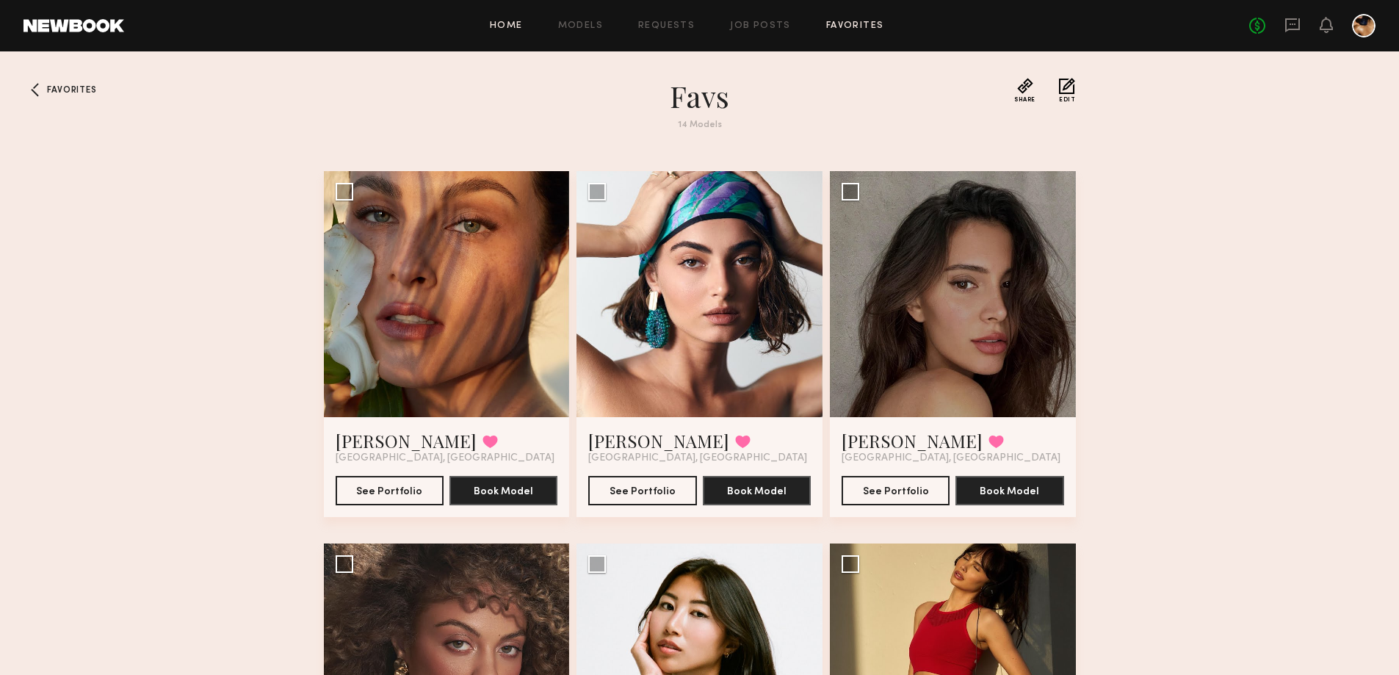
click at [504, 29] on link "Home" at bounding box center [506, 26] width 33 height 10
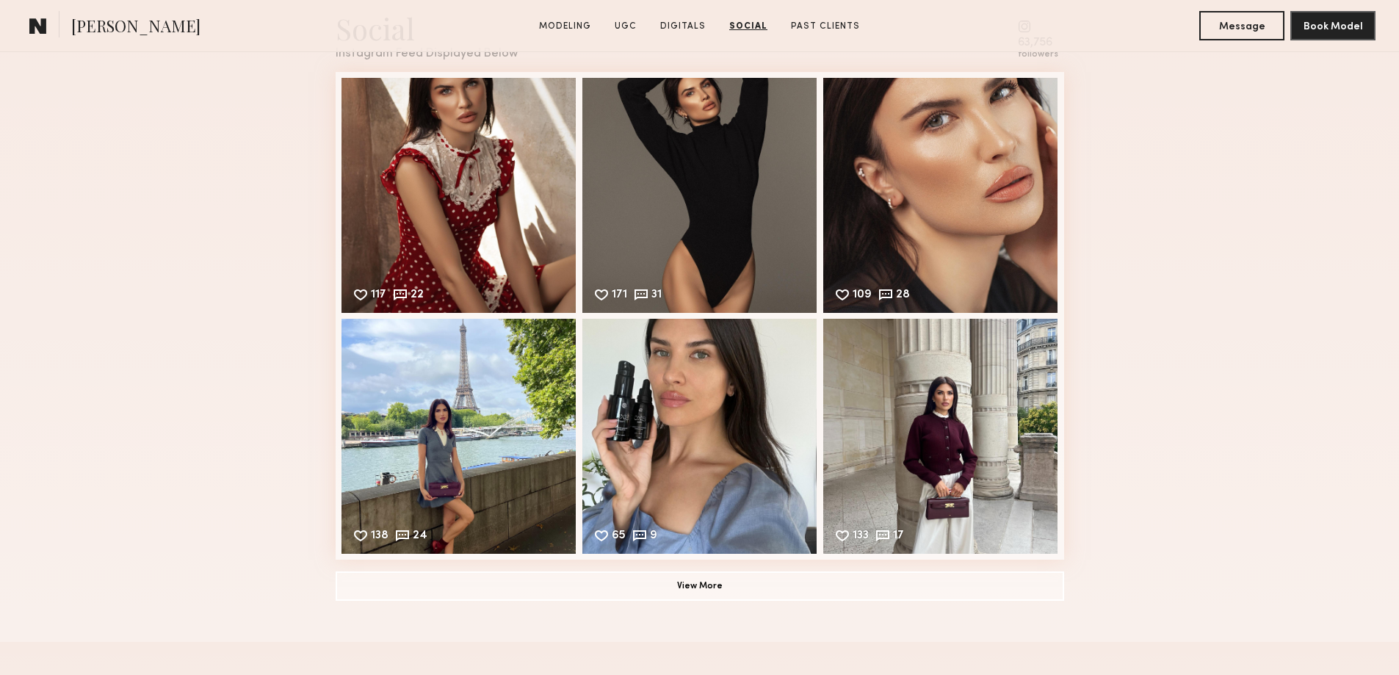
scroll to position [2570, 0]
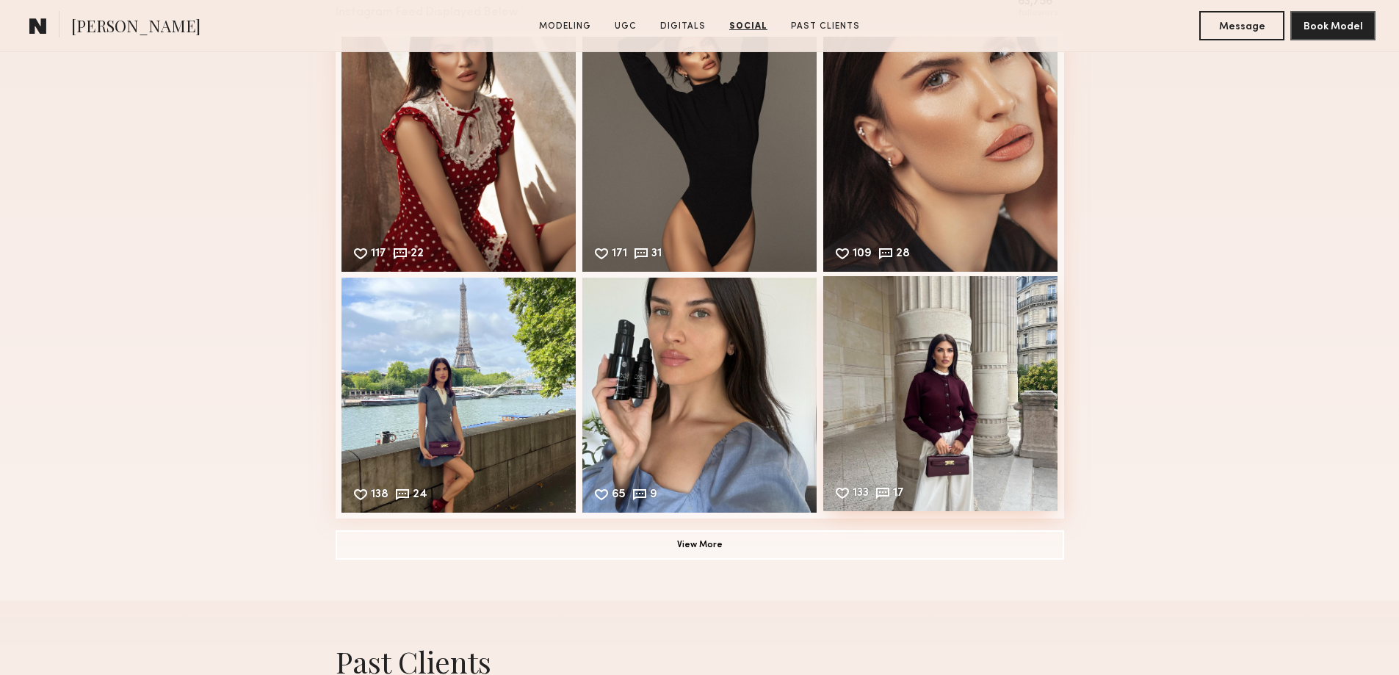
click at [965, 406] on div "133 17 Likes & comments displayed to show model’s engagement" at bounding box center [940, 393] width 235 height 235
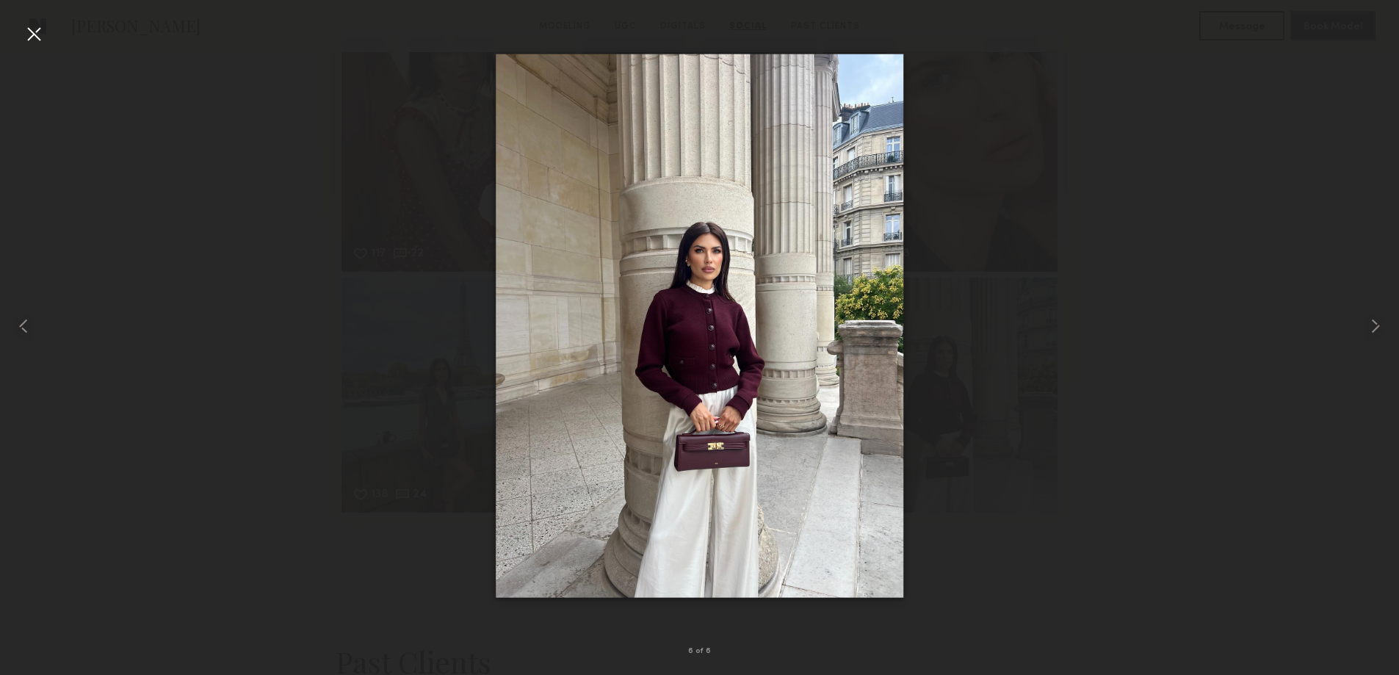
click at [1157, 399] on div at bounding box center [699, 325] width 1399 height 604
drag, startPoint x: 39, startPoint y: 32, endPoint x: 58, endPoint y: 48, distance: 25.5
click at [40, 35] on div at bounding box center [33, 33] width 23 height 23
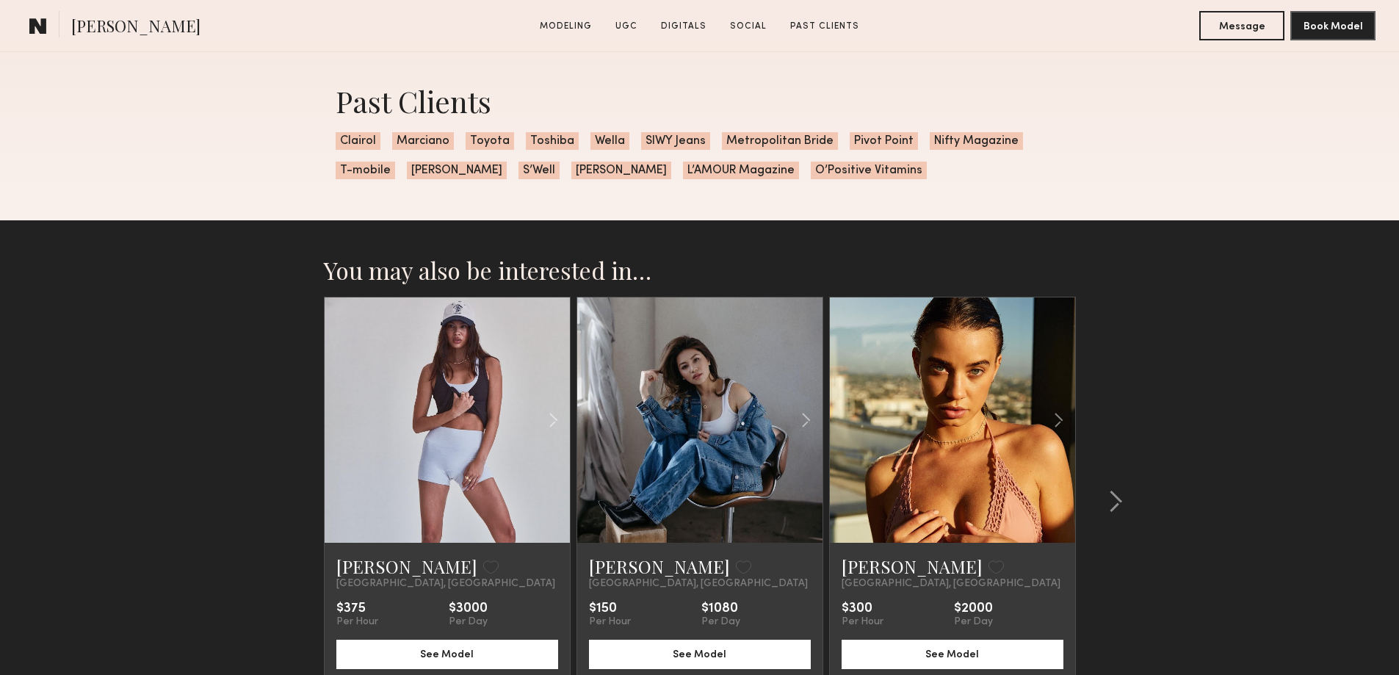
scroll to position [2937, 0]
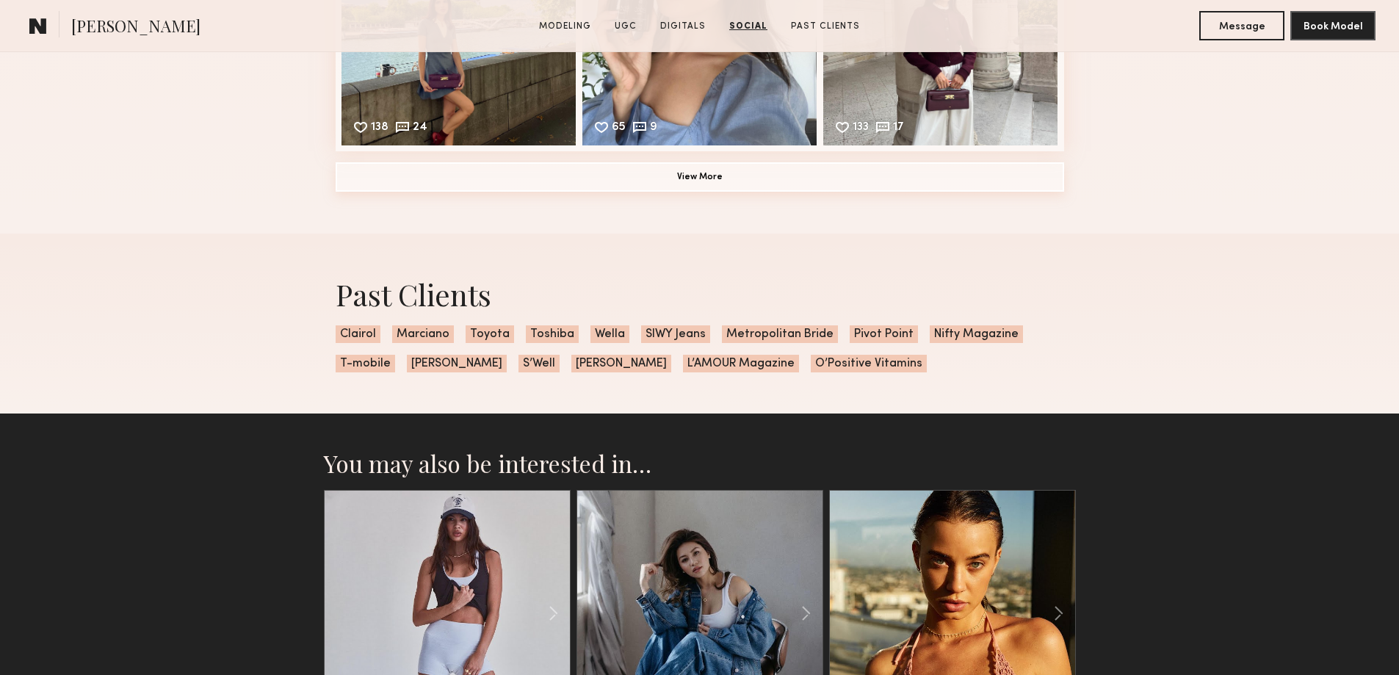
click at [690, 192] on button "View More" at bounding box center [700, 176] width 728 height 29
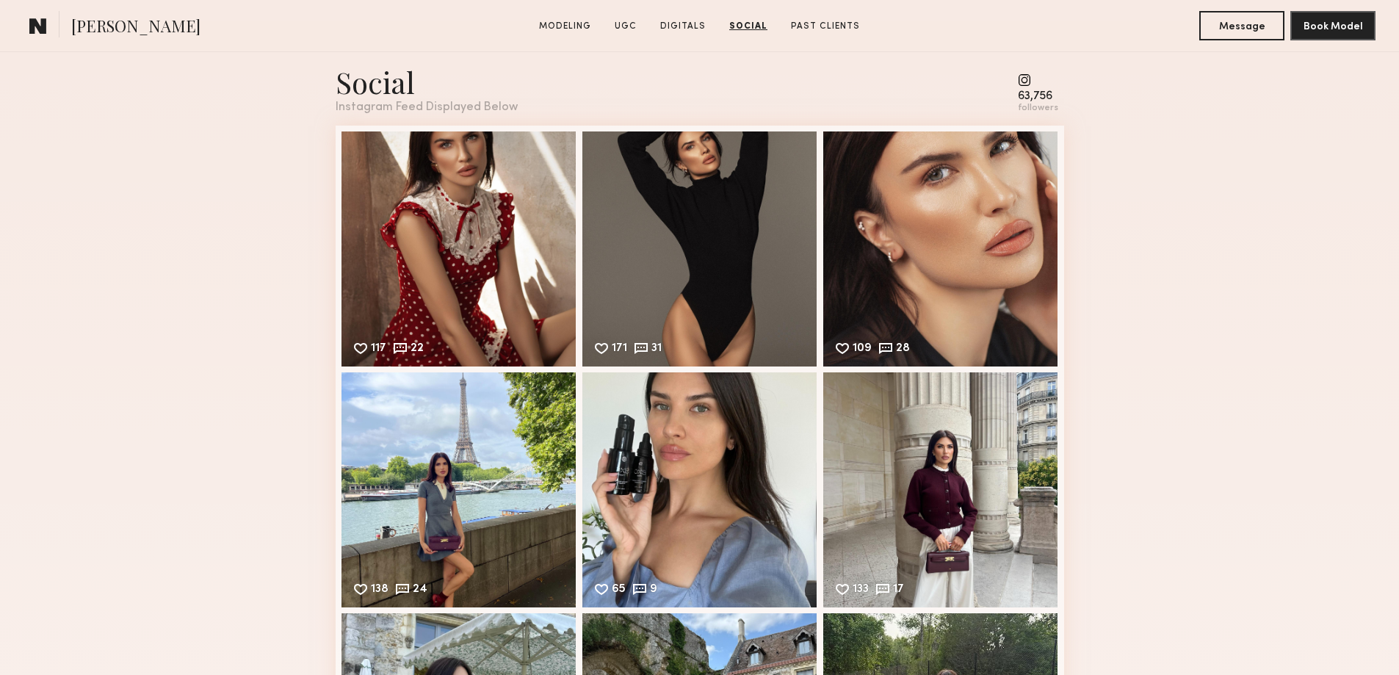
scroll to position [2423, 0]
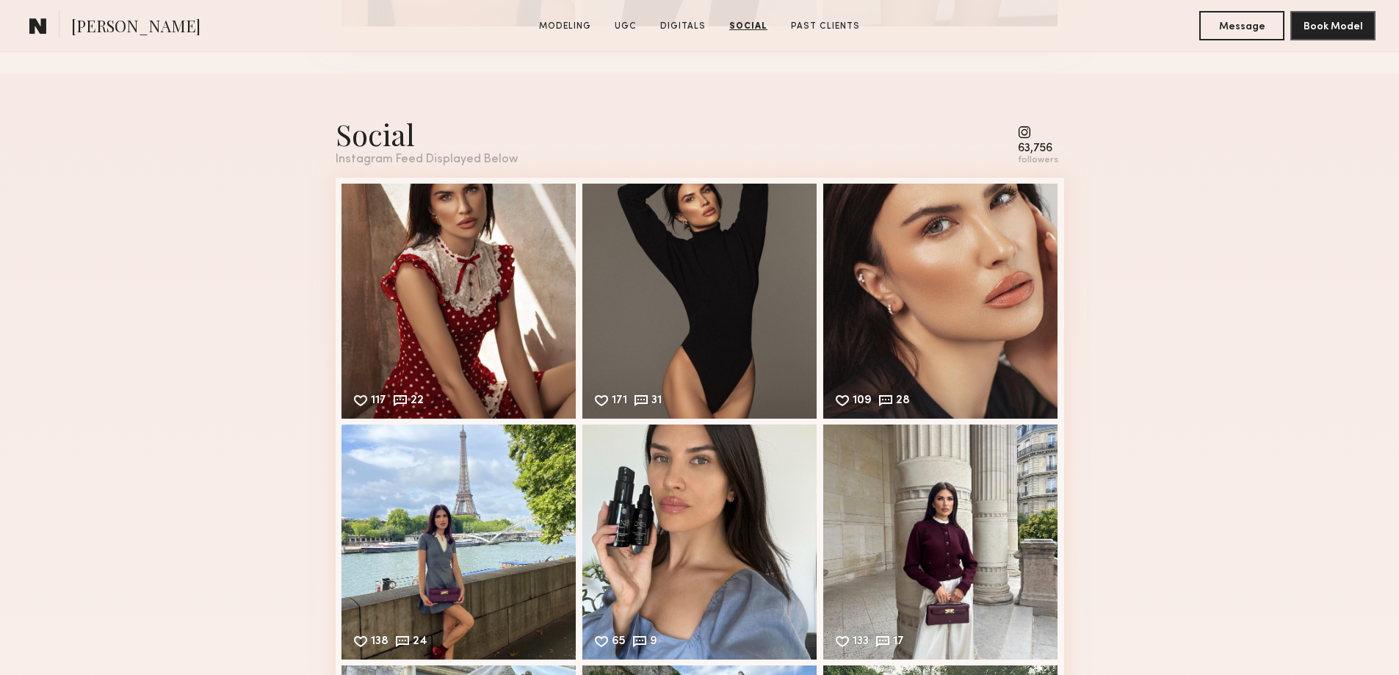
click at [1027, 139] on common-icon at bounding box center [1038, 132] width 40 height 13
click at [1041, 154] on div "63,756" at bounding box center [1038, 148] width 40 height 11
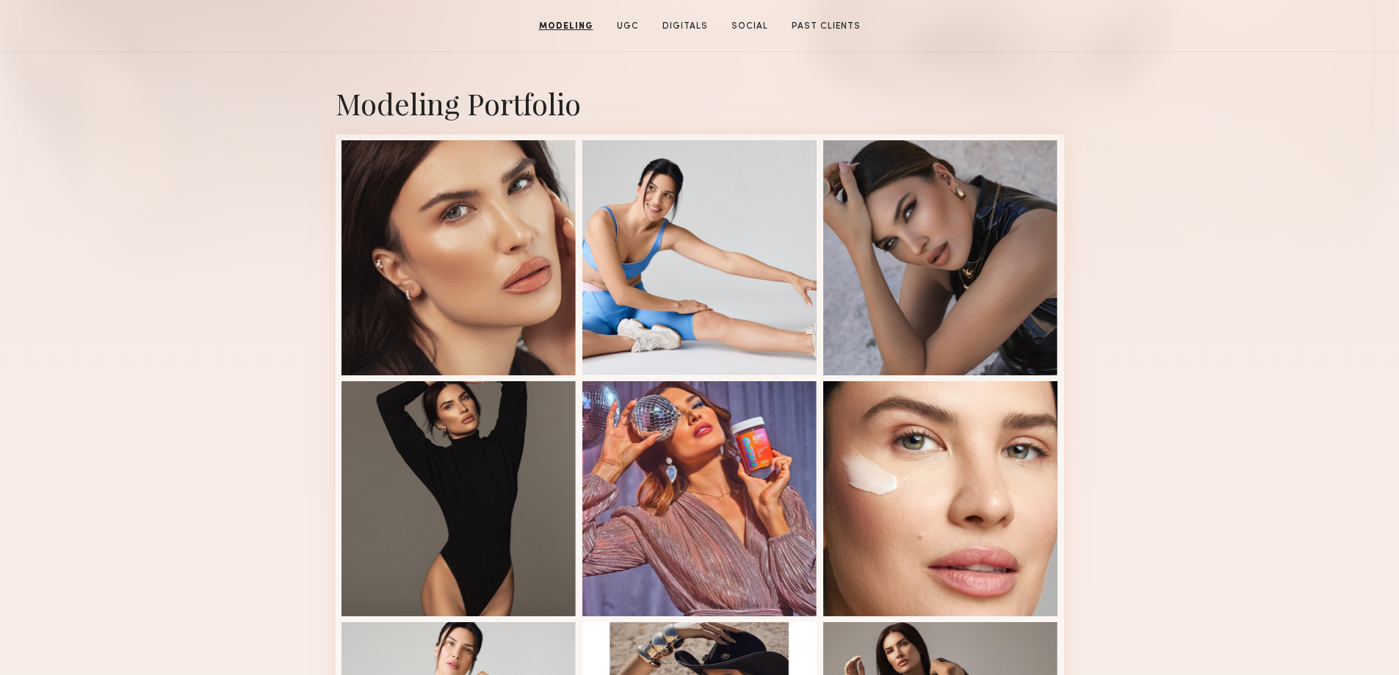
scroll to position [0, 0]
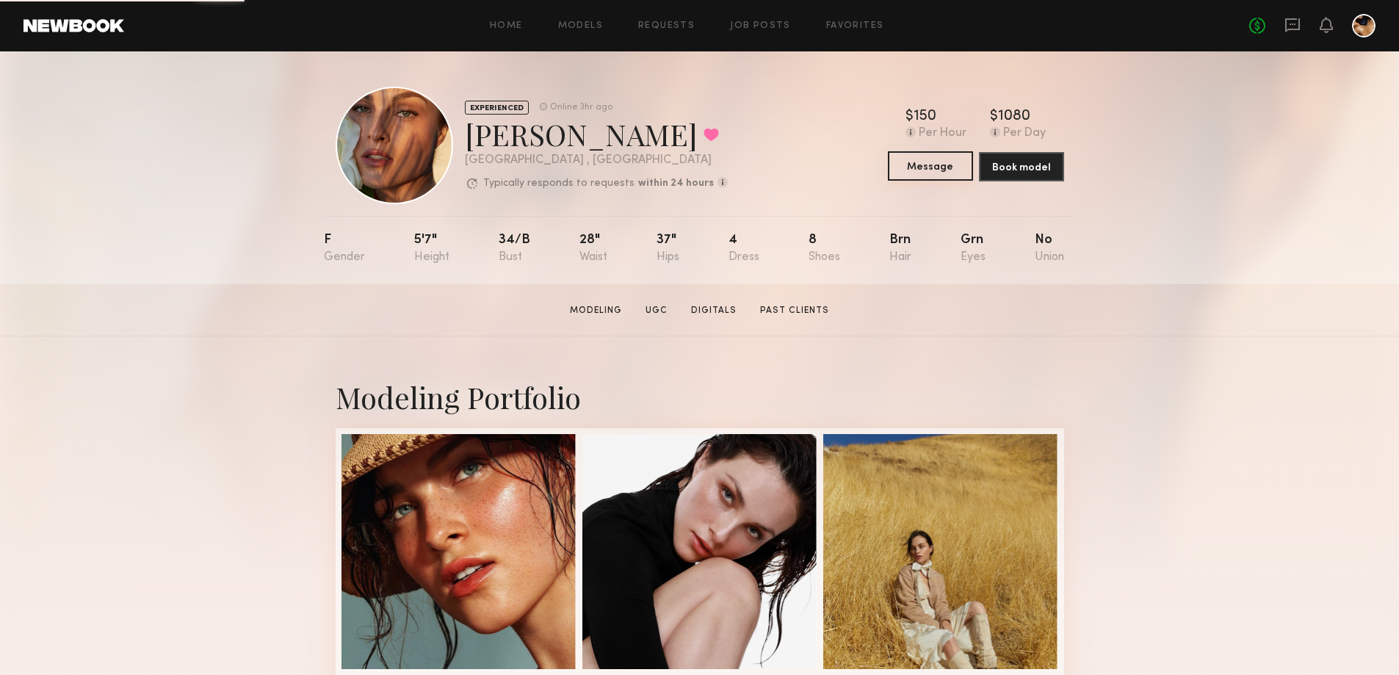
click at [944, 168] on button "Message" at bounding box center [930, 165] width 85 height 29
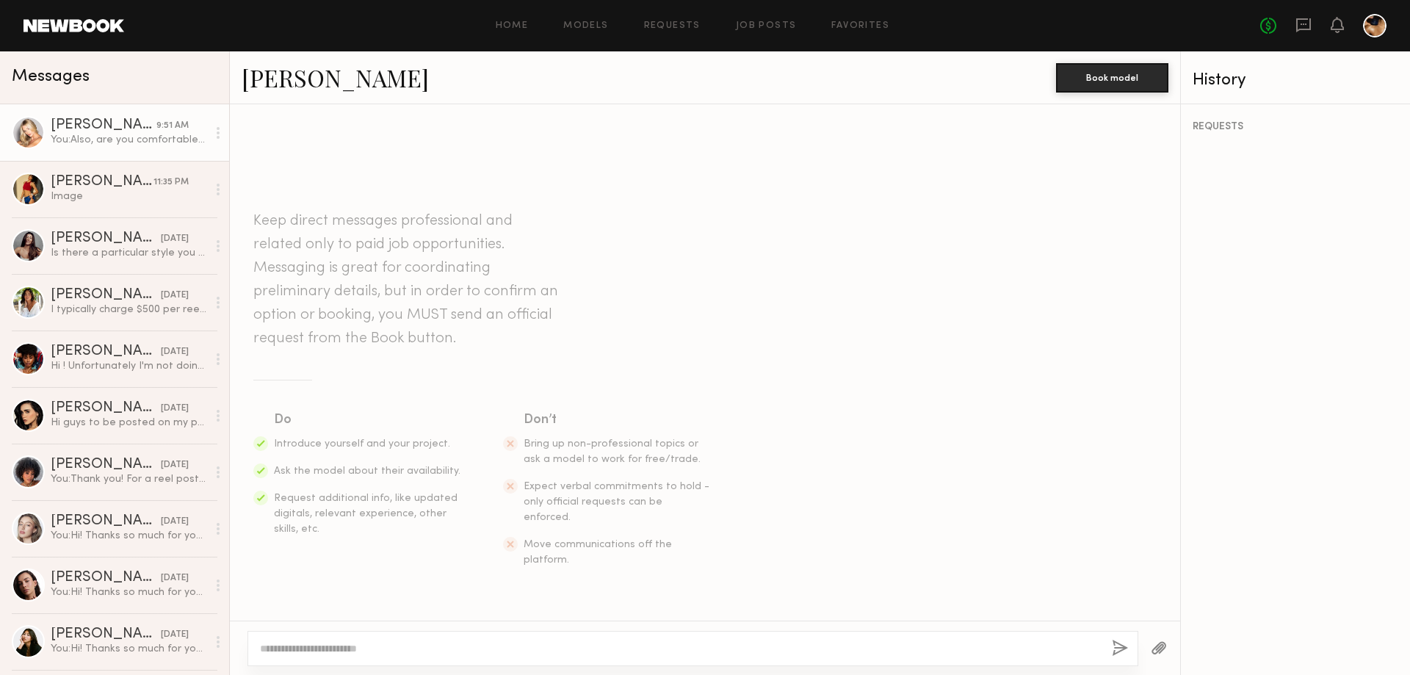
click at [96, 137] on div "You: Also, are you comfortable filming in lingerie or bra/panties? Would love a…" at bounding box center [129, 140] width 156 height 14
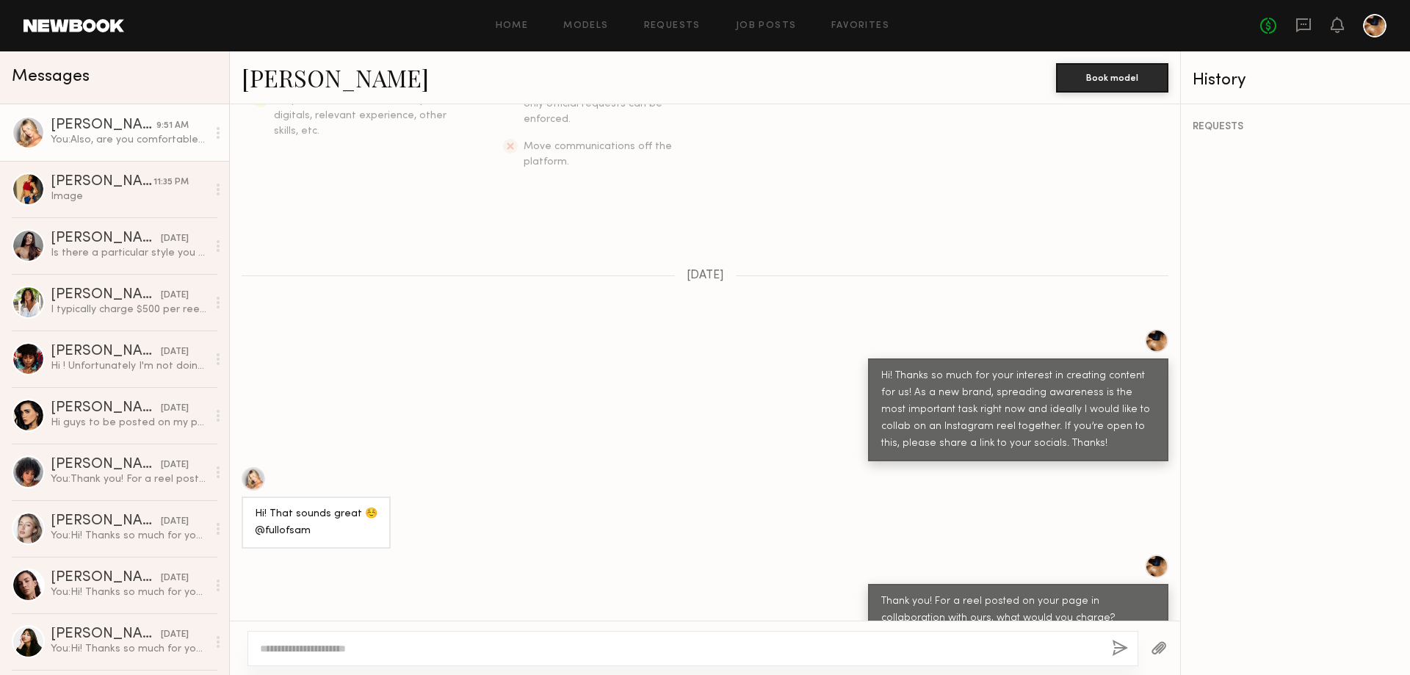
scroll to position [325, 0]
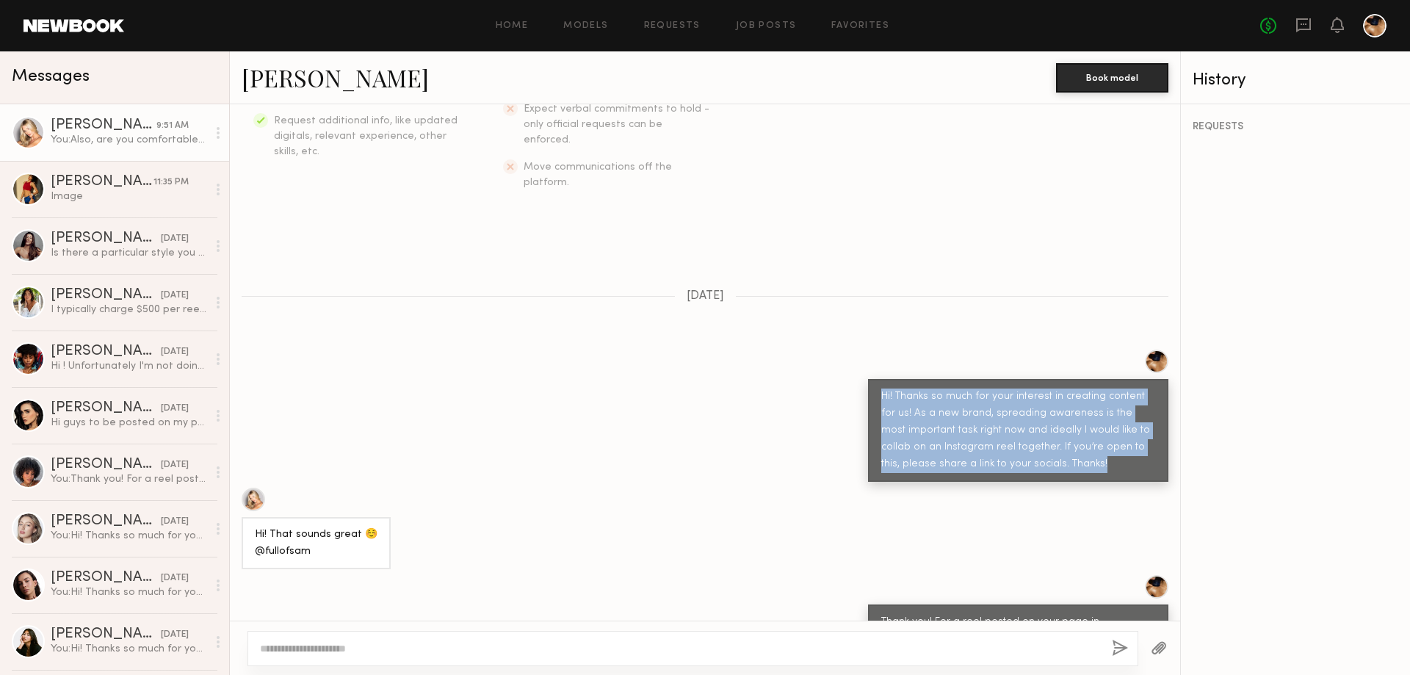
drag, startPoint x: 1048, startPoint y: 433, endPoint x: 862, endPoint y: 352, distance: 202.9
click at [868, 379] on div "Hi! Thanks so much for your interest in creating content for us! As a new brand…" at bounding box center [1018, 430] width 300 height 103
copy div "Hi! Thanks so much for your interest in creating content for us! As a new brand…"
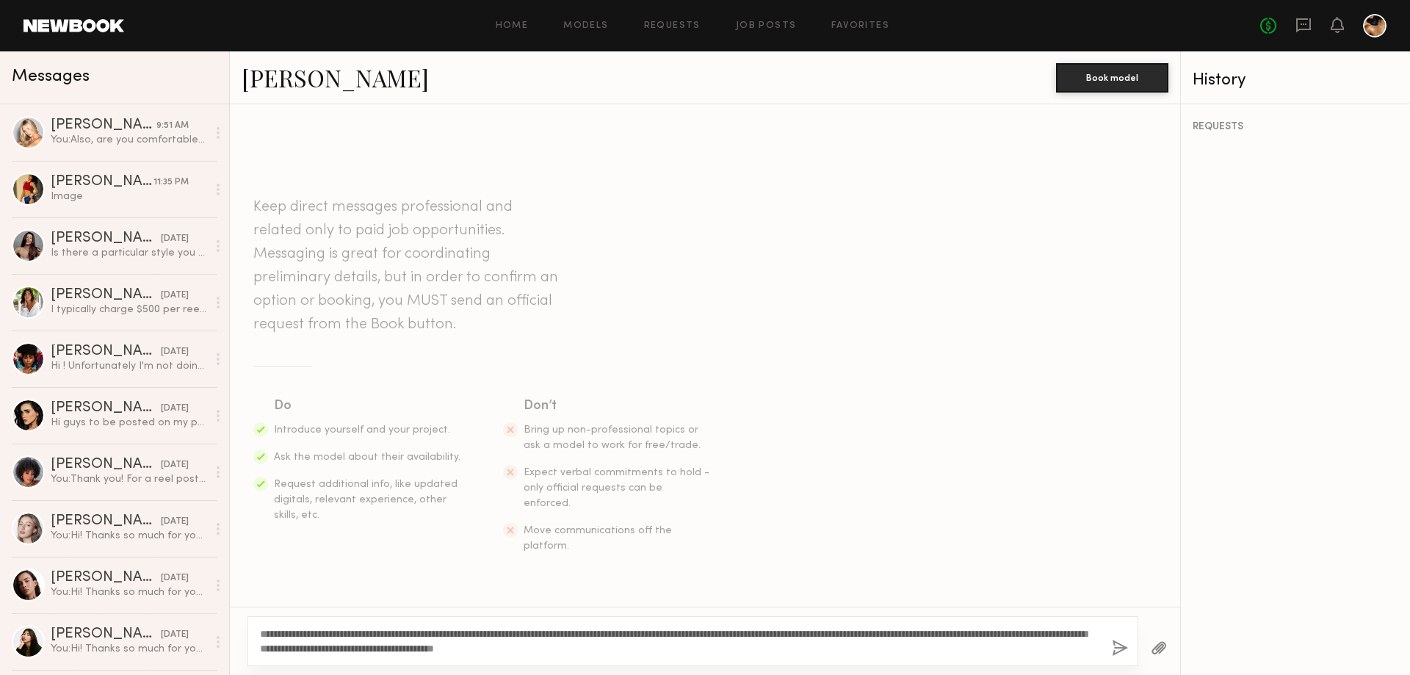
type textarea "**********"
click at [1118, 646] on button "button" at bounding box center [1120, 649] width 16 height 18
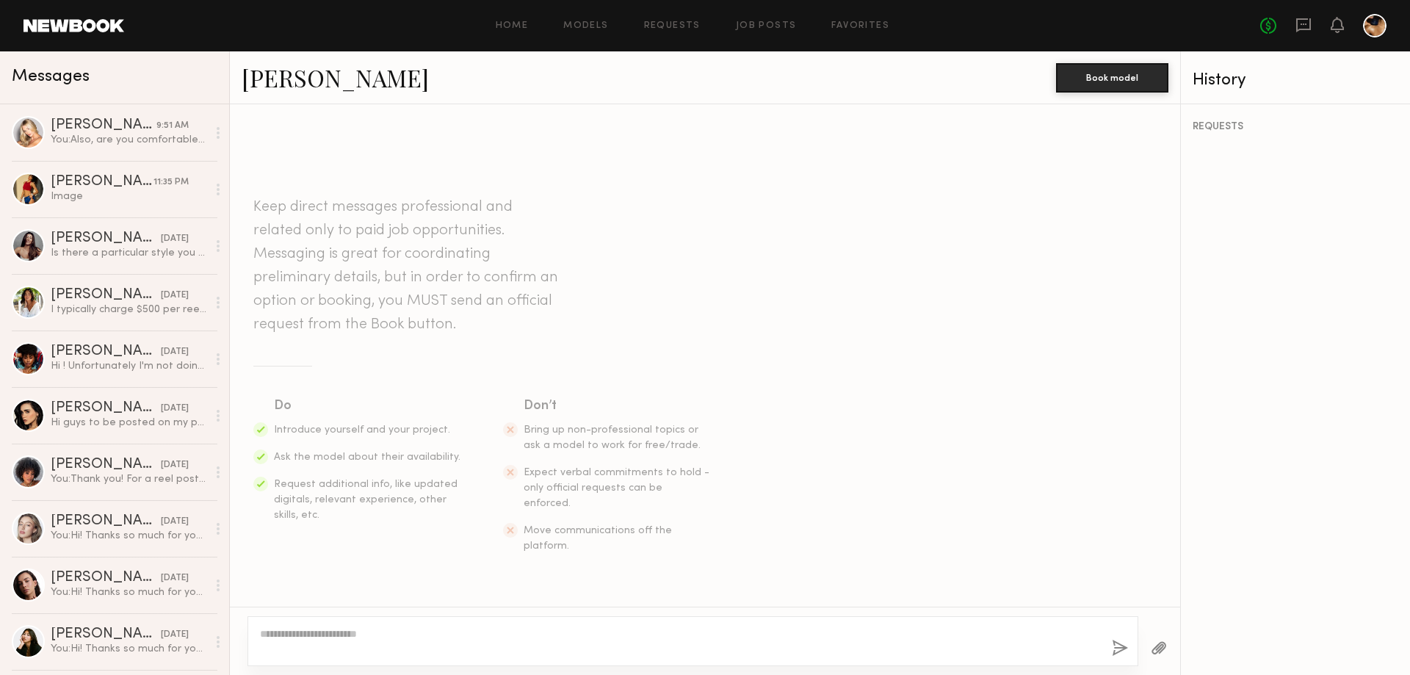
scroll to position [166, 0]
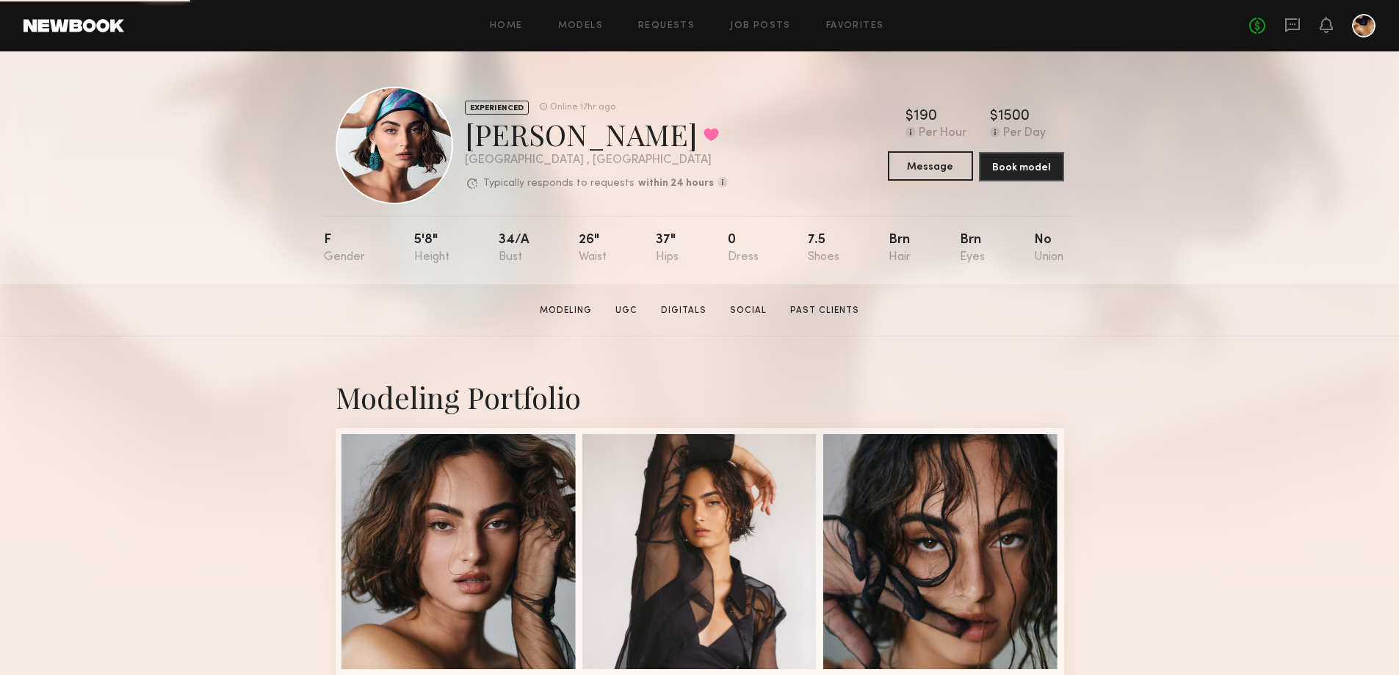
click at [952, 166] on button "Message" at bounding box center [930, 165] width 85 height 29
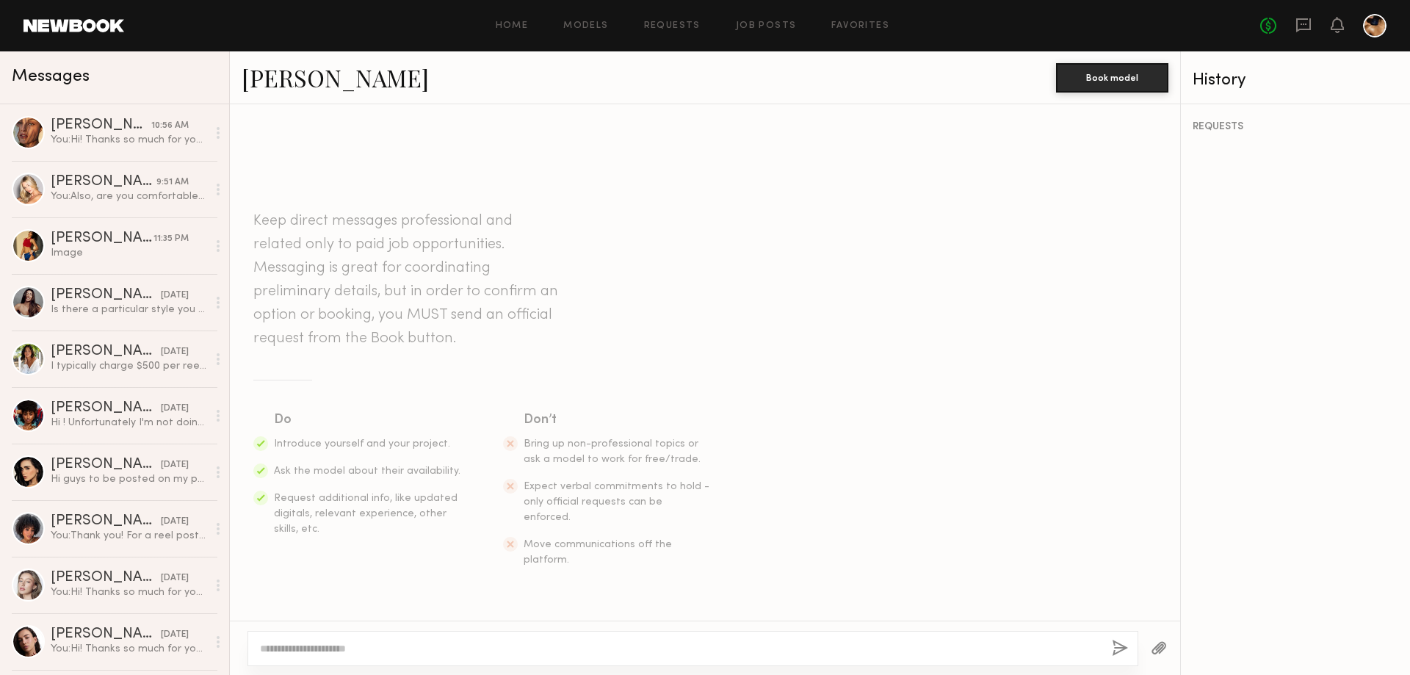
click at [376, 648] on textarea at bounding box center [680, 648] width 840 height 15
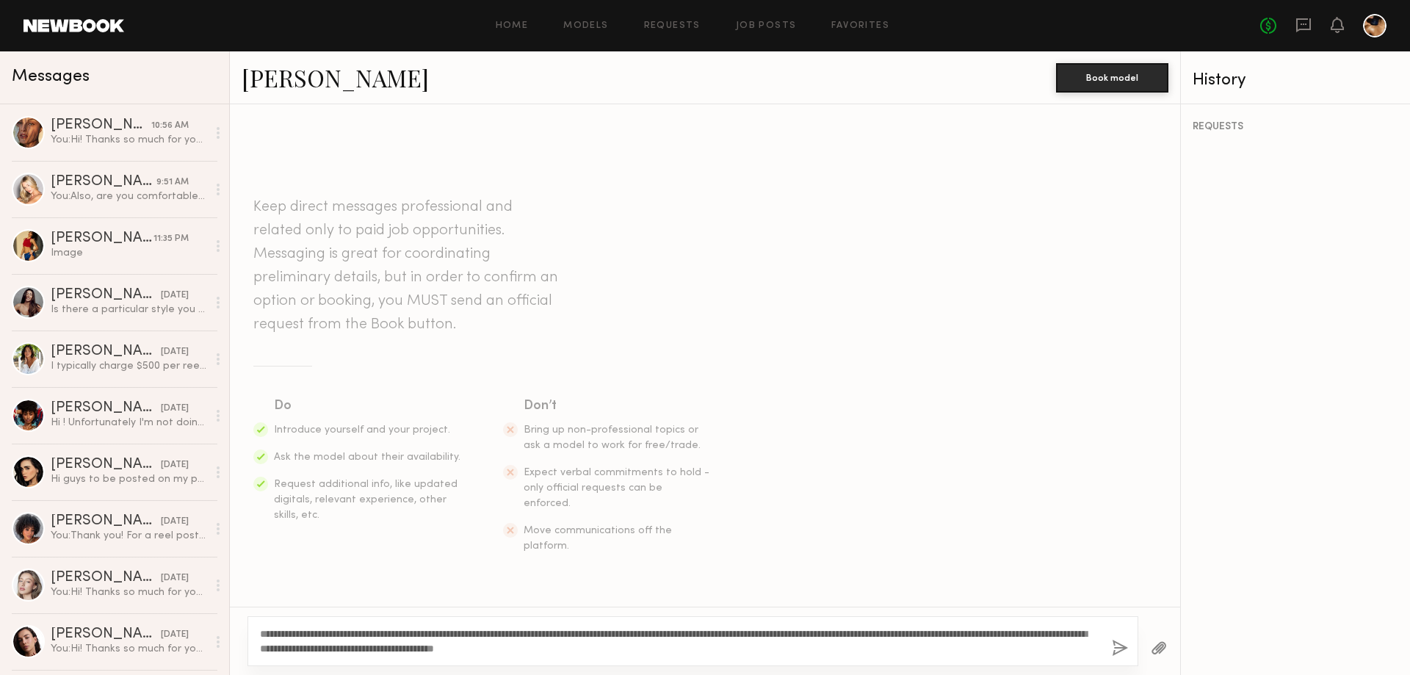
type textarea "**********"
drag, startPoint x: 1120, startPoint y: 649, endPoint x: 1110, endPoint y: 639, distance: 14.0
click at [1119, 649] on button "button" at bounding box center [1120, 649] width 16 height 18
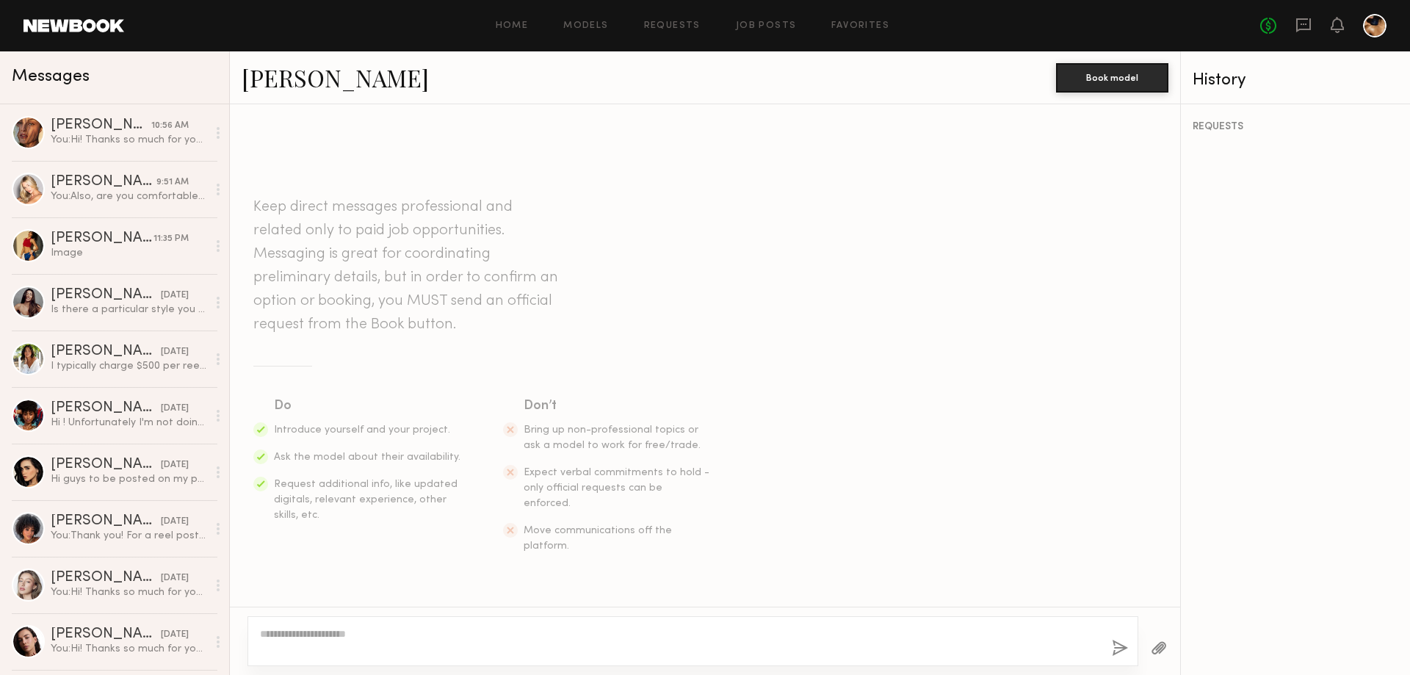
scroll to position [166, 0]
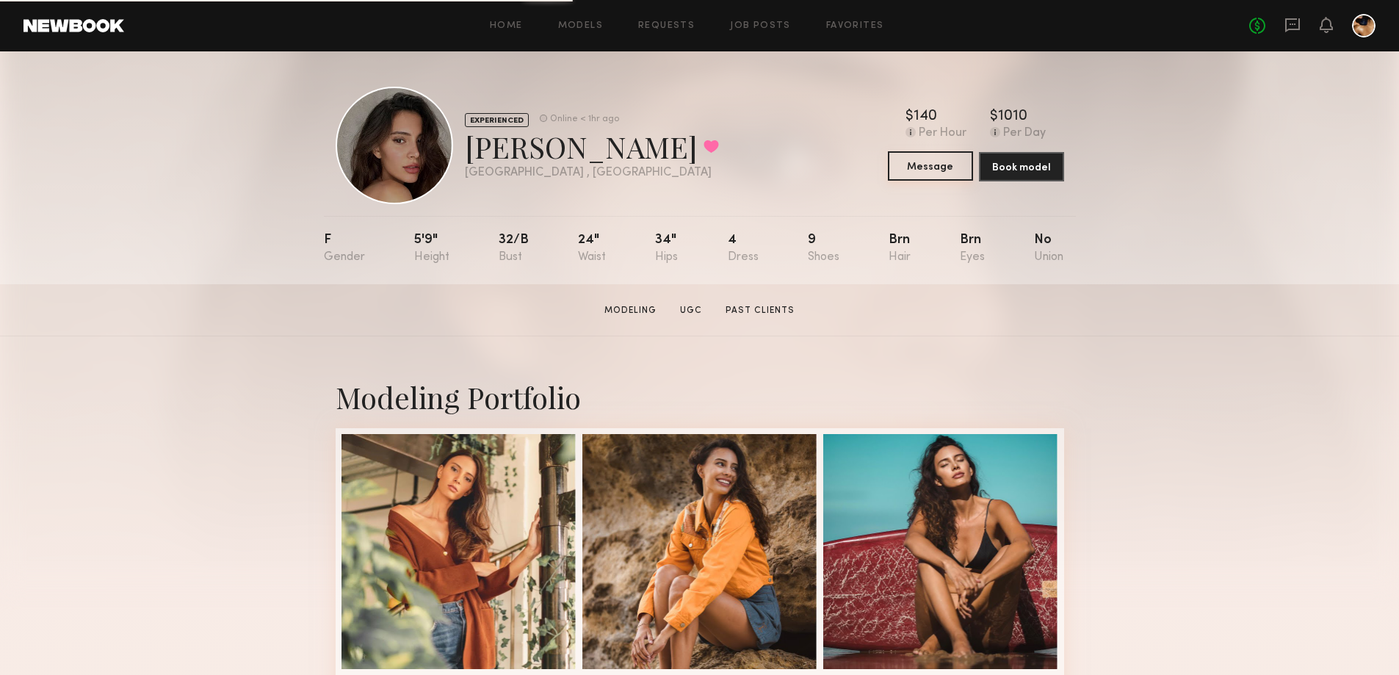
click at [925, 171] on button "Message" at bounding box center [930, 165] width 85 height 29
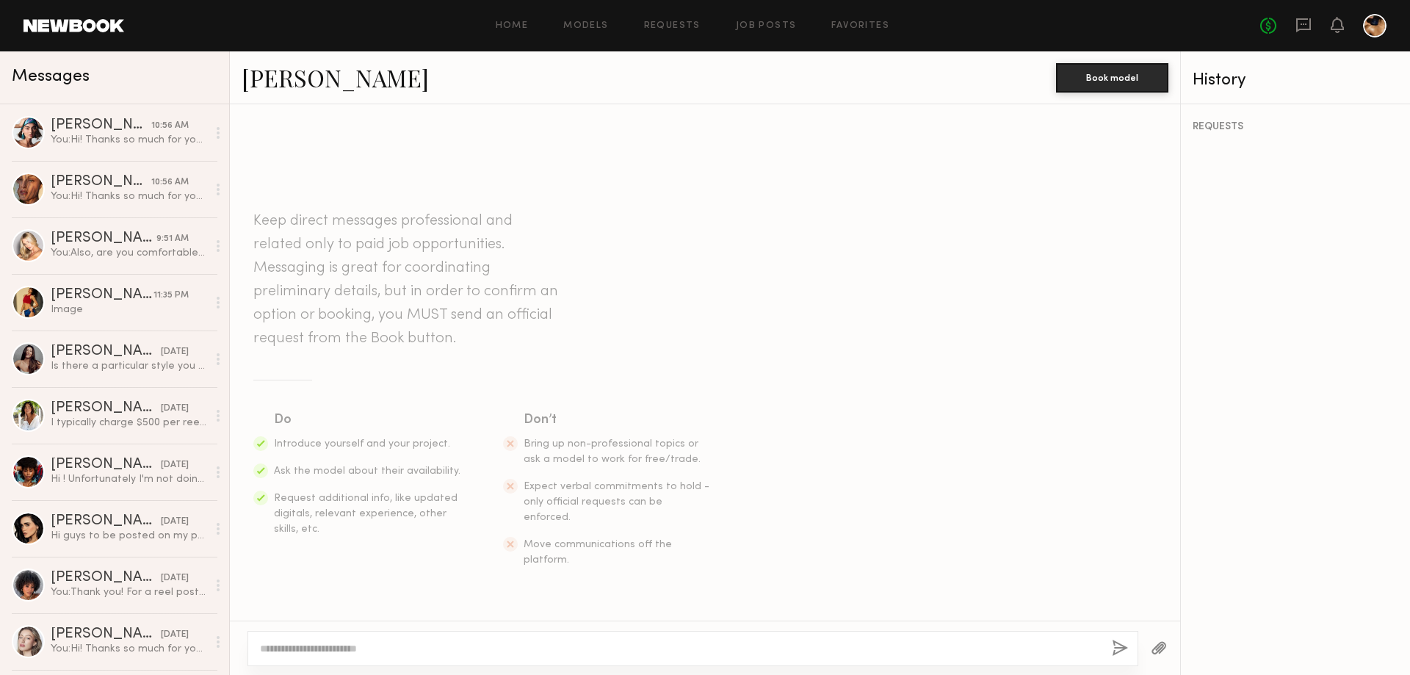
click at [344, 646] on textarea at bounding box center [680, 648] width 840 height 15
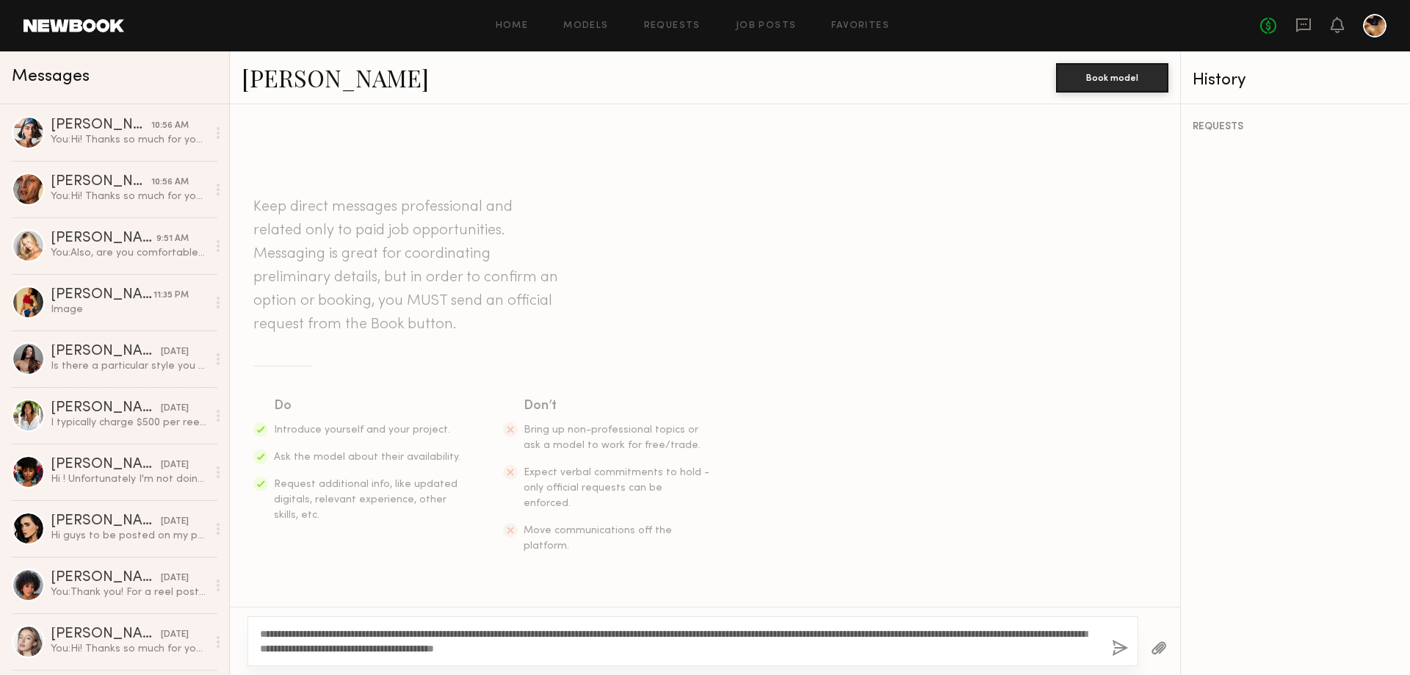
type textarea "**********"
click at [1124, 643] on button "button" at bounding box center [1120, 649] width 16 height 18
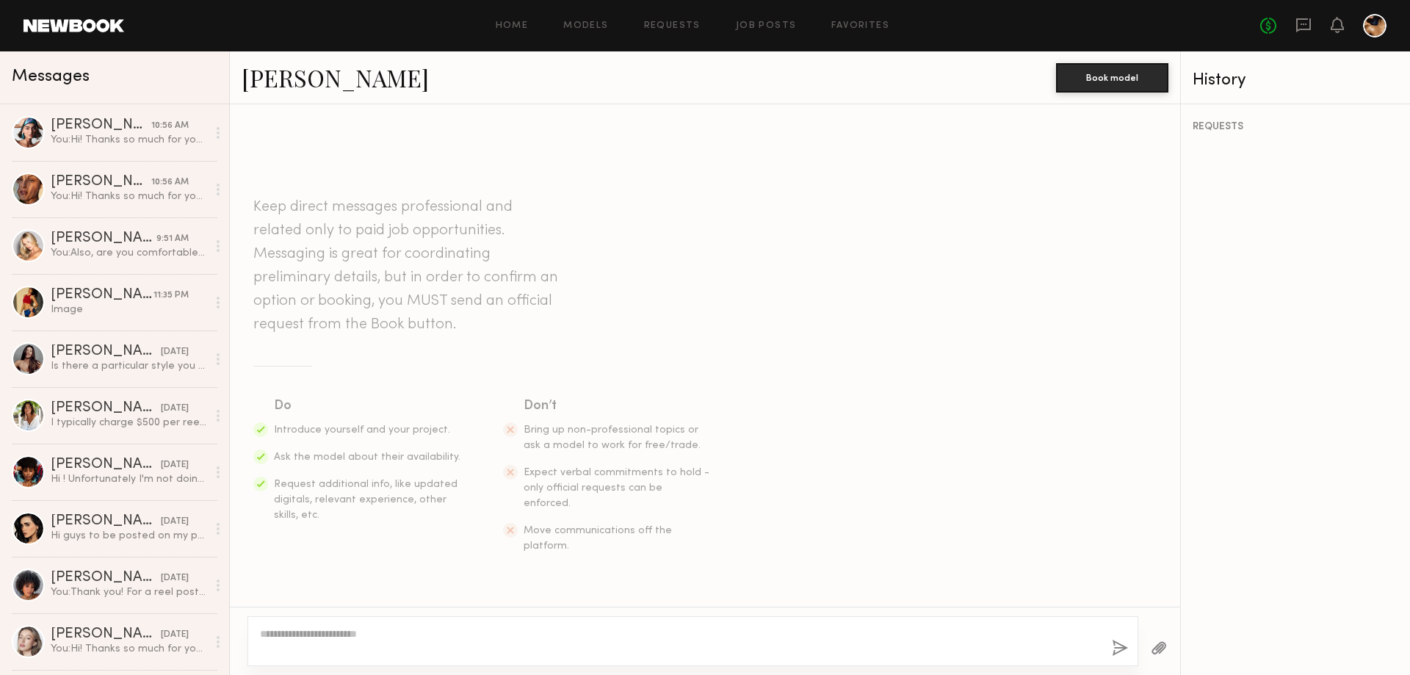
scroll to position [166, 0]
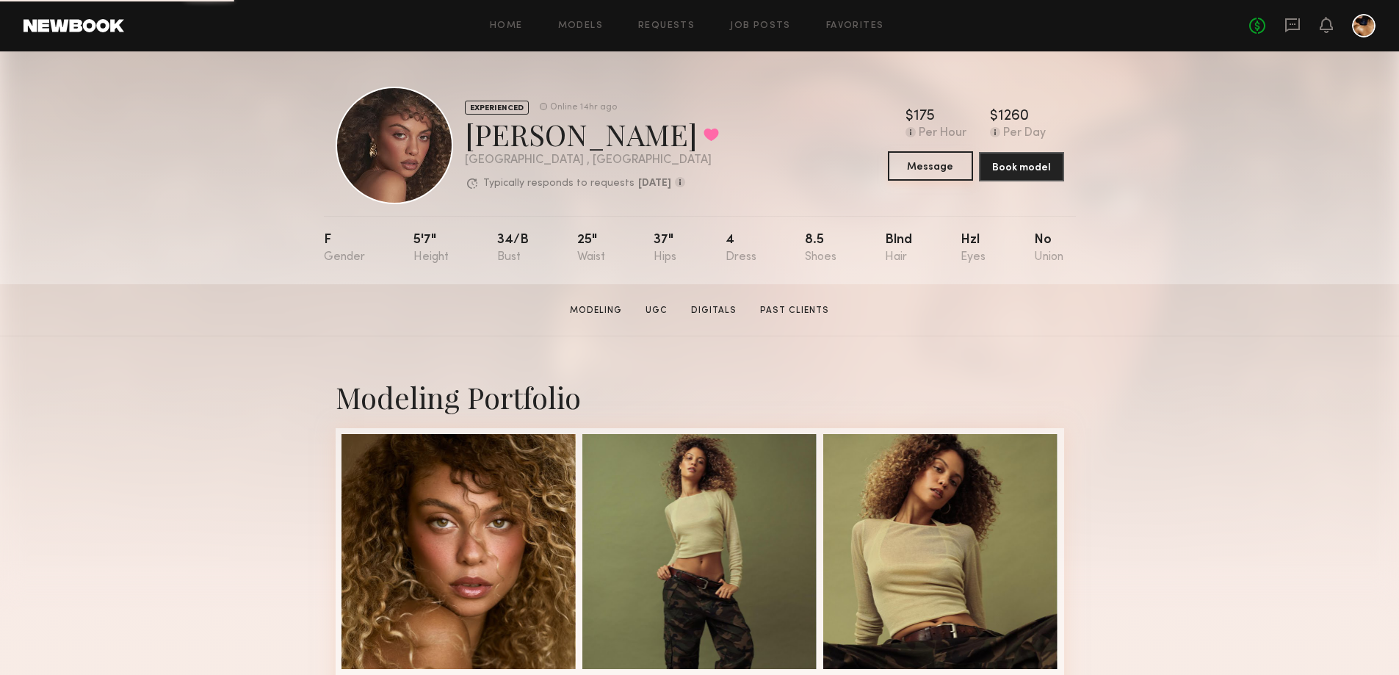
click at [932, 167] on button "Message" at bounding box center [930, 165] width 85 height 29
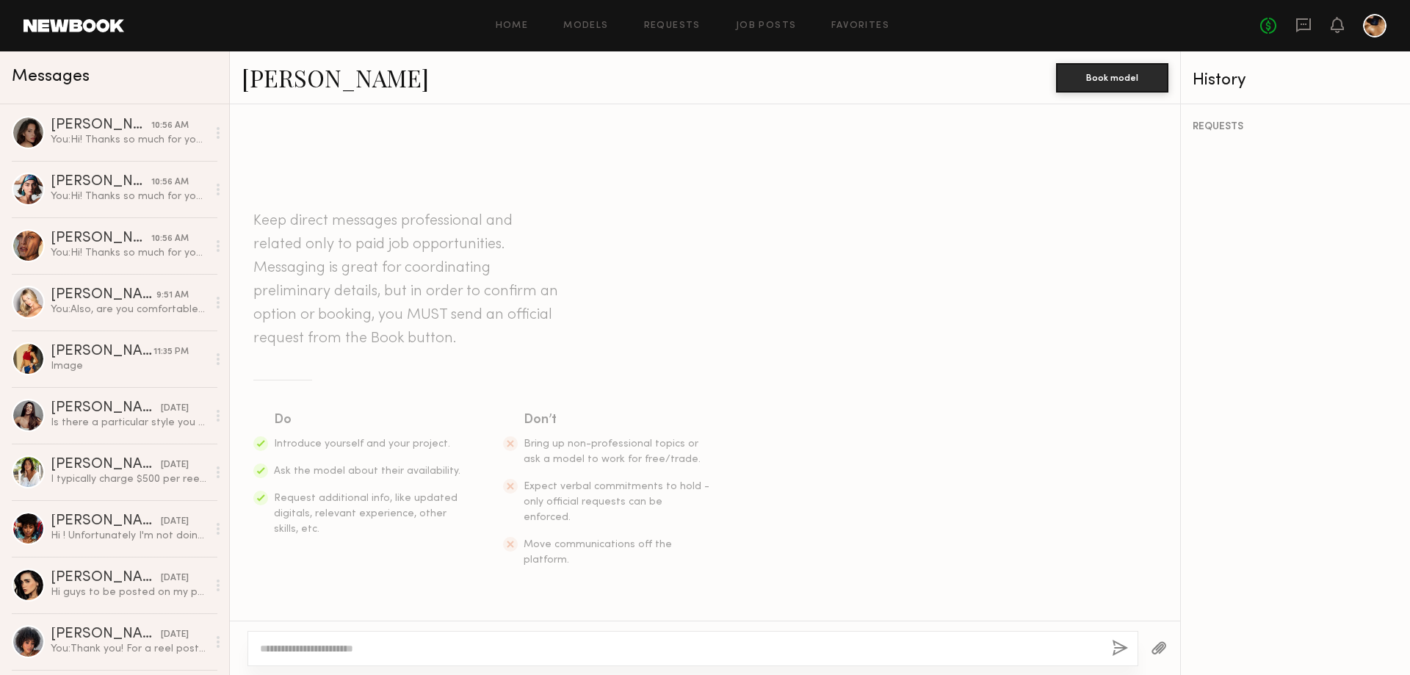
click at [319, 648] on textarea at bounding box center [680, 648] width 840 height 15
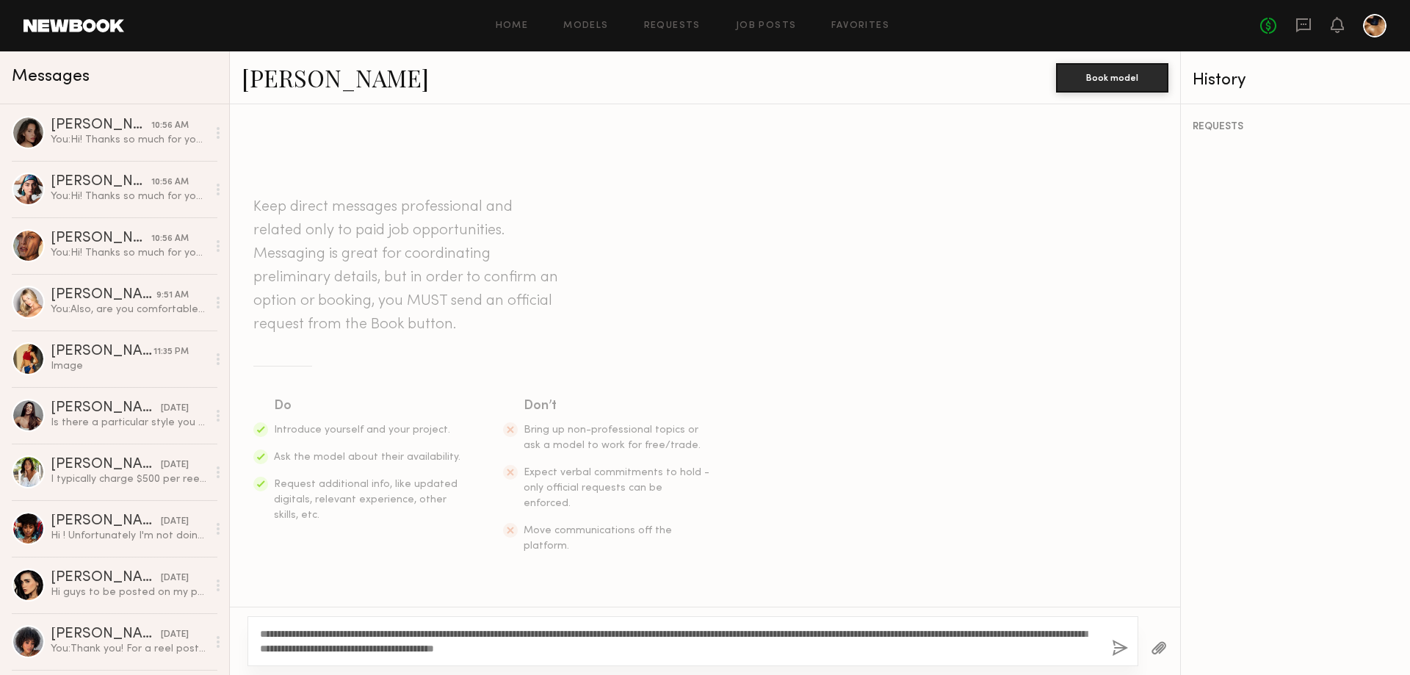
type textarea "**********"
click at [1115, 647] on button "button" at bounding box center [1120, 649] width 16 height 18
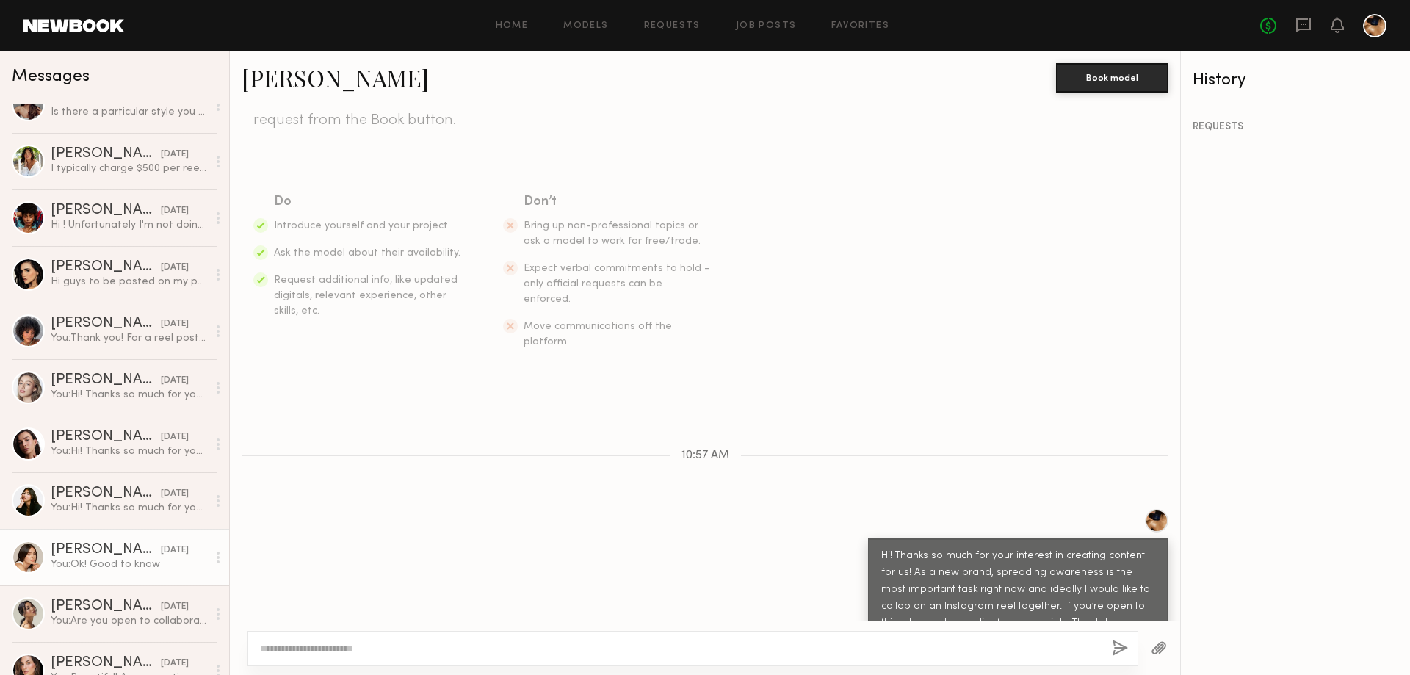
scroll to position [441, 0]
